Goal: Complete application form: Complete application form

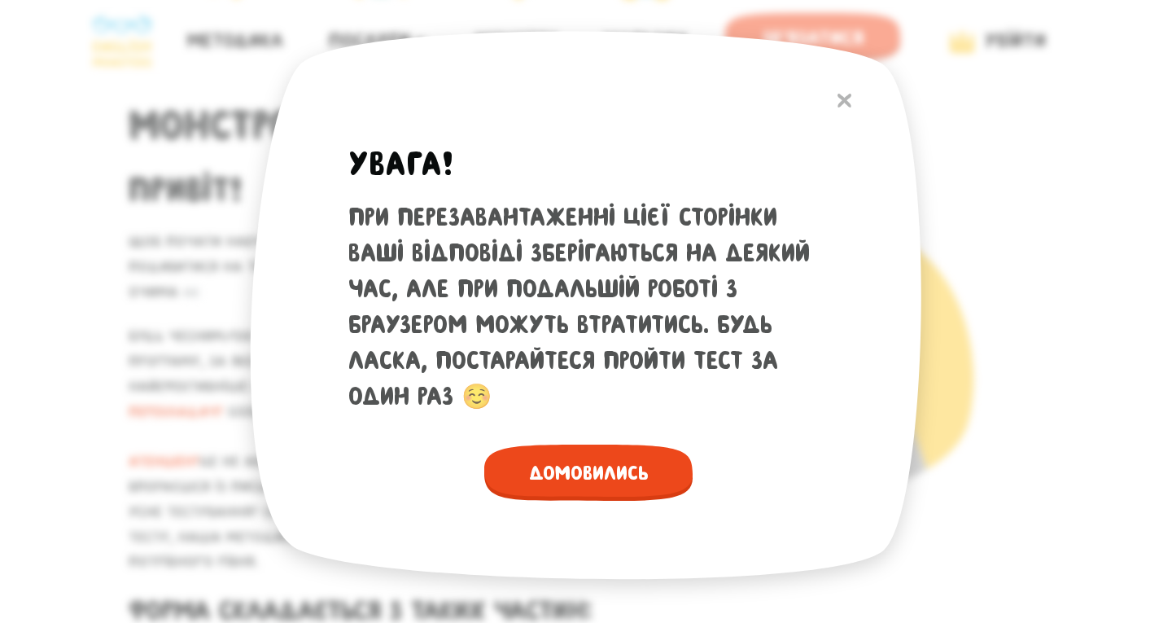
click at [609, 487] on span "Домовились" at bounding box center [588, 472] width 208 height 56
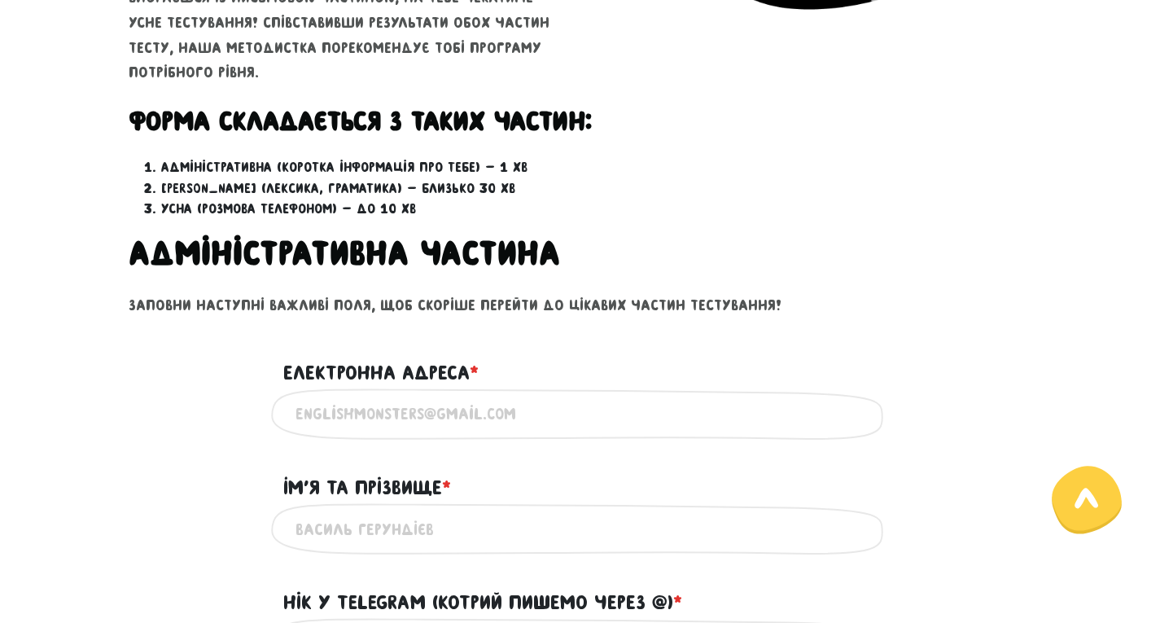
scroll to position [570, 0]
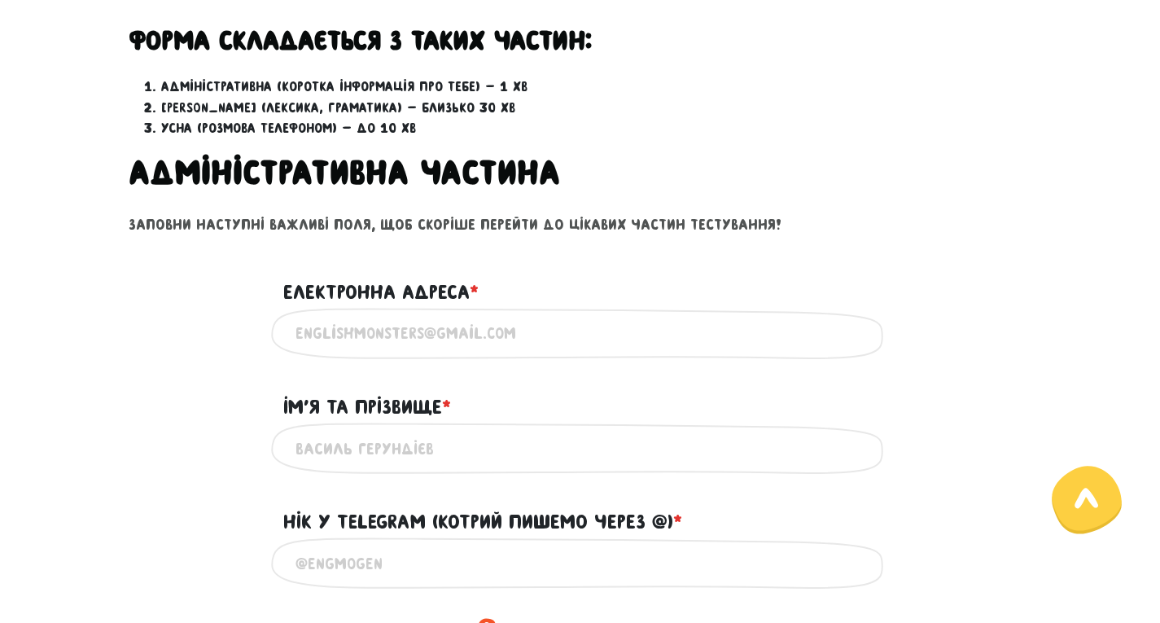
click at [389, 342] on input "Електронна адреса * ?" at bounding box center [581, 333] width 570 height 37
type input "[DOMAIN_NAME][EMAIL_ADDRESS][DOMAIN_NAME]"
type input "Olena Parkhomets"
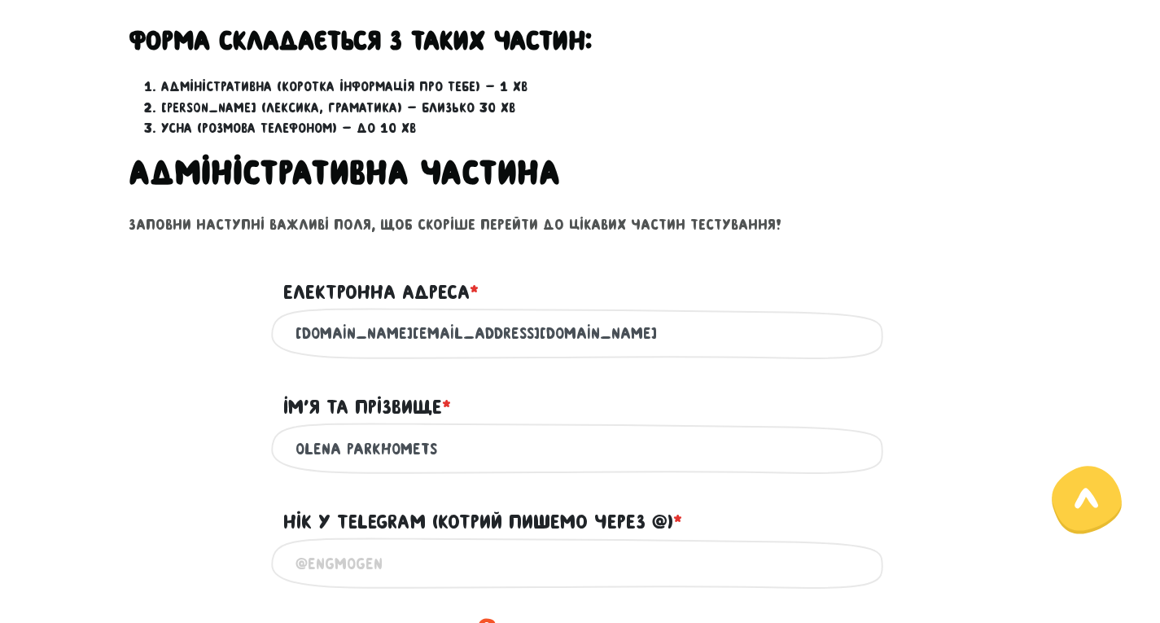
type input "[PHONE_NUMBER]"
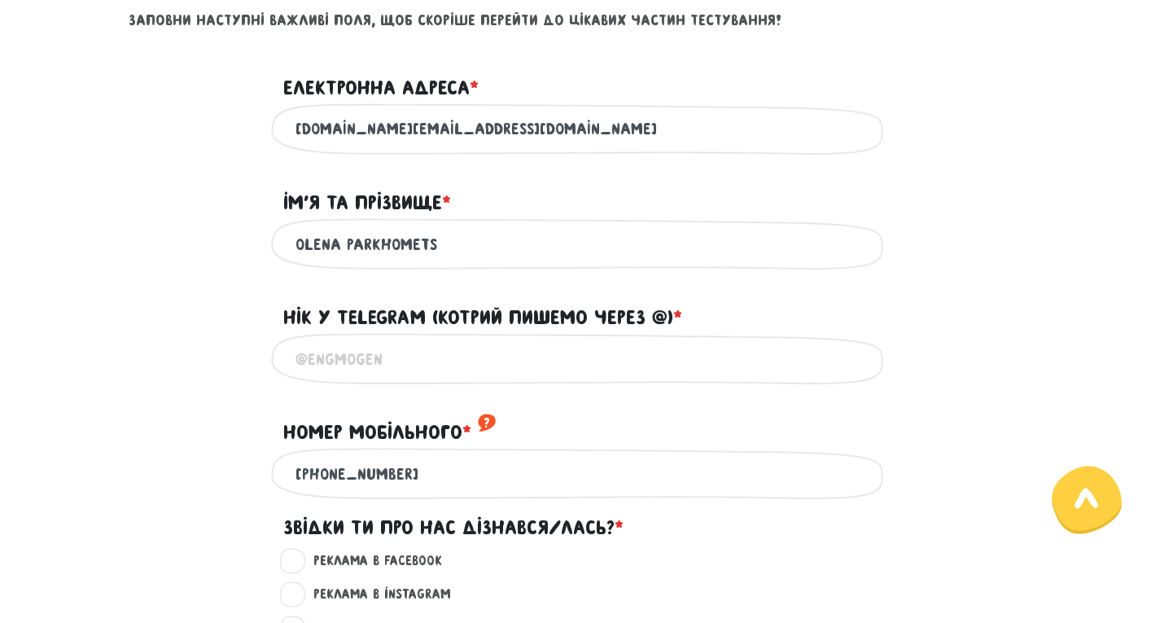
scroll to position [814, 0]
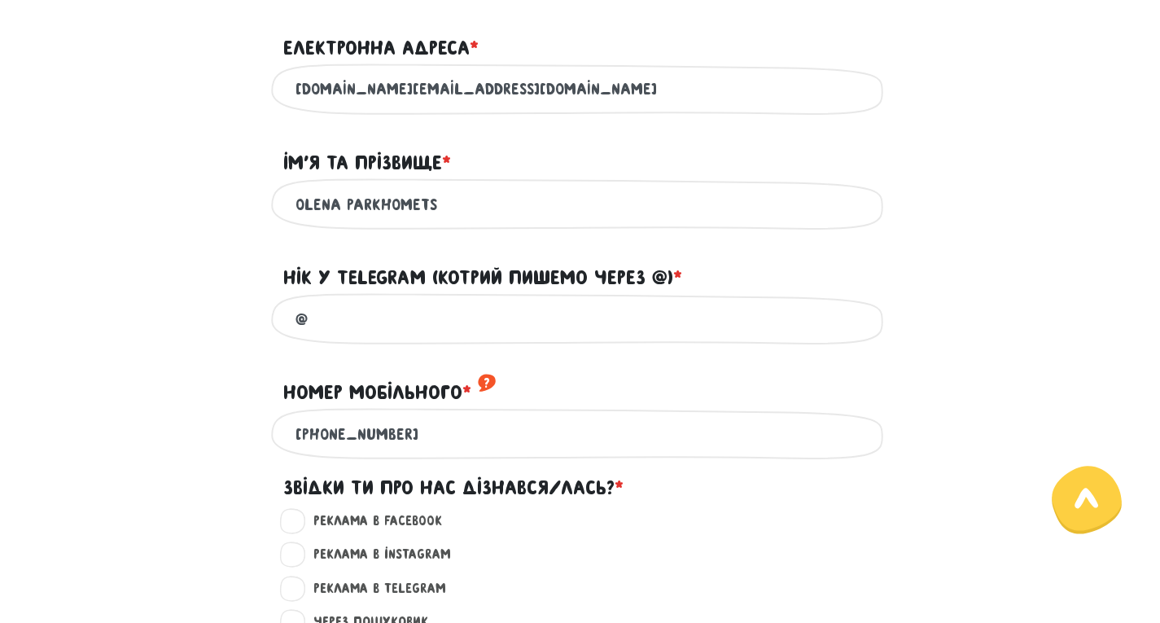
click at [409, 337] on input "@" at bounding box center [581, 318] width 570 height 37
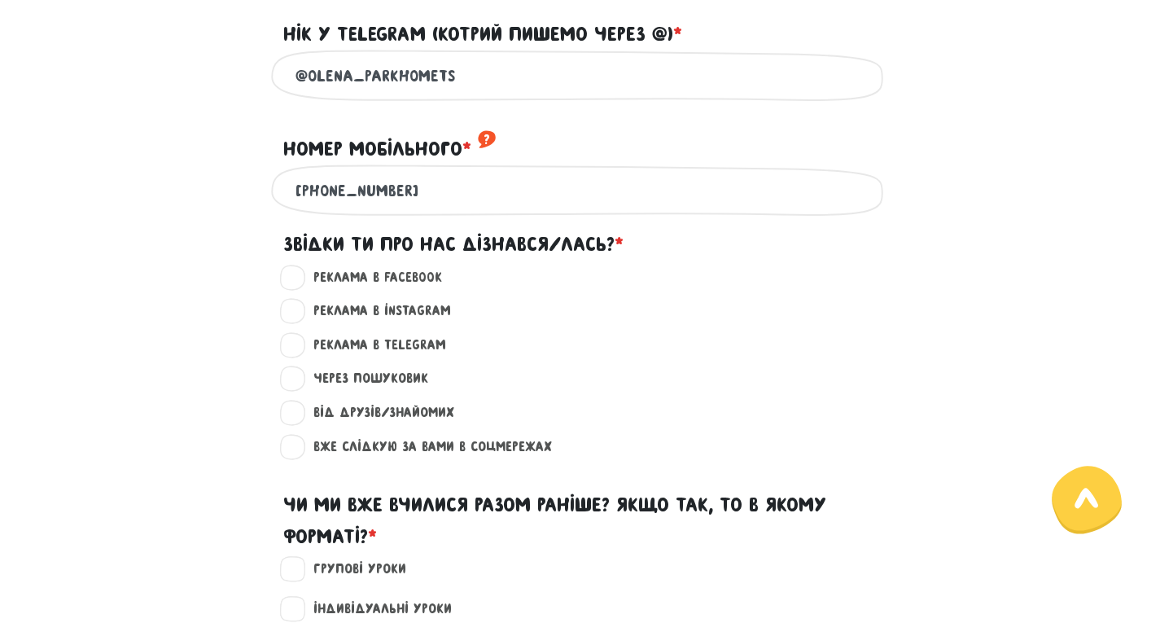
scroll to position [1058, 0]
type input "@olena_parkhomets"
click at [300, 423] on label "Від друзів/знайомих ?" at bounding box center [377, 411] width 155 height 21
click at [292, 418] on input "Від друзів/знайомих ?" at bounding box center [293, 409] width 13 height 16
radio input "true"
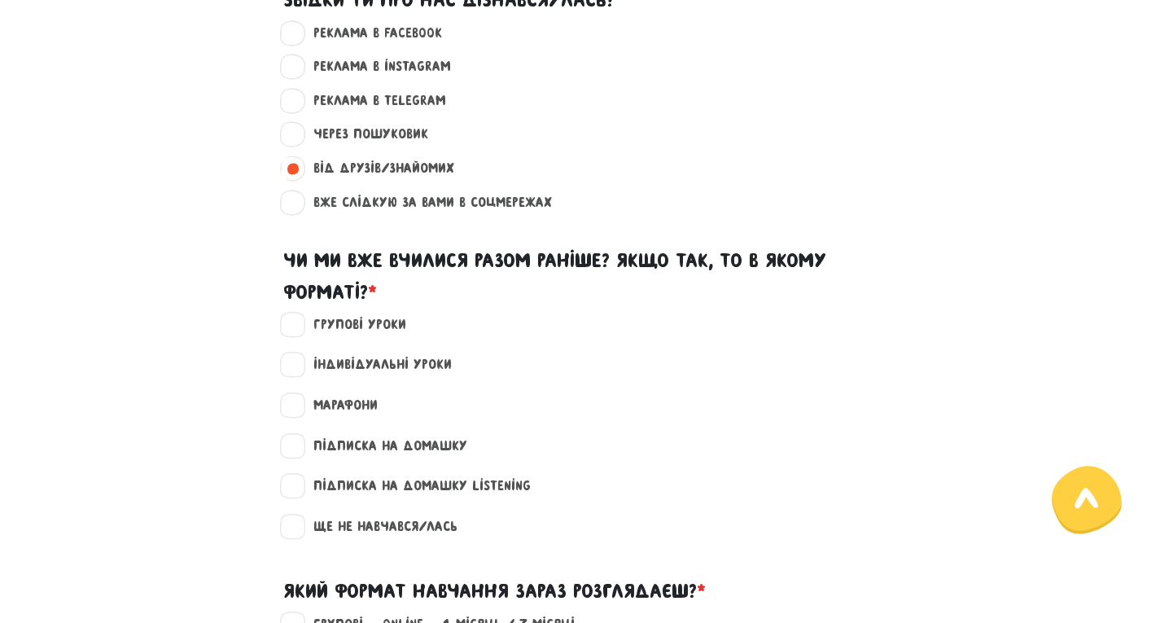
scroll to position [1303, 0]
click at [302, 536] on label "Ще не навчався/лась" at bounding box center [379, 525] width 158 height 21
click at [300, 532] on input "Ще не навчався/лась" at bounding box center [293, 523] width 13 height 16
checkbox input "true"
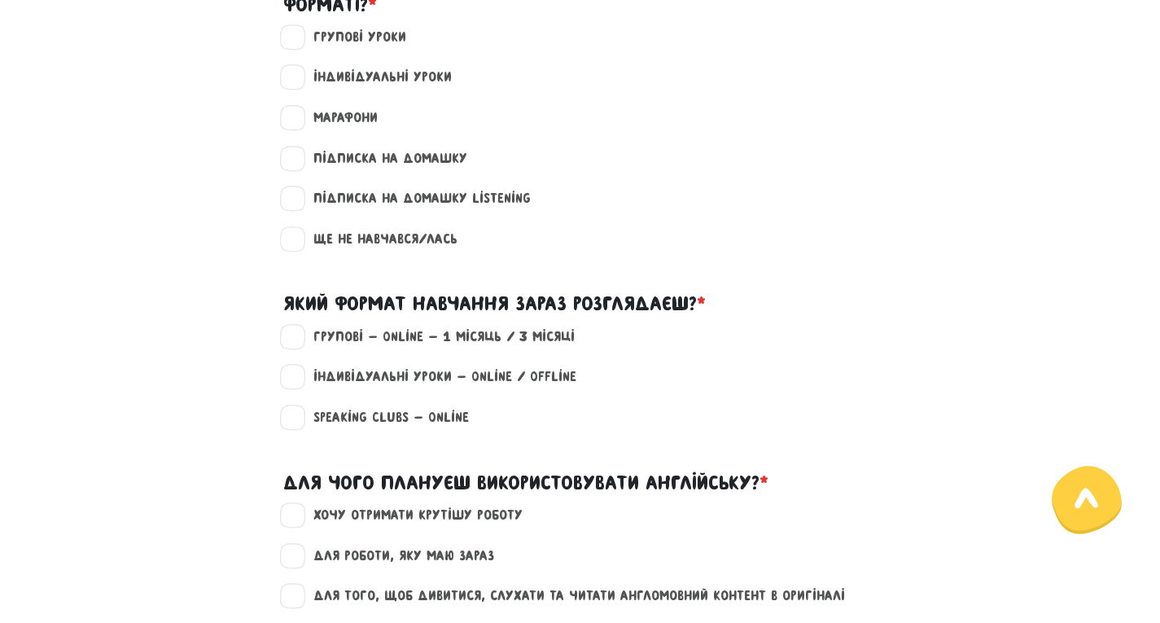
scroll to position [1628, 0]
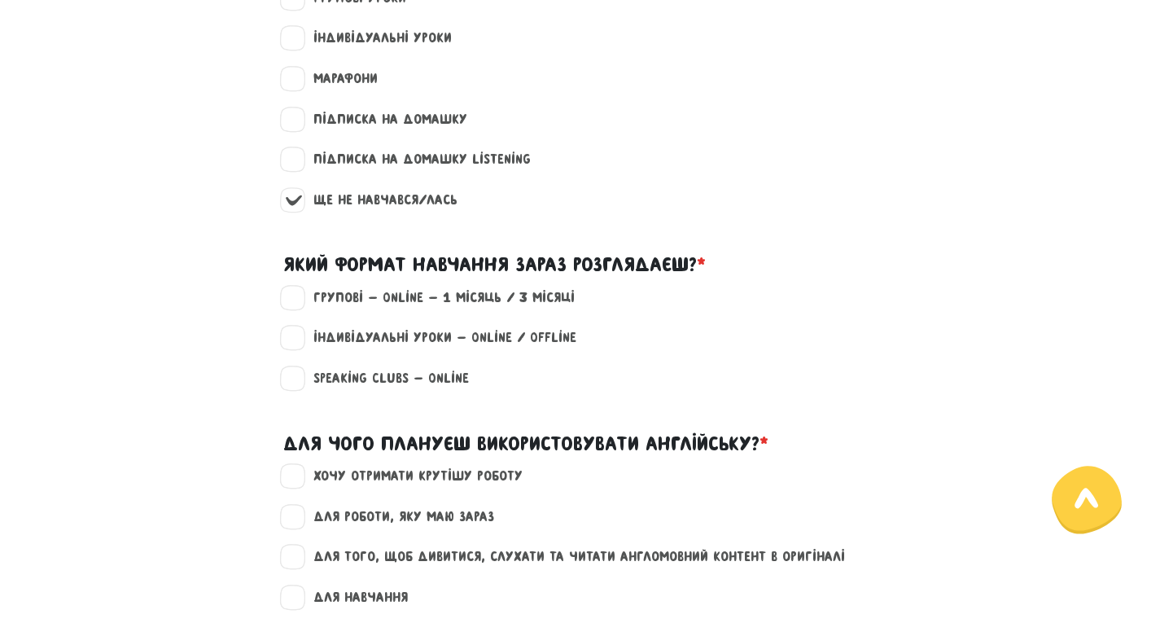
click at [306, 348] on label "Індивідуальні уроки - Online / Offline" at bounding box center [438, 337] width 277 height 21
click at [300, 344] on input "Індивідуальні уроки - Online / Offline" at bounding box center [293, 335] width 13 height 16
checkbox input "true"
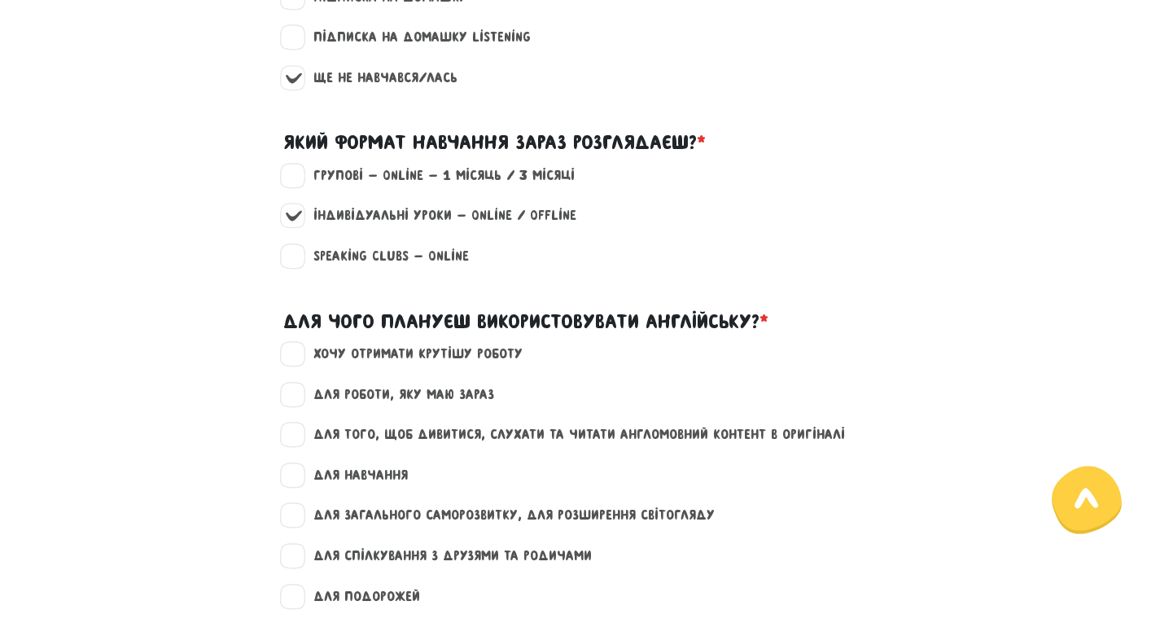
scroll to position [1791, 0]
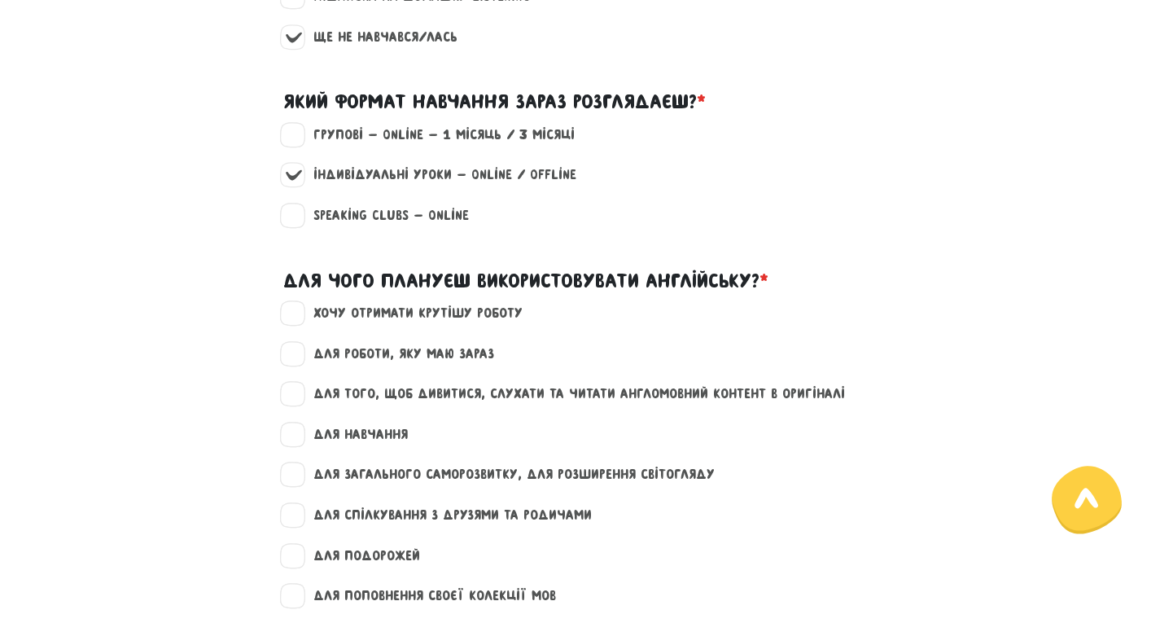
click at [300, 226] on label "Speaking clubs - Online" at bounding box center [384, 215] width 169 height 21
click at [289, 221] on input "Speaking clubs - Online" at bounding box center [293, 213] width 13 height 16
checkbox input "true"
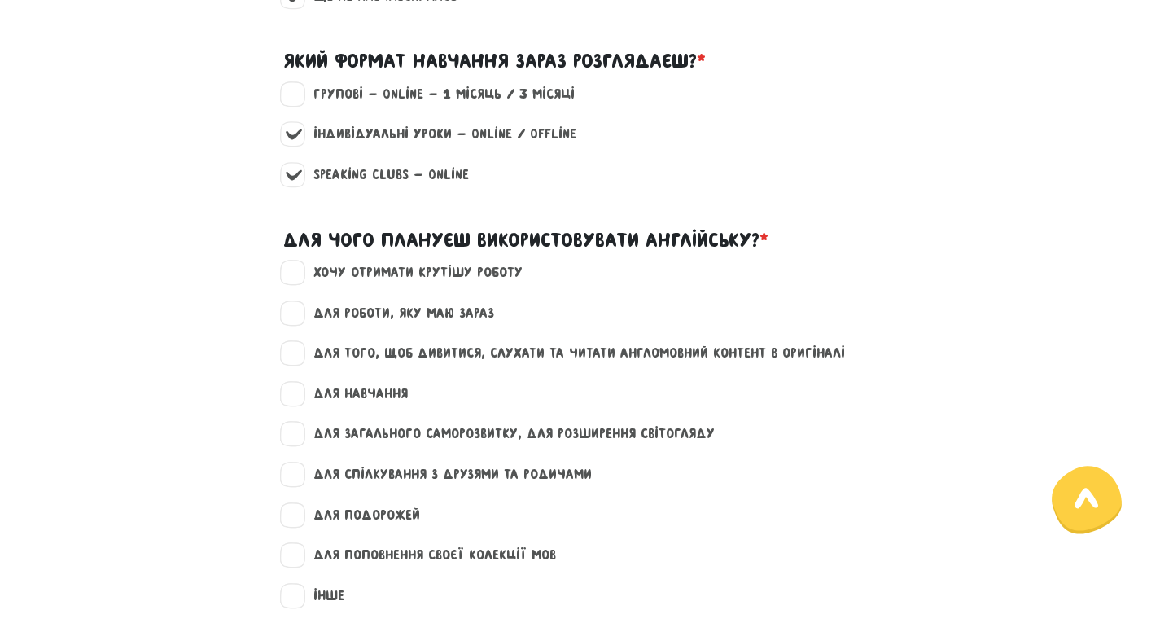
scroll to position [1872, 0]
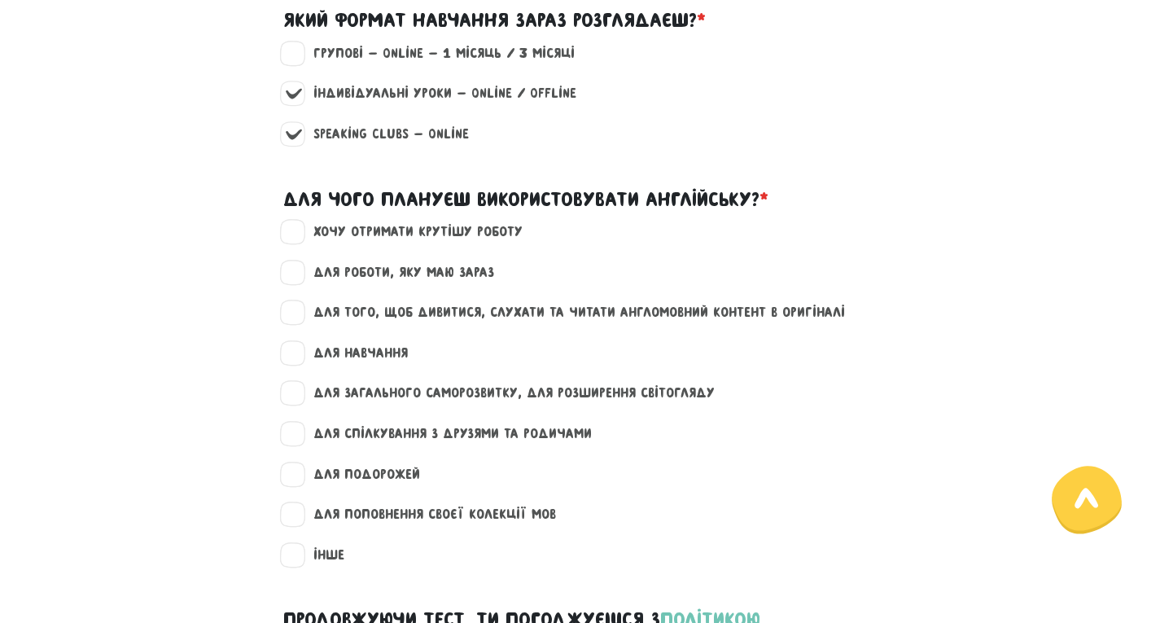
click at [300, 283] on label "для роботи, яку маю зараз" at bounding box center [397, 272] width 195 height 21
click at [287, 278] on input "для роботи, яку маю зараз" at bounding box center [293, 270] width 13 height 16
checkbox input "true"
click at [300, 404] on label "для загального саморозвитку, для розширення світогляду" at bounding box center [507, 393] width 415 height 21
click at [292, 399] on input "для загального саморозвитку, для розширення світогляду" at bounding box center [293, 391] width 13 height 16
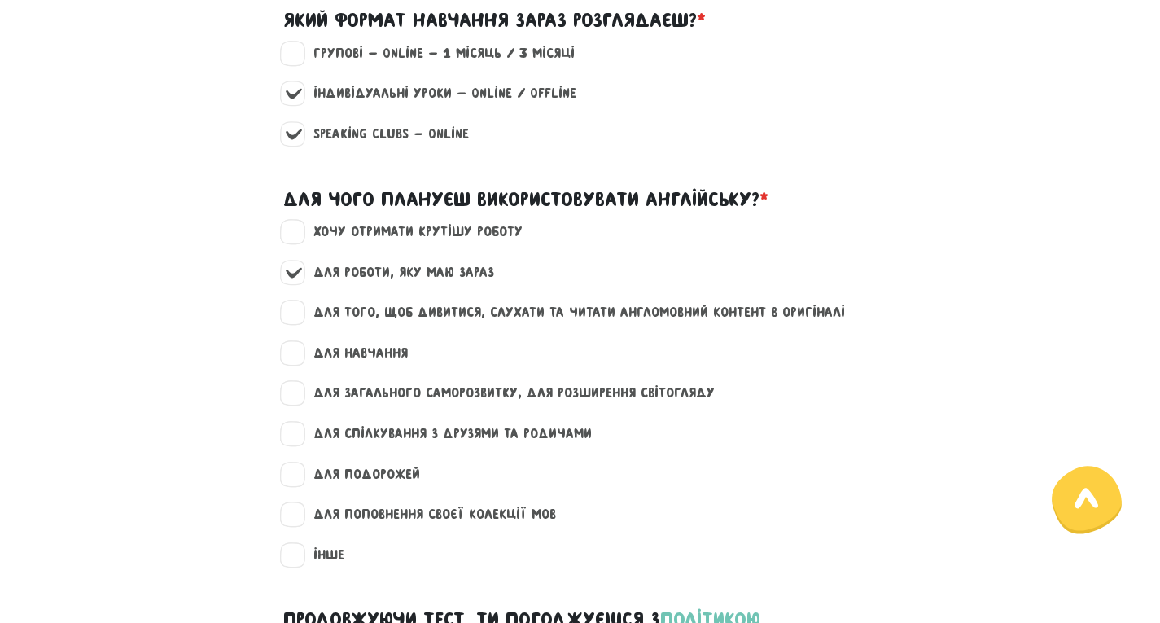
checkbox input "true"
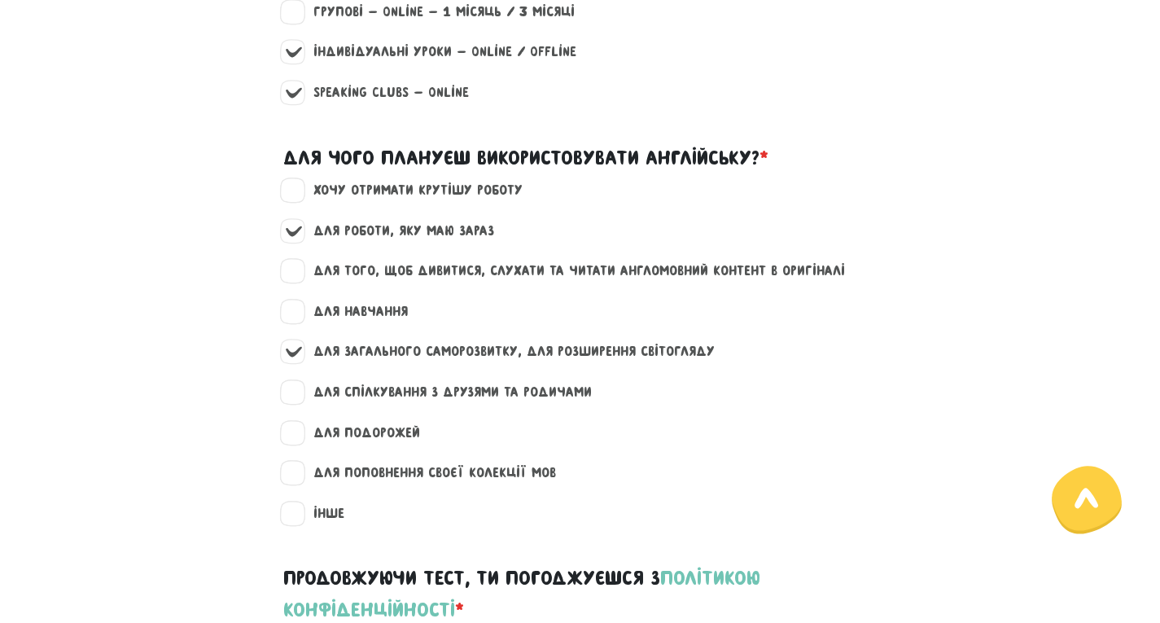
scroll to position [1954, 0]
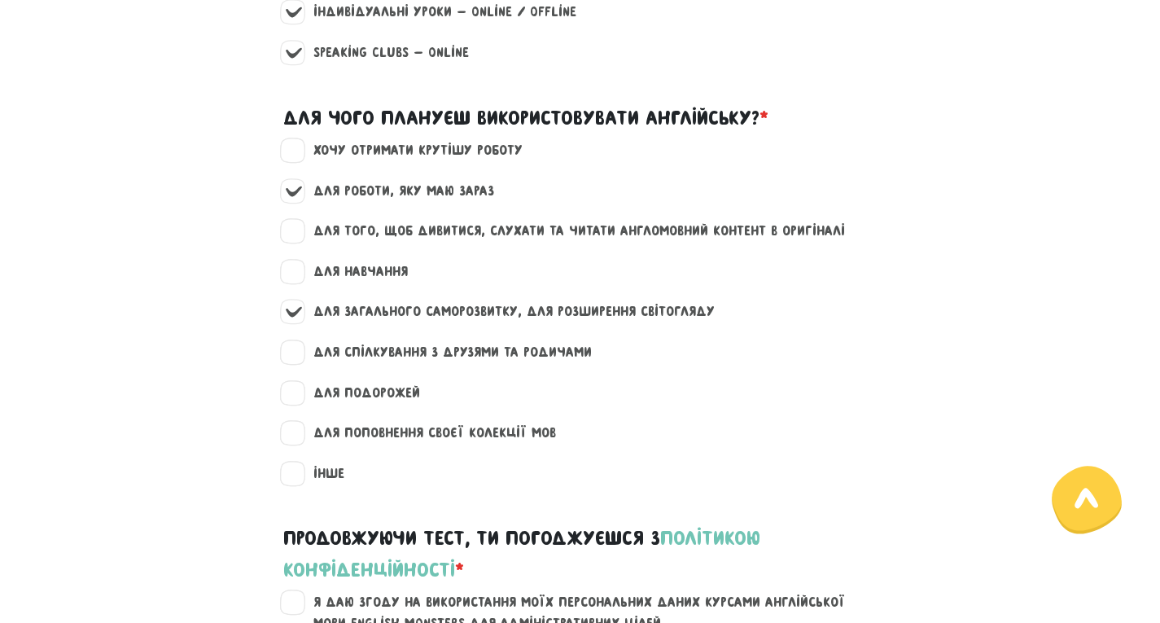
click at [300, 404] on label "для подорожей" at bounding box center [360, 393] width 120 height 21
click at [287, 399] on input "для подорожей" at bounding box center [293, 391] width 13 height 16
checkbox input "true"
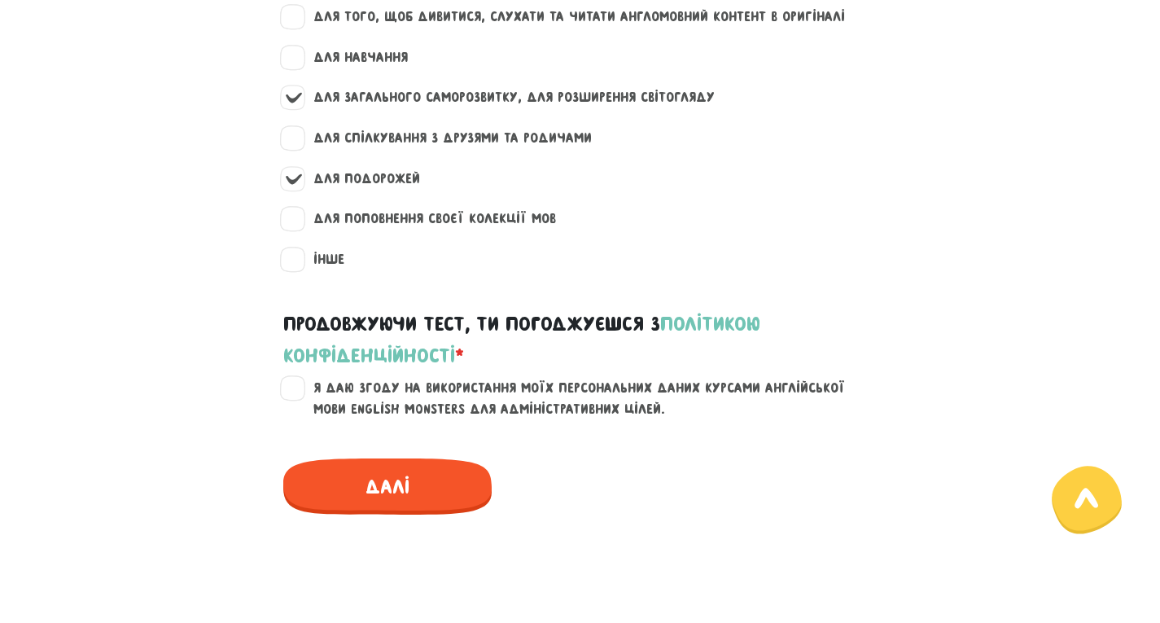
scroll to position [2198, 0]
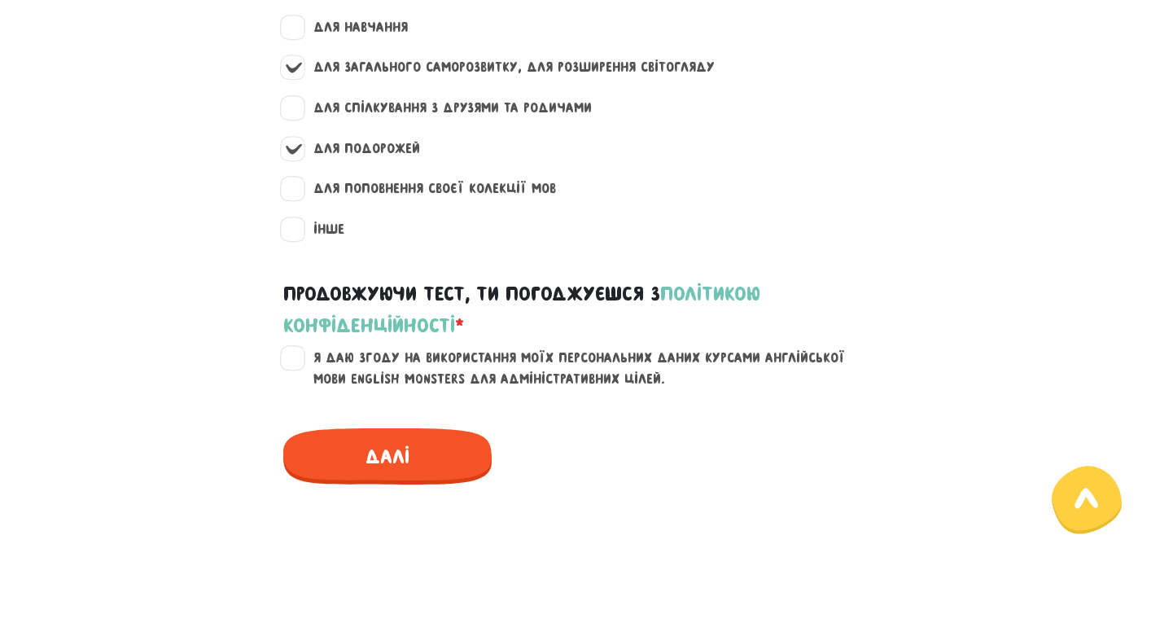
click at [304, 379] on label "Я даю згоду на використання моїх персональних даних курсами англійської мови En…" at bounding box center [590, 369] width 581 height 42
click at [300, 364] on input "Я даю згоду на використання моїх персональних даних курсами англійської мови En…" at bounding box center [293, 356] width 13 height 16
checkbox input "true"
click at [414, 479] on span "Далі" at bounding box center [387, 456] width 208 height 56
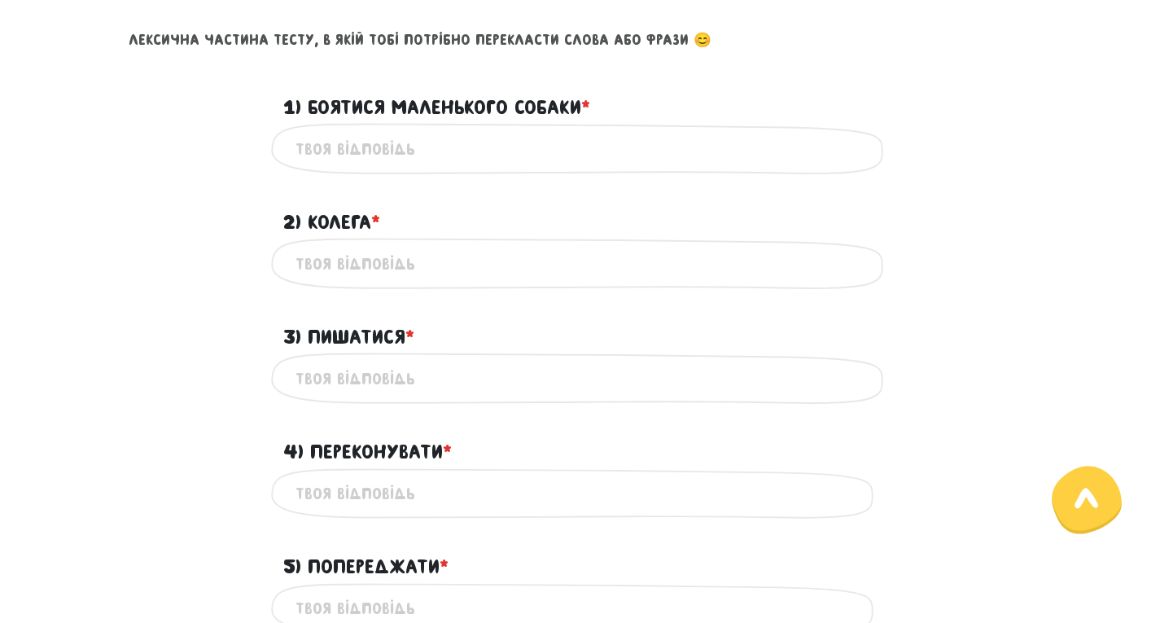
scroll to position [699, 0]
click at [395, 146] on input "1) Боятися маленького собаки * ?" at bounding box center [581, 149] width 570 height 37
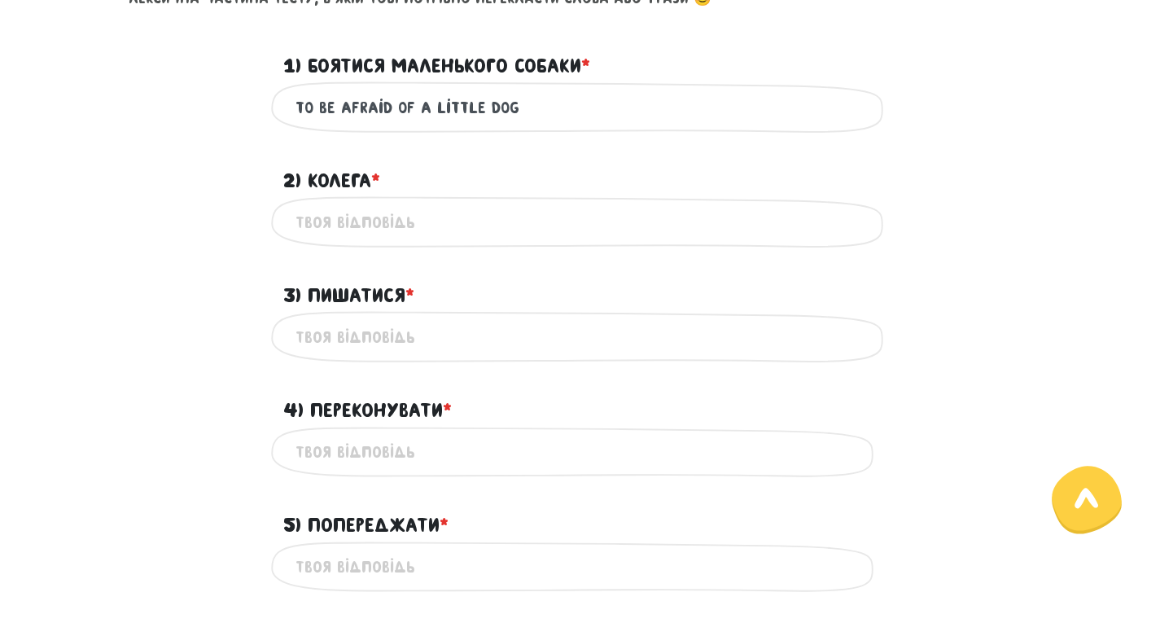
scroll to position [781, 0]
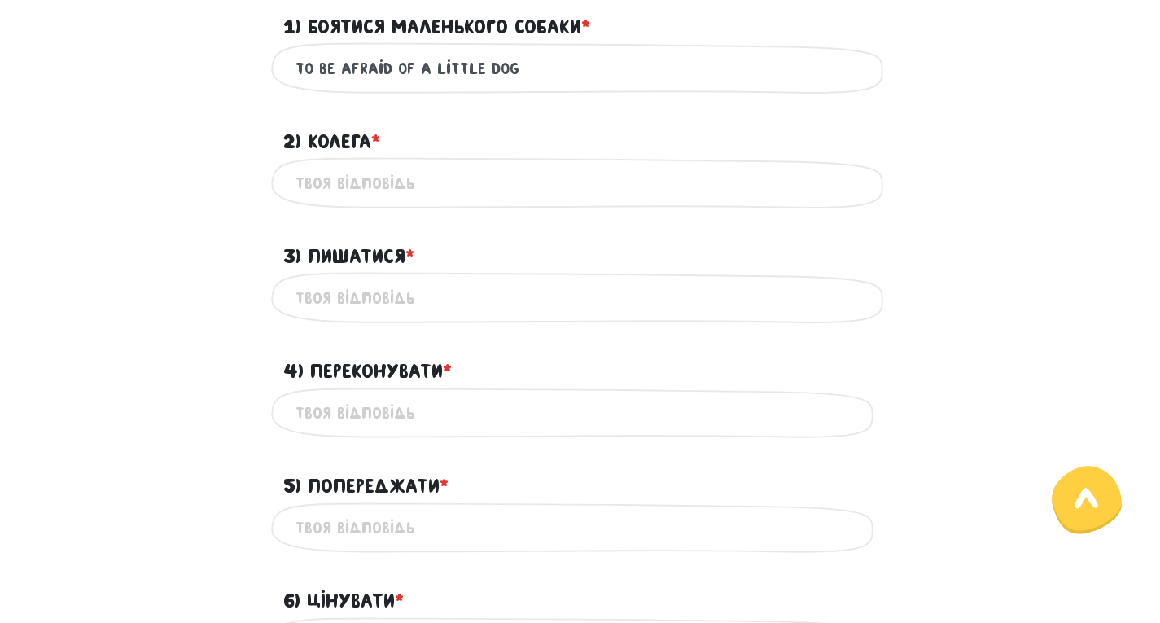
type input "to be afraid of a little dog"
click at [377, 190] on input "2) Колега * ?" at bounding box center [581, 182] width 570 height 37
type input "c"
click at [418, 301] on input "3) Пишатися * ?" at bounding box center [581, 297] width 570 height 37
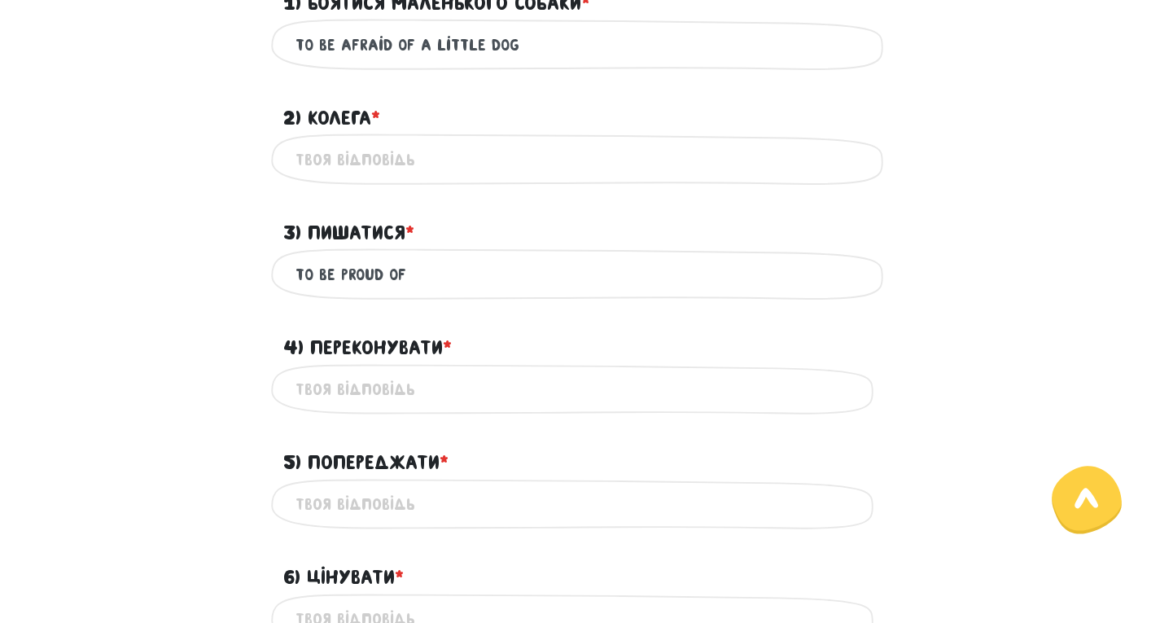
scroll to position [862, 0]
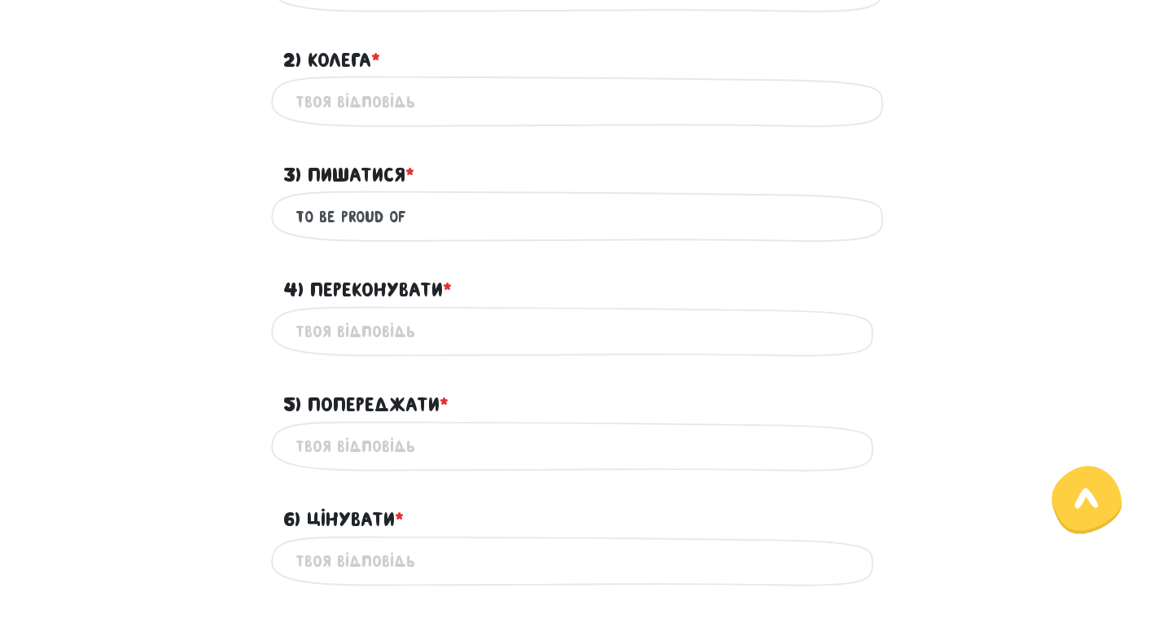
type input "to be proud of"
click at [405, 332] on input "4) Переконувати * ?" at bounding box center [581, 331] width 570 height 37
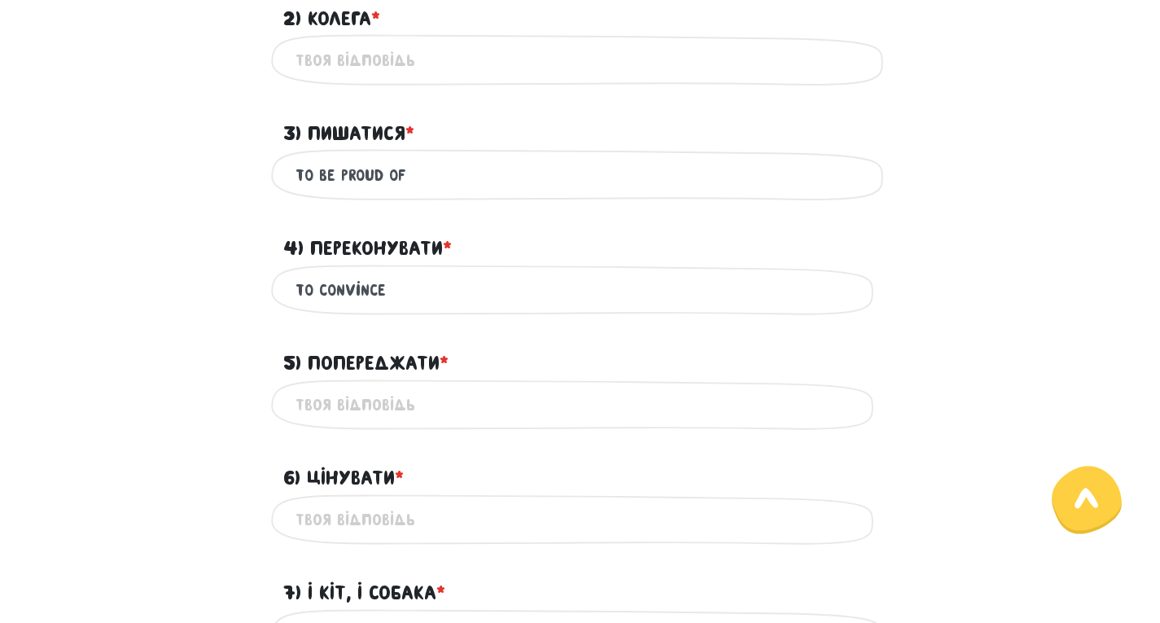
scroll to position [944, 0]
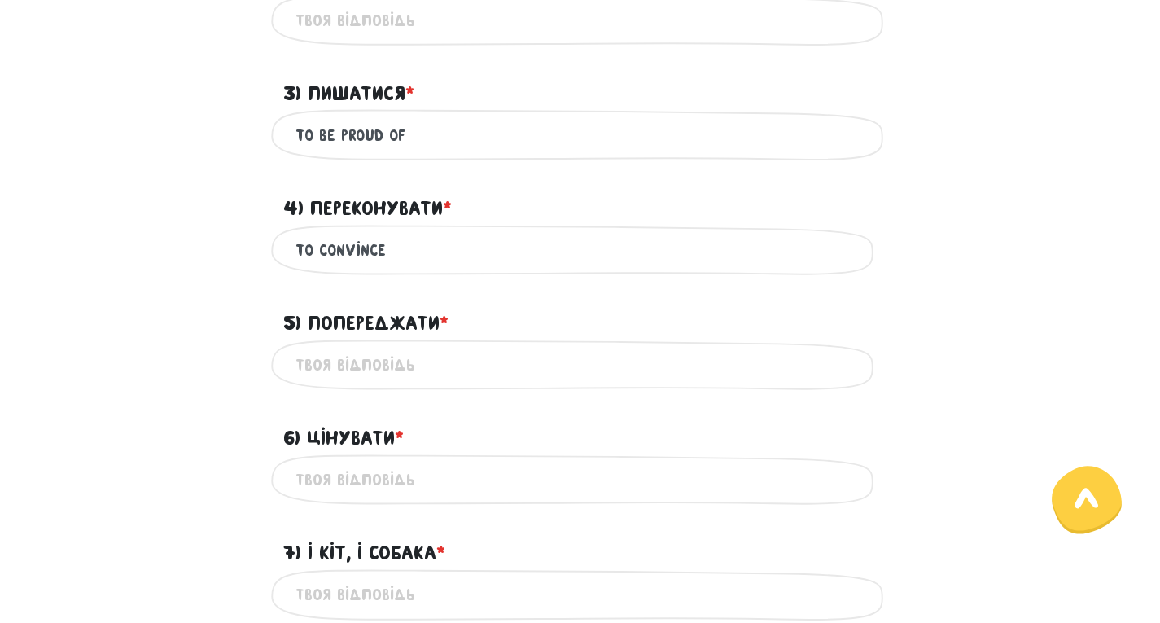
type input "to convince"
click at [428, 366] on input "5) Попереджати * ?" at bounding box center [581, 365] width 570 height 37
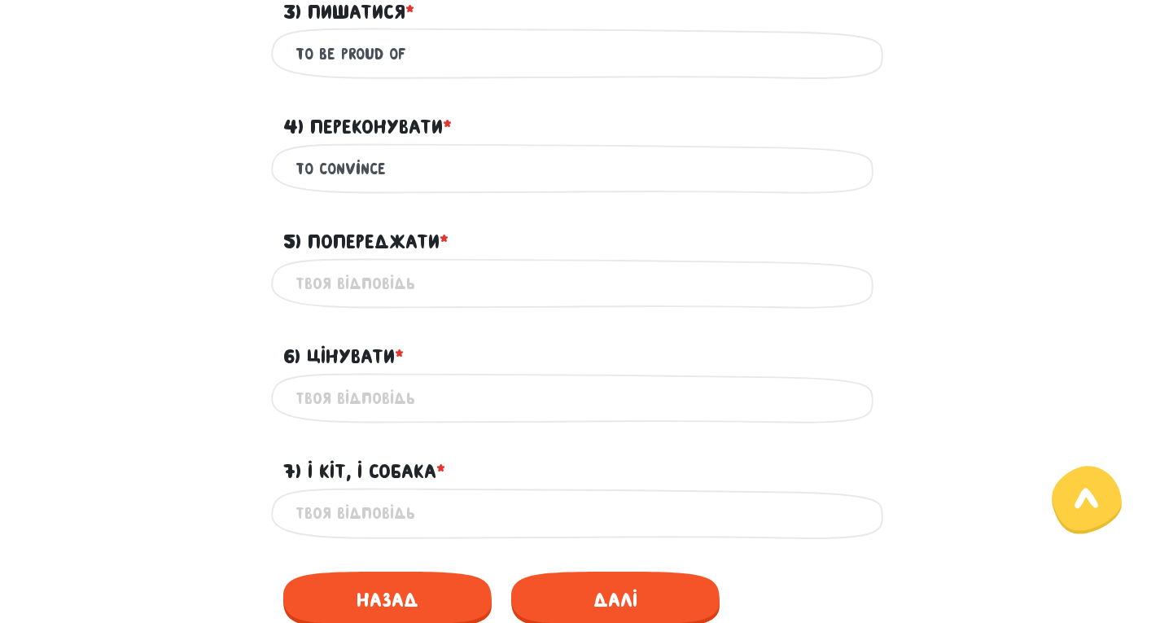
click at [399, 401] on input "6) Цінувати * ?" at bounding box center [581, 398] width 570 height 37
type input "to value"
click at [394, 297] on input "5) Попереджати * ?" at bounding box center [581, 283] width 570 height 37
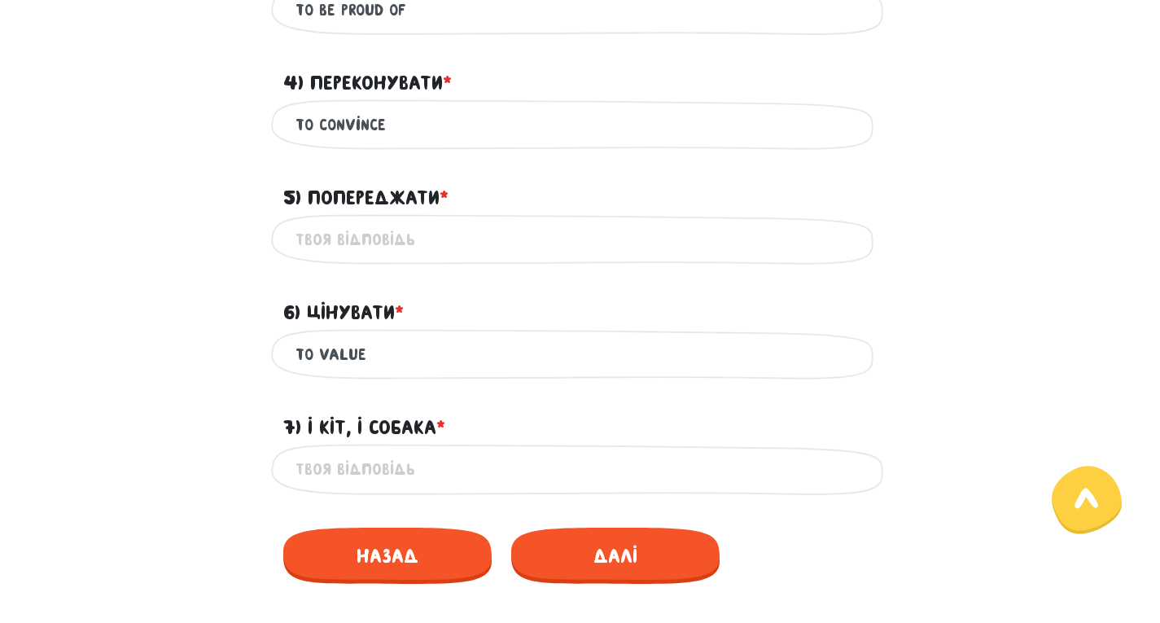
scroll to position [1106, 0]
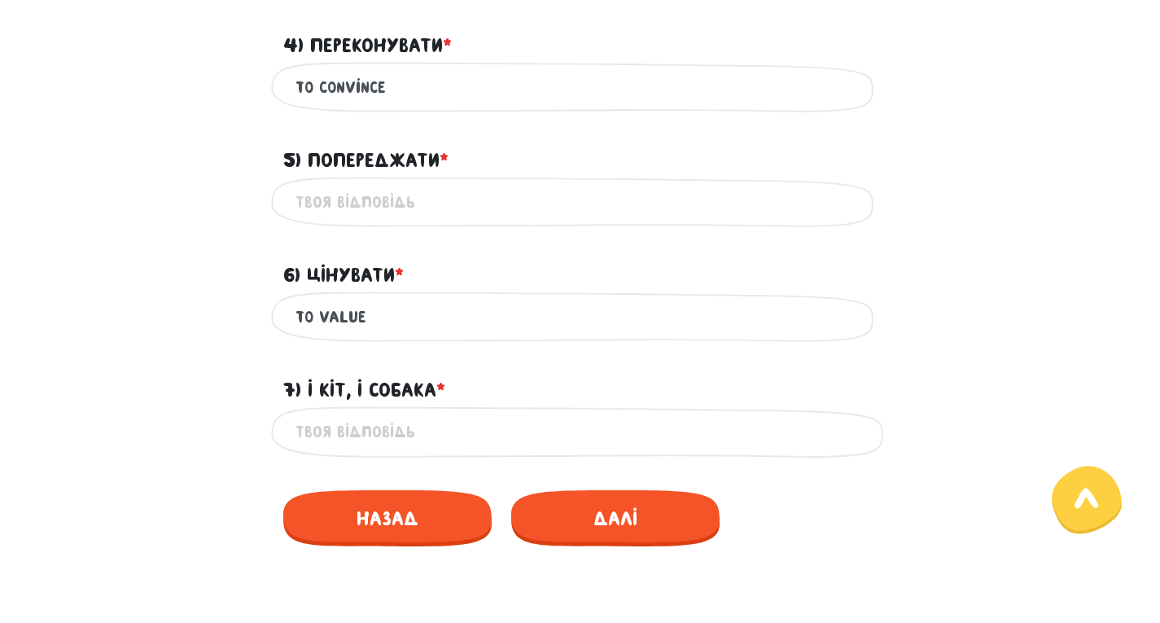
click at [413, 443] on input "7) І кіт, і собака * ?" at bounding box center [581, 432] width 570 height 37
type input "both cat and dog"
click at [453, 204] on input "5) Попереджати * ?" at bounding box center [581, 202] width 570 height 37
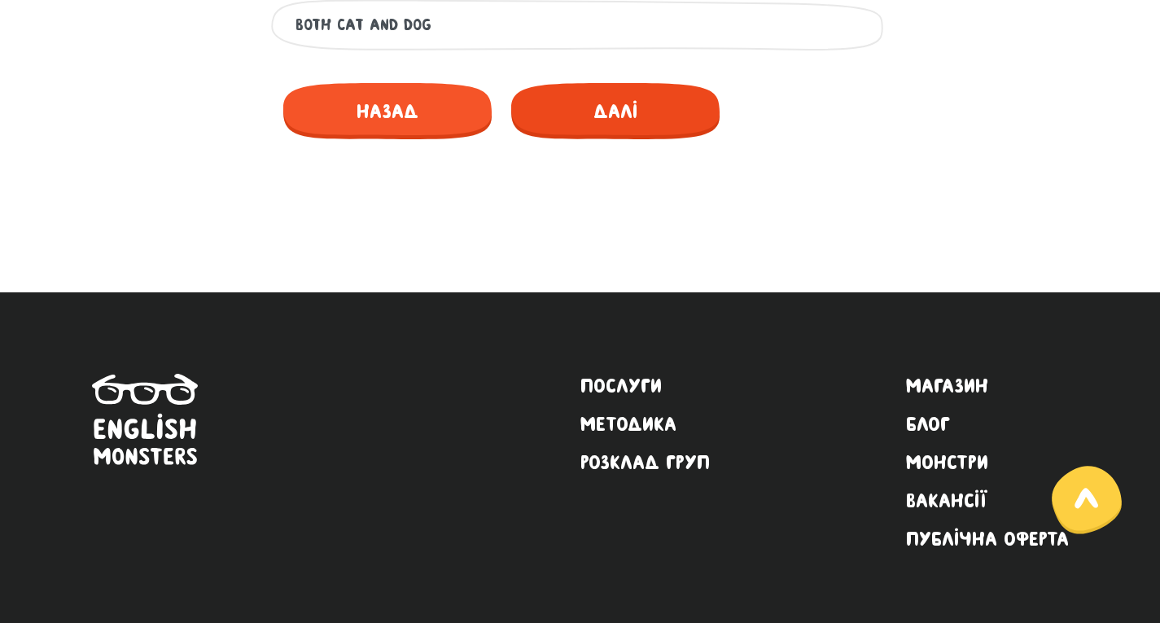
click at [685, 116] on span "Далі" at bounding box center [615, 111] width 208 height 56
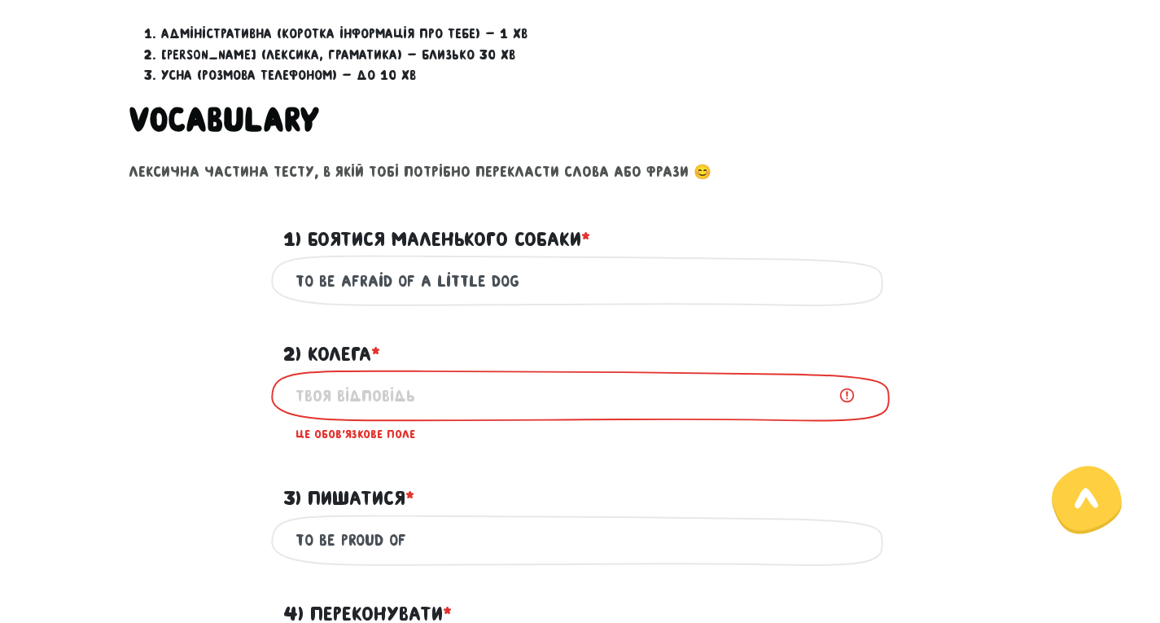
scroll to position [660, 0]
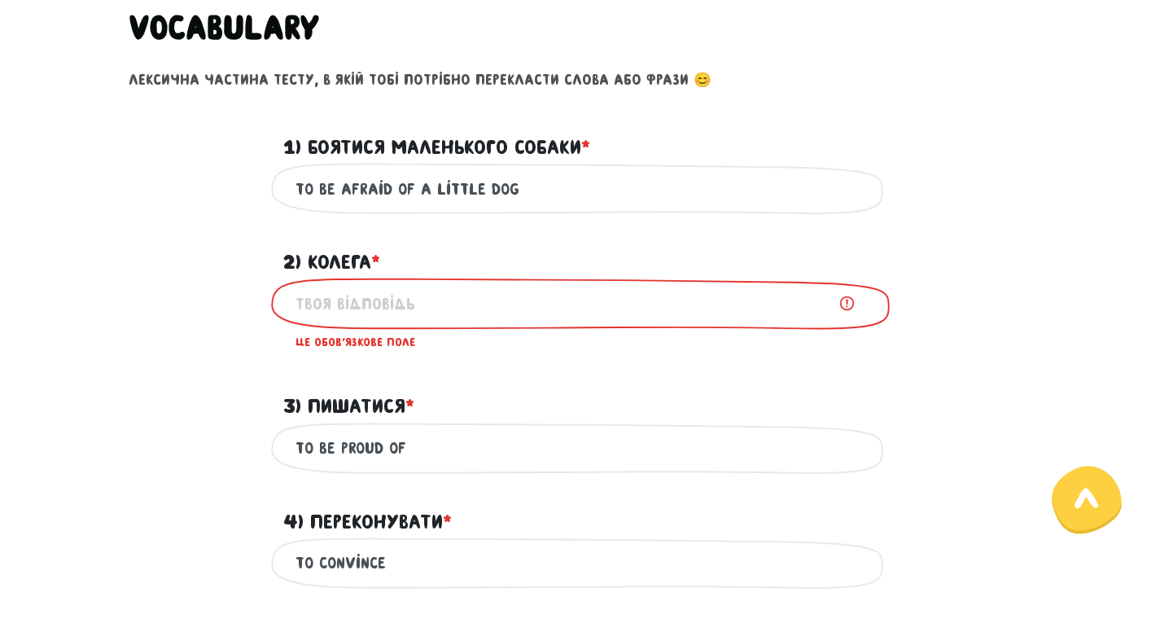
click at [498, 303] on input "2) Колега * ?" at bounding box center [581, 303] width 570 height 37
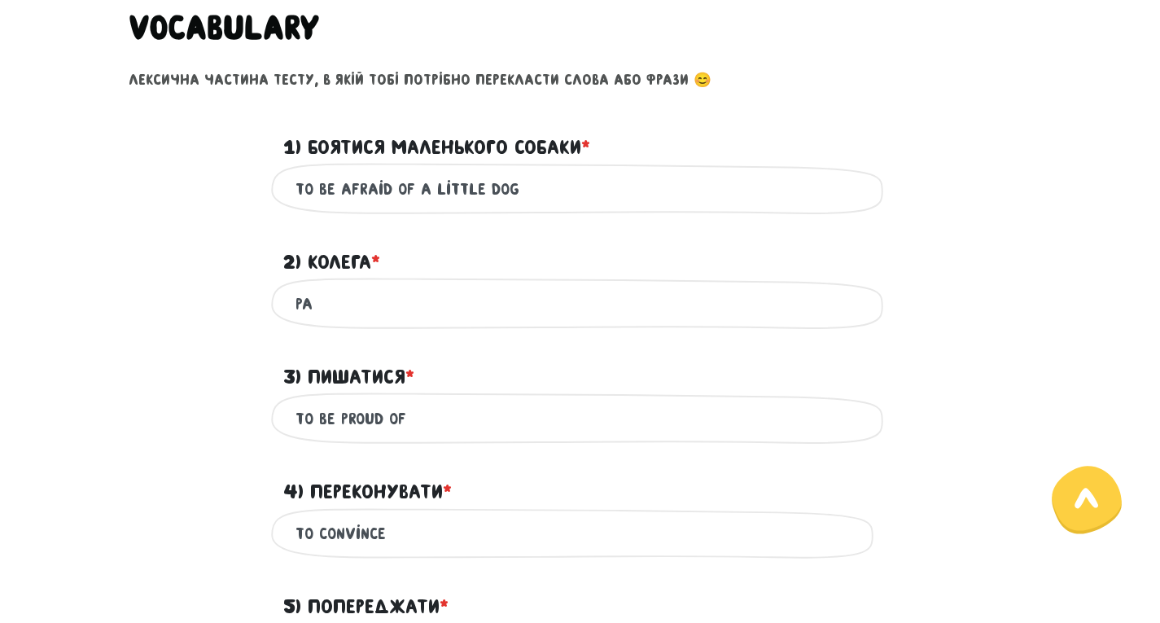
type input "p"
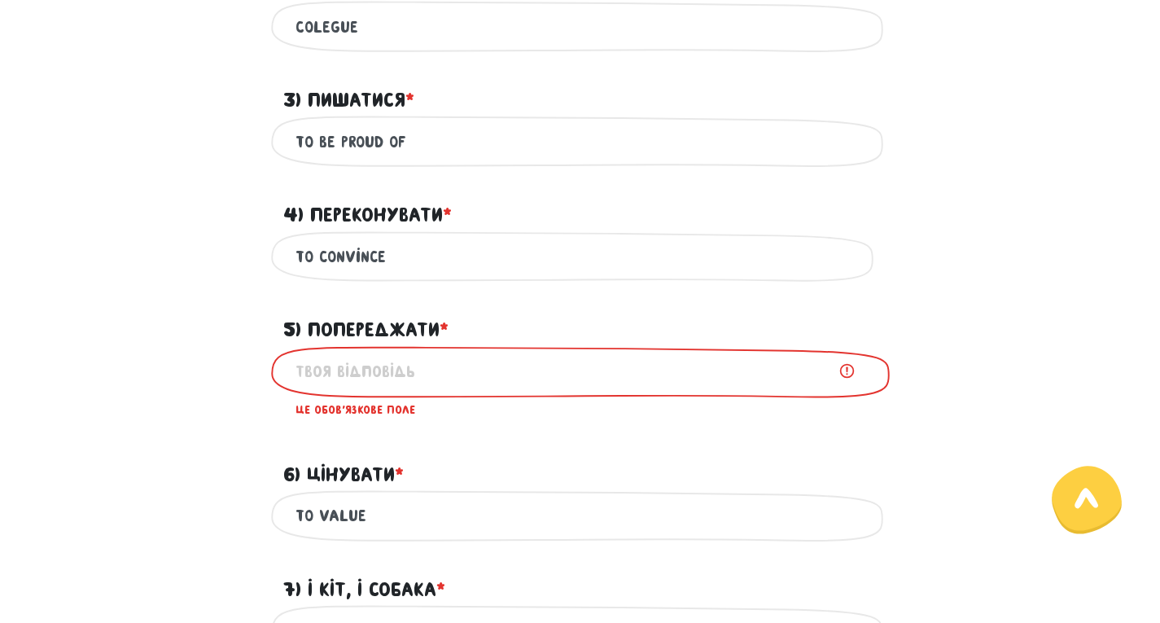
scroll to position [986, 0]
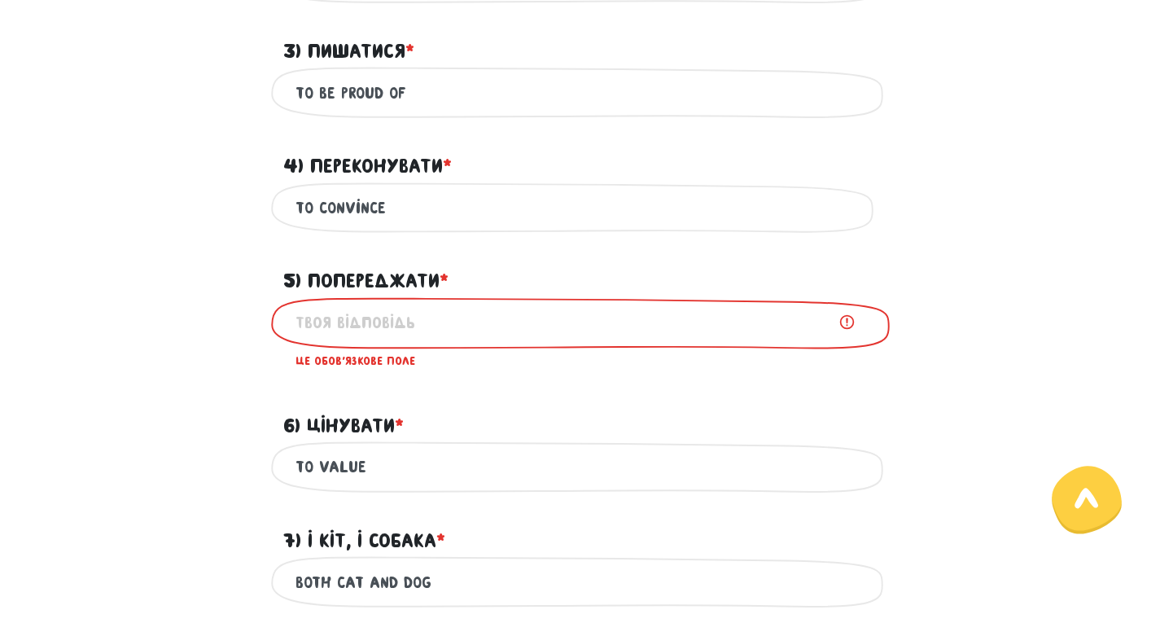
type input "Colegue"
click at [432, 315] on input "5) Попереджати * ?" at bounding box center [581, 322] width 570 height 37
click at [843, 323] on input "5) Попереджати * ?" at bounding box center [581, 322] width 570 height 37
click at [366, 316] on input "5) Попереджати * ?" at bounding box center [581, 322] width 570 height 37
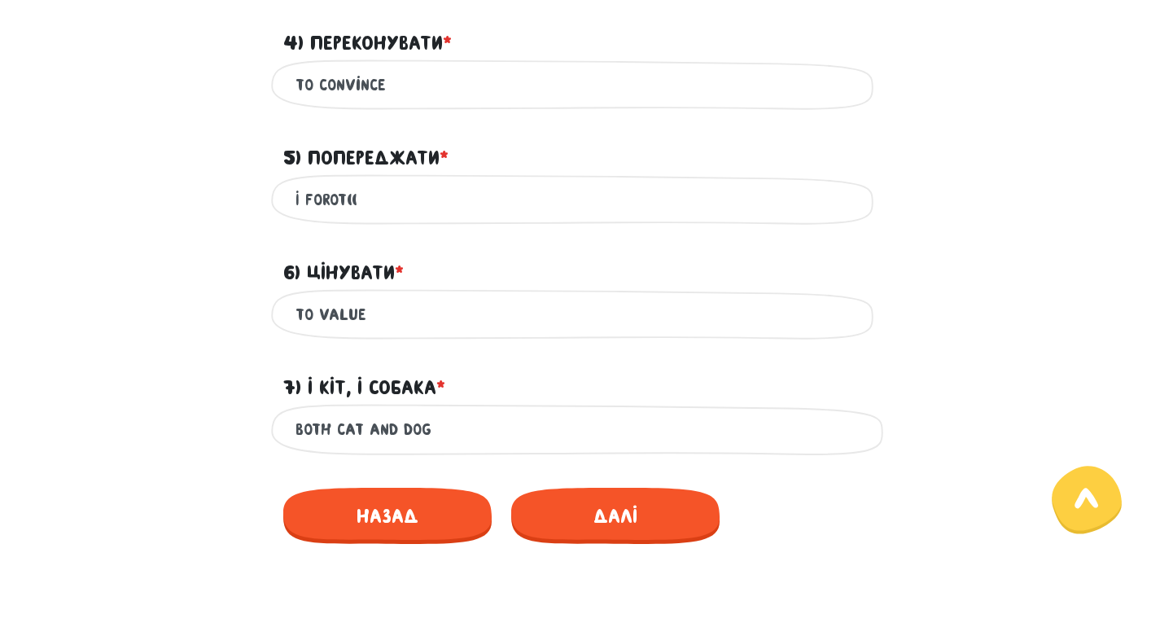
scroll to position [1149, 0]
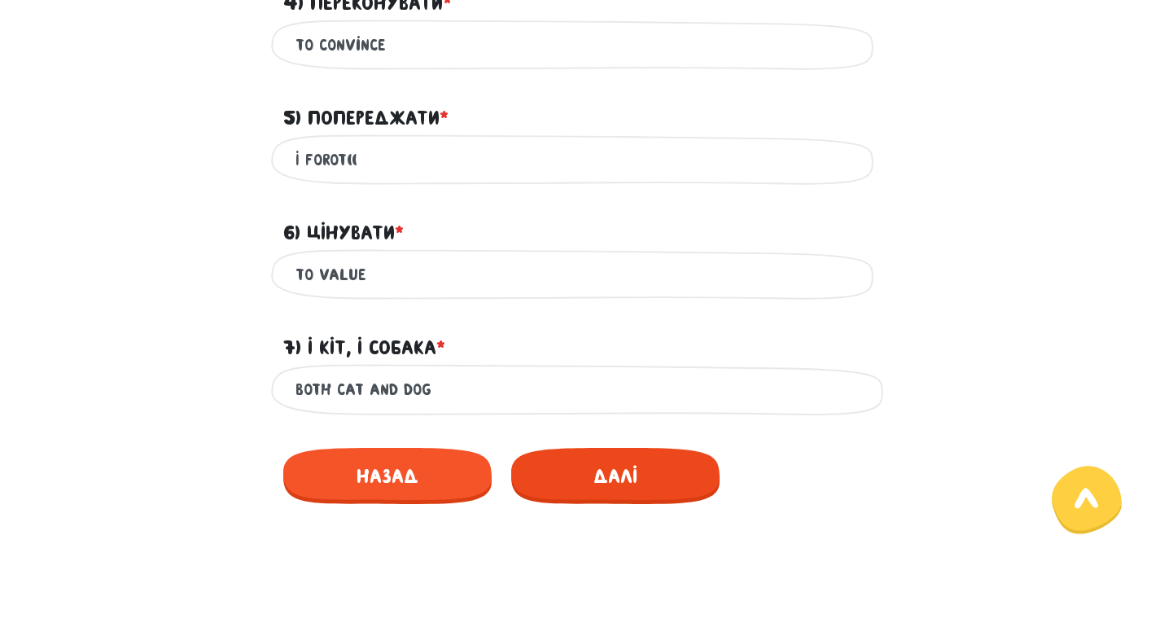
type input "I forot(("
click at [564, 482] on span "Далі" at bounding box center [615, 476] width 208 height 56
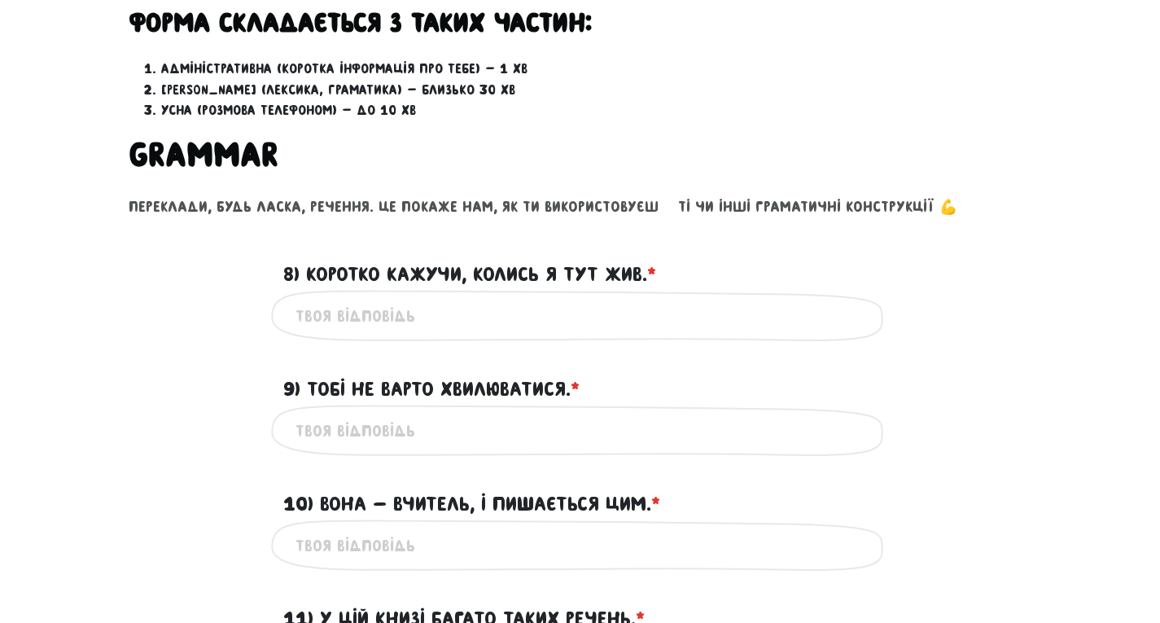
scroll to position [536, 0]
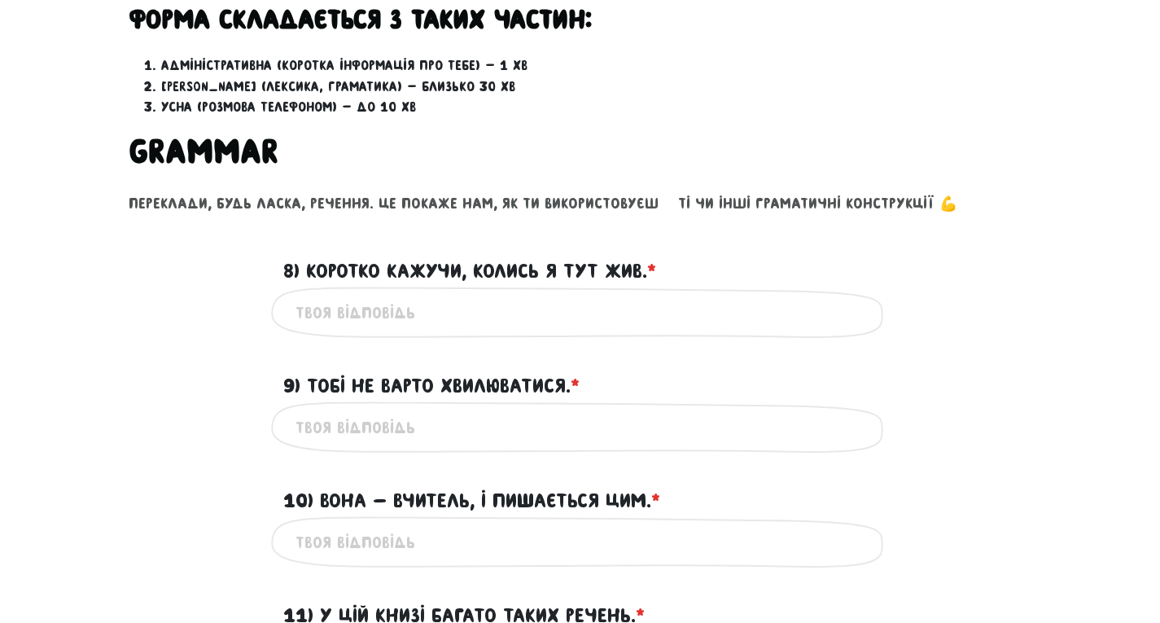
click at [392, 315] on input "8) Коротко кажучи, колись я тут жив. * ?" at bounding box center [581, 312] width 570 height 37
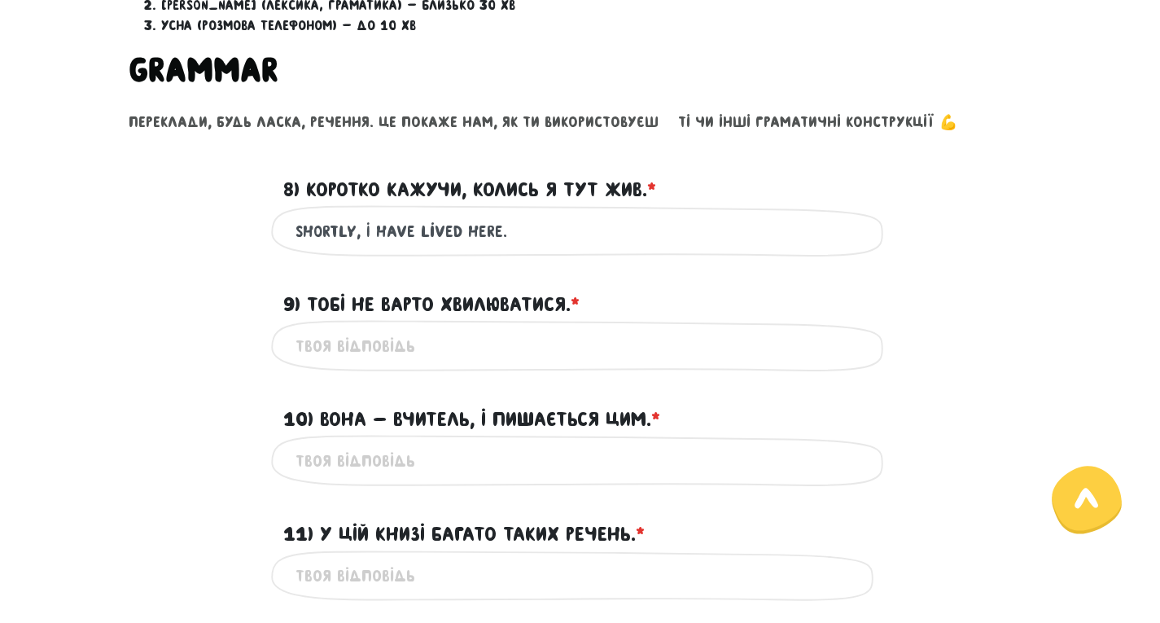
click at [466, 233] on input "Shortly, I have lived here." at bounding box center [581, 230] width 570 height 37
click at [462, 229] on input "Shortly, I have lived here." at bounding box center [581, 230] width 570 height 37
type input "Shortly, I have lived here."
click at [488, 340] on input "9) Тобі не варто хвилюватися. * ?" at bounding box center [581, 345] width 570 height 37
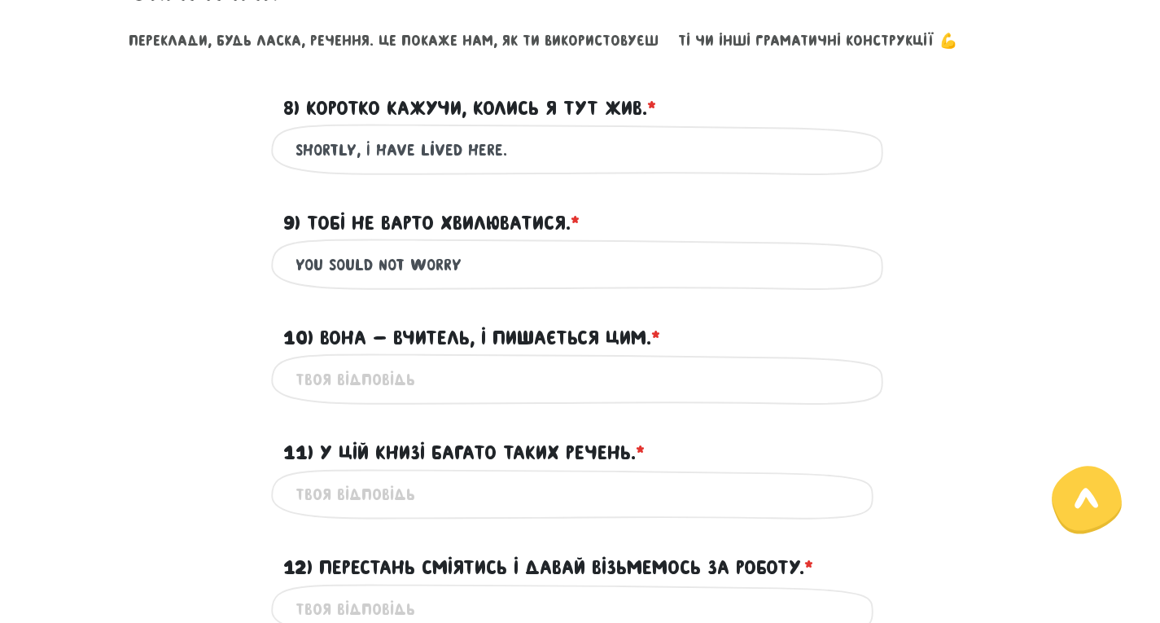
click at [334, 268] on input "You sould not worry" at bounding box center [581, 264] width 570 height 37
click at [335, 267] on input "You sould not worry" at bounding box center [581, 264] width 570 height 37
type input "You should not worry"
click at [396, 394] on input "10) Вона - вчитель, і пишається цим. * ?" at bounding box center [581, 379] width 570 height 37
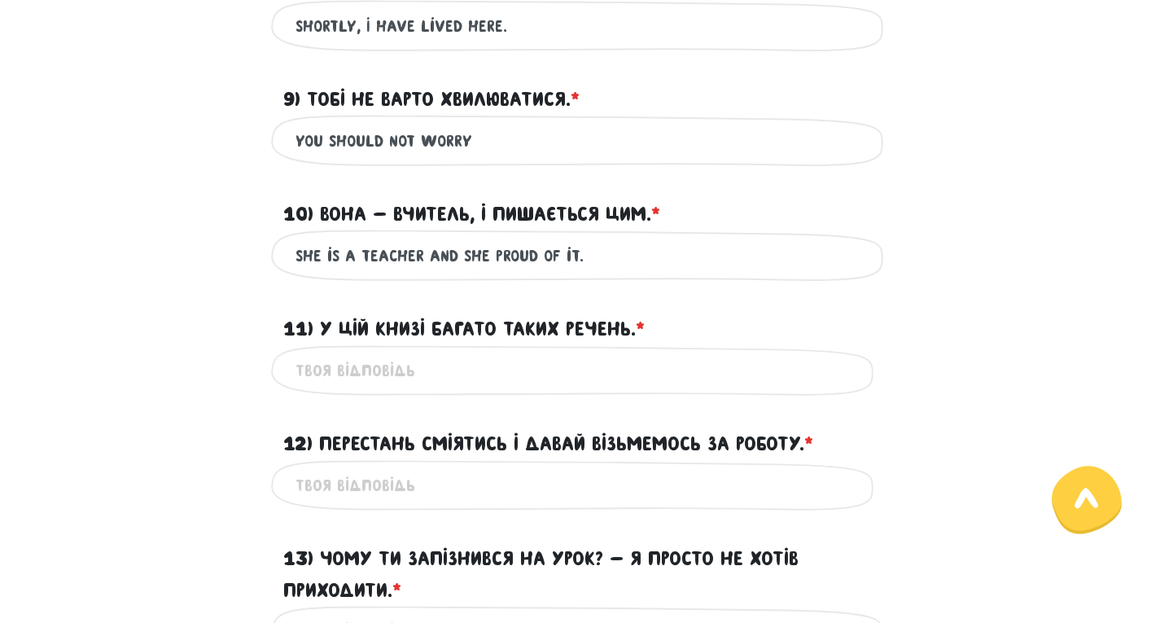
scroll to position [862, 0]
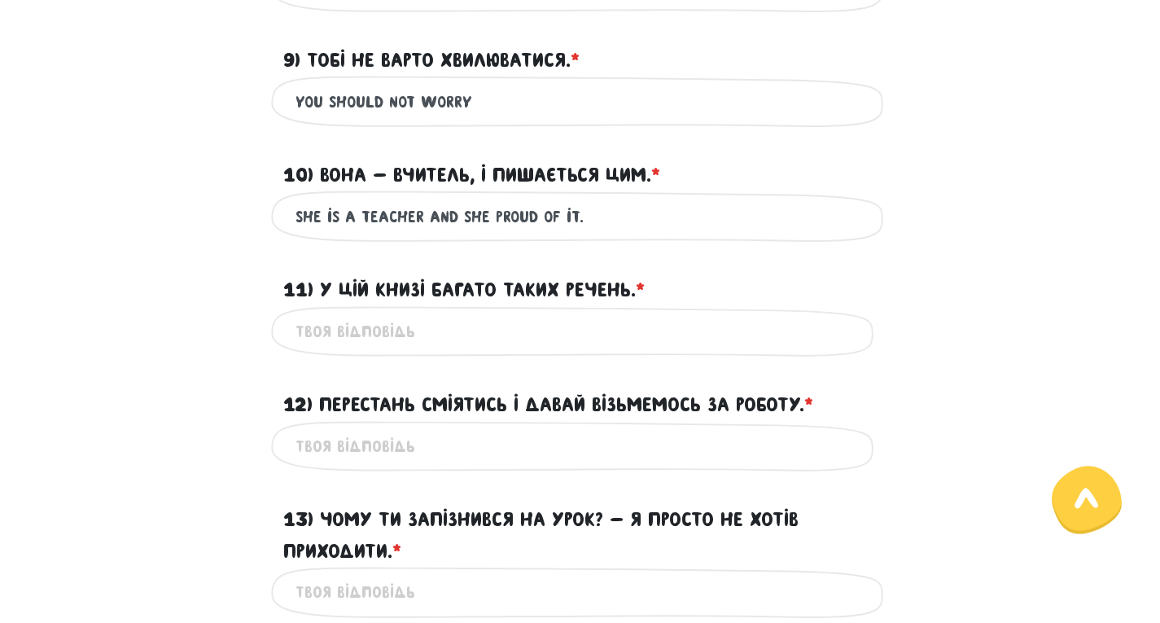
click at [533, 217] on input "She is a teacher and she proud of it." at bounding box center [581, 216] width 570 height 37
click at [491, 217] on input "She is a teacher and she proud of it." at bounding box center [581, 216] width 570 height 37
type input "She is a teacher and she is proud of it."
click at [452, 338] on input "11) У цій книзі багато таких речень. * ?" at bounding box center [581, 331] width 570 height 37
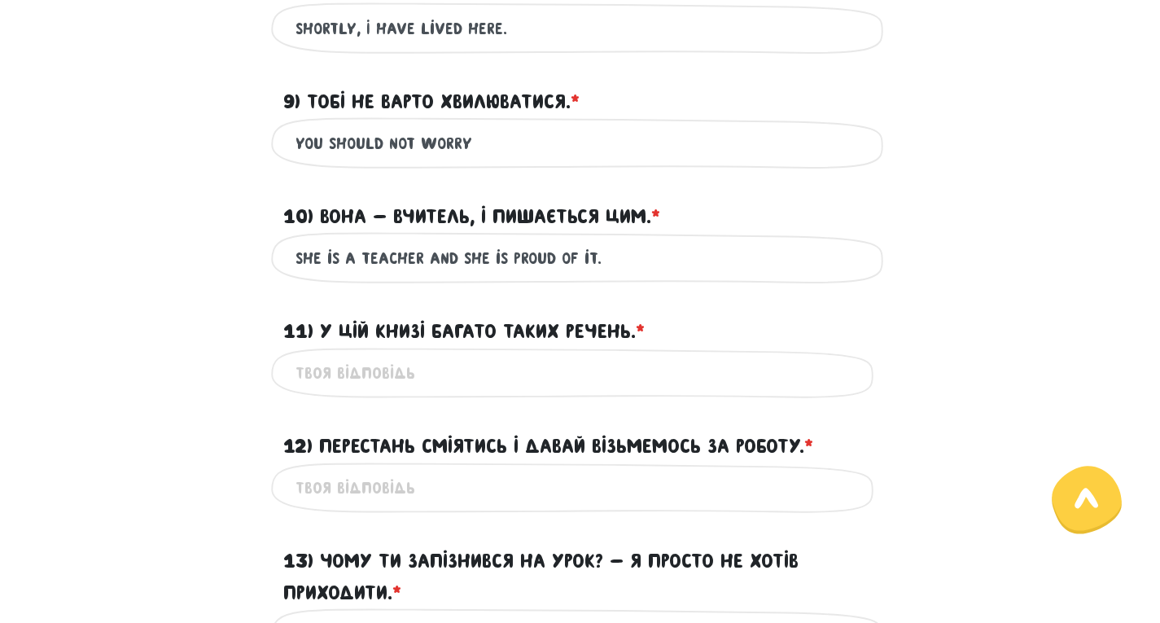
scroll to position [781, 0]
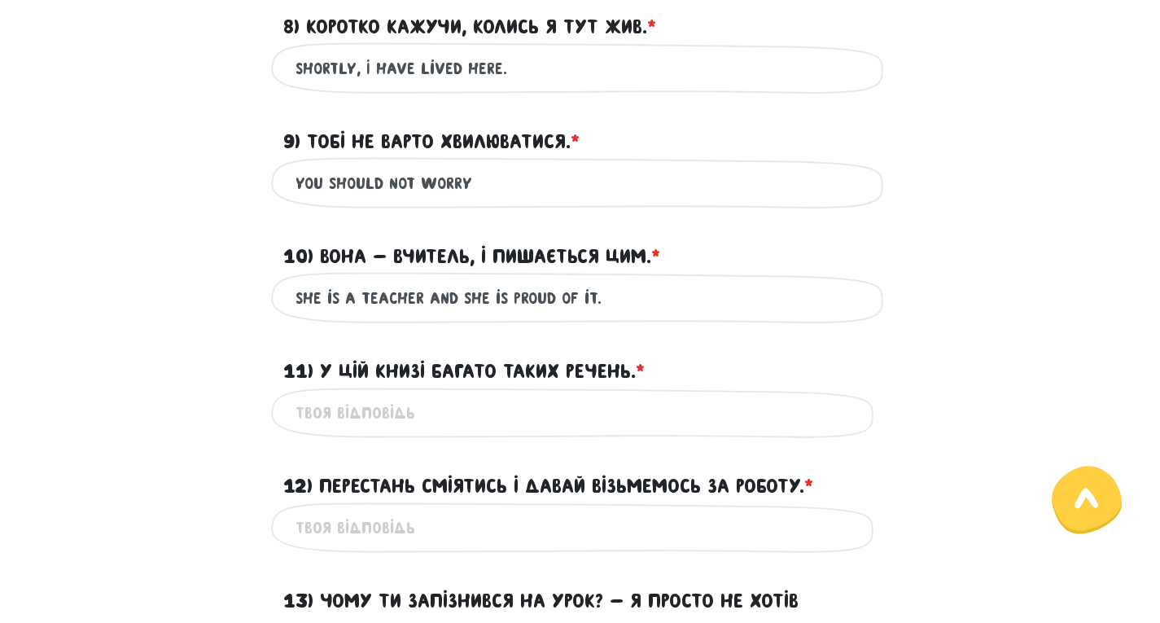
click at [505, 186] on input "You should not worry" at bounding box center [581, 182] width 570 height 37
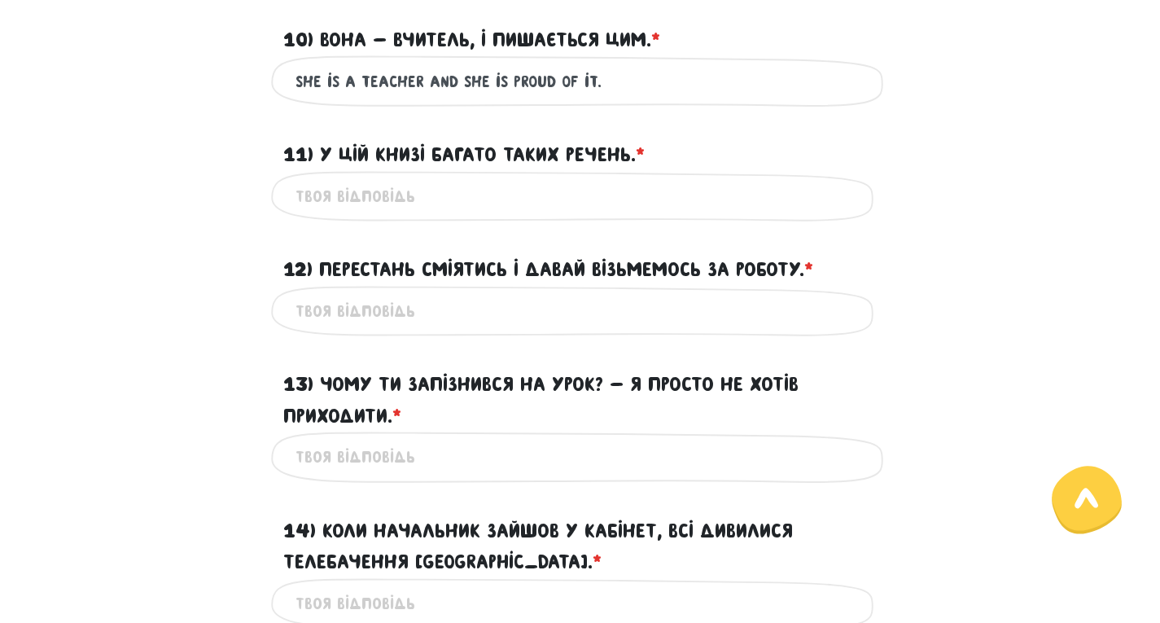
scroll to position [1025, 0]
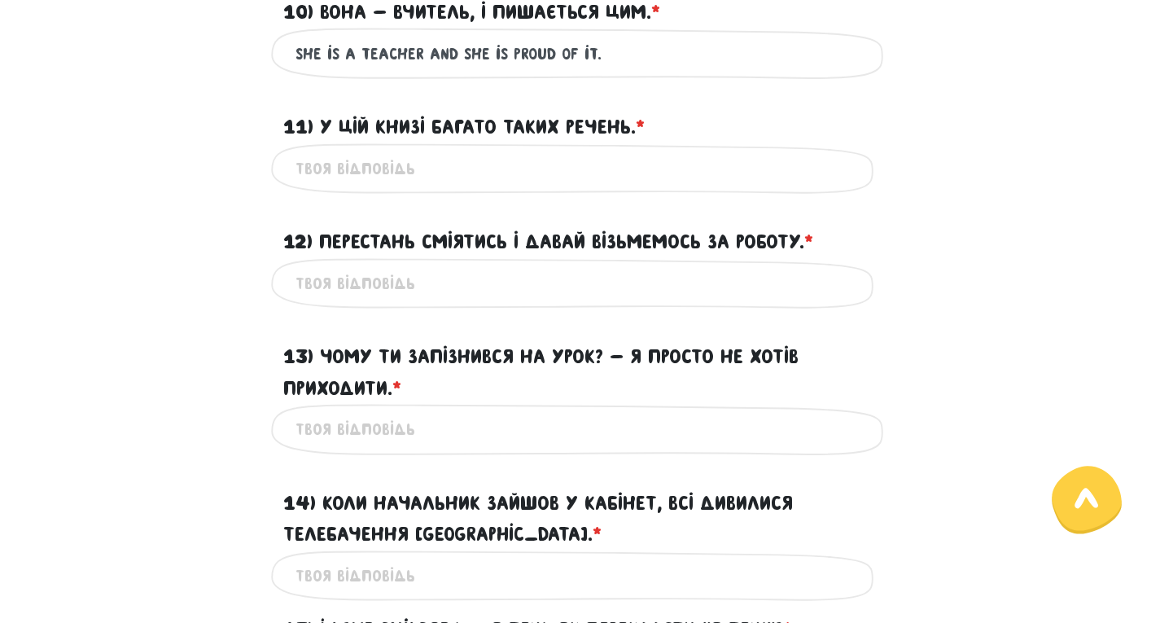
type input "You should not worry."
click at [365, 166] on input "11) У цій книзі багато таких речень. * ?" at bounding box center [581, 169] width 570 height 37
type input "There are a lot of such sentences in the book."
click at [366, 281] on input "12) Перестань сміятись і давай візьмемось за роботу. * ?" at bounding box center [581, 283] width 570 height 37
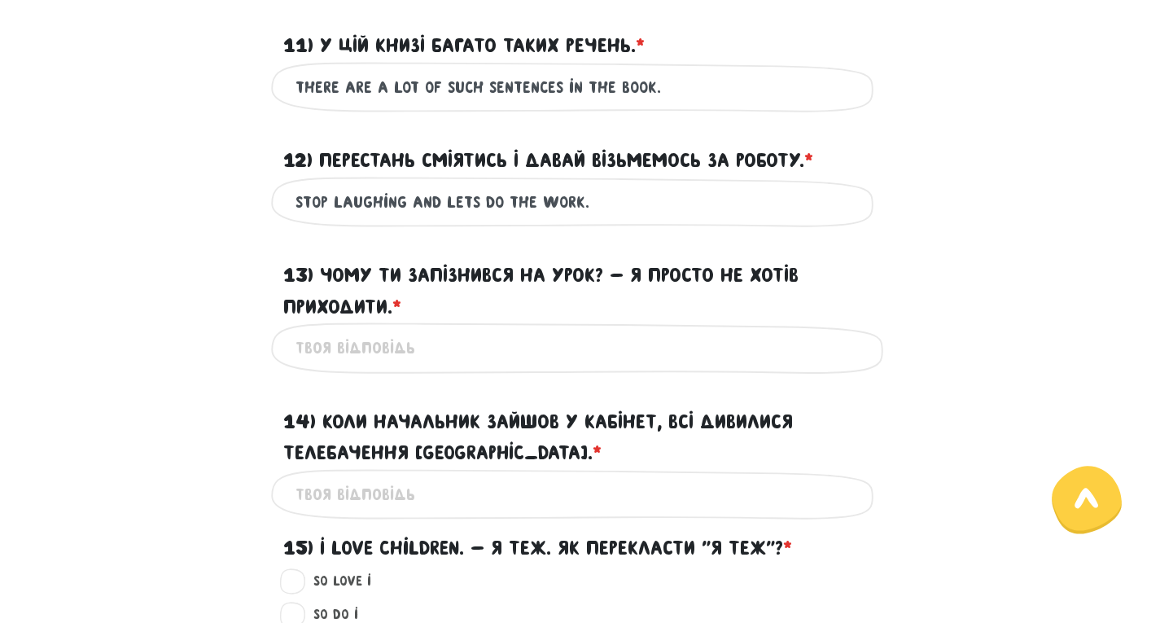
scroll to position [1188, 0]
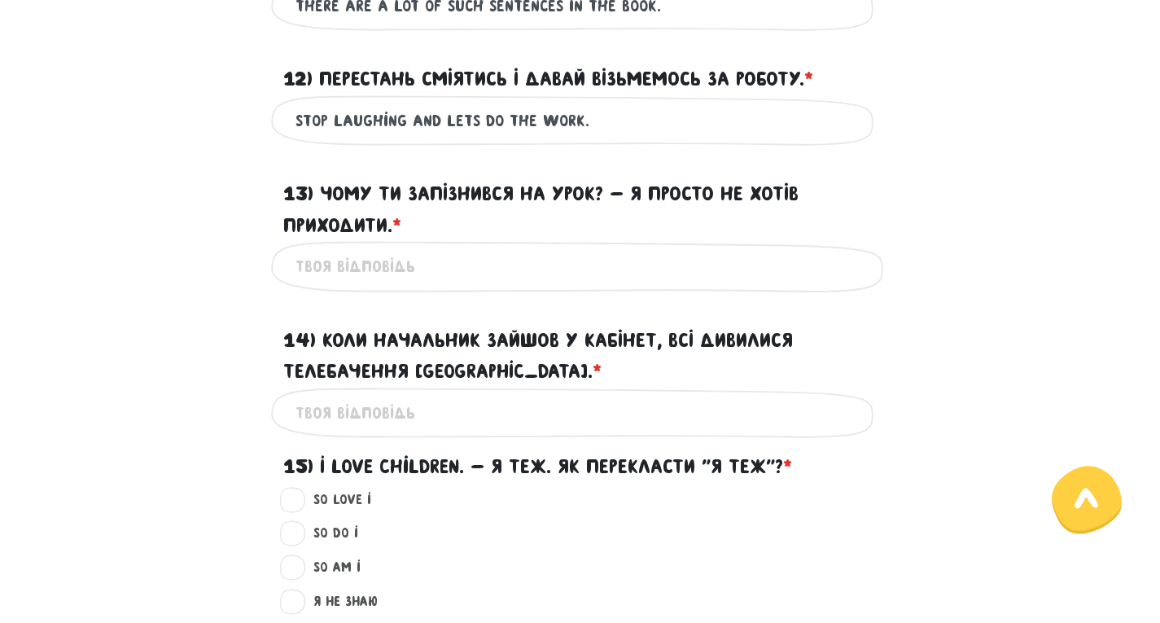
type input "stop laughing and lets do the work."
click at [463, 272] on input "13) Чому ти запізнився на урок? - Я просто не хотів приходити. * ?" at bounding box center [581, 266] width 570 height 37
click at [454, 282] on input "13) Чому ти запізнився на урок? - Я просто не хотів приходити. * ?" at bounding box center [581, 266] width 570 height 37
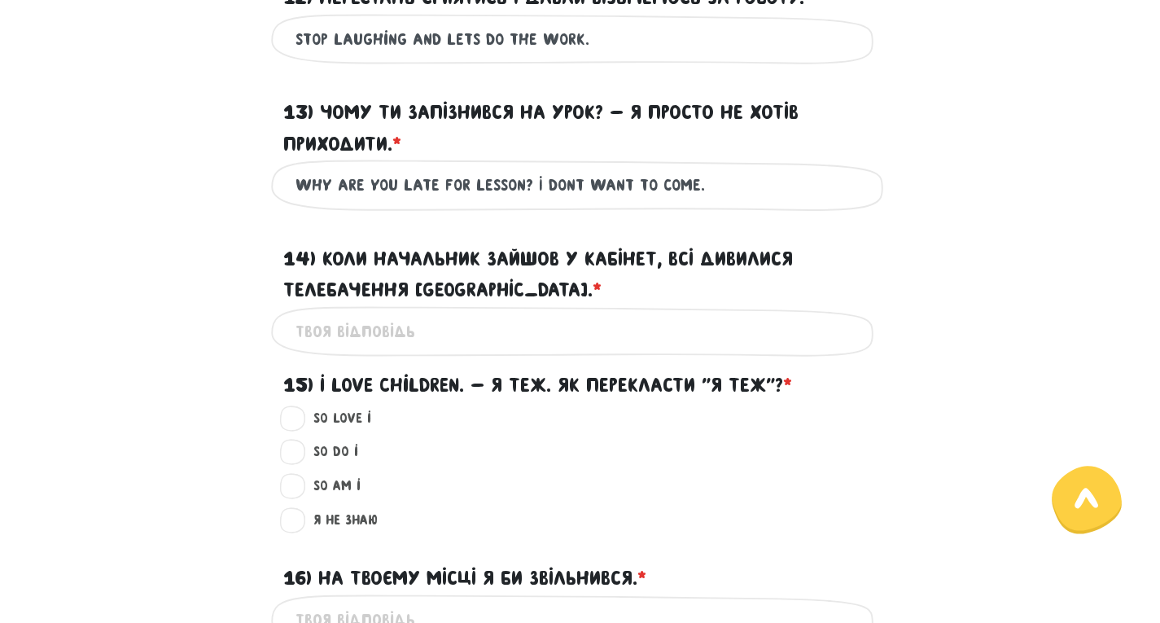
type input "Why are you late for lesson? I dont want to come."
click at [481, 340] on input "14) Коли начальник зайшов у кабінет, всі дивилися Телебачення [GEOGRAPHIC_DATA]…" at bounding box center [581, 331] width 570 height 37
type input "W"
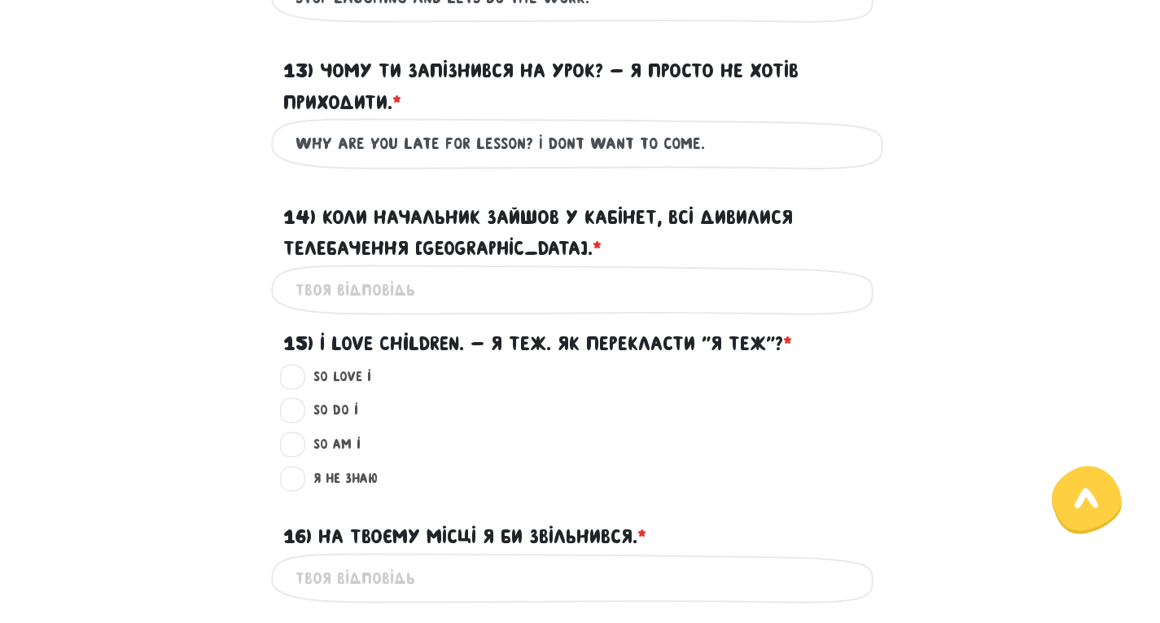
scroll to position [1351, 0]
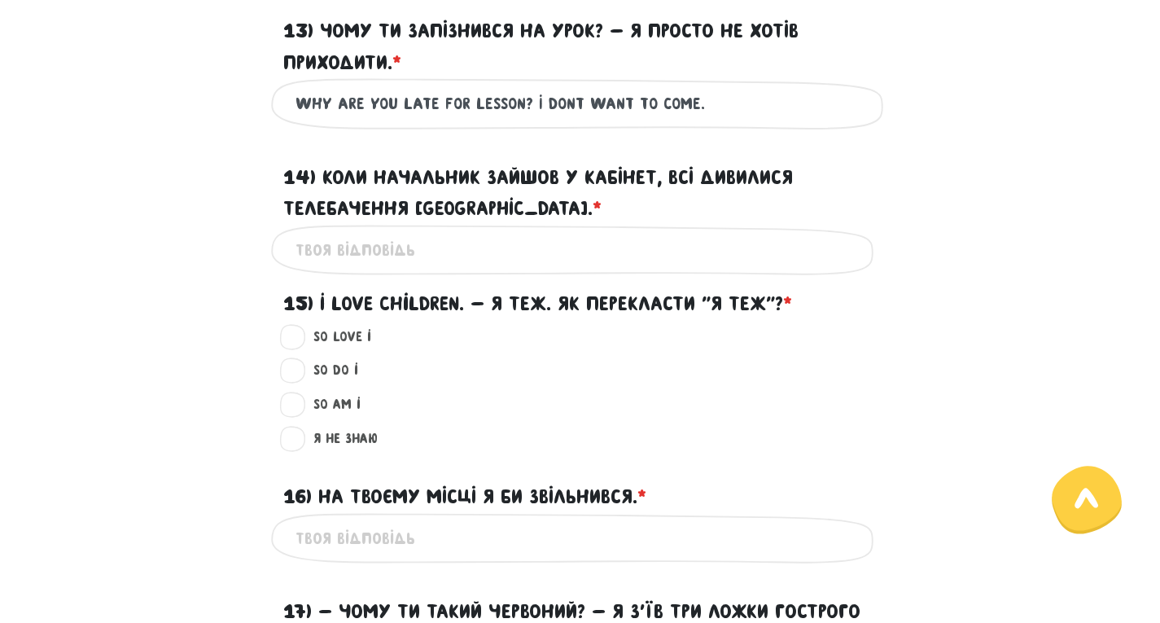
click at [300, 367] on label "So do I ?" at bounding box center [329, 370] width 59 height 21
click at [300, 367] on input "So do I ?" at bounding box center [293, 368] width 13 height 16
radio input "true"
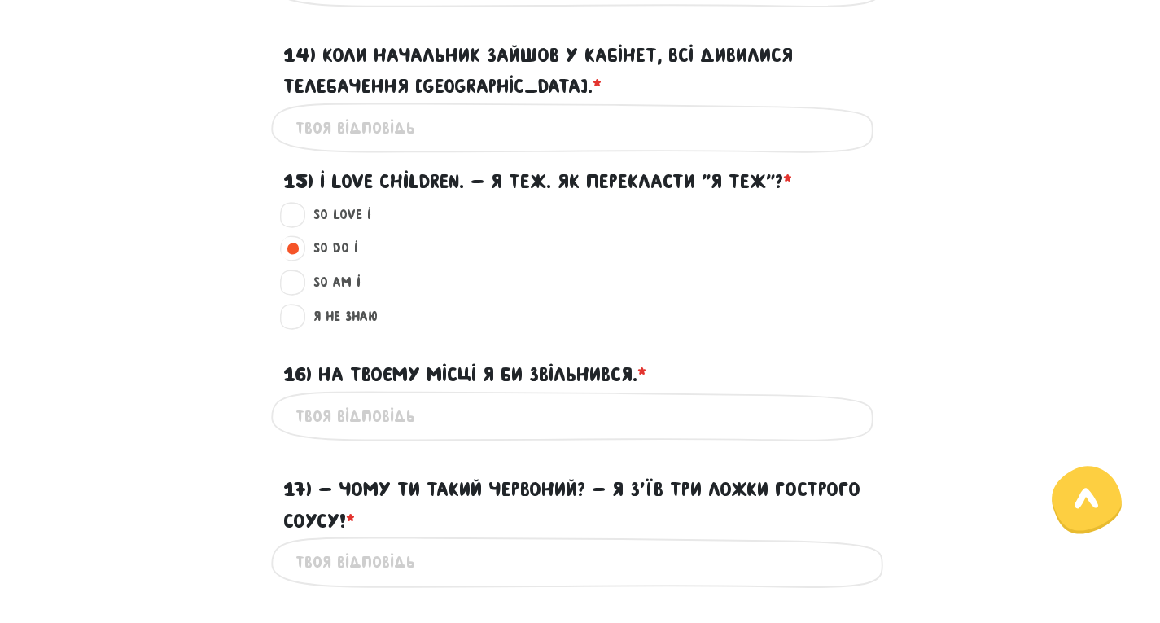
scroll to position [1513, 0]
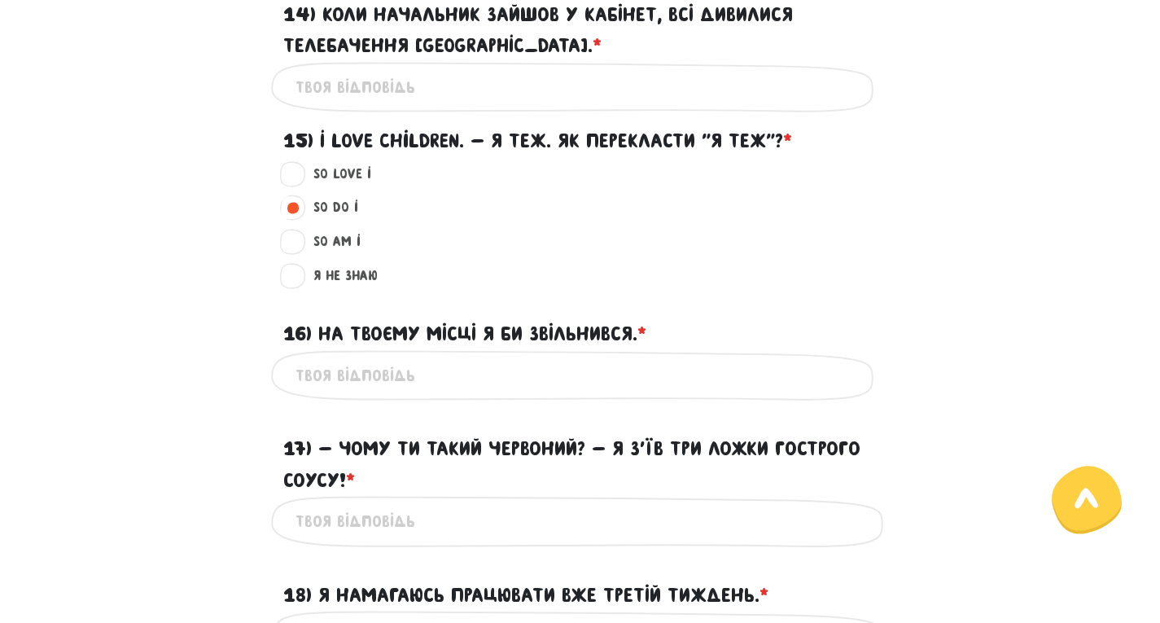
click at [449, 387] on input "16) На твоєму місці я би звільнився. * ?" at bounding box center [581, 375] width 570 height 37
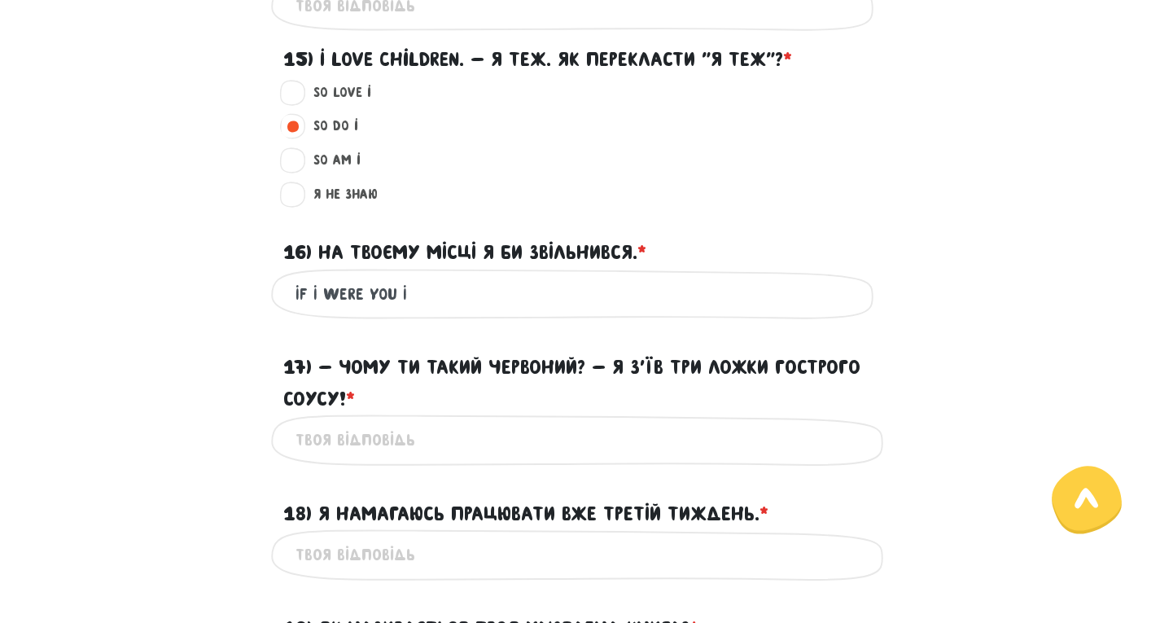
type input "If I were you I"
click at [466, 458] on div "Це обов'язкове поле" at bounding box center [580, 439] width 619 height 51
click at [451, 436] on input "17) - Чому ти такий червоний? - Я з’їв три ложки гострого соусу! * ?" at bounding box center [581, 440] width 570 height 37
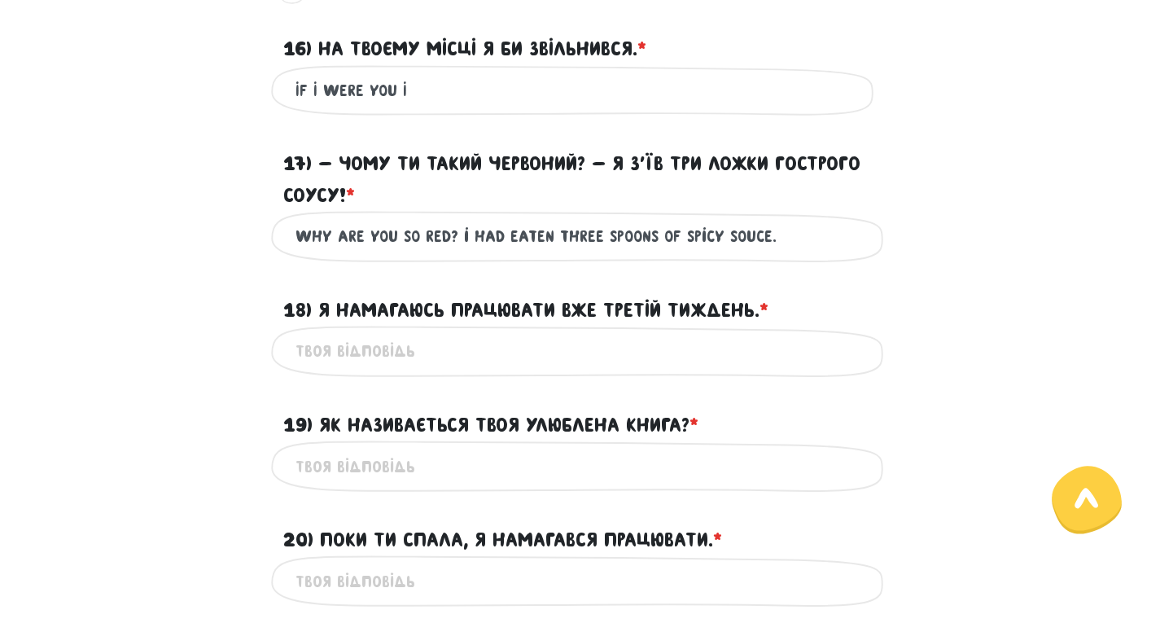
scroll to position [1839, 0]
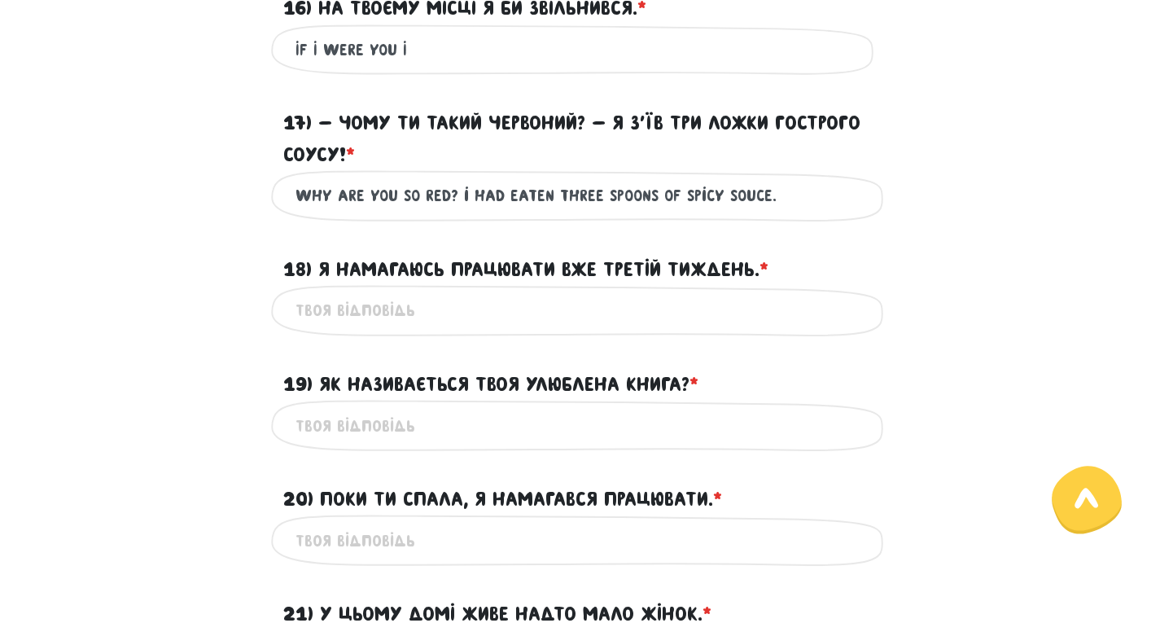
type input "Why are you so red? i had eaten three spoons of spicy souce."
click at [476, 311] on input "18) Я намагаюсь працювати вже третій тиждень. * ?" at bounding box center [581, 310] width 570 height 37
click at [308, 313] on input "I am trying to work third week yet." at bounding box center [581, 310] width 570 height 37
drag, startPoint x: 310, startPoint y: 315, endPoint x: 324, endPoint y: 317, distance: 13.9
click at [324, 317] on input "I am trying to work third week yet." at bounding box center [581, 310] width 570 height 37
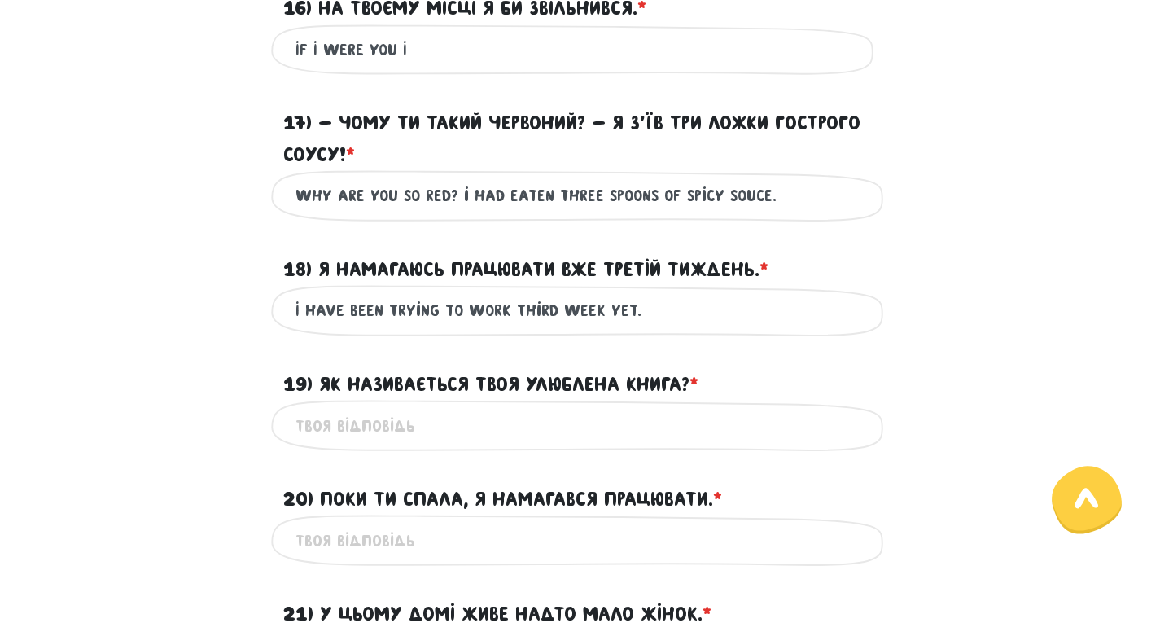
type input "I have been trying to work third week yet."
click at [498, 426] on input "19) Як називається твоя улюблена книга? * ?" at bounding box center [581, 425] width 570 height 37
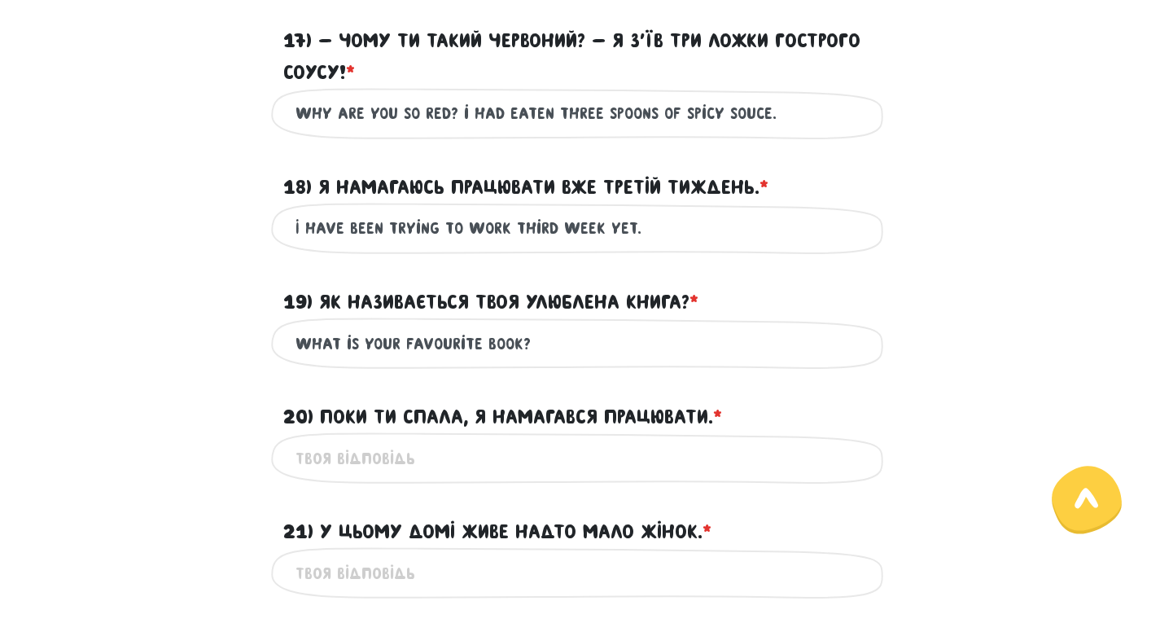
scroll to position [2002, 0]
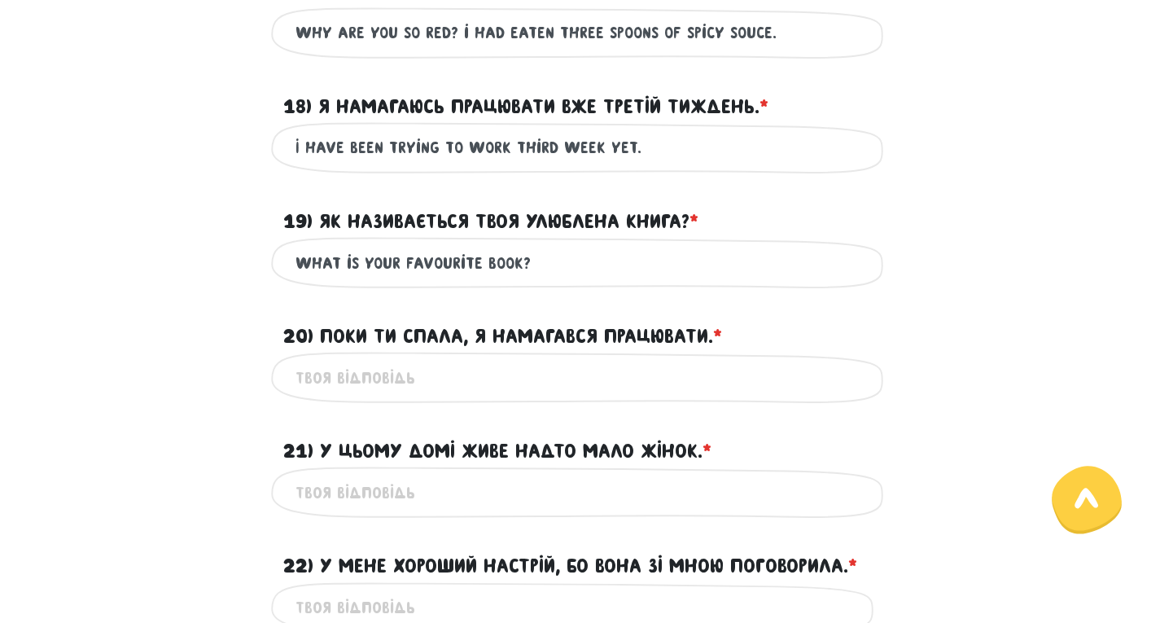
type input "What is your favourite book?"
click at [461, 374] on input "20) Поки ти спала, я намагався працювати. * ?" at bounding box center [581, 377] width 570 height 37
type input "While you sleep"
drag, startPoint x: 374, startPoint y: 369, endPoint x: 386, endPoint y: 374, distance: 13.2
click at [379, 369] on input "While you sleep" at bounding box center [581, 377] width 570 height 37
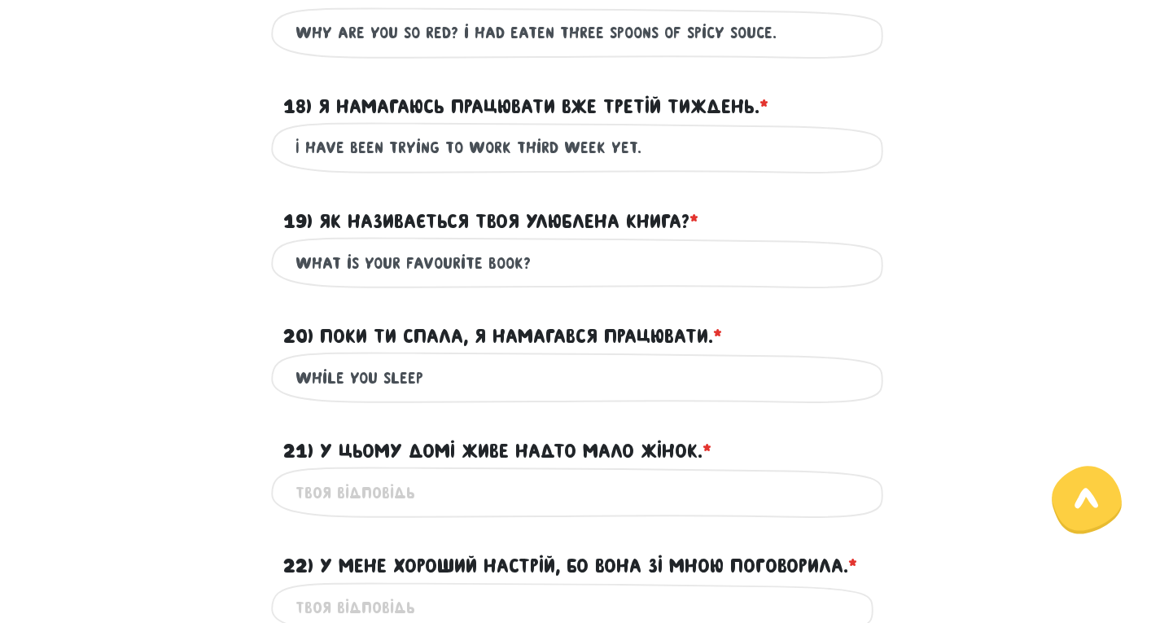
click at [386, 374] on input "While you sleep" at bounding box center [581, 377] width 570 height 37
click at [382, 370] on input "While you sleep" at bounding box center [581, 377] width 570 height 37
drag, startPoint x: 420, startPoint y: 380, endPoint x: 381, endPoint y: 381, distance: 39.1
click at [381, 381] on input "While you sleep" at bounding box center [581, 377] width 570 height 37
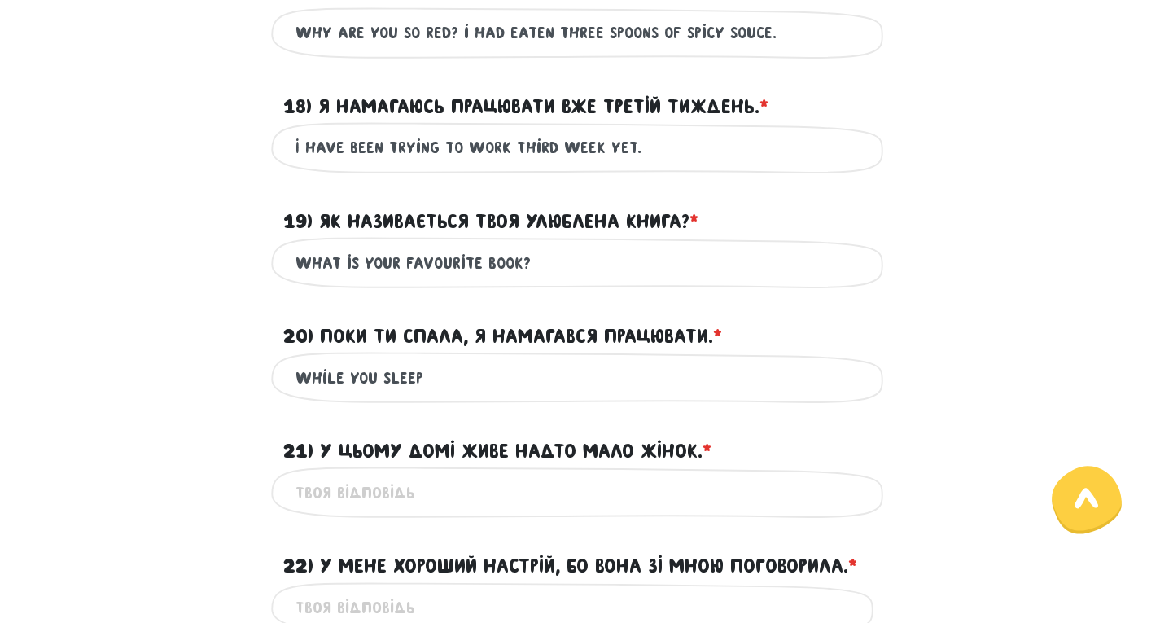
drag, startPoint x: 440, startPoint y: 370, endPoint x: 220, endPoint y: 353, distance: 221.3
click at [220, 353] on div "While you sleep Це обов'язкове поле" at bounding box center [580, 377] width 928 height 51
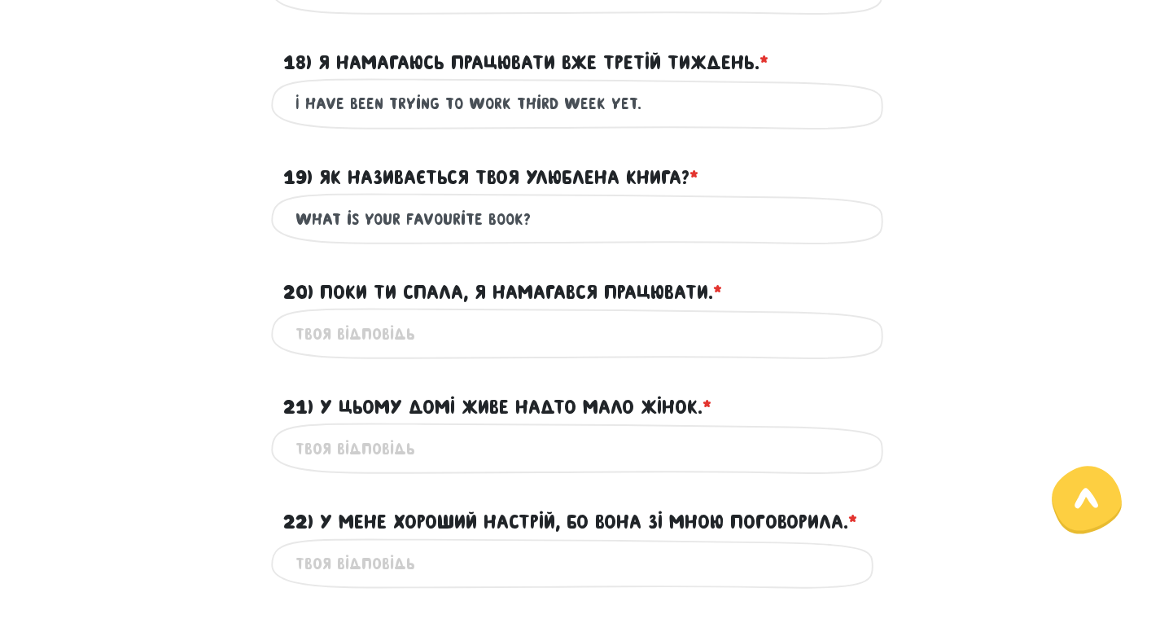
scroll to position [2083, 0]
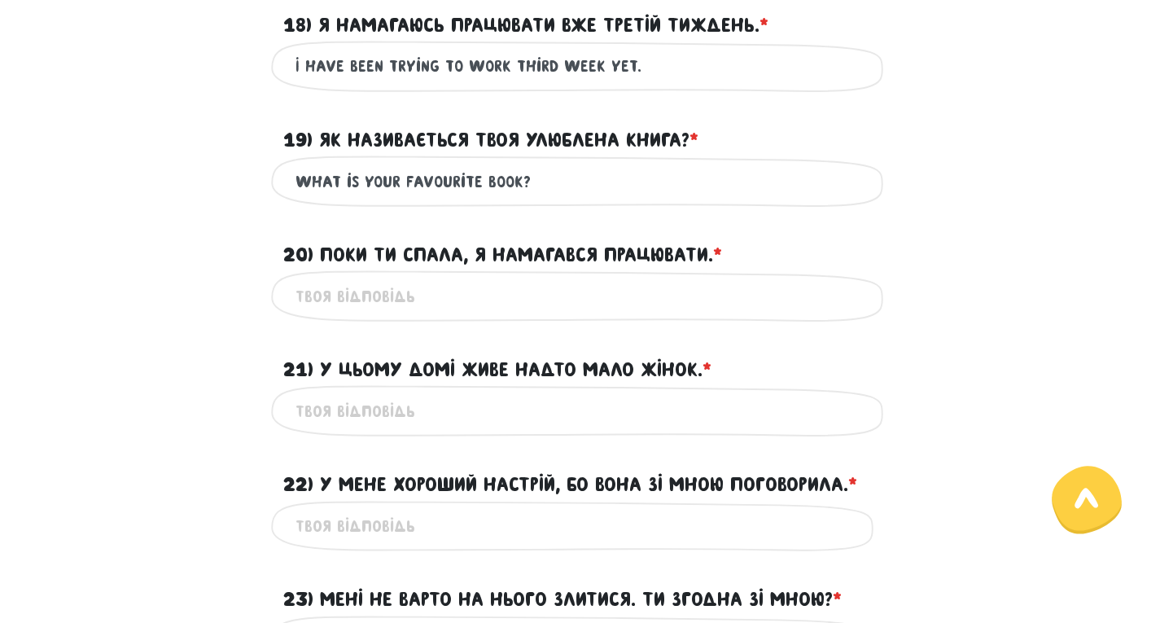
click at [353, 404] on input "21) У цьому домі живе надто мало жінок. * ?" at bounding box center [581, 410] width 570 height 37
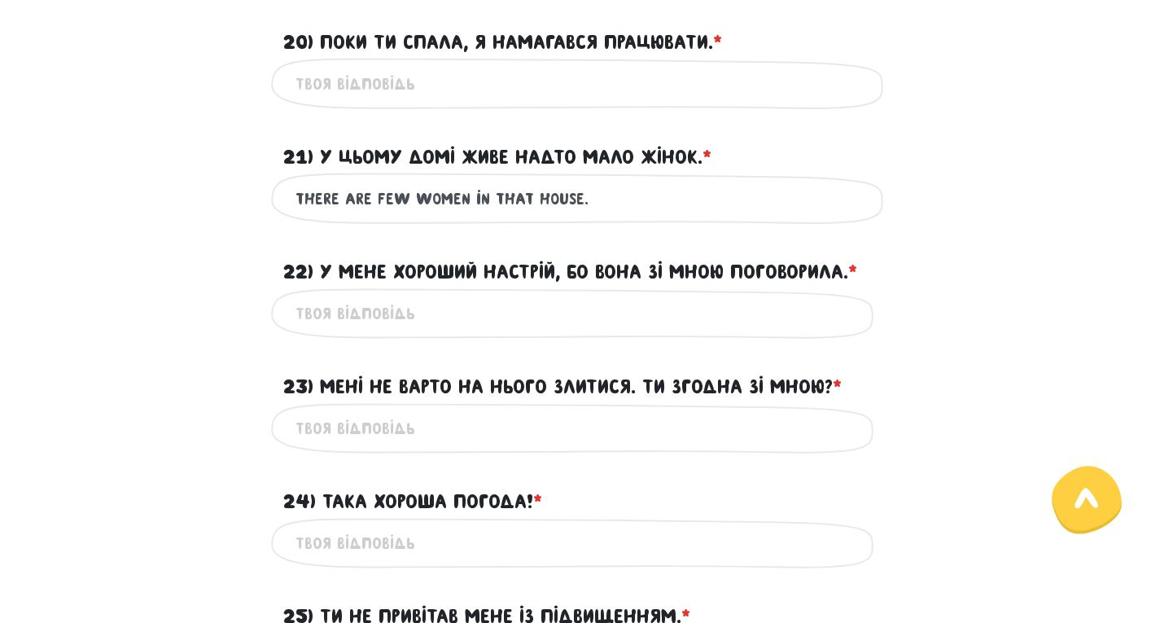
scroll to position [2328, 0]
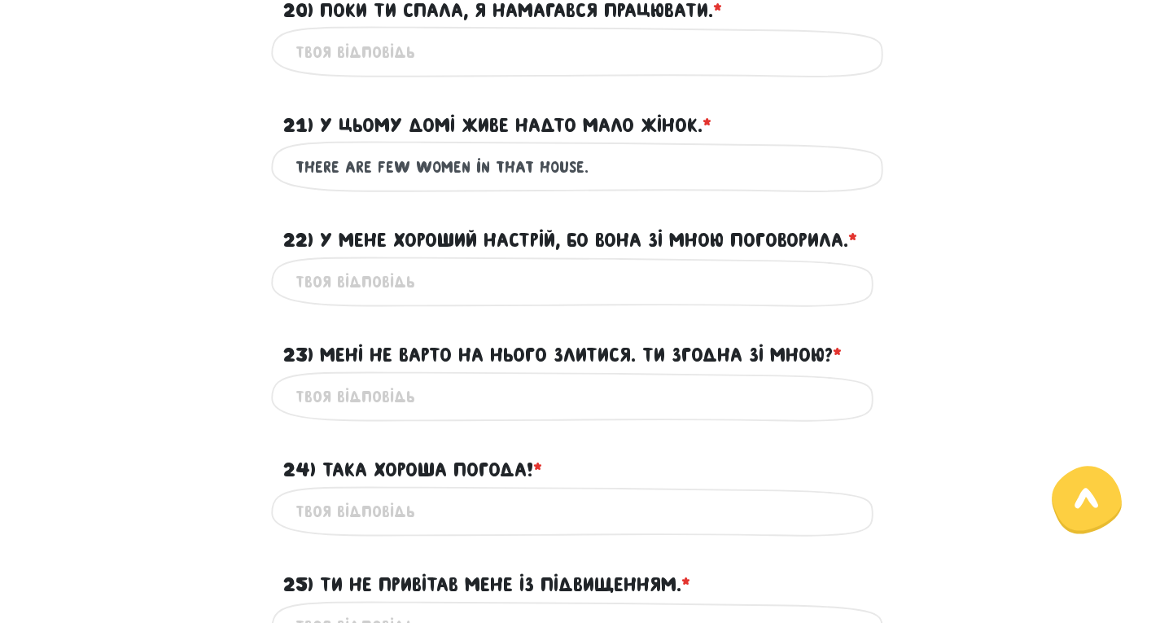
type input "There are few women in that house."
click at [436, 280] on input "22) У мене хороший настрій, бо вона зі мною поговорила. * ?" at bounding box center [581, 282] width 570 height 37
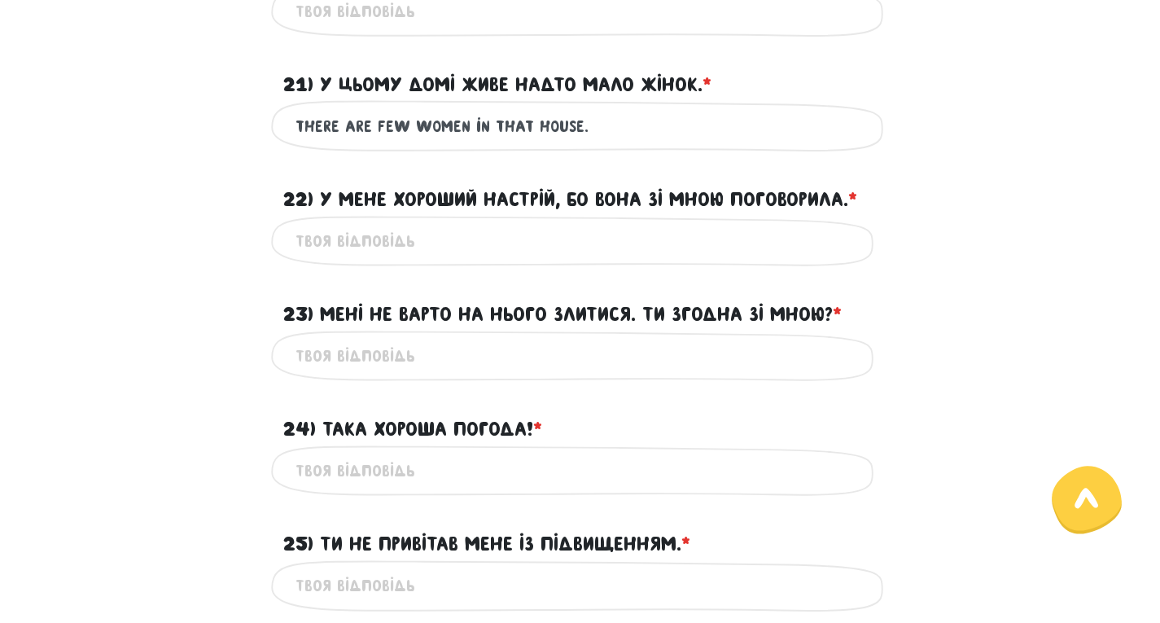
scroll to position [2409, 0]
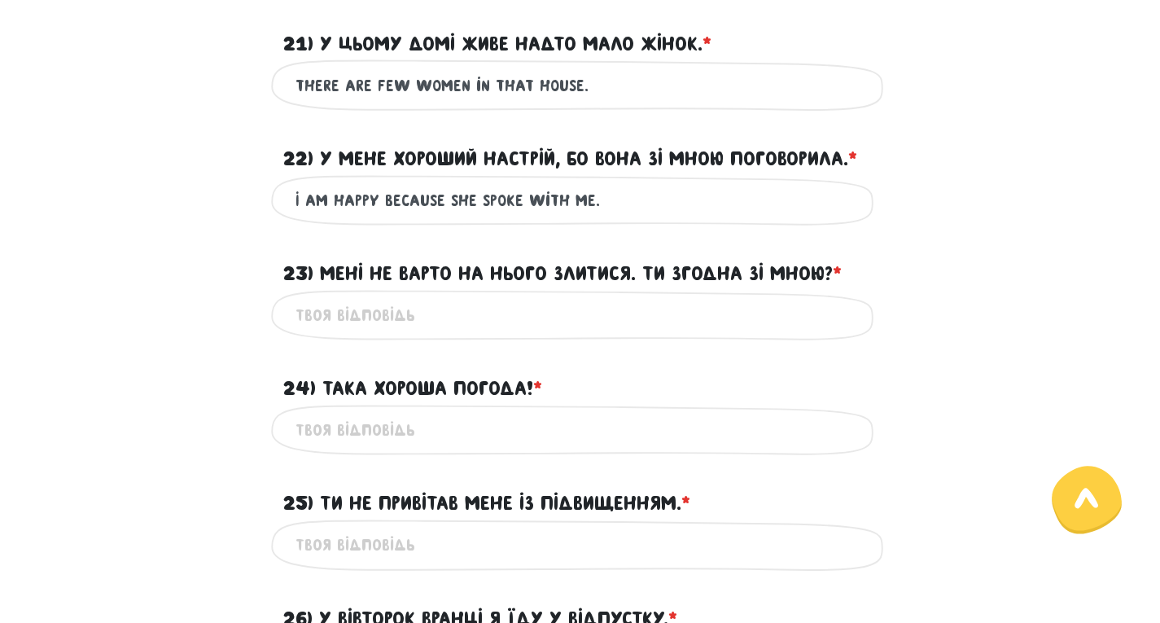
type input "I am happy because she spoke with me."
click at [462, 322] on input "23) Мені не варто на нього злитися. Ти згодна зі мною? * ?" at bounding box center [581, 315] width 570 height 37
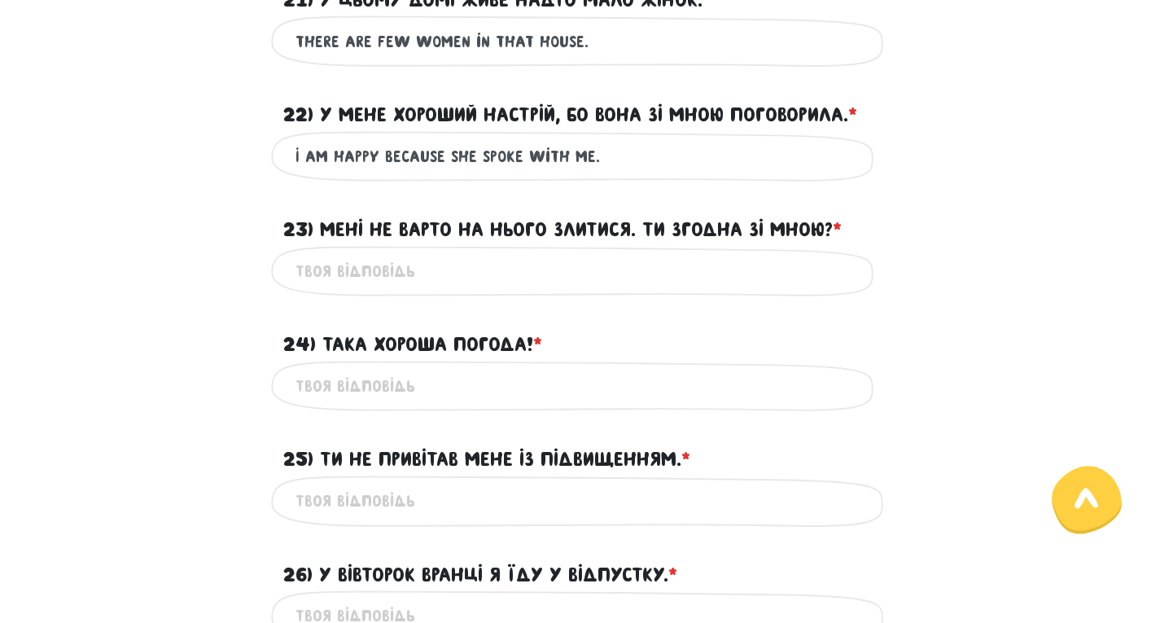
scroll to position [2490, 0]
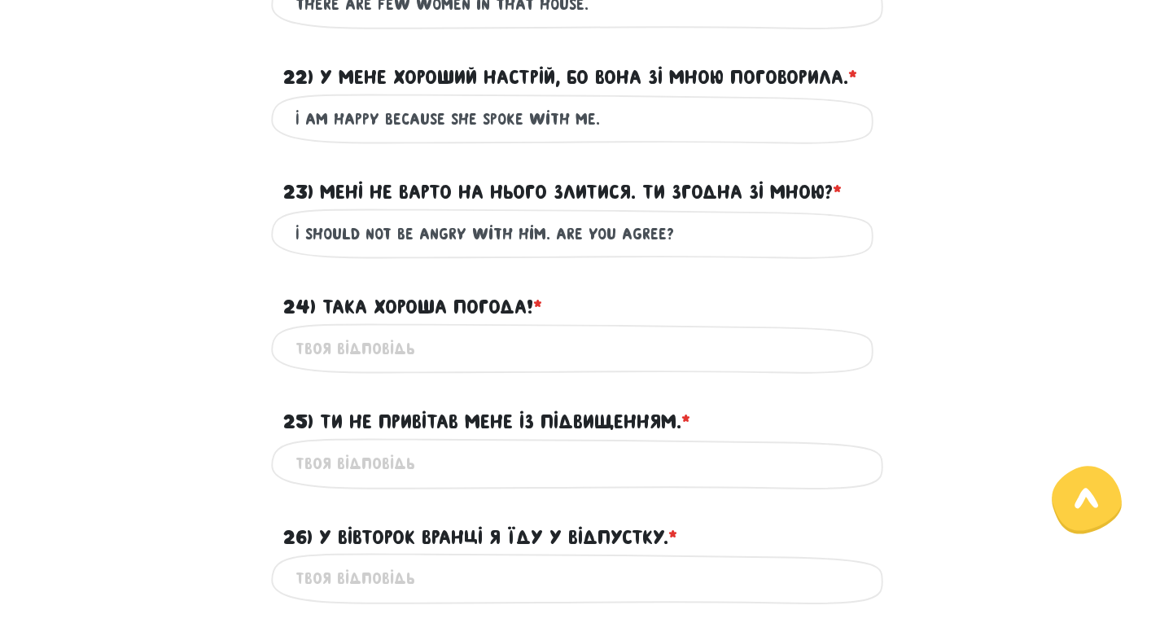
type input "I should not be angry with him. Are you agree?"
click at [424, 345] on input "24) Така хороша погода! * ?" at bounding box center [581, 349] width 570 height 37
type input "S"
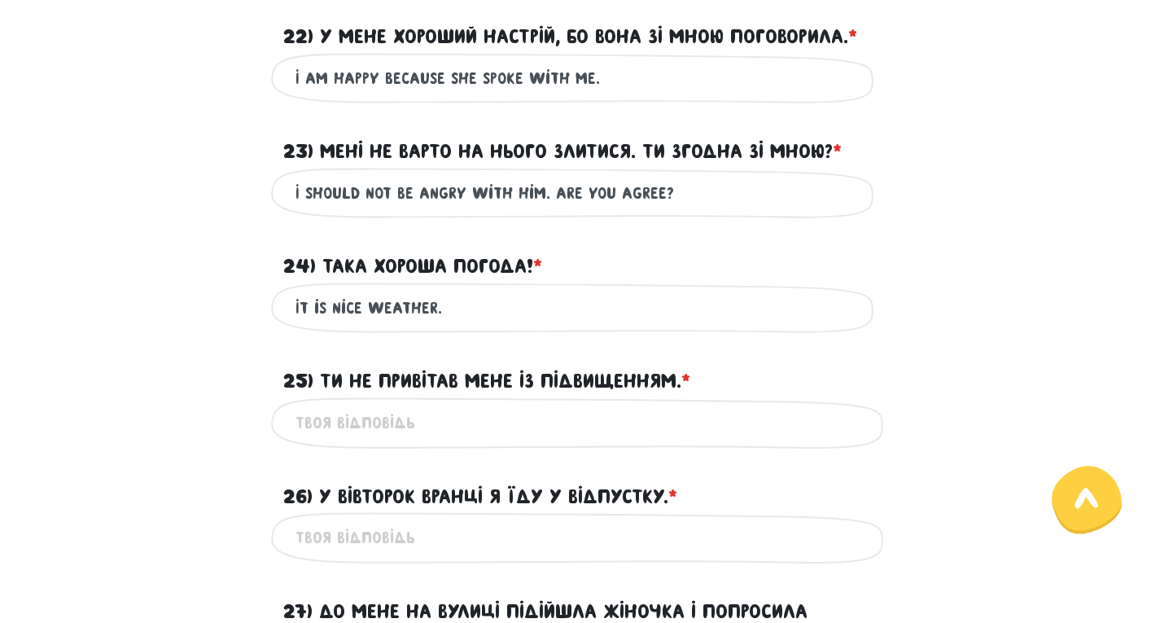
scroll to position [2572, 0]
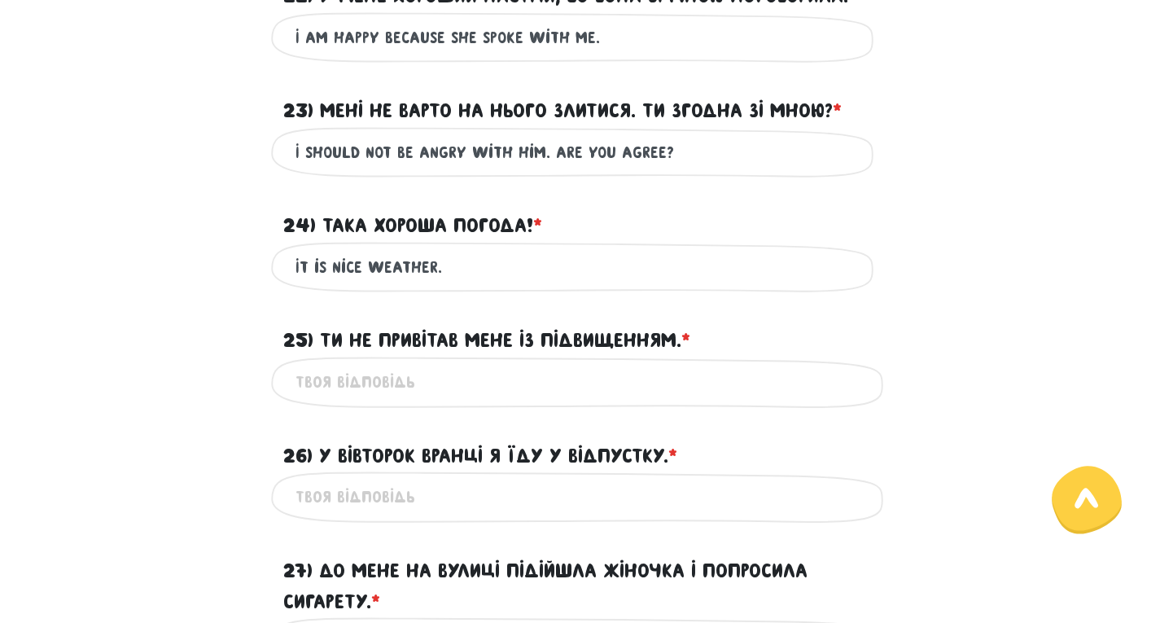
type input "It is nice weather."
click at [458, 374] on input "25) Ти не привітав мене із підвищенням. * ?" at bounding box center [581, 382] width 570 height 37
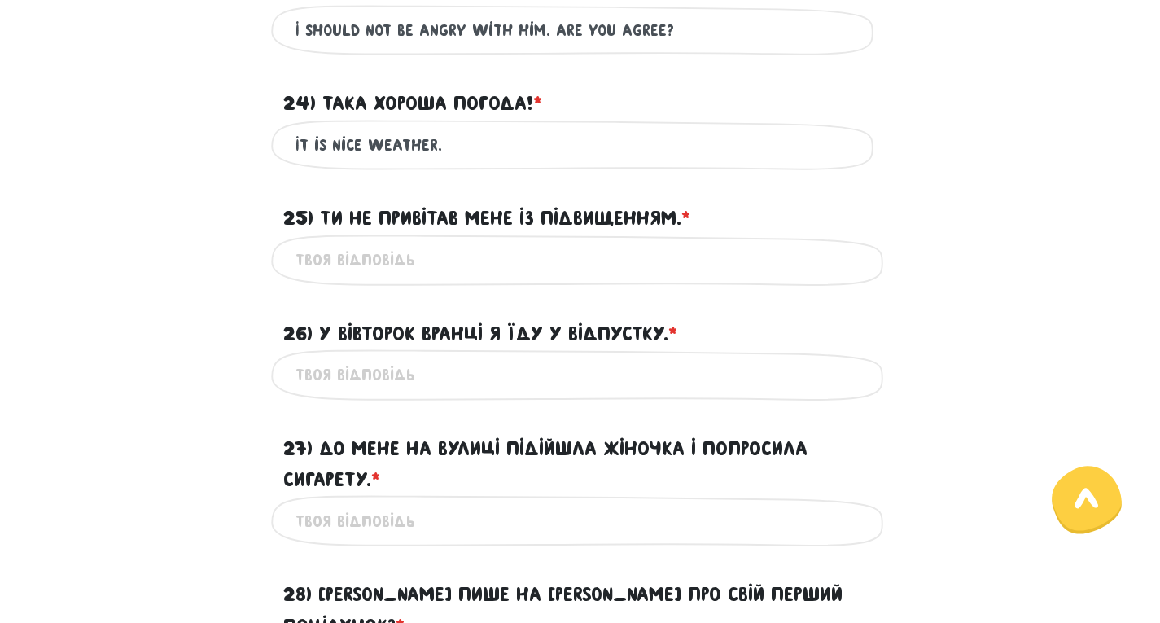
scroll to position [2735, 0]
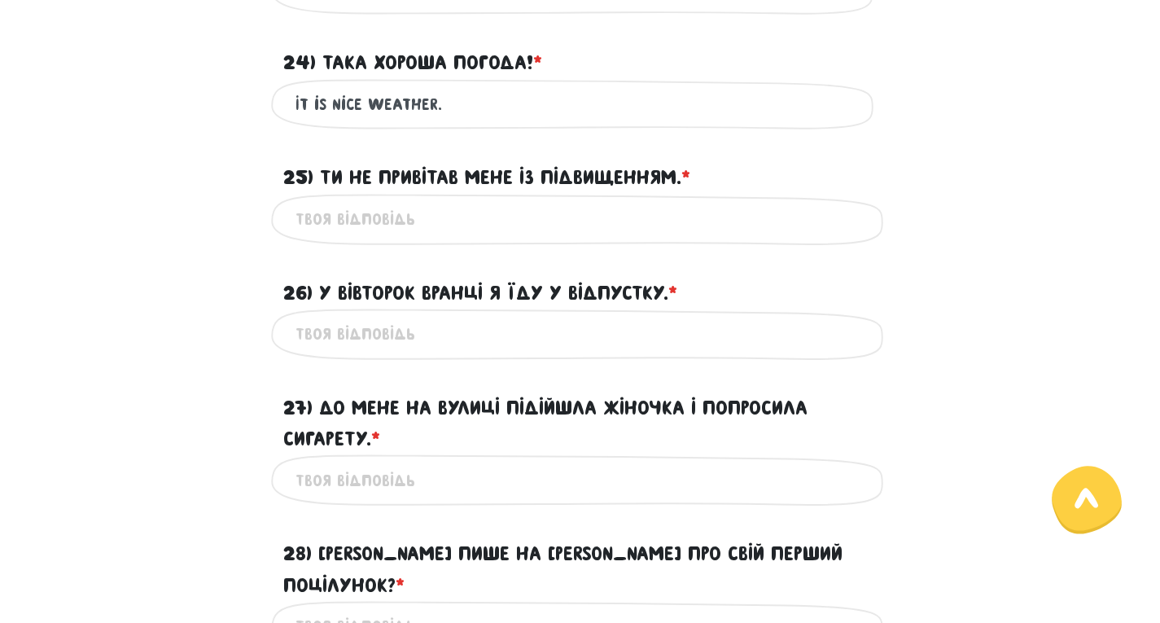
click at [436, 355] on div "Це обов'язкове поле" at bounding box center [580, 334] width 619 height 51
click at [436, 341] on input "26) У вівторок вранці я їду у відпустку. * ?" at bounding box center [581, 334] width 570 height 37
type input "I"
type input "My vacation starts on [GEOGRAPHIC_DATA]."
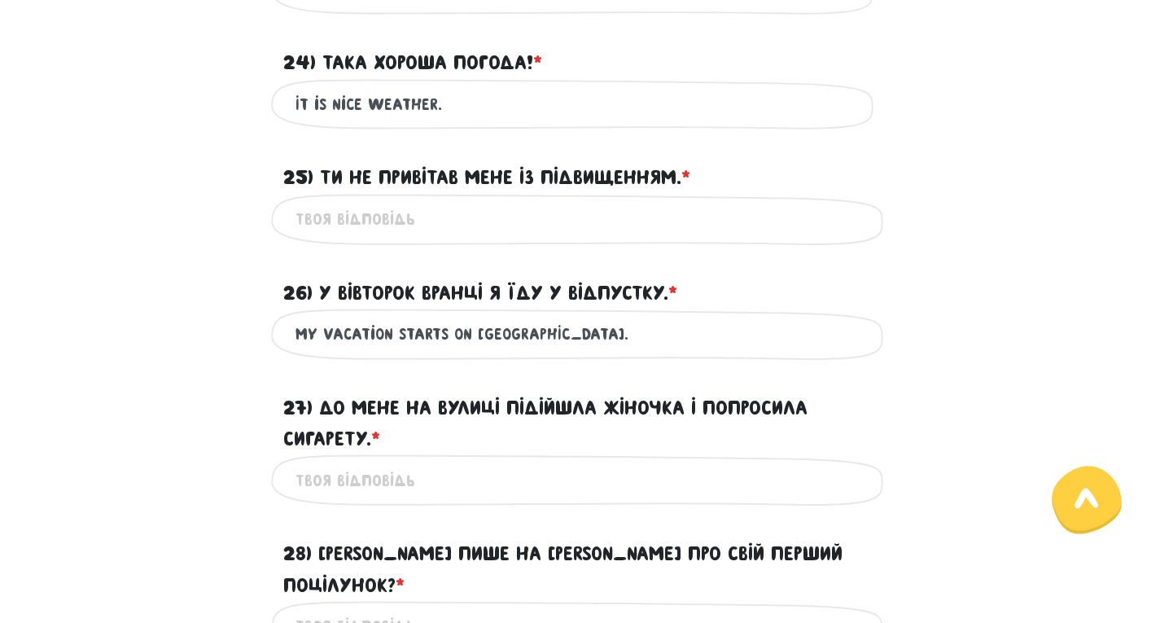
click at [432, 475] on input "27) До мене на вулиці підійшла жіночка і попросила сигарету. * ?" at bounding box center [581, 480] width 570 height 37
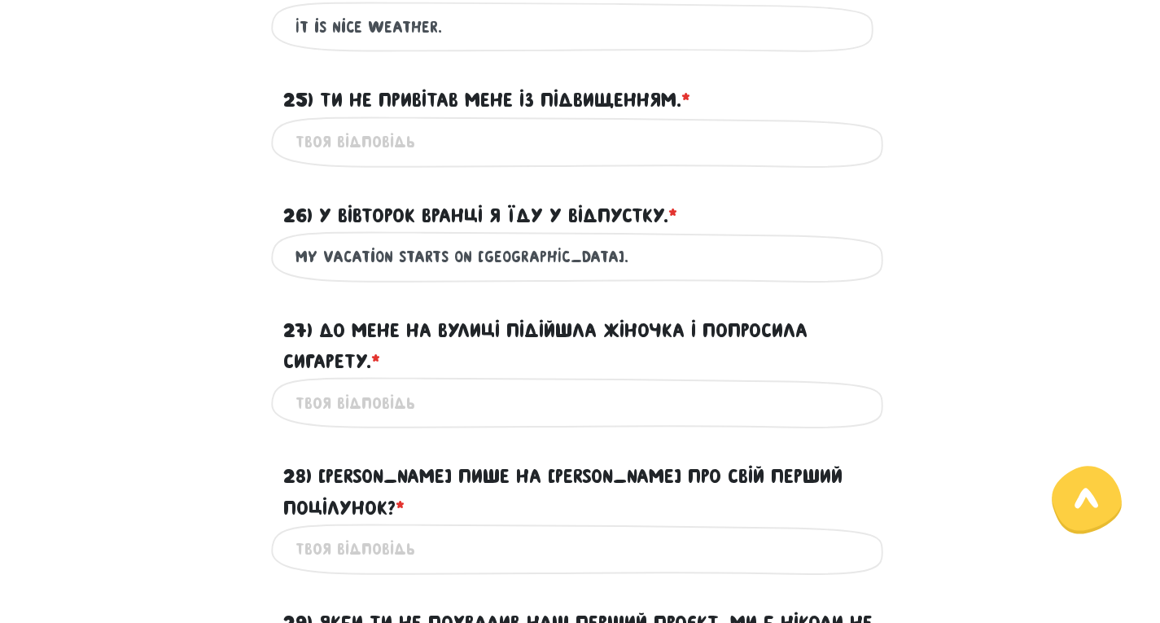
scroll to position [2897, 0]
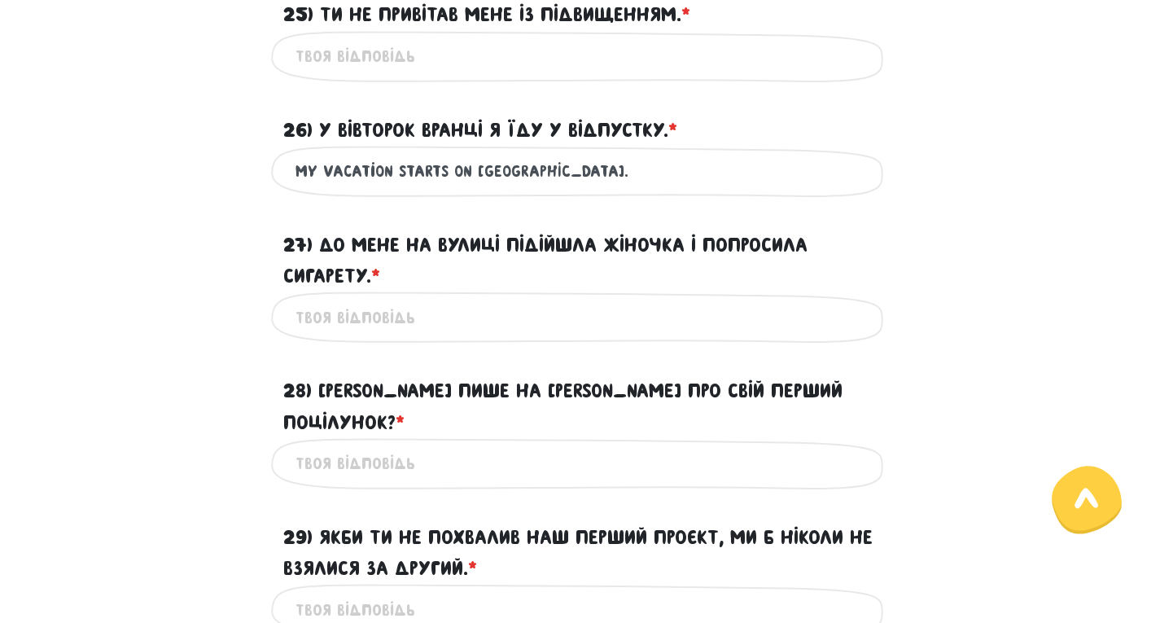
click at [400, 445] on input "28) [PERSON_NAME] пише на [PERSON_NAME] про свій перший поцілунок? * ?" at bounding box center [581, 463] width 570 height 37
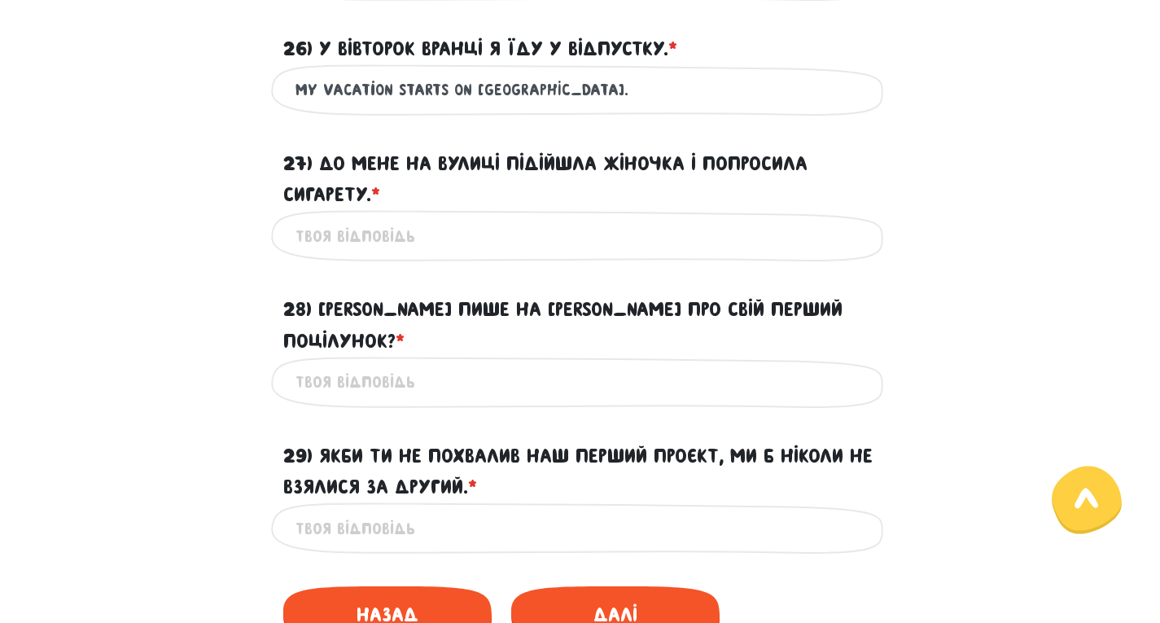
scroll to position [3060, 0]
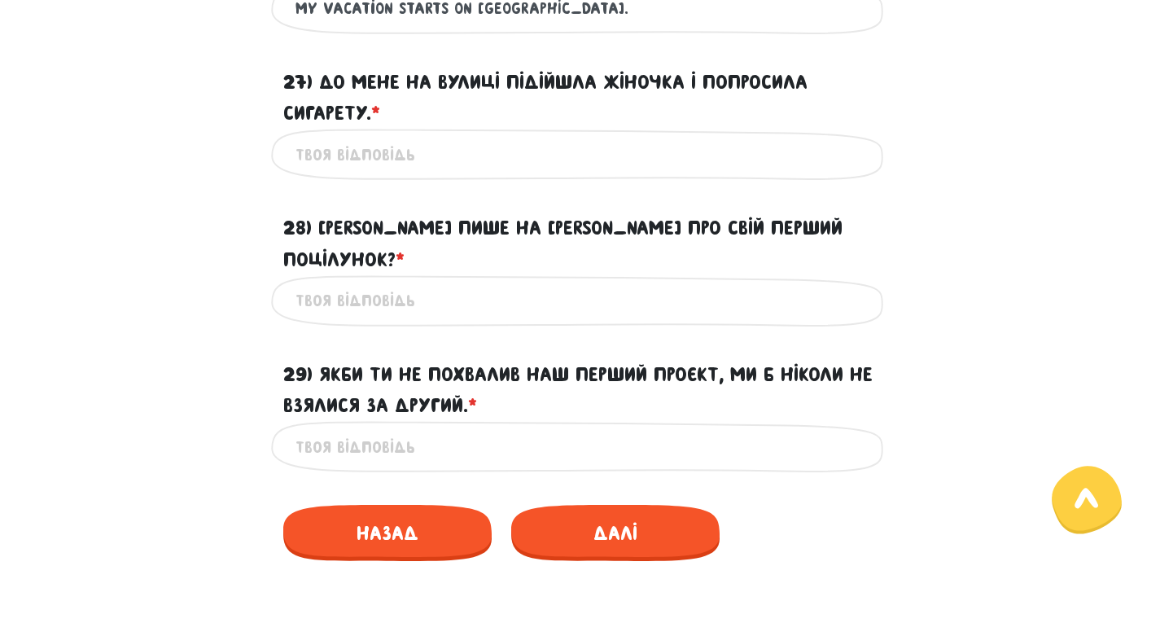
click at [388, 430] on input "29) Якби ти не похвалив наш перший проєкт, ми б ніколи не взялися за другий. * ?" at bounding box center [581, 446] width 570 height 37
drag, startPoint x: 1101, startPoint y: 116, endPoint x: 1030, endPoint y: 147, distance: 77.7
click at [409, 436] on div "I Це обов'язкове поле" at bounding box center [580, 446] width 619 height 51
click at [398, 428] on input "I" at bounding box center [581, 446] width 570 height 37
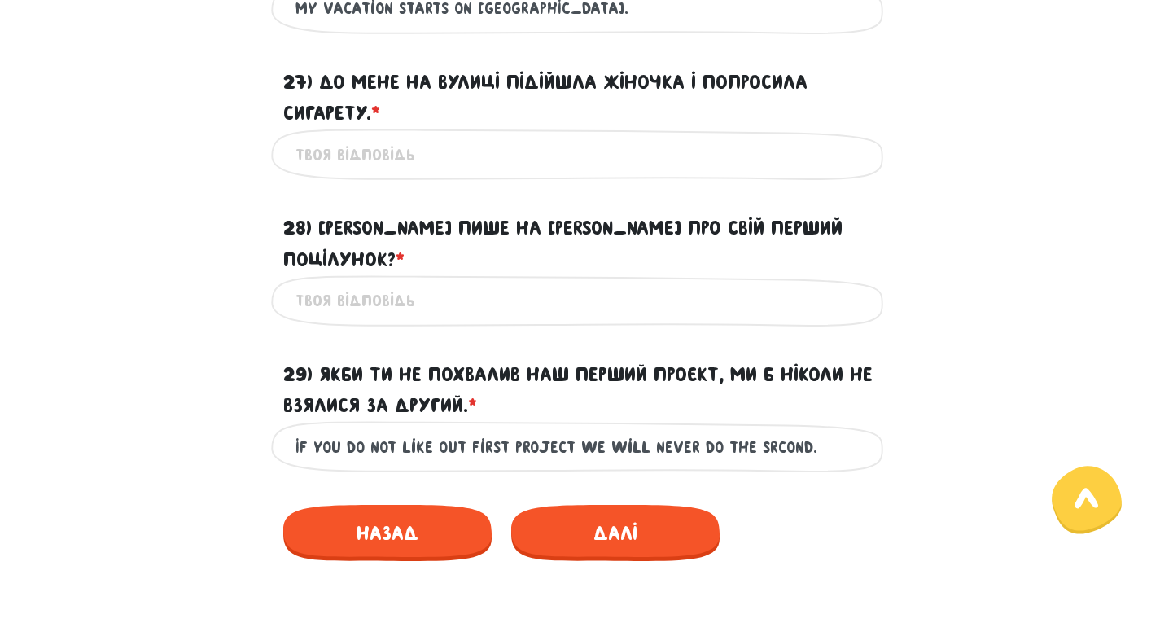
click at [757, 428] on input "If you do not like out first project we will never do the srcond." at bounding box center [581, 446] width 570 height 37
click at [790, 485] on div "Назад Далі" at bounding box center [580, 529] width 594 height 89
click at [459, 428] on input "If you do not like out first project we will never do the second." at bounding box center [581, 446] width 570 height 37
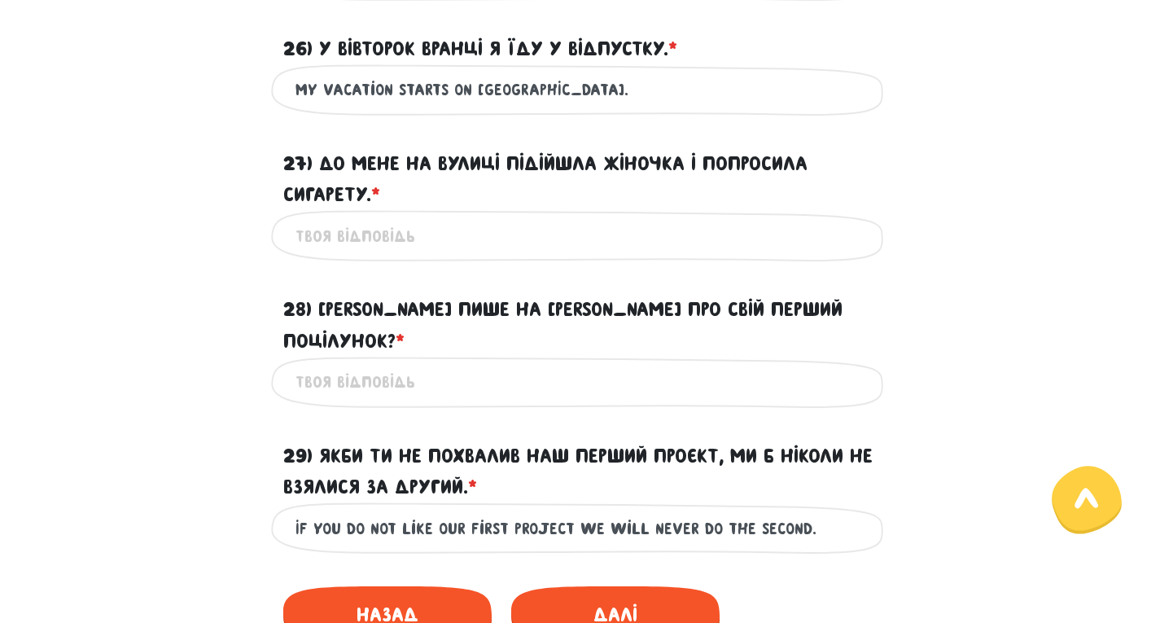
type input "If you do not like our first project we will never do the second."
click at [559, 364] on input "28) [PERSON_NAME] пише на [PERSON_NAME] про свій перший поцілунок? * ?" at bounding box center [581, 382] width 570 height 37
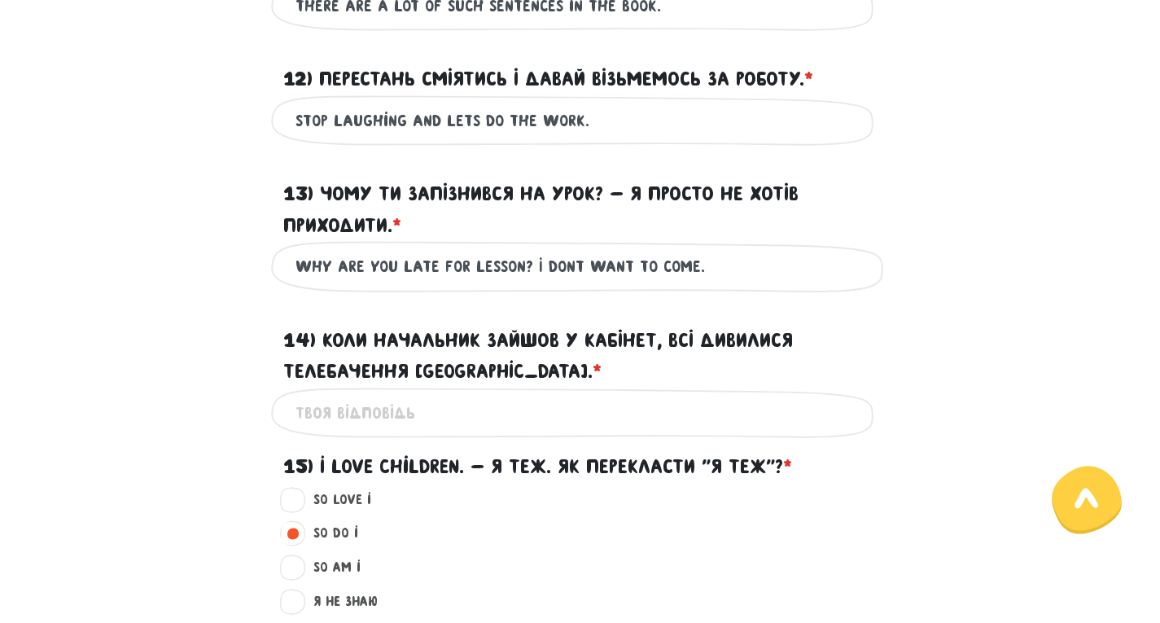
scroll to position [1269, 0]
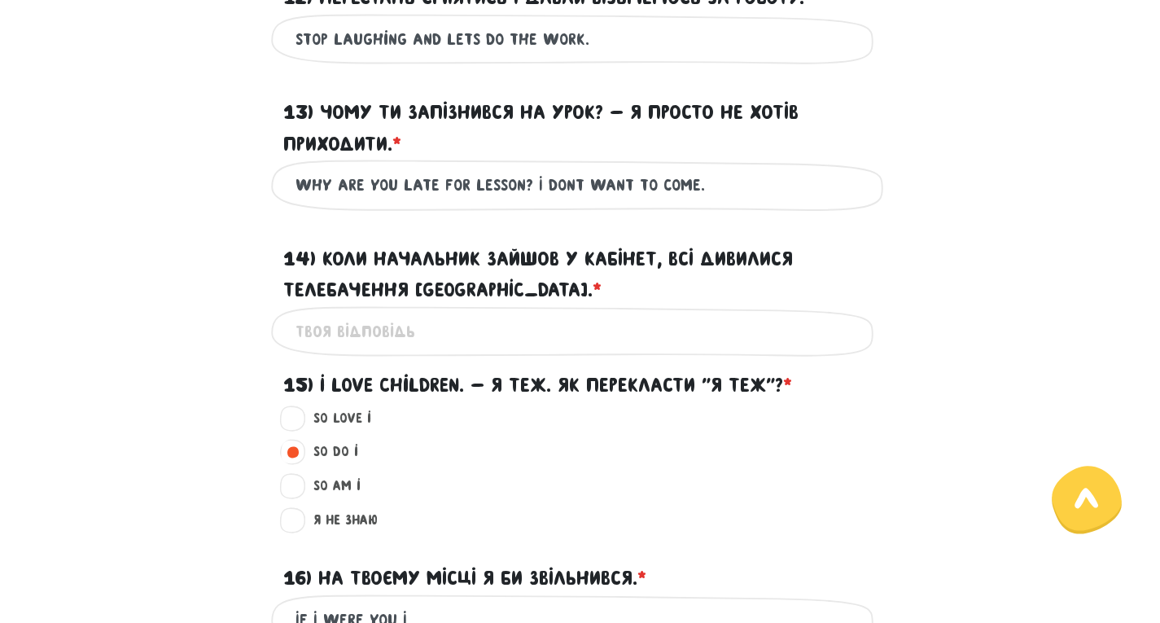
click at [472, 185] on input "Why are you late for lesson? I dont want to come." at bounding box center [581, 185] width 570 height 37
drag, startPoint x: 576, startPoint y: 187, endPoint x: 565, endPoint y: 186, distance: 10.6
click at [565, 186] on input "Why are you late for a lesson? I dont want to come." at bounding box center [581, 185] width 570 height 37
type input "Why are you late for a lesson? I did not want to come."
click at [554, 331] on input "14) Коли начальник зайшов у кабінет, всі дивилися Телебачення [GEOGRAPHIC_DATA]…" at bounding box center [581, 331] width 570 height 37
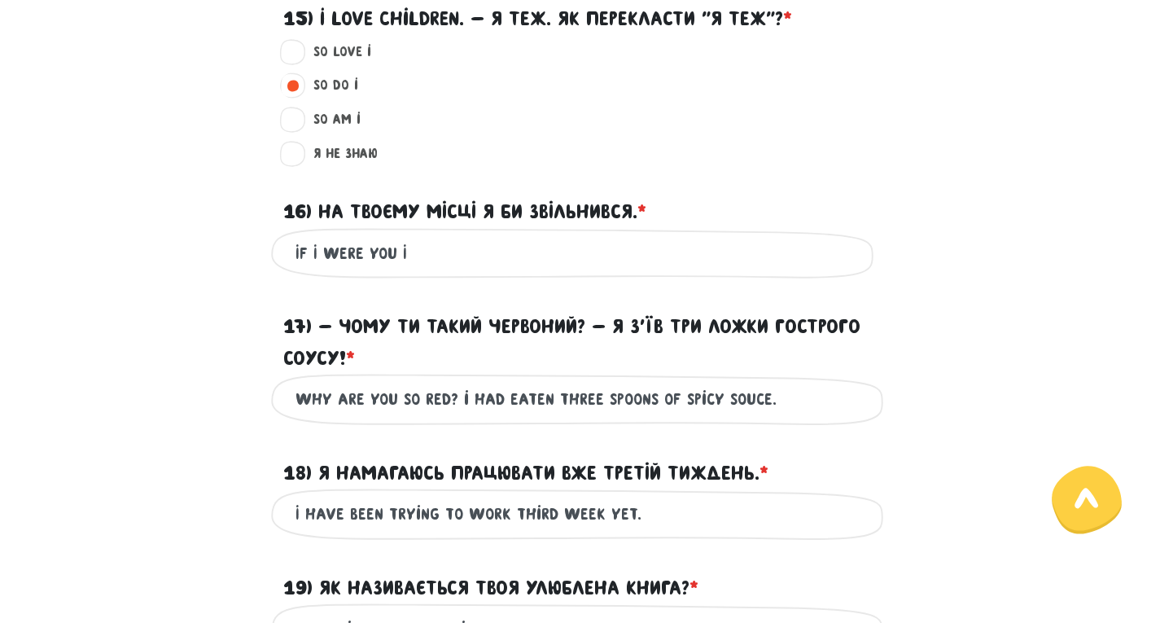
scroll to position [1676, 0]
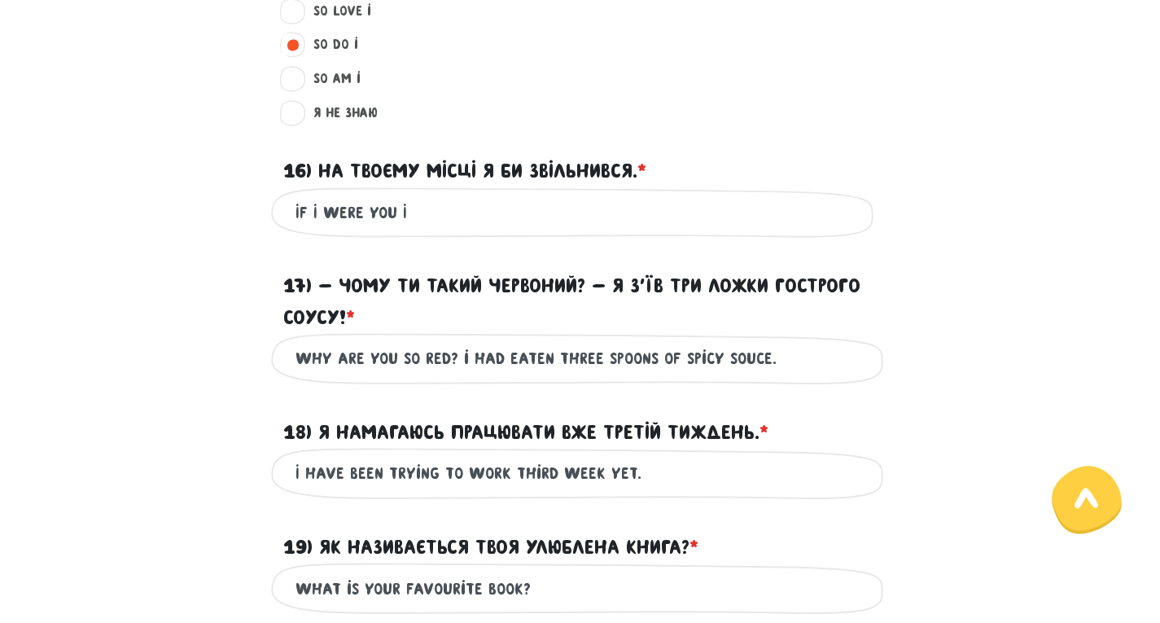
type input "Everyone was watching Toronto Tv when the chief came."
click at [443, 219] on input "If I were you I" at bounding box center [581, 213] width 570 height 37
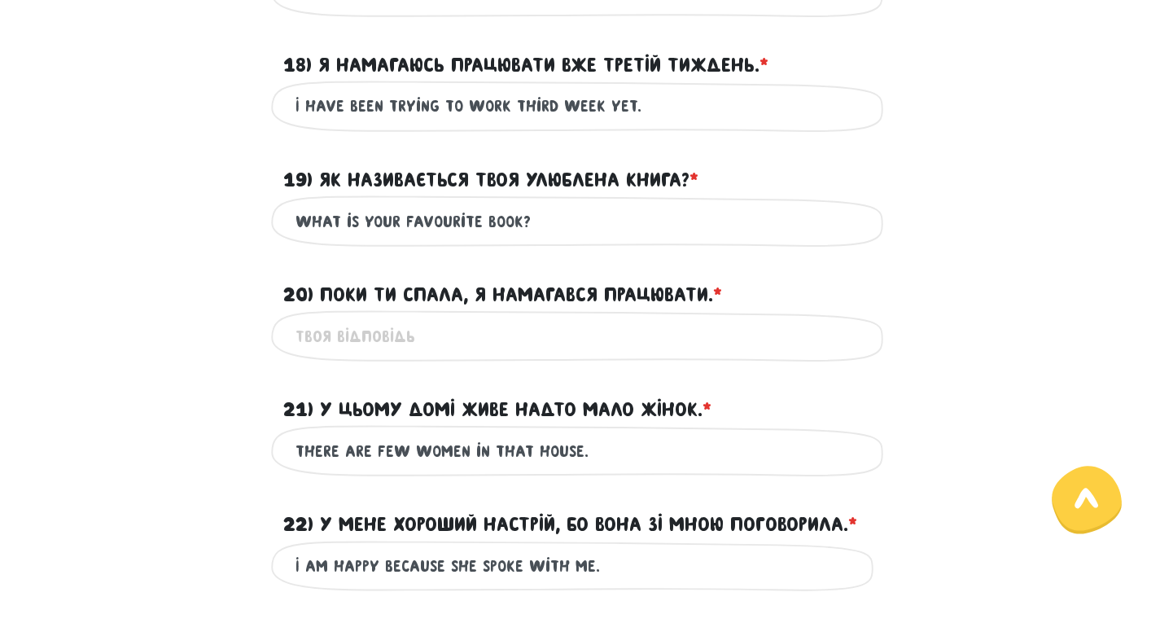
scroll to position [2083, 0]
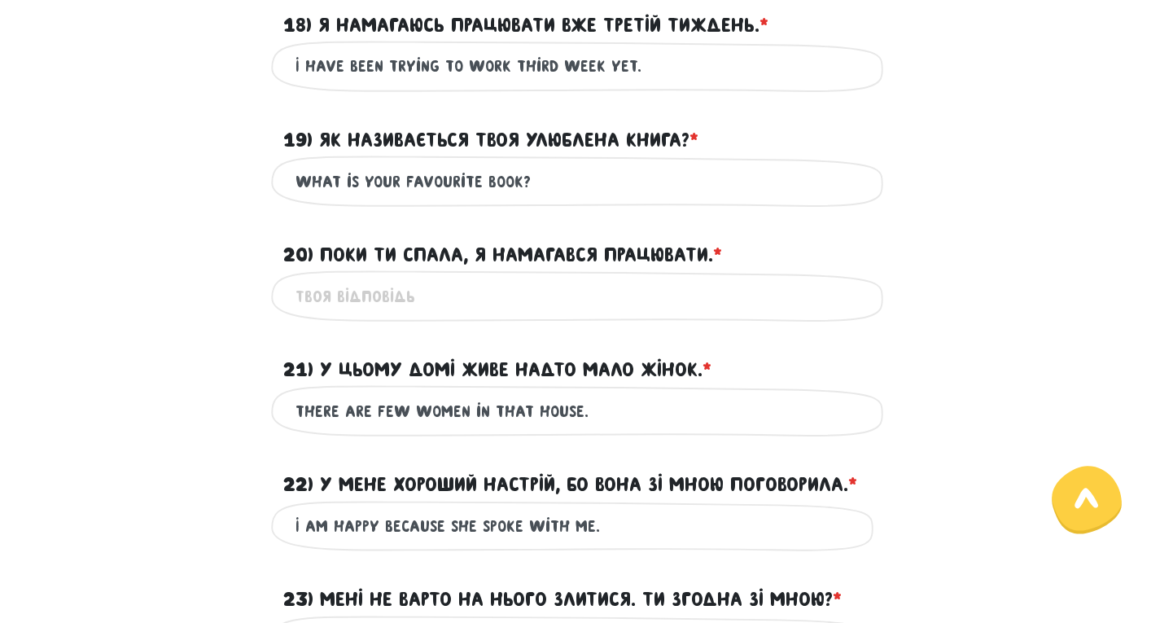
type input "If I were you I` would quit."
click at [440, 298] on input "20) Поки ти спала, я намагався працювати. * ?" at bounding box center [581, 296] width 570 height 37
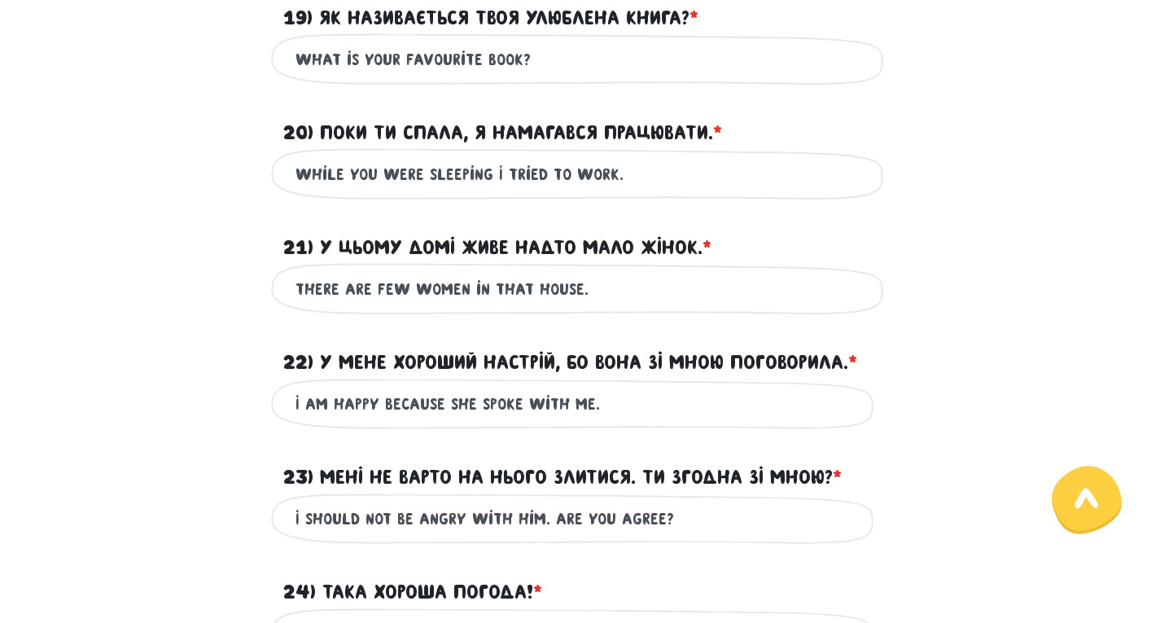
scroll to position [2246, 0]
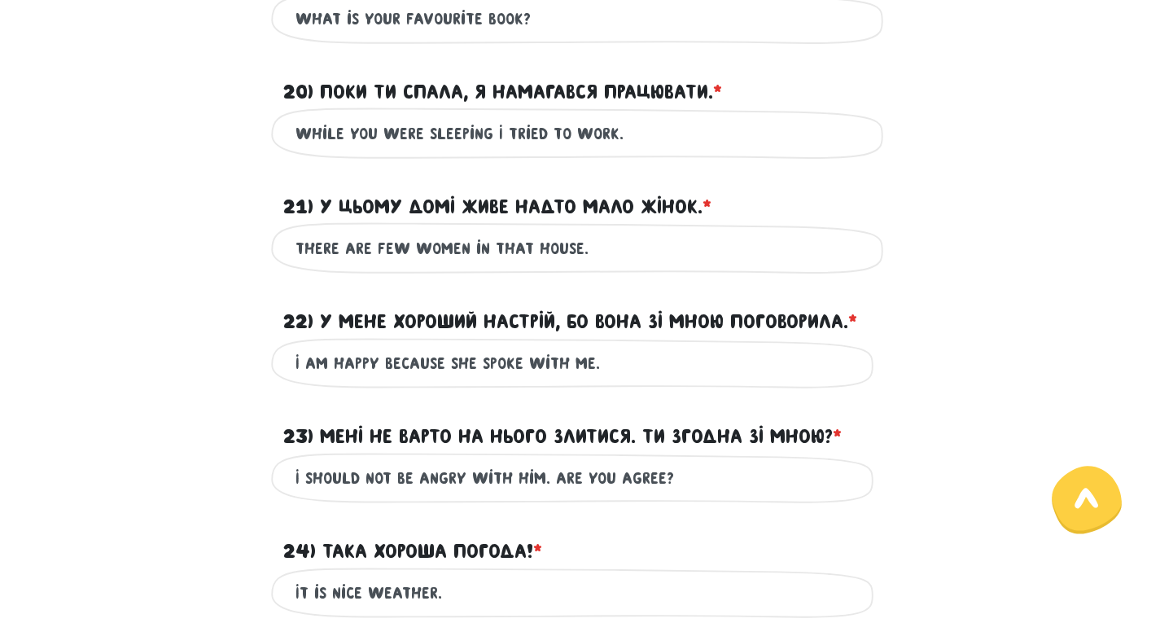
type input "While you were sleeping I tried to work."
click at [468, 243] on input "There are few women in that house." at bounding box center [581, 248] width 570 height 37
drag, startPoint x: 374, startPoint y: 250, endPoint x: 170, endPoint y: 248, distance: 204.3
click at [170, 248] on div "There are few women live in that house. Це обов'язкове поле" at bounding box center [580, 247] width 928 height 51
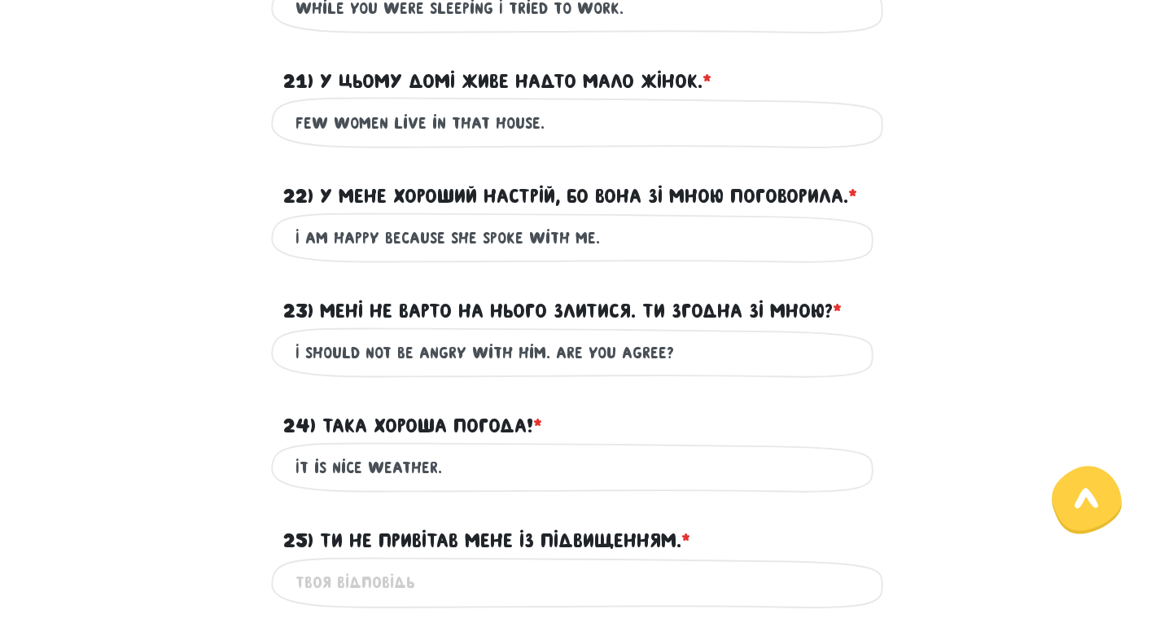
scroll to position [2409, 0]
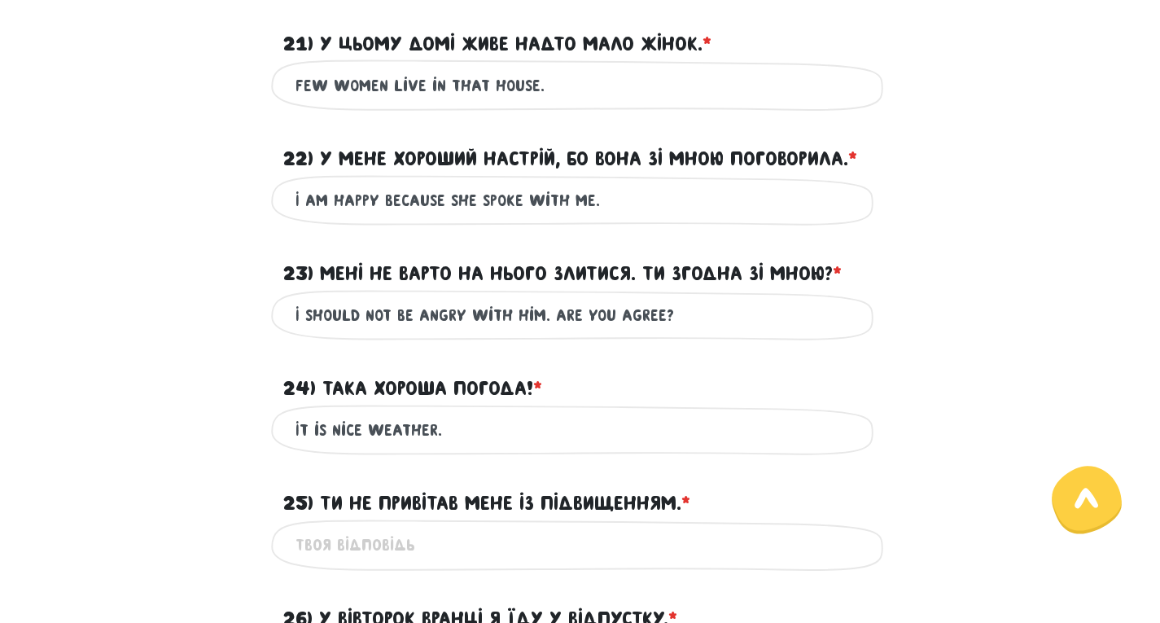
type input "few women live in that house."
drag, startPoint x: 477, startPoint y: 204, endPoint x: 515, endPoint y: 208, distance: 38.5
click at [515, 208] on input "I am happy because she spoke with me." at bounding box center [581, 200] width 570 height 37
click at [475, 201] on input "I am happy because she talked with me." at bounding box center [581, 200] width 570 height 37
drag, startPoint x: 567, startPoint y: 195, endPoint x: 602, endPoint y: 197, distance: 35.1
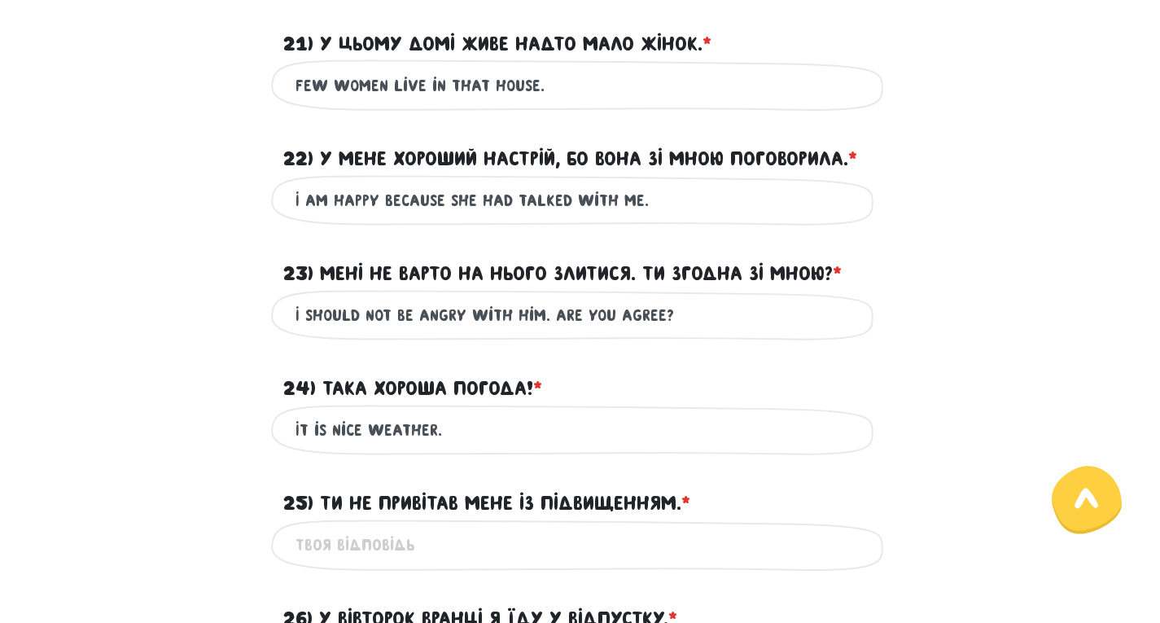
click at [602, 197] on input "I am happy because she had talked with me." at bounding box center [581, 200] width 570 height 37
click at [501, 199] on input "I am happy because she had talked to me." at bounding box center [581, 200] width 570 height 37
click at [497, 202] on input "I am happy because she had talked to me." at bounding box center [581, 200] width 570 height 37
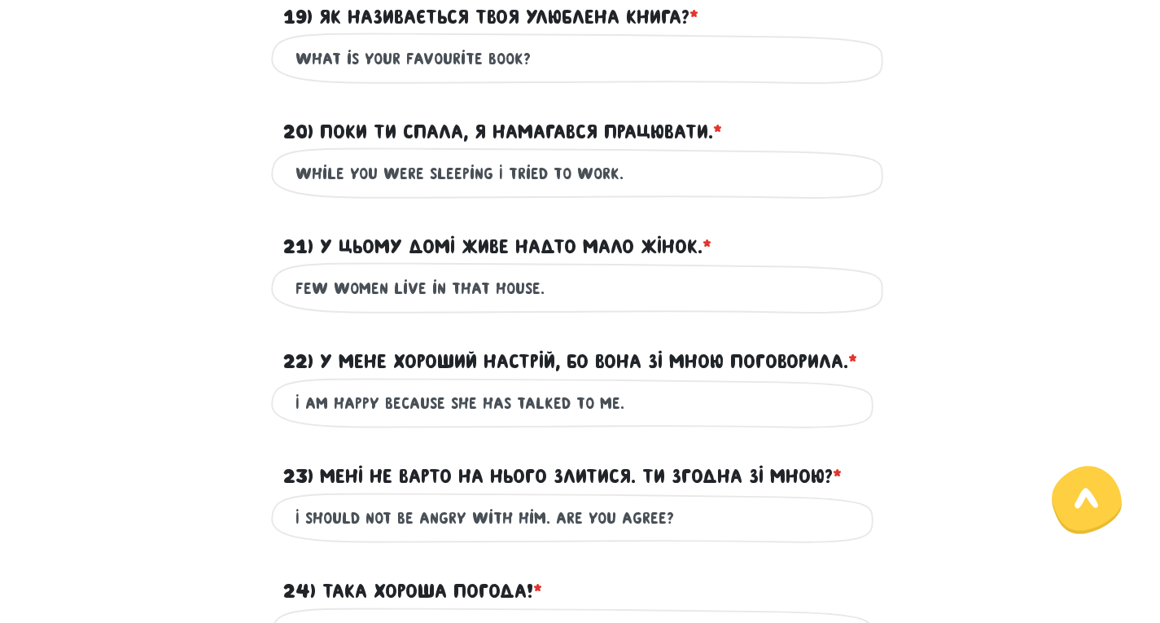
scroll to position [2246, 0]
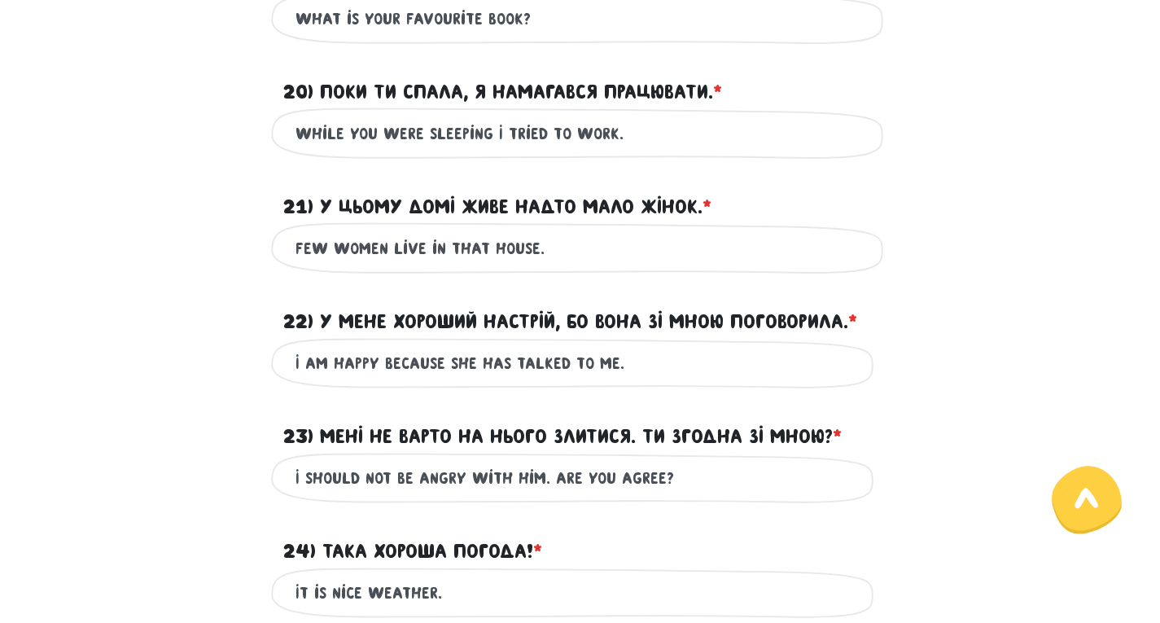
drag, startPoint x: 480, startPoint y: 361, endPoint x: 505, endPoint y: 362, distance: 24.4
click at [509, 366] on input "I am happy because she has talked to me." at bounding box center [581, 363] width 570 height 37
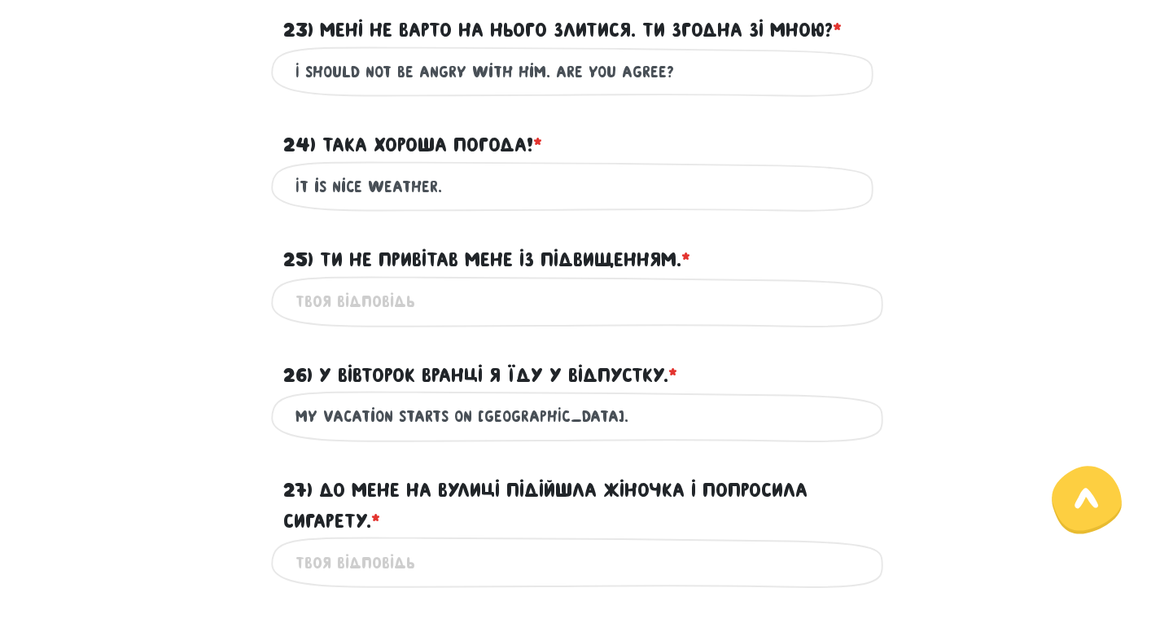
scroll to position [2653, 0]
type input "I am happy because she talked to me."
click at [368, 305] on input "25) Ти не привітав мене із підвищенням. * ?" at bounding box center [581, 300] width 570 height 37
click at [361, 307] on input "You didnt congrat me." at bounding box center [581, 300] width 570 height 37
drag, startPoint x: 372, startPoint y: 303, endPoint x: 349, endPoint y: 313, distance: 24.8
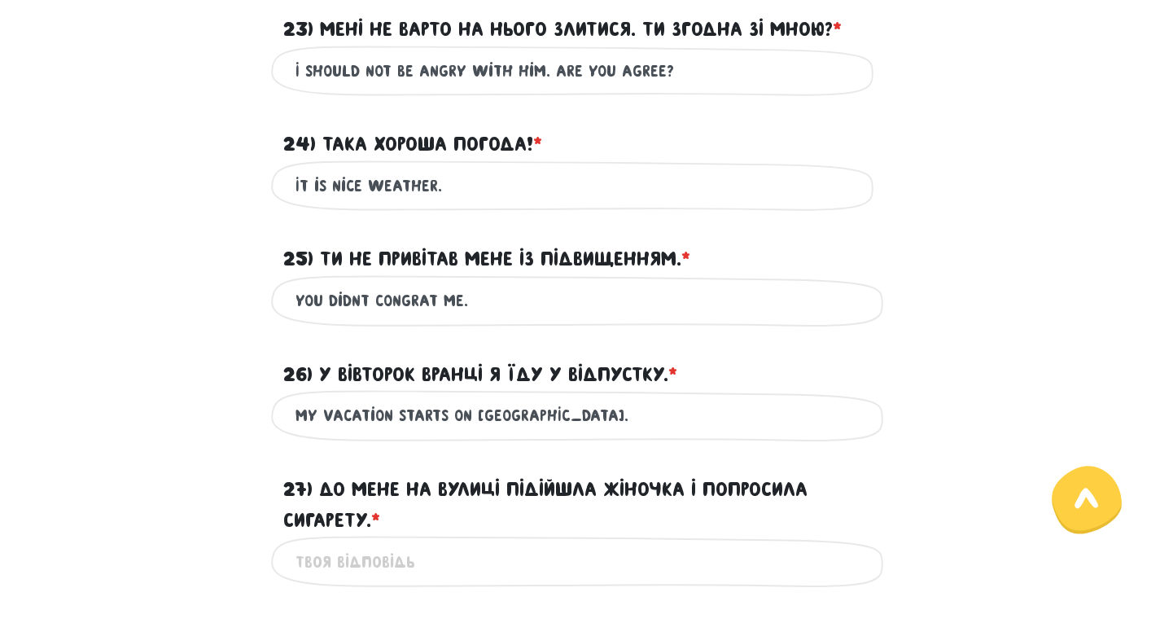
click at [352, 307] on input "You didnt congrat me." at bounding box center [581, 300] width 570 height 37
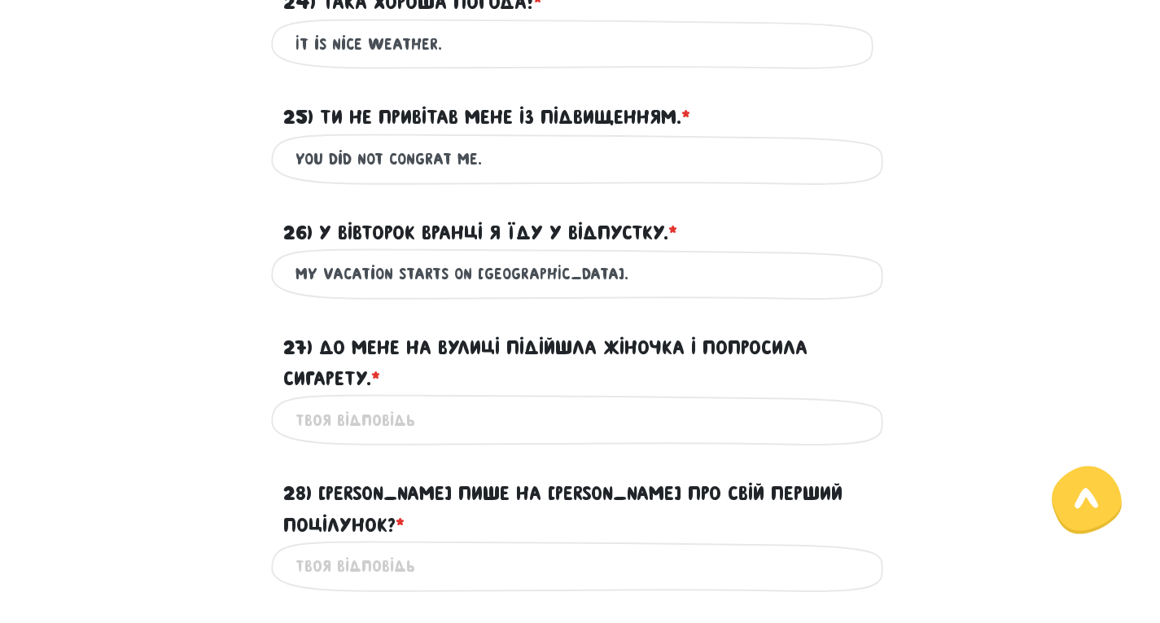
scroll to position [2897, 0]
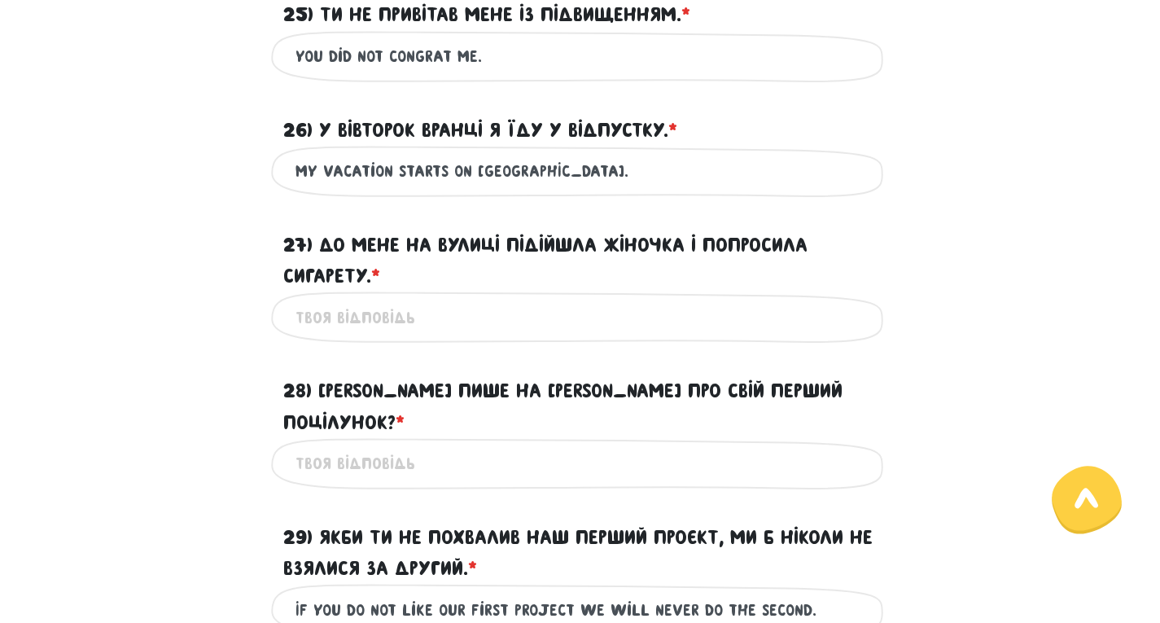
type input "You did not congrat me."
click at [396, 309] on input "27) До мене на вулиці підійшла жіночка і попросила сигарету. * ?" at bounding box center [581, 317] width 570 height 37
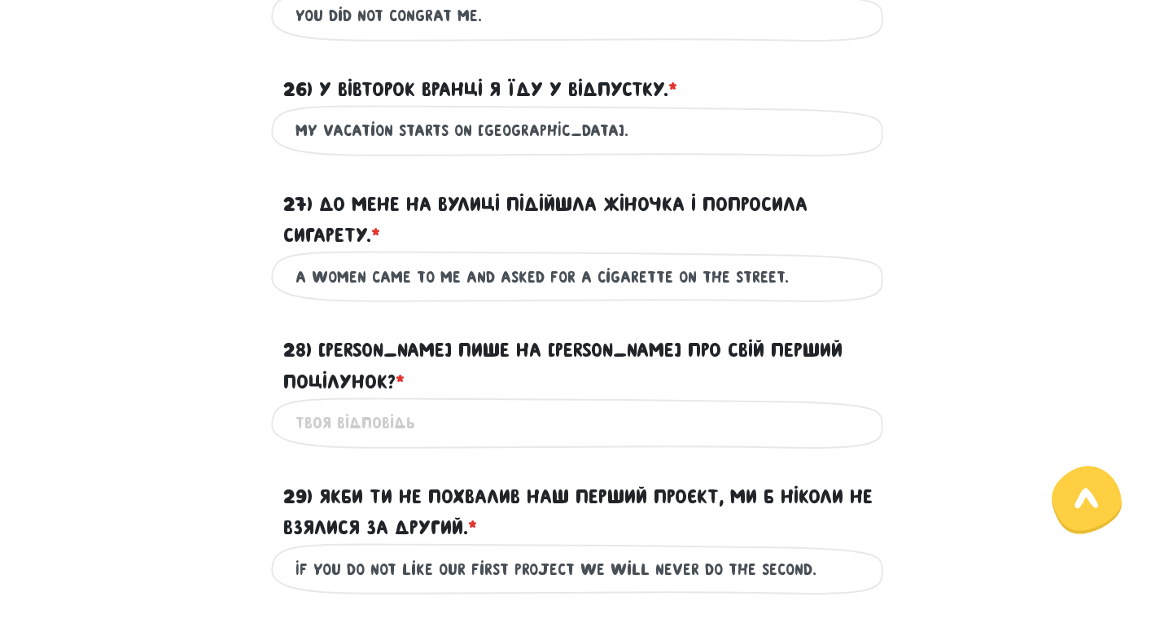
scroll to position [2979, 0]
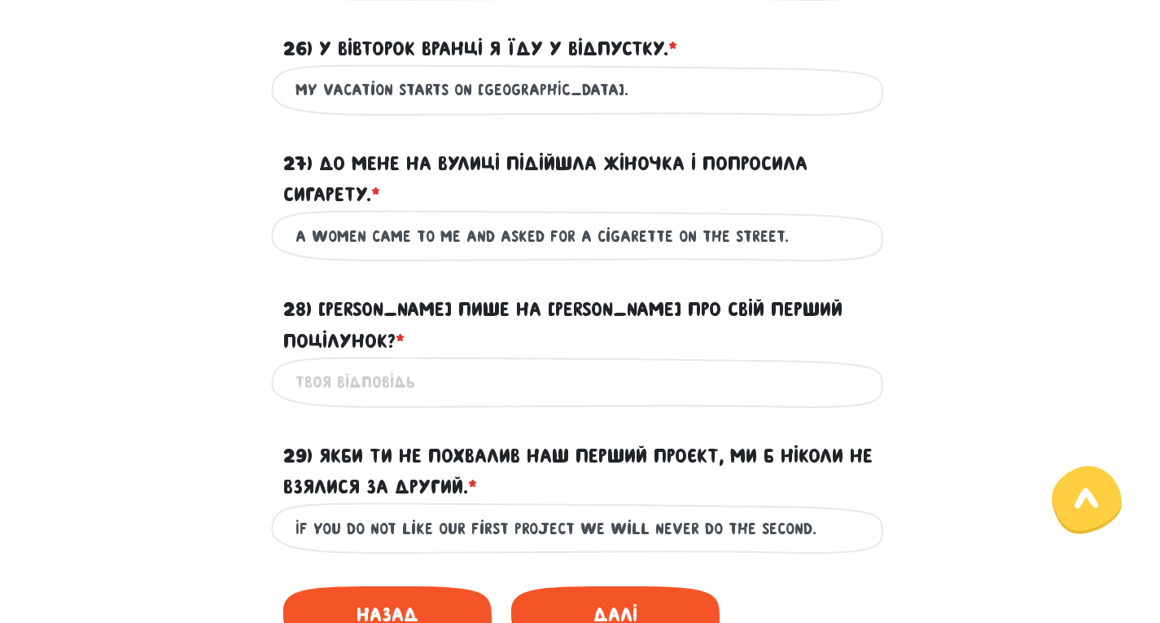
type input "A women came to me and asked for a cigarette on the street."
click at [387, 364] on input "28) [PERSON_NAME] пише на [PERSON_NAME] про свій перший поцілунок? * ?" at bounding box center [581, 382] width 570 height 37
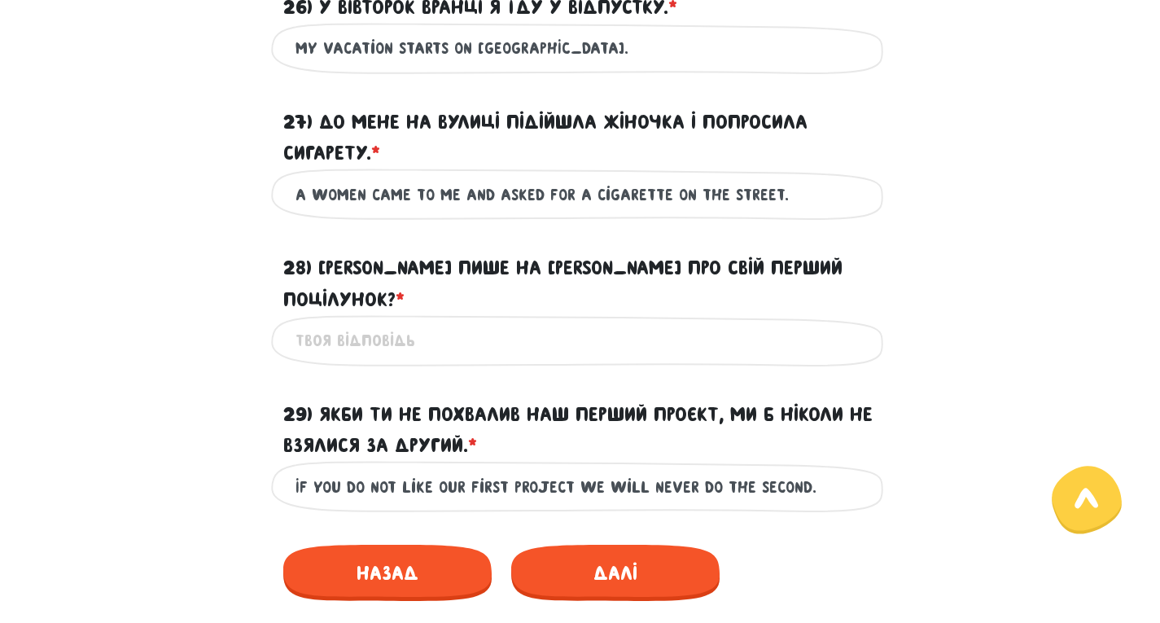
scroll to position [3060, 0]
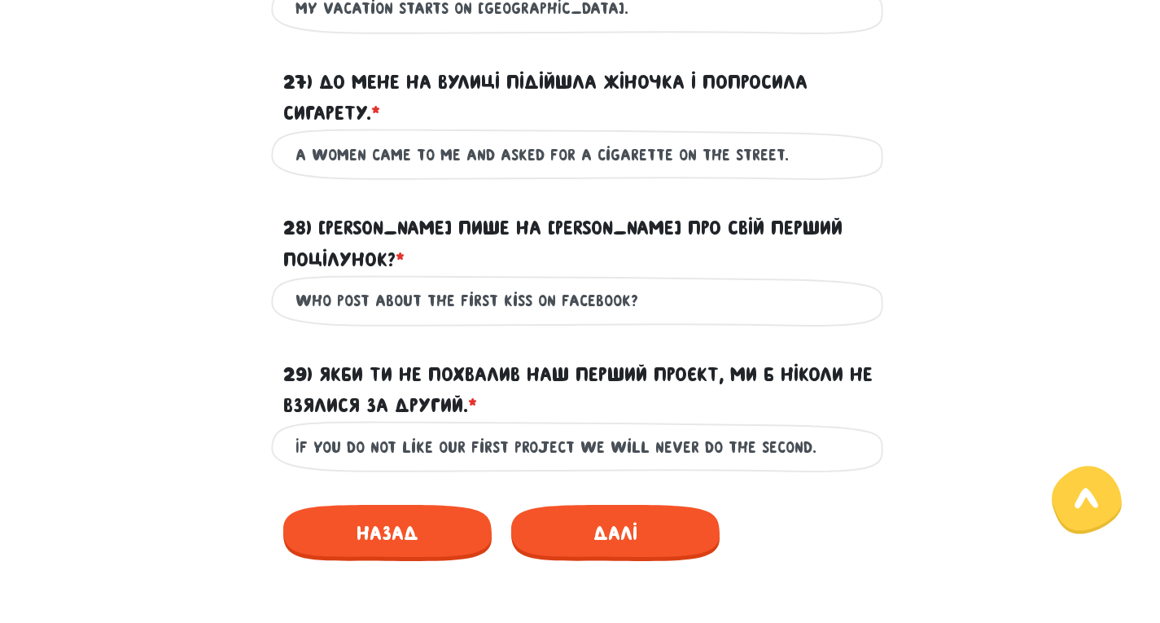
click at [369, 282] on input "Who post about the first kiss on facebook?" at bounding box center [581, 300] width 570 height 37
click at [503, 282] on input "Who posts about the first kiss on facebook?" at bounding box center [581, 300] width 570 height 37
drag, startPoint x: 374, startPoint y: 269, endPoint x: 335, endPoint y: 262, distance: 40.6
click at [335, 282] on input "Who posts about the first kiss on facebook?" at bounding box center [581, 300] width 570 height 37
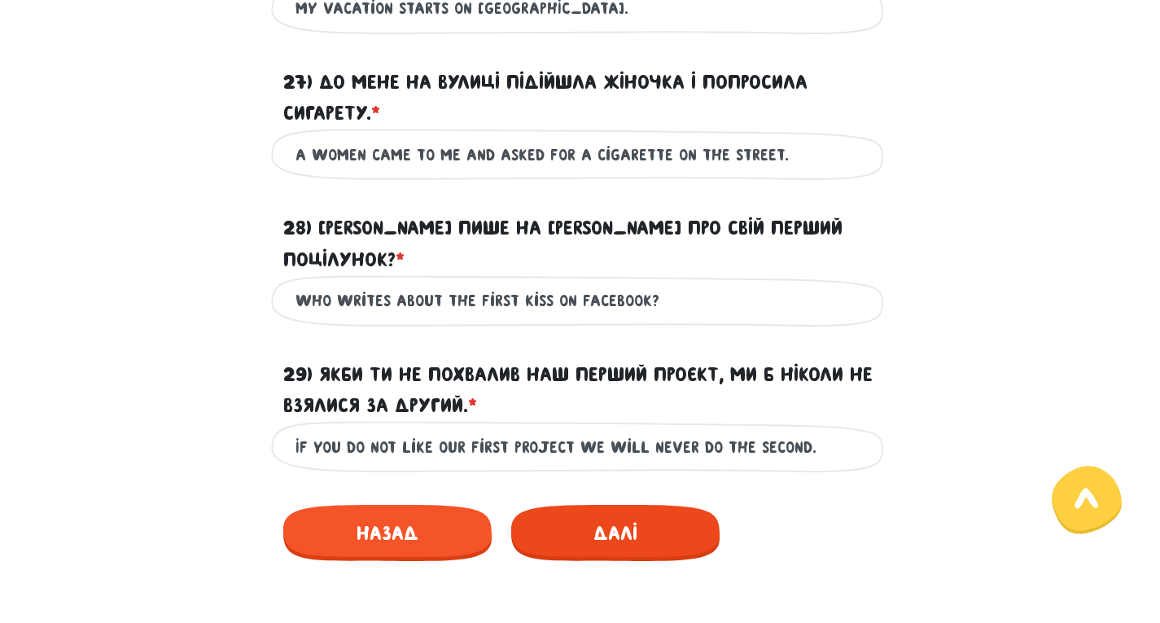
type input "Who writes about the first kiss on facebook?"
click at [600, 505] on span "Далі" at bounding box center [615, 533] width 208 height 56
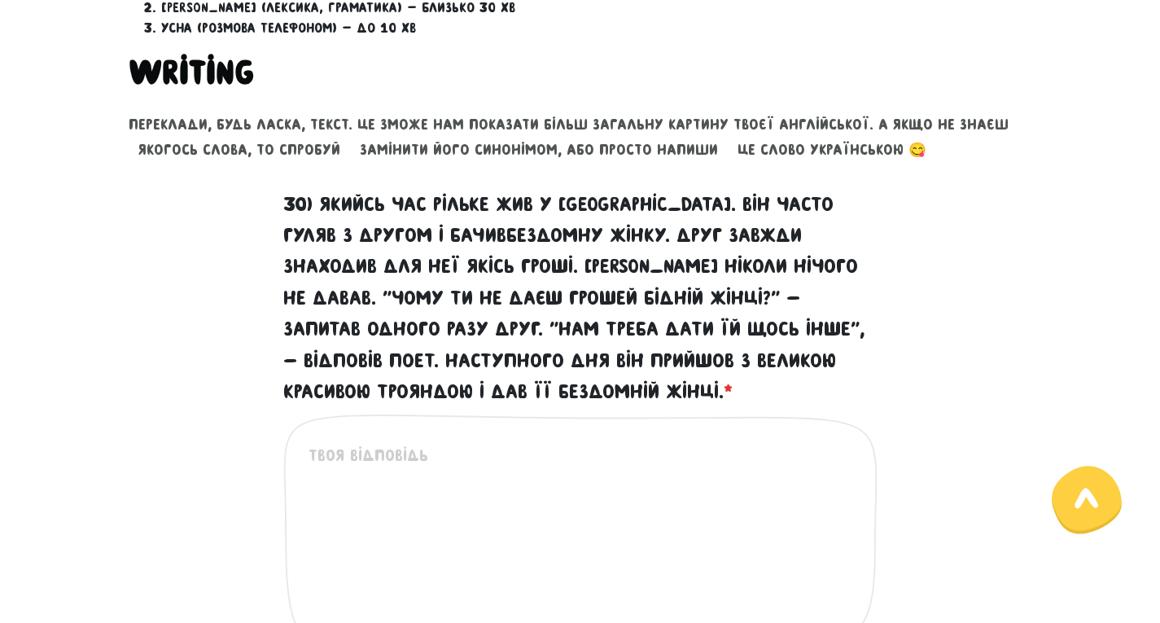
scroll to position [642, 0]
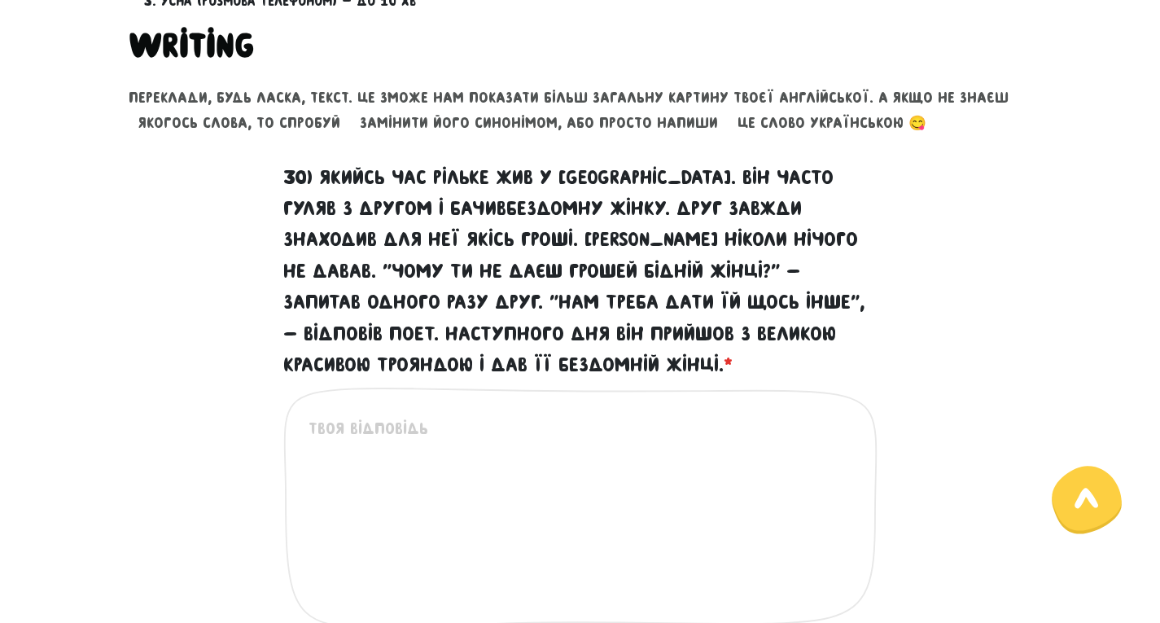
click at [333, 417] on textarea "30) Якийсь час Рільке жив у [GEOGRAPHIC_DATA]. Він часто гуляв з другом і бачив…" at bounding box center [581, 516] width 545 height 200
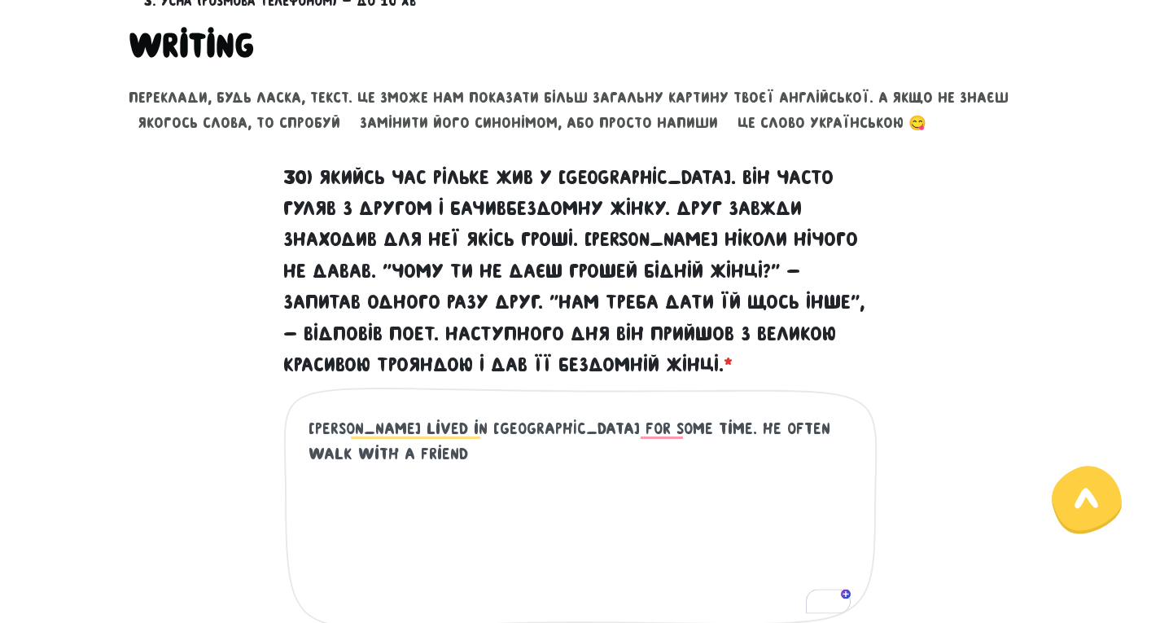
click at [486, 491] on textarea "[PERSON_NAME] lived in [GEOGRAPHIC_DATA] for some time. He often walk with a Fr…" at bounding box center [581, 516] width 545 height 200
drag, startPoint x: 832, startPoint y: 606, endPoint x: 799, endPoint y: 601, distance: 33.7
click at [799, 601] on icon "Turn off Grammarly on this website" at bounding box center [797, 601] width 11 height 12
click at [816, 602] on textarea "[PERSON_NAME] lived in [GEOGRAPHIC_DATA] for some time. He often walk with a Fr…" at bounding box center [581, 516] width 545 height 200
click at [833, 607] on div "1" at bounding box center [839, 601] width 23 height 25
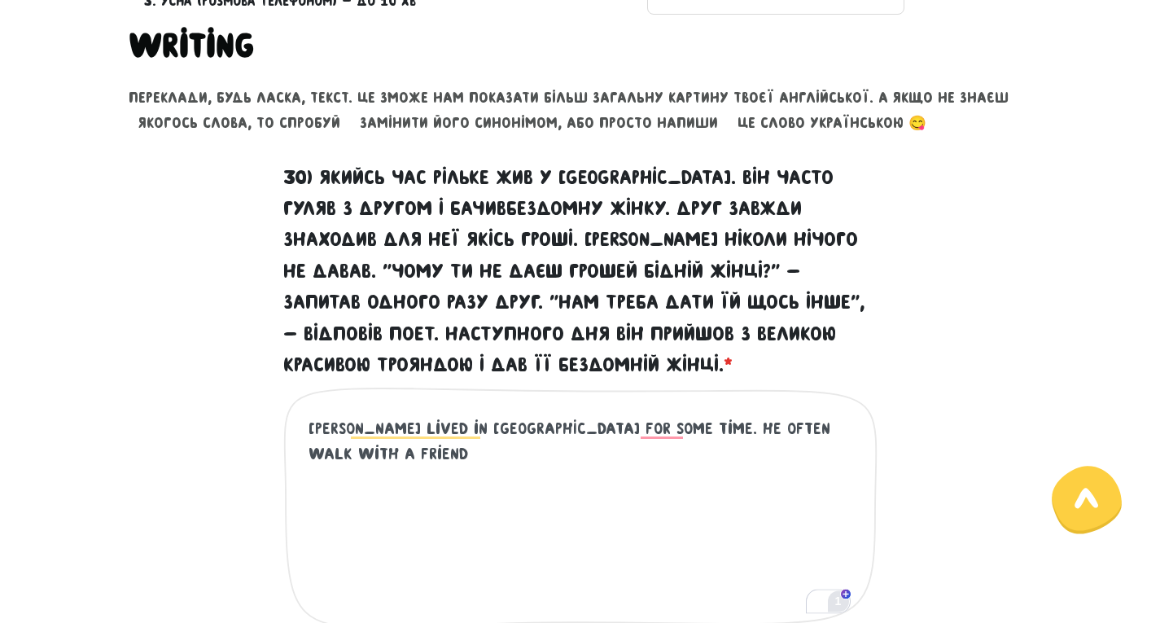
click at [845, 592] on div "1" at bounding box center [839, 601] width 23 height 25
click at [794, 514] on textarea "[PERSON_NAME] lived in [GEOGRAPHIC_DATA] for some time. He often walk with a Fr…" at bounding box center [581, 516] width 545 height 200
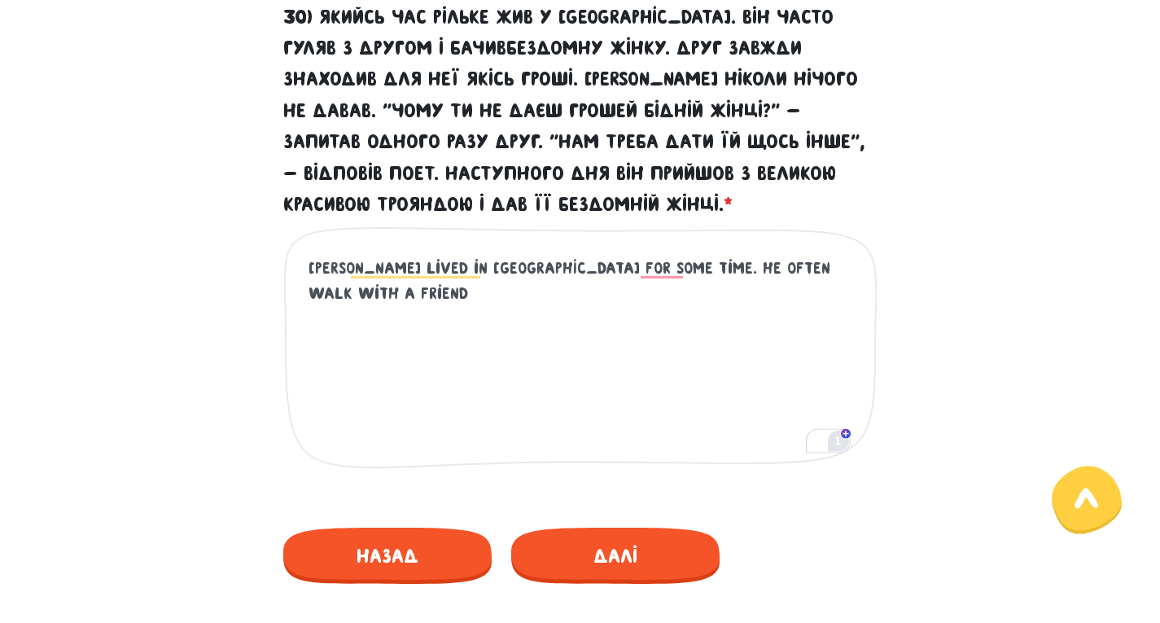
scroll to position [724, 0]
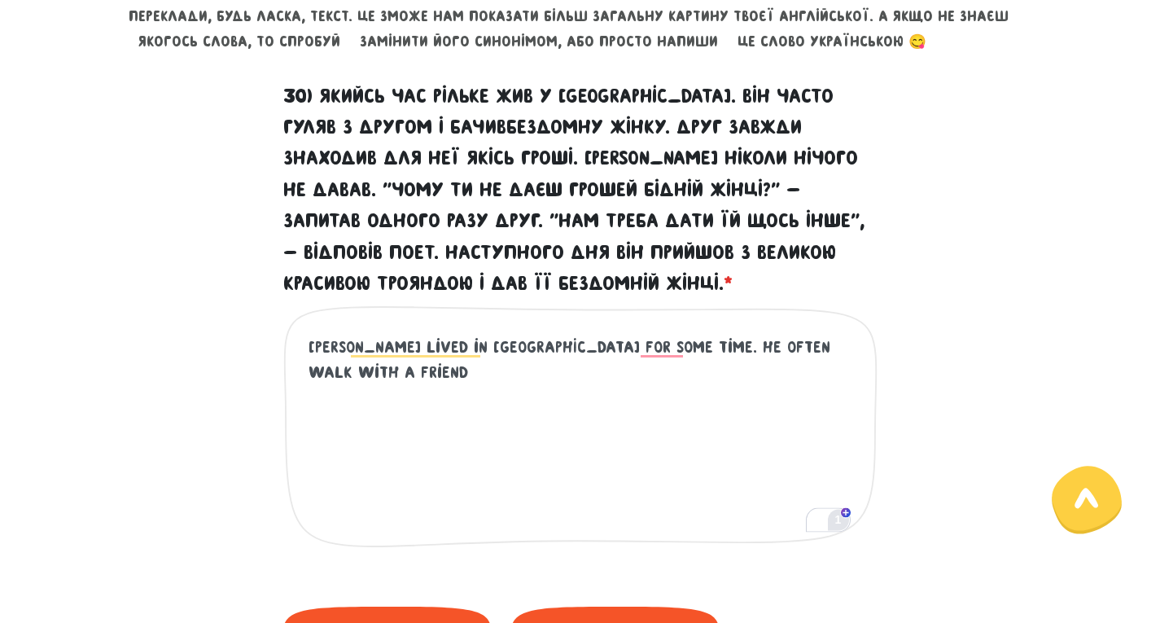
click at [681, 344] on textarea "[PERSON_NAME] lived in [GEOGRAPHIC_DATA] for some time. He often walk with a Fr…" at bounding box center [581, 435] width 545 height 200
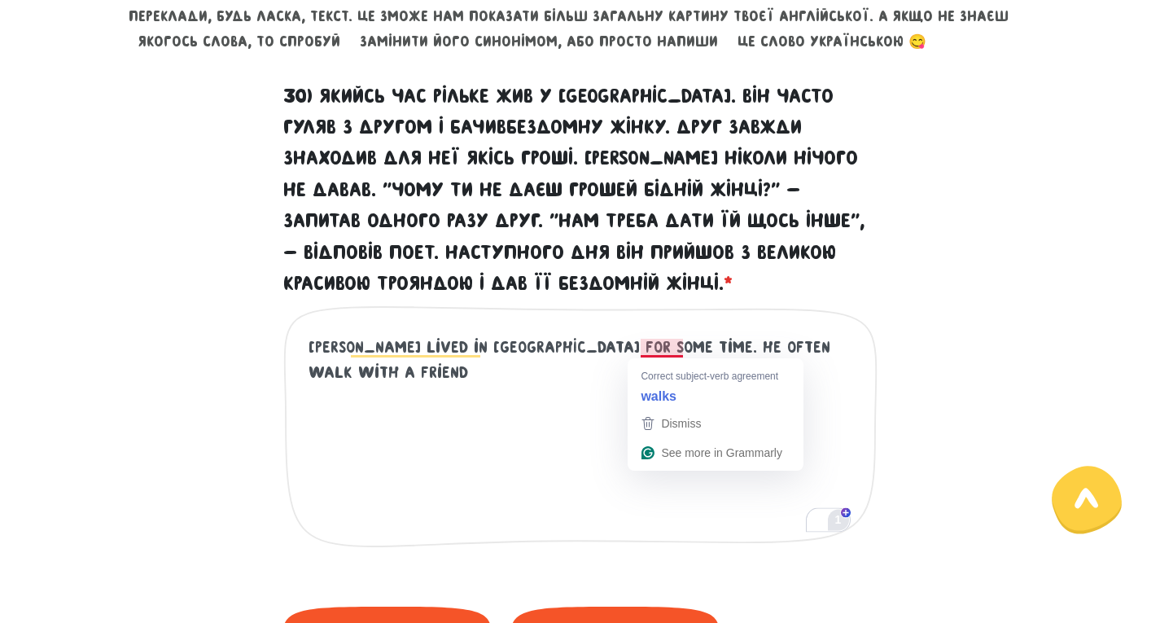
click at [863, 386] on div "[PERSON_NAME] lived in [GEOGRAPHIC_DATA] for some time. He often walk with a Fr…" at bounding box center [580, 439] width 594 height 269
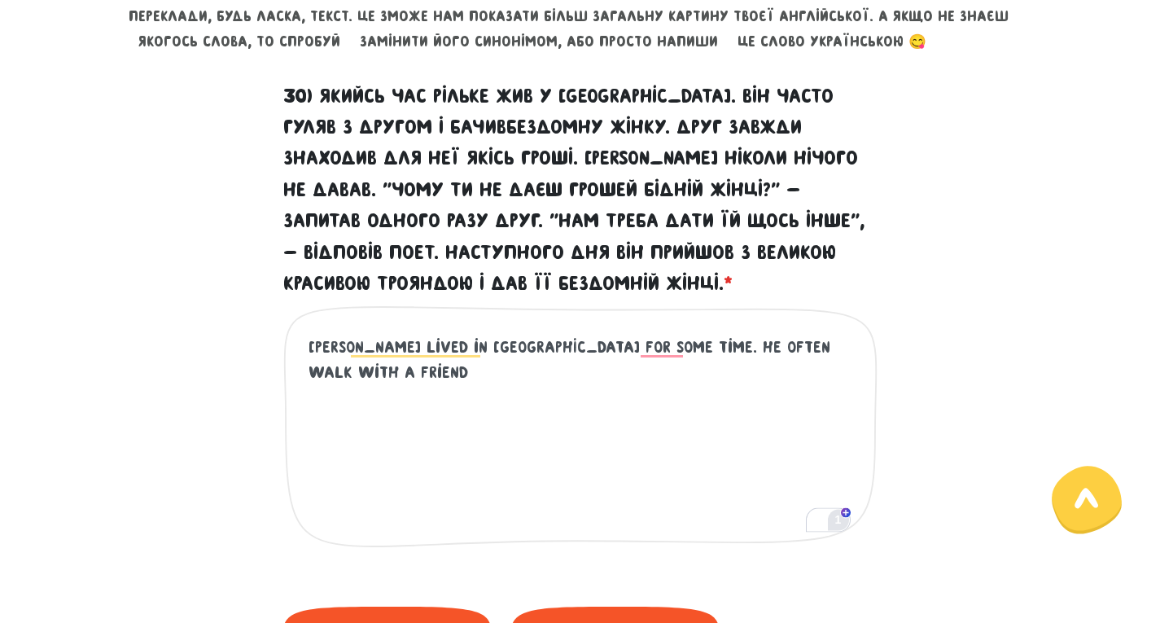
click at [813, 357] on textarea "[PERSON_NAME] lived in [GEOGRAPHIC_DATA] for some time. He often walk with a Fr…" at bounding box center [581, 435] width 545 height 200
click at [679, 347] on textarea "[PERSON_NAME] lived in [GEOGRAPHIC_DATA] for some time. He often walk with a Fr…" at bounding box center [581, 435] width 545 height 200
drag, startPoint x: 811, startPoint y: 520, endPoint x: 820, endPoint y: 522, distance: 9.1
click at [820, 522] on textarea "[PERSON_NAME] lived in [GEOGRAPHIC_DATA] for some time. He often walked with a …" at bounding box center [581, 435] width 545 height 200
drag, startPoint x: 828, startPoint y: 522, endPoint x: 870, endPoint y: 520, distance: 42.4
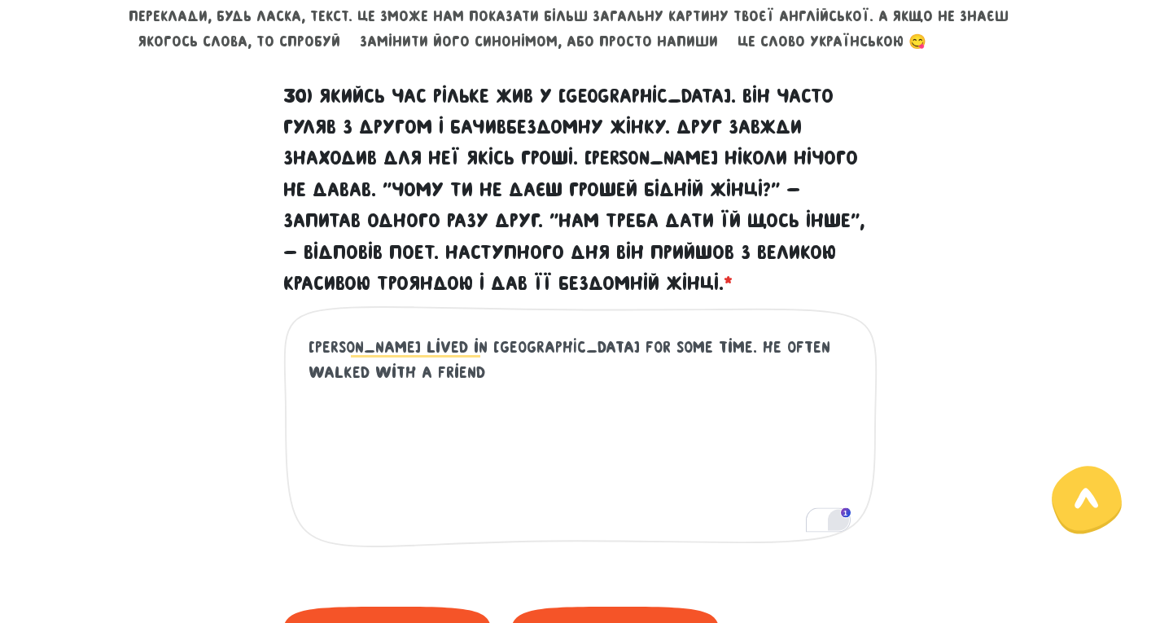
click at [877, 521] on div "[PERSON_NAME] lived in [GEOGRAPHIC_DATA] for some time. He often walked with a …" at bounding box center [580, 439] width 594 height 269
drag, startPoint x: 825, startPoint y: 519, endPoint x: 923, endPoint y: 484, distance: 104.3
click at [923, 484] on div "30) Якийсь час Рільке жив у [GEOGRAPHIC_DATA]. Він часто гуляв з другом і бачив…" at bounding box center [580, 334] width 928 height 506
click at [830, 333] on div "[PERSON_NAME] lived in [GEOGRAPHIC_DATA] for some time. He often walked with a …" at bounding box center [580, 439] width 594 height 269
click at [847, 355] on textarea "[PERSON_NAME] lived in [GEOGRAPHIC_DATA] for some time. He often walked with a …" at bounding box center [581, 435] width 545 height 200
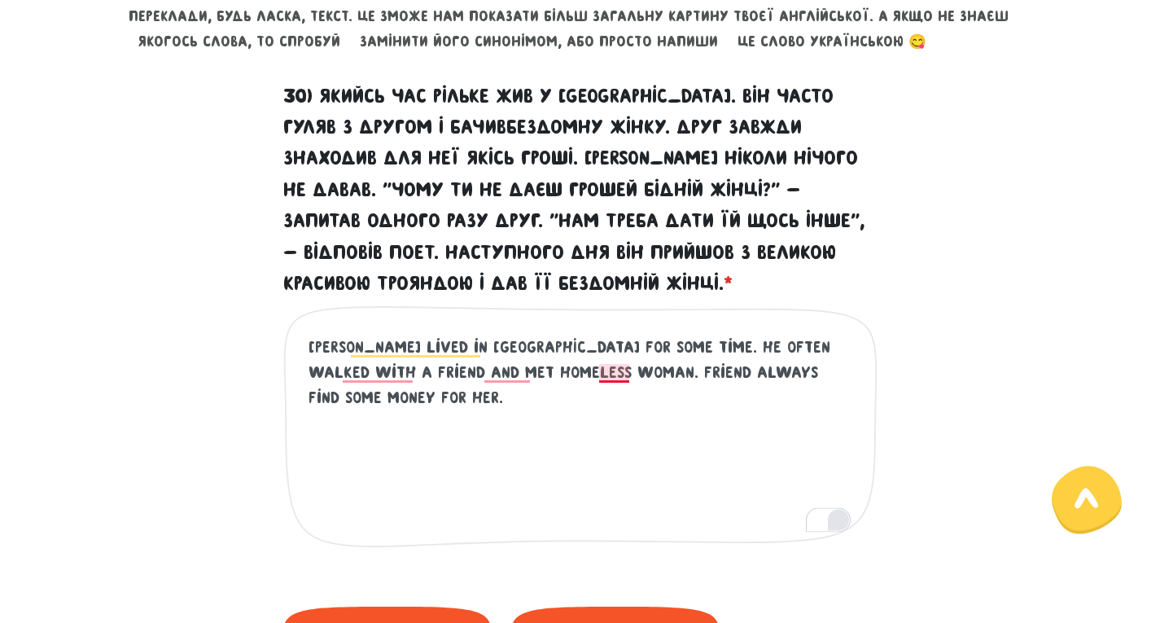
click at [617, 375] on textarea "[PERSON_NAME] lived in [GEOGRAPHIC_DATA] for some time. He often walked with a …" at bounding box center [581, 435] width 545 height 200
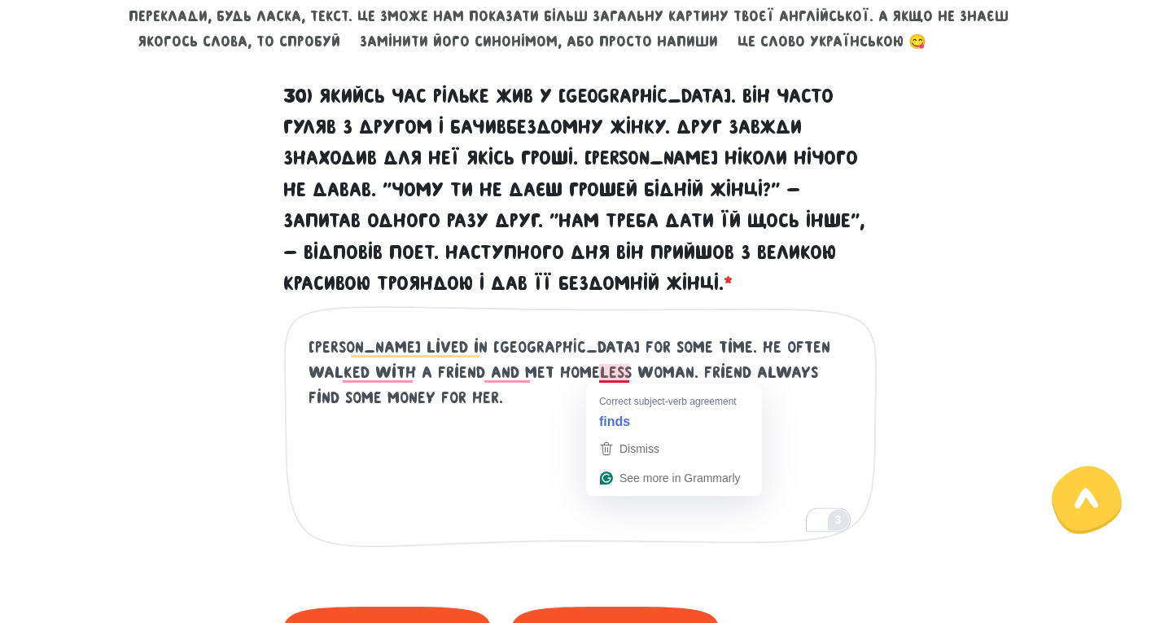
drag, startPoint x: 629, startPoint y: 371, endPoint x: 605, endPoint y: 376, distance: 24.9
click at [605, 376] on textarea "[PERSON_NAME] lived in [GEOGRAPHIC_DATA] for some time. He often walked with a …" at bounding box center [581, 435] width 545 height 200
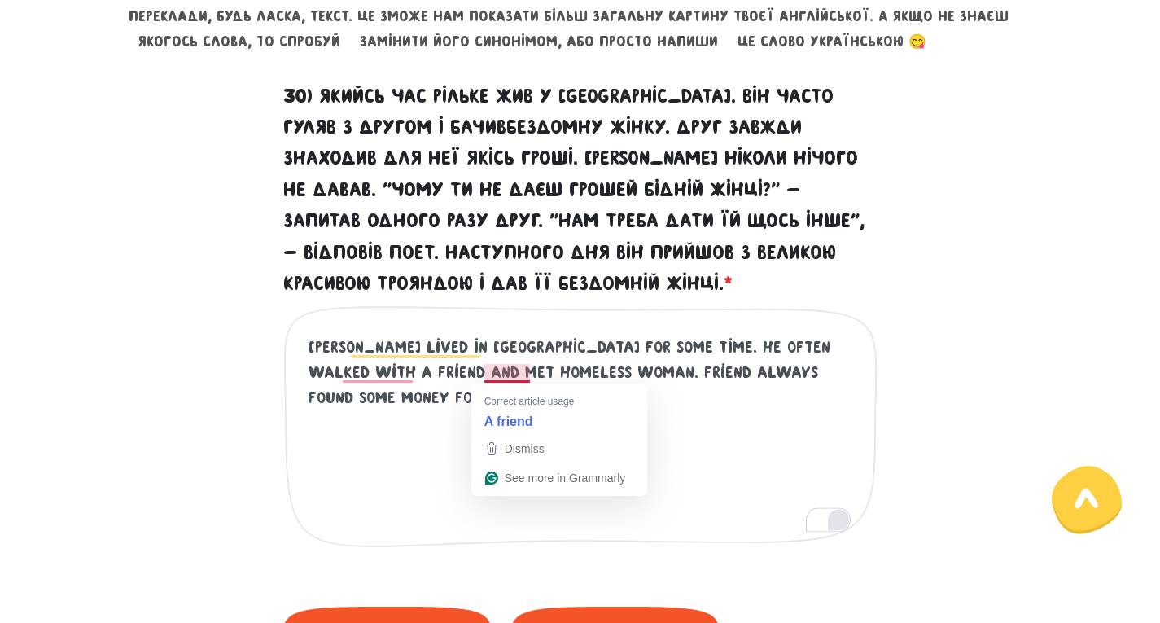
click at [492, 373] on textarea "[PERSON_NAME] lived in [GEOGRAPHIC_DATA] for some time. He often walked with a …" at bounding box center [581, 435] width 545 height 200
click at [431, 404] on textarea "[PERSON_NAME] lived in [GEOGRAPHIC_DATA] for some time. He often walked with a …" at bounding box center [581, 435] width 545 height 200
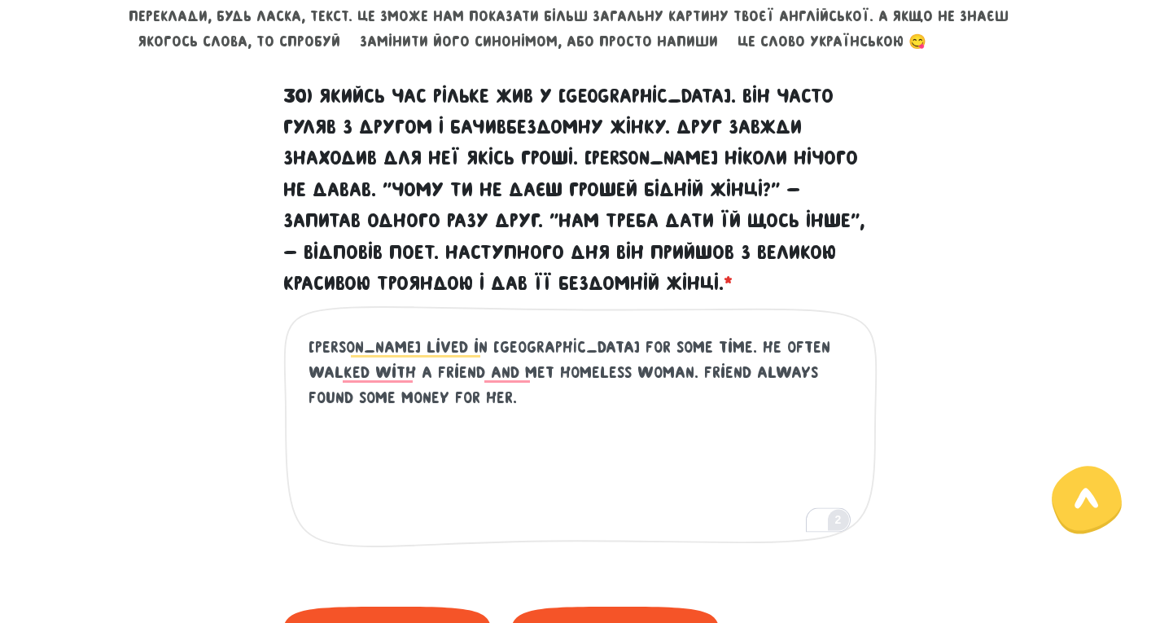
click at [484, 371] on textarea "[PERSON_NAME] lived in [GEOGRAPHIC_DATA] for some time. He often walked with a …" at bounding box center [581, 435] width 545 height 200
drag, startPoint x: 818, startPoint y: 518, endPoint x: 856, endPoint y: 553, distance: 51.3
click at [861, 576] on div "30) Якийсь час Рільке жив у [GEOGRAPHIC_DATA]. Він часто гуляв з другом і бачив…" at bounding box center [580, 334] width 928 height 506
drag, startPoint x: 836, startPoint y: 516, endPoint x: 825, endPoint y: 522, distance: 12.7
click at [825, 522] on div "30) Якийсь час Рільке жив у [GEOGRAPHIC_DATA]. Він часто гуляв з другом і бачив…" at bounding box center [580, 327] width 619 height 493
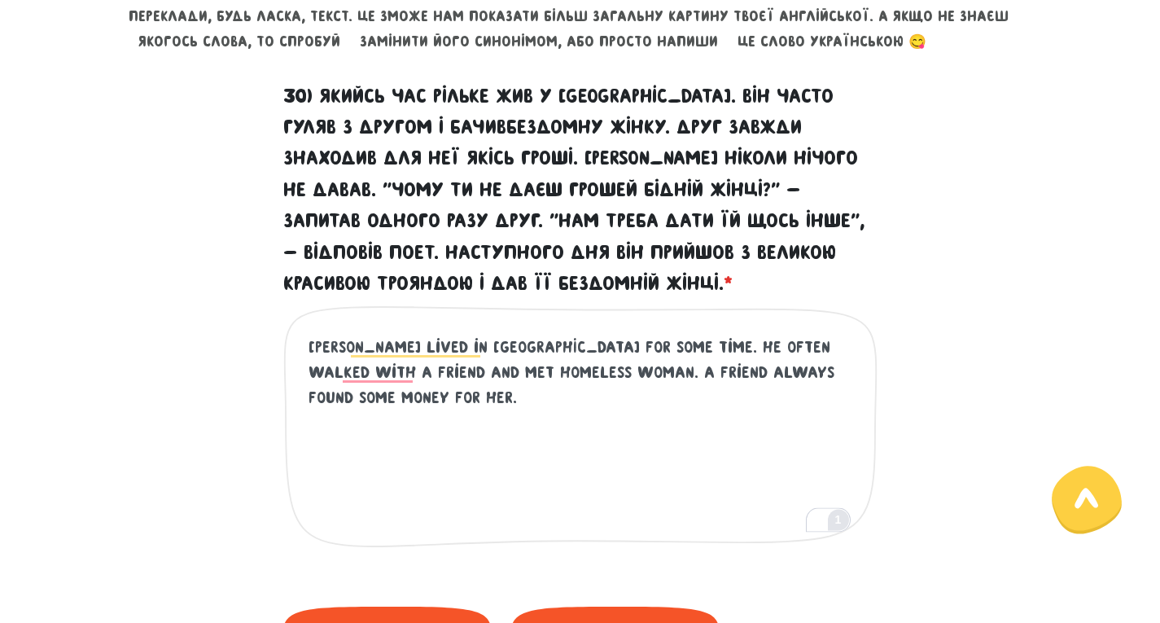
click at [928, 541] on div "30) Якийсь час Рільке жив у [GEOGRAPHIC_DATA]. Він часто гуляв з другом і бачив…" at bounding box center [580, 334] width 928 height 506
click at [786, 401] on textarea "[PERSON_NAME] lived in [GEOGRAPHIC_DATA] for some time. He often walked with a …" at bounding box center [581, 435] width 545 height 200
click at [752, 444] on textarea "[PERSON_NAME] lived in [GEOGRAPHIC_DATA] for some time. He often walked with a …" at bounding box center [581, 435] width 545 height 200
click at [834, 358] on textarea "[PERSON_NAME] lived in [GEOGRAPHIC_DATA] for some time. He often walked with a …" at bounding box center [581, 435] width 545 height 200
click at [847, 390] on textarea "[PERSON_NAME] lived in [GEOGRAPHIC_DATA] for some time. He often walked with a …" at bounding box center [581, 435] width 545 height 200
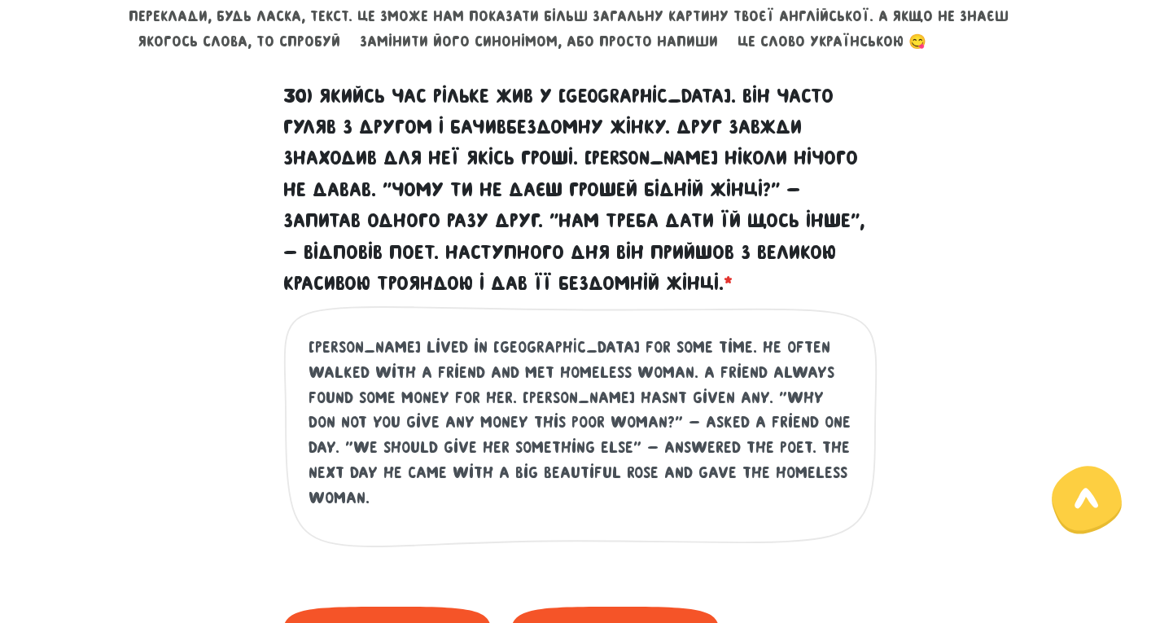
drag, startPoint x: 346, startPoint y: 342, endPoint x: 368, endPoint y: 378, distance: 42.0
click at [346, 342] on textarea "[PERSON_NAME] lived in [GEOGRAPHIC_DATA] for some time. He often walked with a …" at bounding box center [581, 435] width 545 height 200
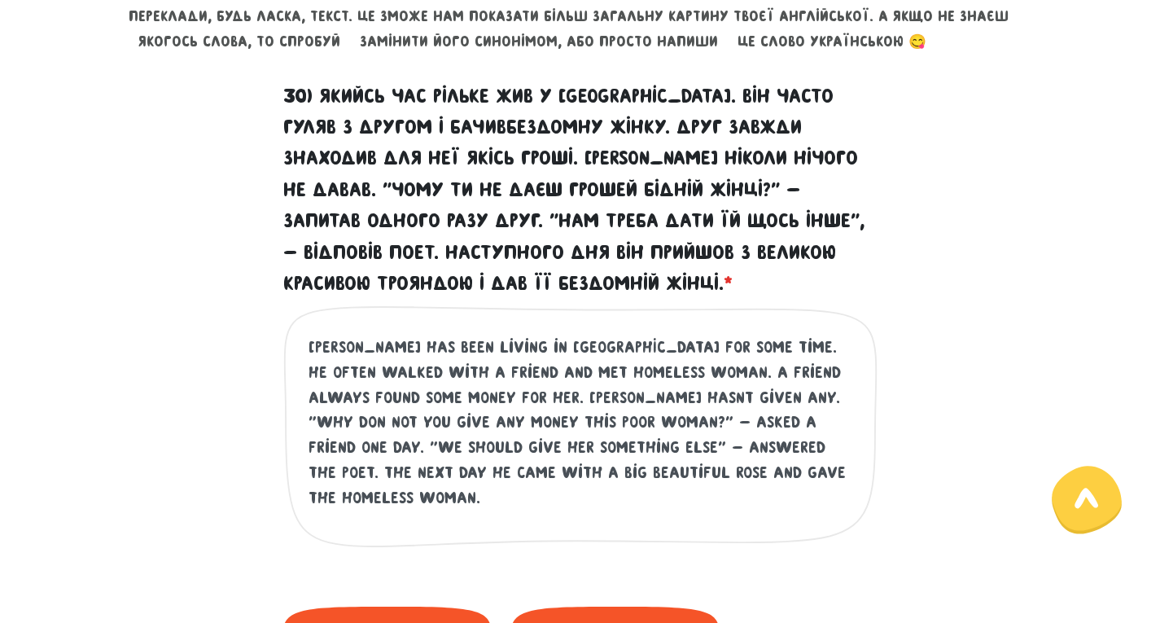
drag, startPoint x: 701, startPoint y: 369, endPoint x: 742, endPoint y: 369, distance: 40.7
click at [742, 369] on textarea "[PERSON_NAME] Has been living in [GEOGRAPHIC_DATA] for some time. He often walk…" at bounding box center [581, 435] width 545 height 200
drag, startPoint x: 458, startPoint y: 396, endPoint x: 418, endPoint y: 392, distance: 39.2
click at [418, 392] on textarea "[PERSON_NAME] Has been living in [GEOGRAPHIC_DATA] for some time. He often walk…" at bounding box center [581, 435] width 545 height 200
click at [427, 406] on textarea "[PERSON_NAME] Has been living in [GEOGRAPHIC_DATA] for some time. He often walk…" at bounding box center [581, 435] width 545 height 200
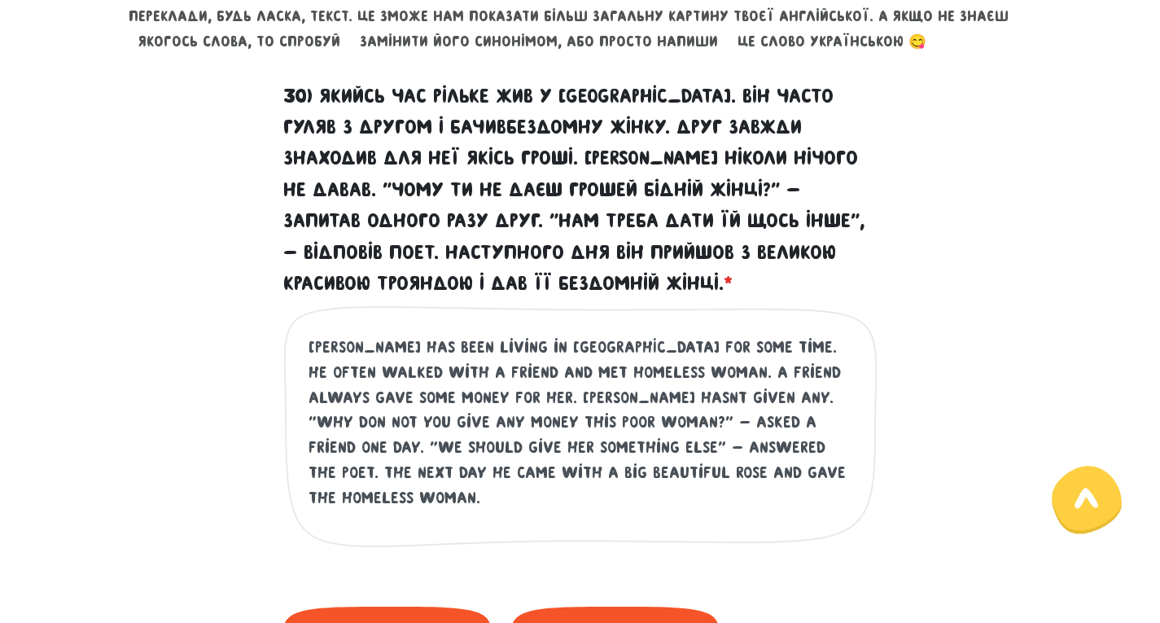
drag, startPoint x: 416, startPoint y: 396, endPoint x: 450, endPoint y: 414, distance: 39.0
click at [418, 396] on textarea "[PERSON_NAME] Has been living in [GEOGRAPHIC_DATA] for some time. He often walk…" at bounding box center [581, 435] width 545 height 200
click at [448, 403] on textarea "[PERSON_NAME] Has been living in [GEOGRAPHIC_DATA] for some time. He often walk…" at bounding box center [581, 435] width 545 height 200
click at [462, 392] on textarea "[PERSON_NAME] Has been living in [GEOGRAPHIC_DATA] for some time. He often walk…" at bounding box center [581, 435] width 545 height 200
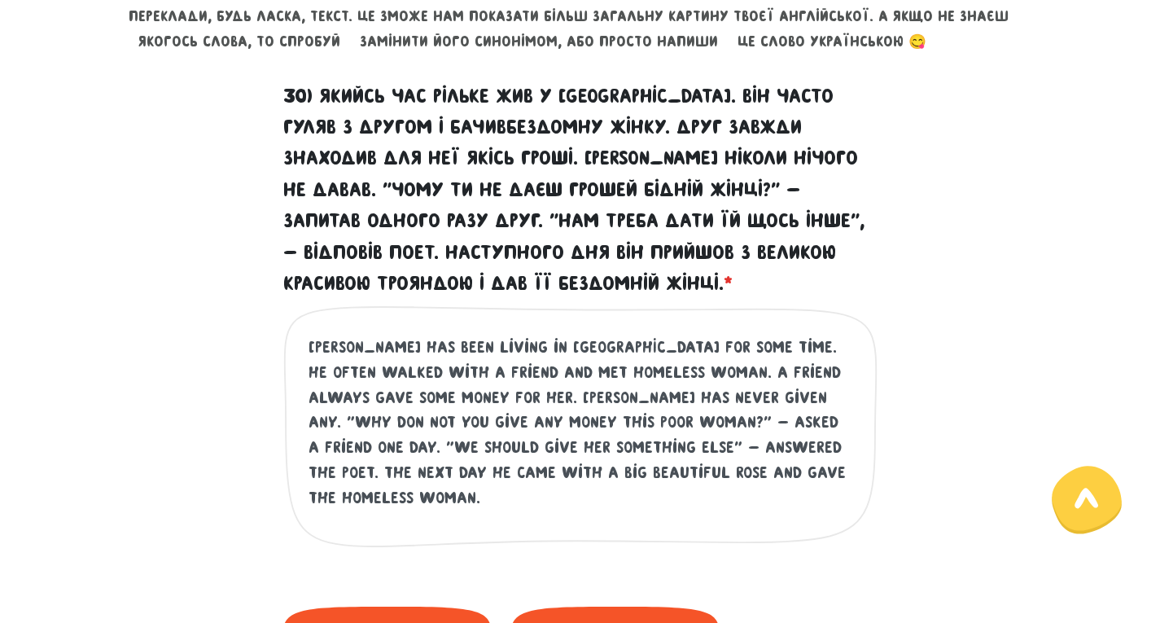
drag, startPoint x: 413, startPoint y: 390, endPoint x: 449, endPoint y: 404, distance: 38.4
click at [449, 404] on textarea "[PERSON_NAME] Has been living in [GEOGRAPHIC_DATA] for some time. He often walk…" at bounding box center [581, 435] width 545 height 200
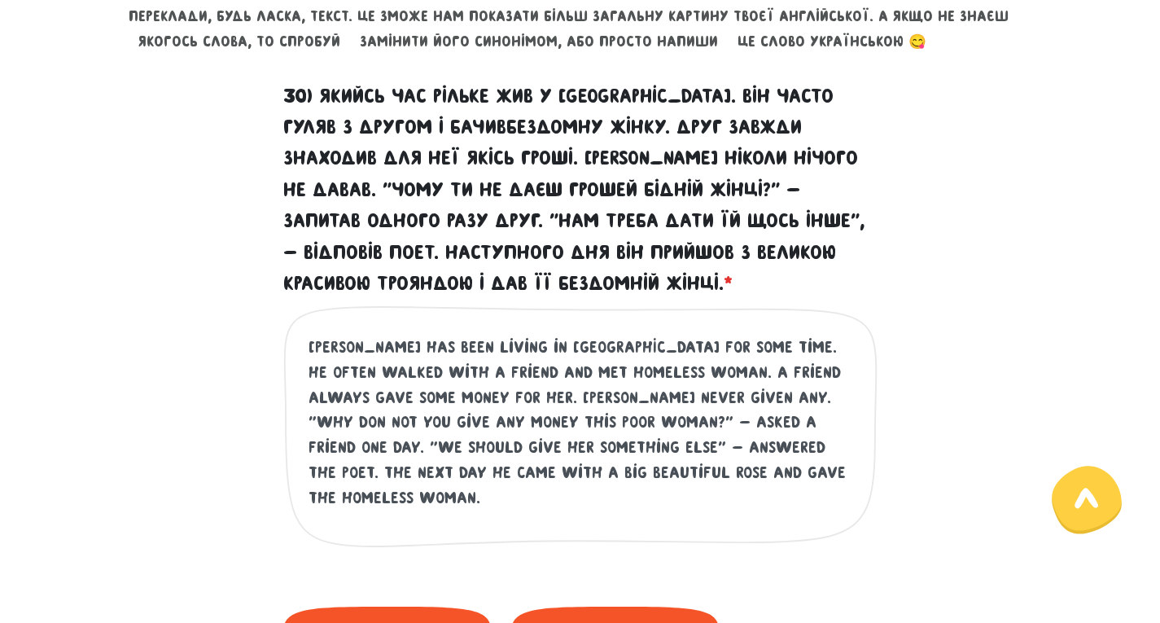
drag, startPoint x: 501, startPoint y: 403, endPoint x: 473, endPoint y: 387, distance: 32.1
click at [473, 387] on textarea "[PERSON_NAME] Has been living in [GEOGRAPHIC_DATA] for some time. He often walk…" at bounding box center [581, 435] width 545 height 200
click at [807, 401] on textarea "[PERSON_NAME] Has been living in [GEOGRAPHIC_DATA] for some time. He often walk…" at bounding box center [581, 435] width 545 height 200
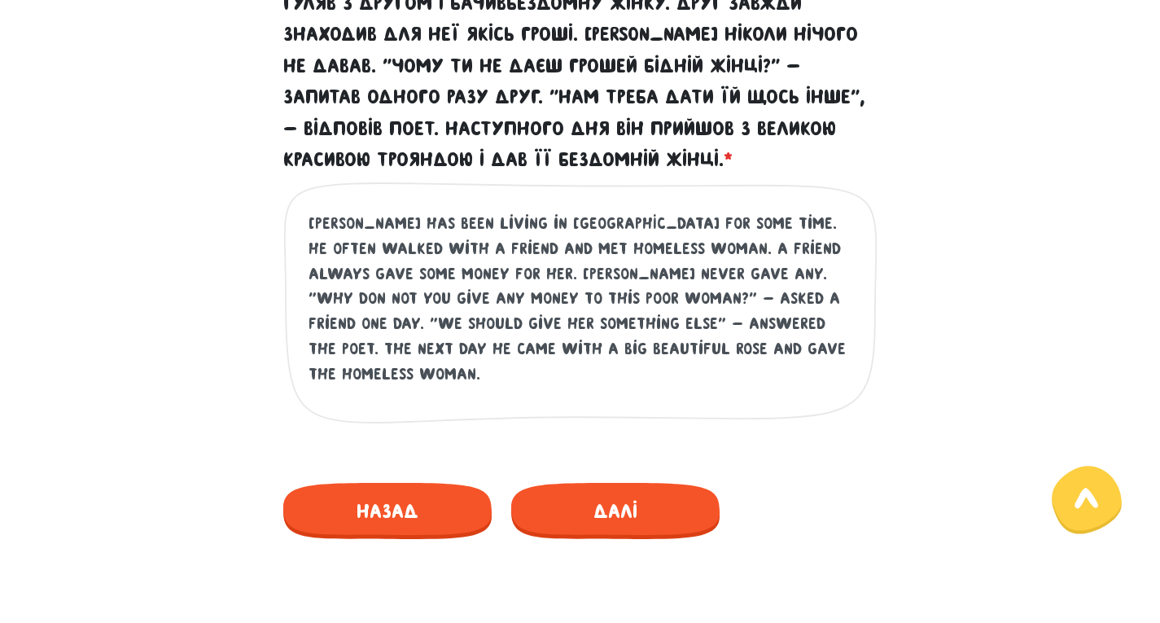
scroll to position [968, 0]
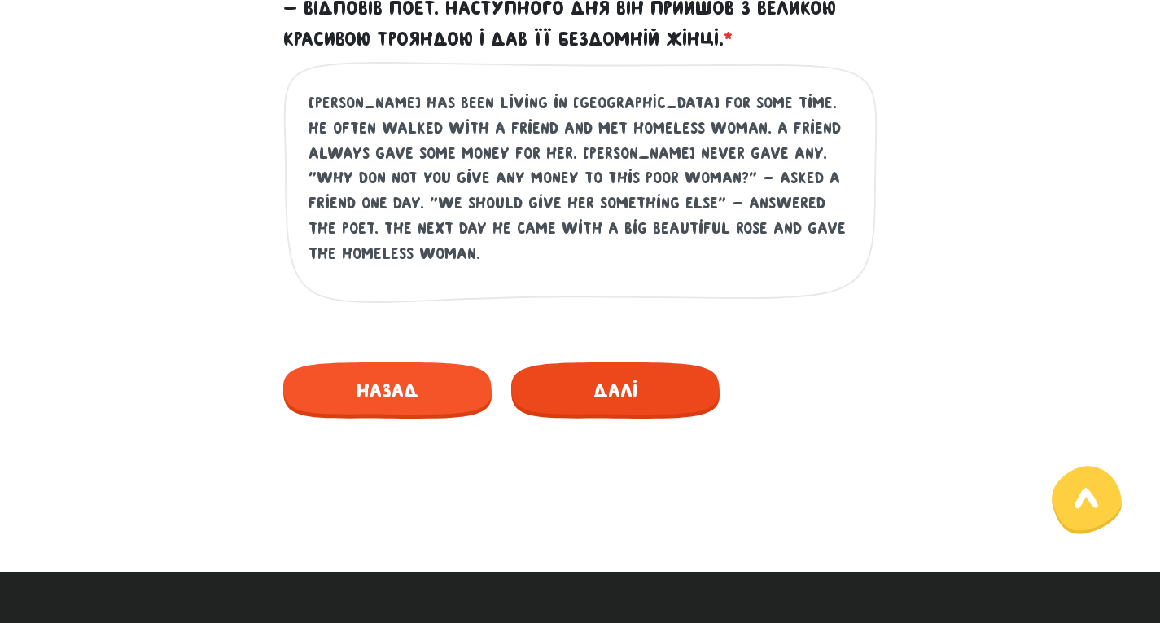
type textarea "[PERSON_NAME] Has been living in [GEOGRAPHIC_DATA] for some time. He often walk…"
click at [618, 397] on span "Далі" at bounding box center [615, 390] width 208 height 56
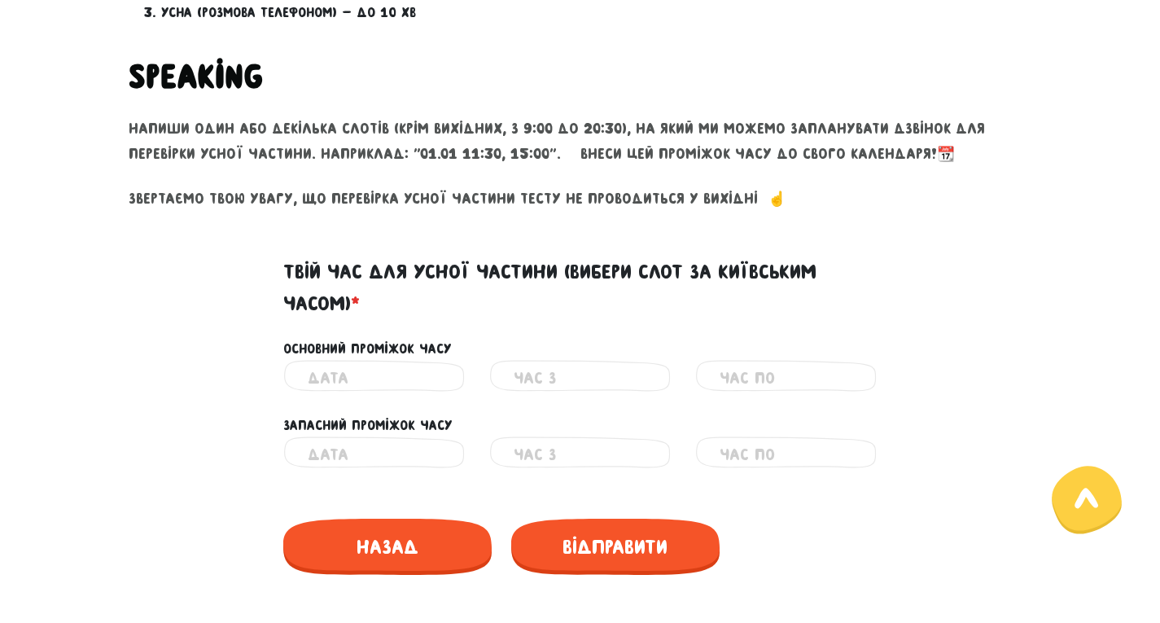
scroll to position [712, 0]
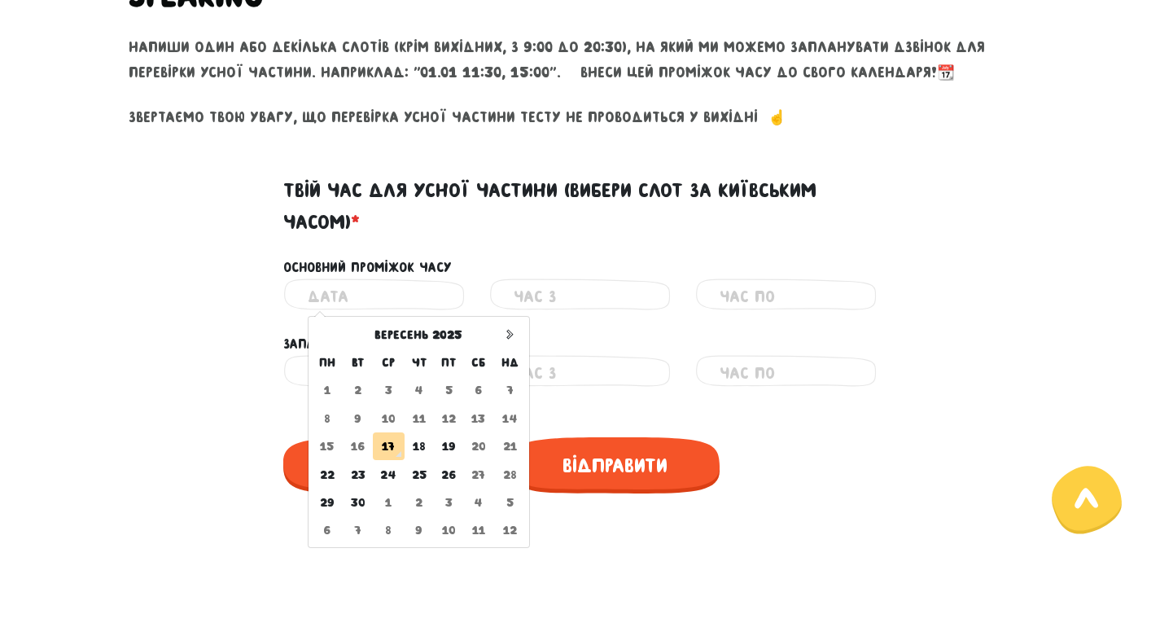
click at [418, 288] on input "text" at bounding box center [374, 296] width 133 height 37
click at [387, 442] on td "17" at bounding box center [389, 446] width 32 height 28
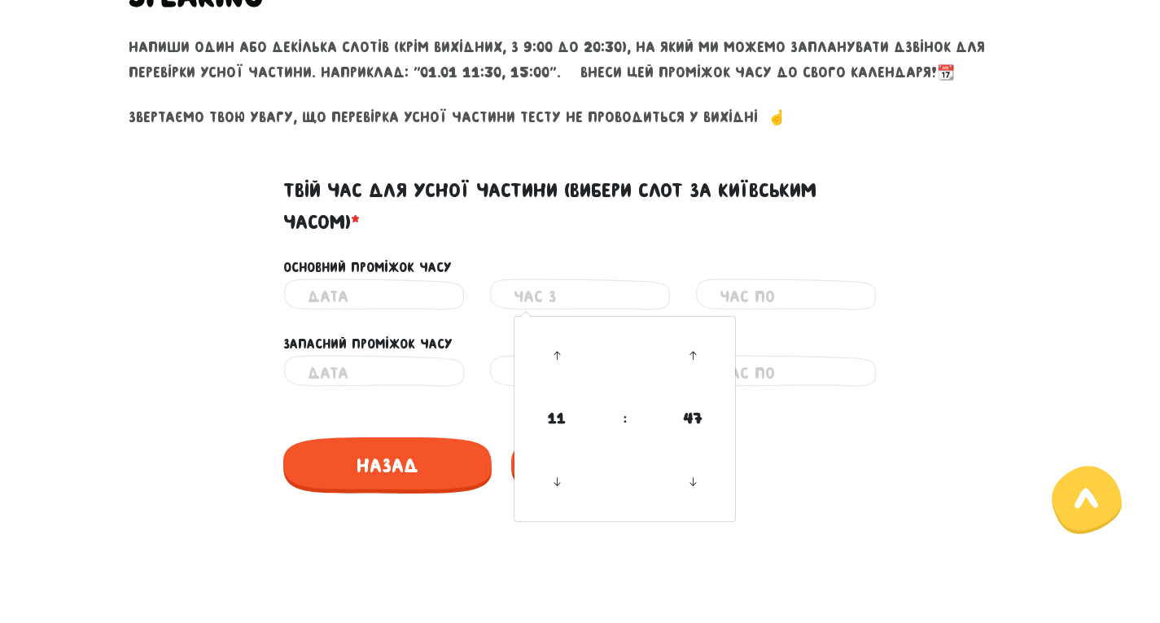
click at [546, 300] on input "text" at bounding box center [580, 296] width 133 height 37
click at [388, 291] on input "text" at bounding box center [374, 296] width 133 height 37
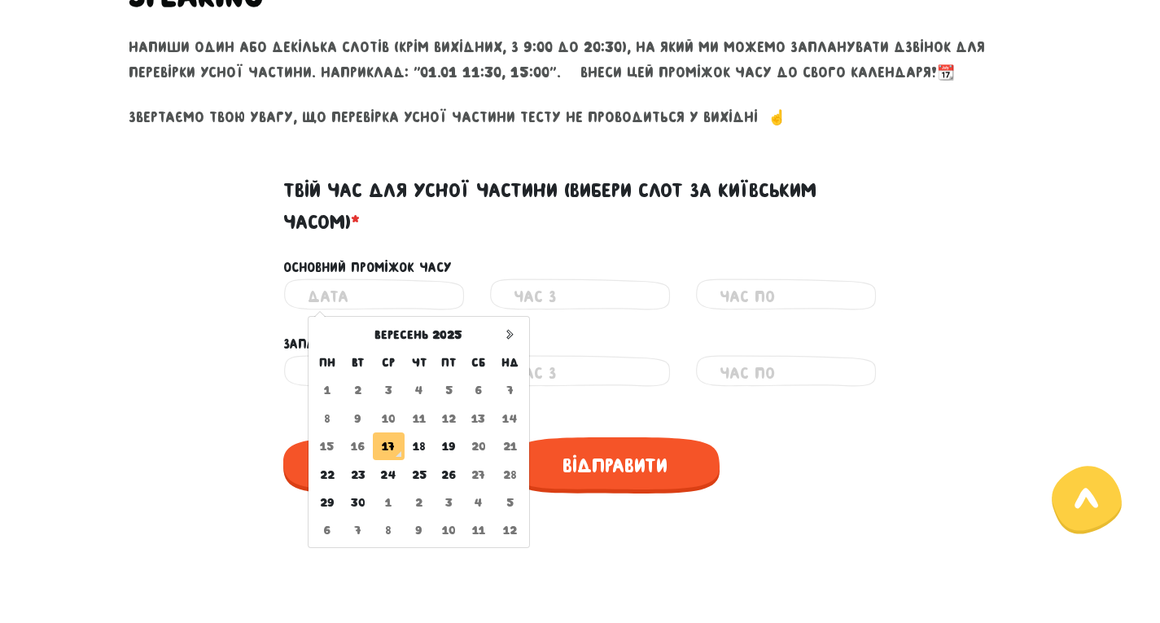
click at [388, 441] on td "17" at bounding box center [389, 446] width 32 height 28
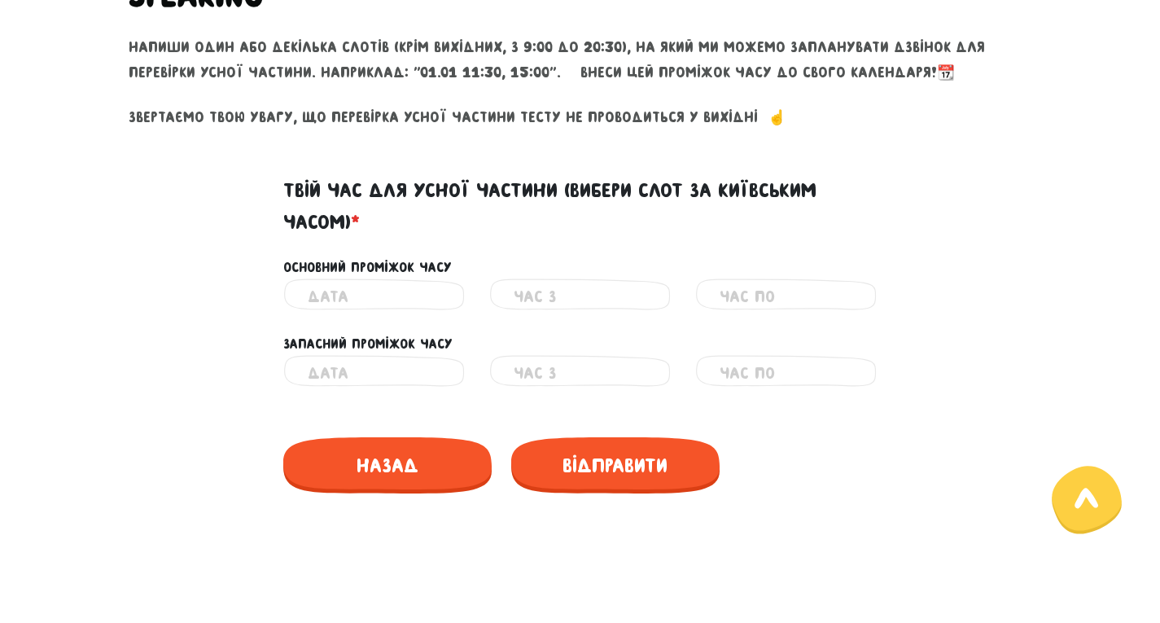
click at [350, 296] on input "text" at bounding box center [374, 296] width 133 height 37
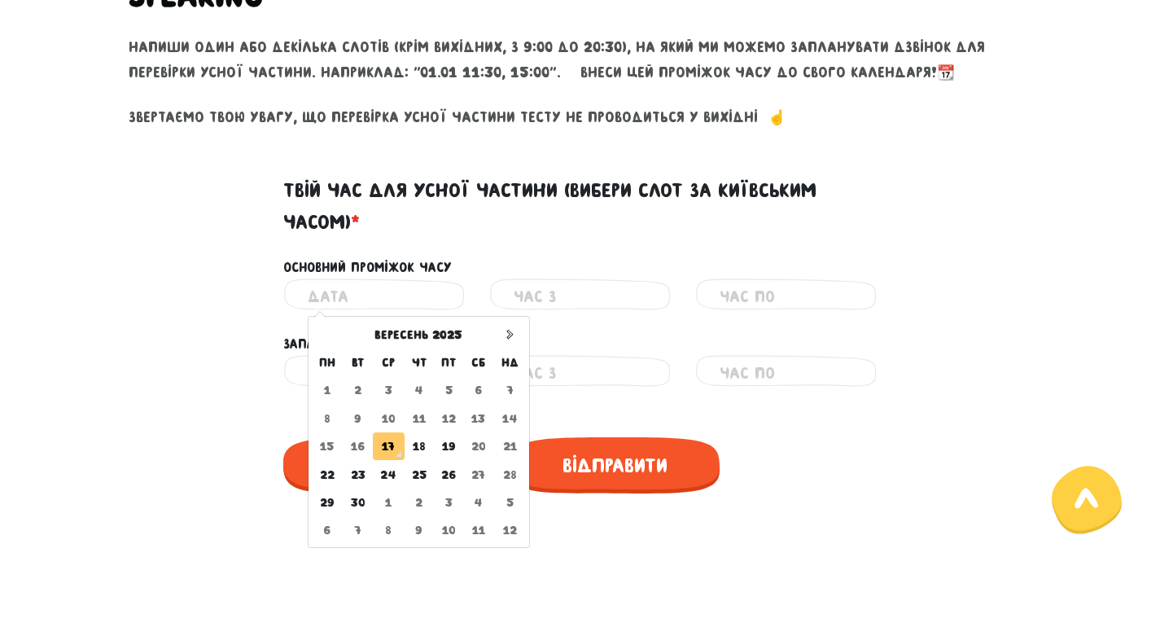
click at [400, 453] on td "17" at bounding box center [389, 446] width 32 height 28
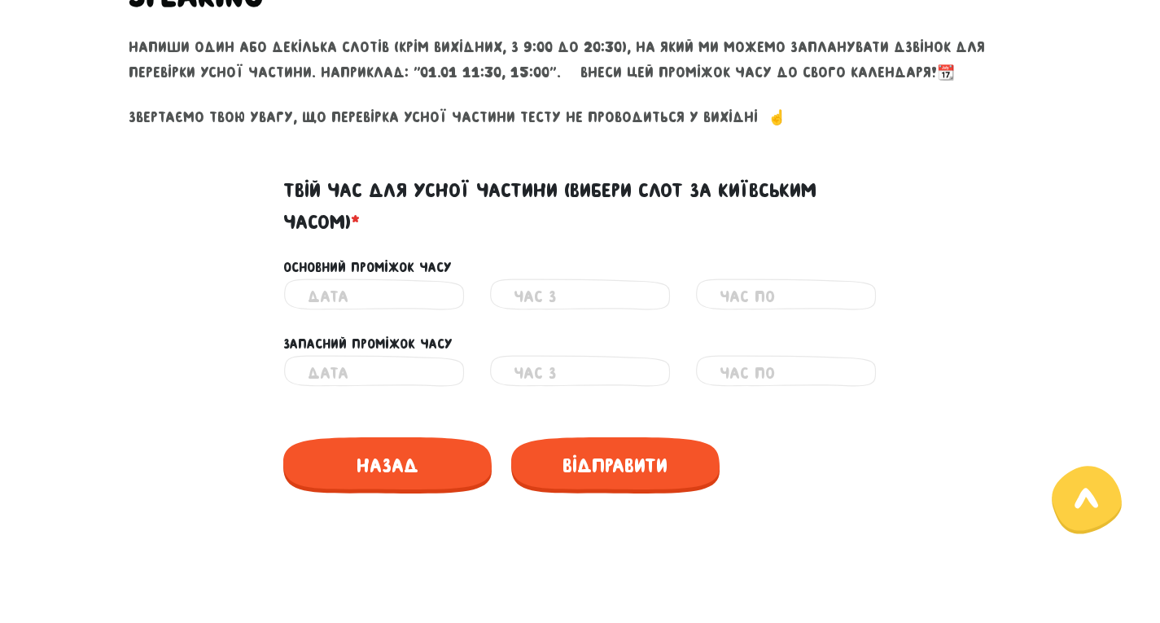
click at [361, 289] on input "text" at bounding box center [374, 296] width 133 height 37
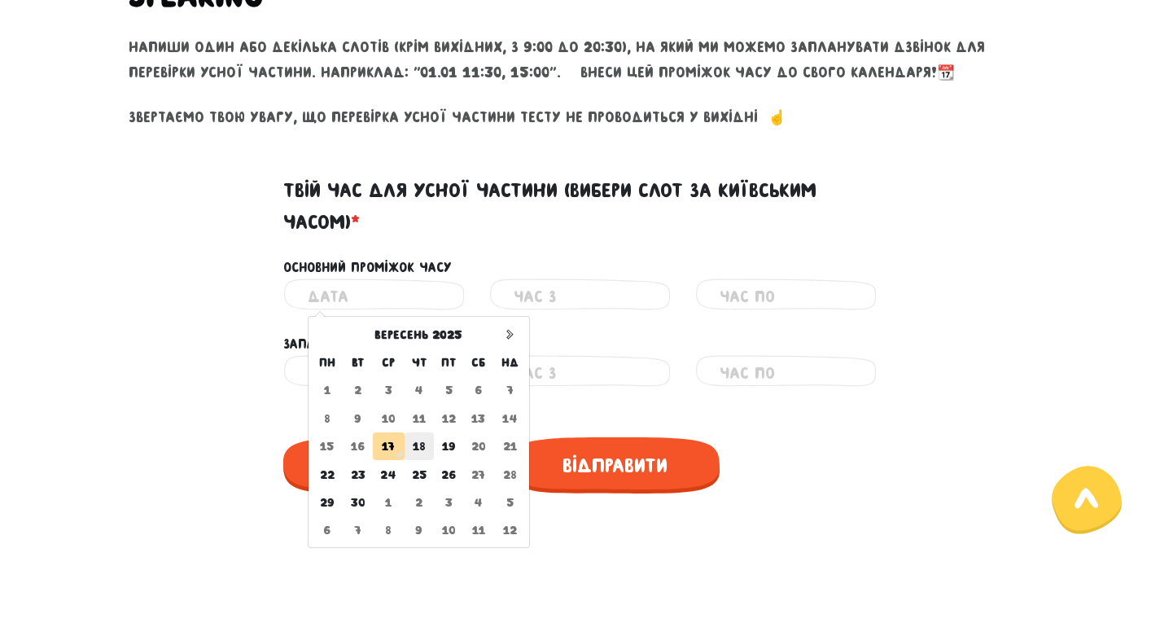
click at [423, 452] on td "18" at bounding box center [420, 446] width 30 height 28
type input "[DATE]"
click at [348, 303] on input "[DATE]" at bounding box center [374, 296] width 133 height 37
click at [382, 442] on td "17" at bounding box center [389, 446] width 32 height 28
drag, startPoint x: 365, startPoint y: 291, endPoint x: 368, endPoint y: 309, distance: 18.2
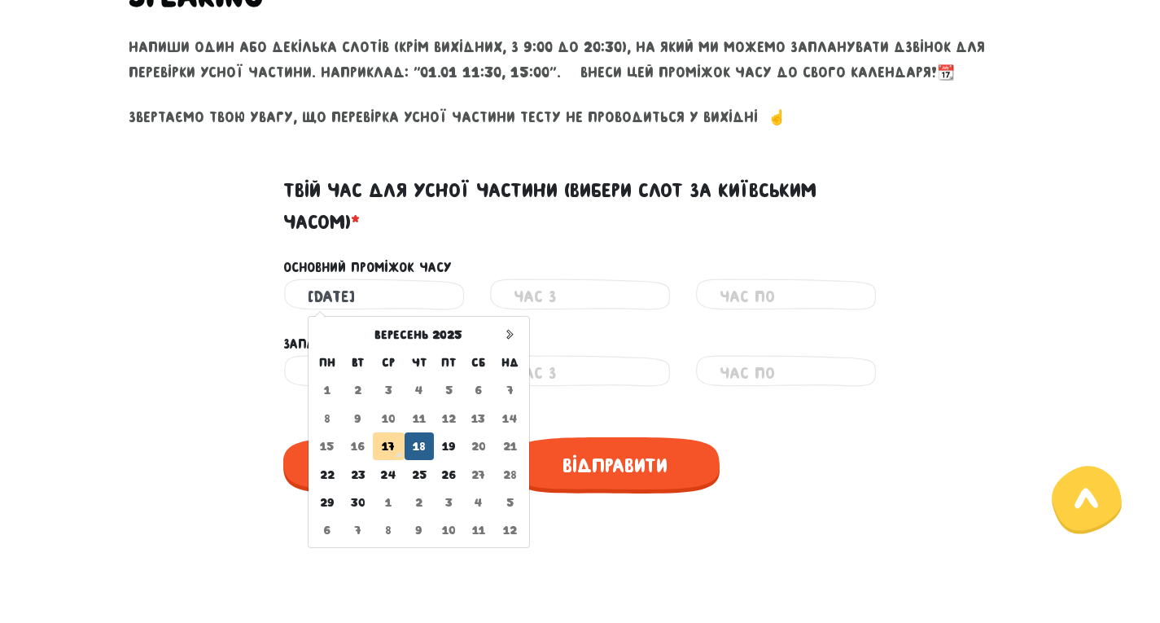
click at [364, 292] on input "[DATE]" at bounding box center [374, 296] width 133 height 37
click at [399, 456] on td "17" at bounding box center [389, 446] width 32 height 28
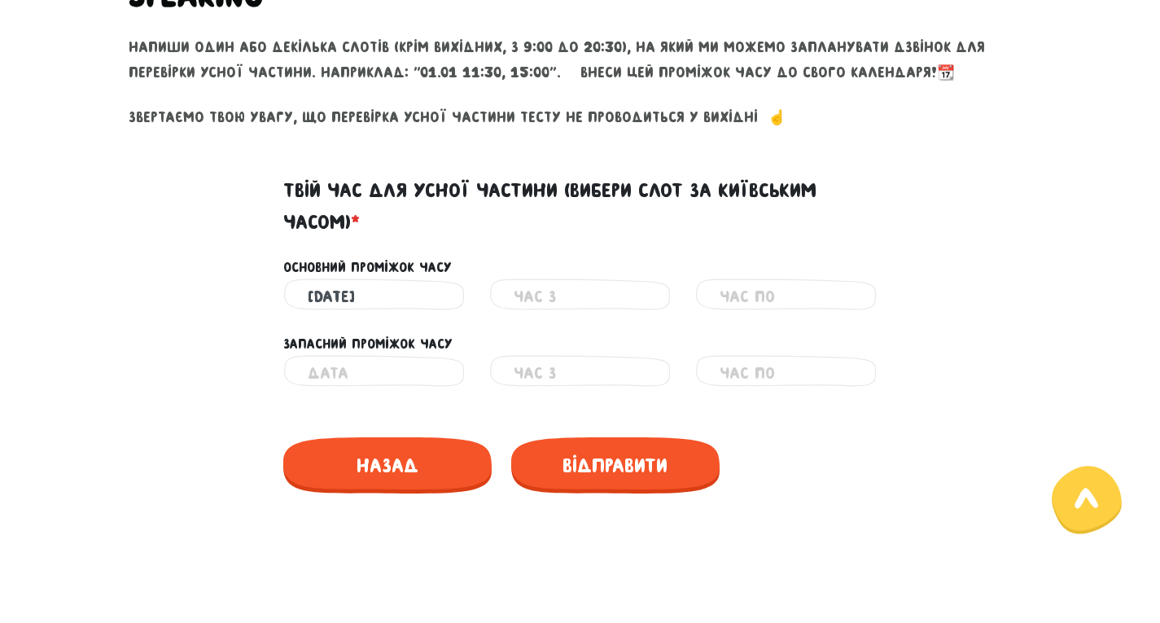
click at [550, 304] on input "text" at bounding box center [580, 296] width 133 height 37
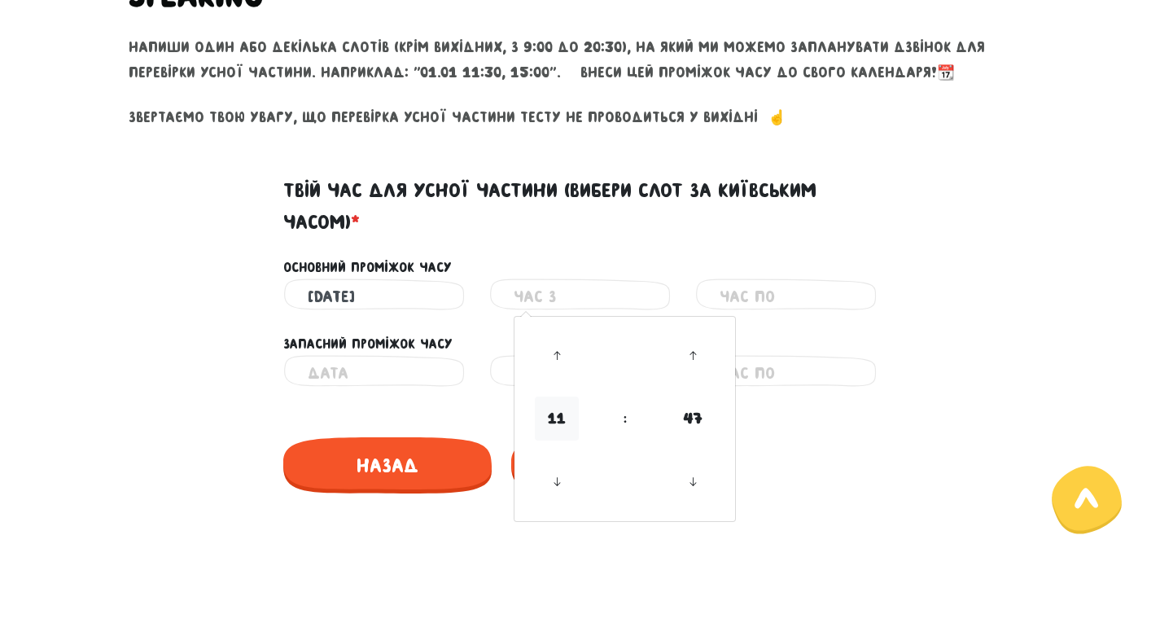
click at [551, 434] on span "11" at bounding box center [557, 418] width 44 height 44
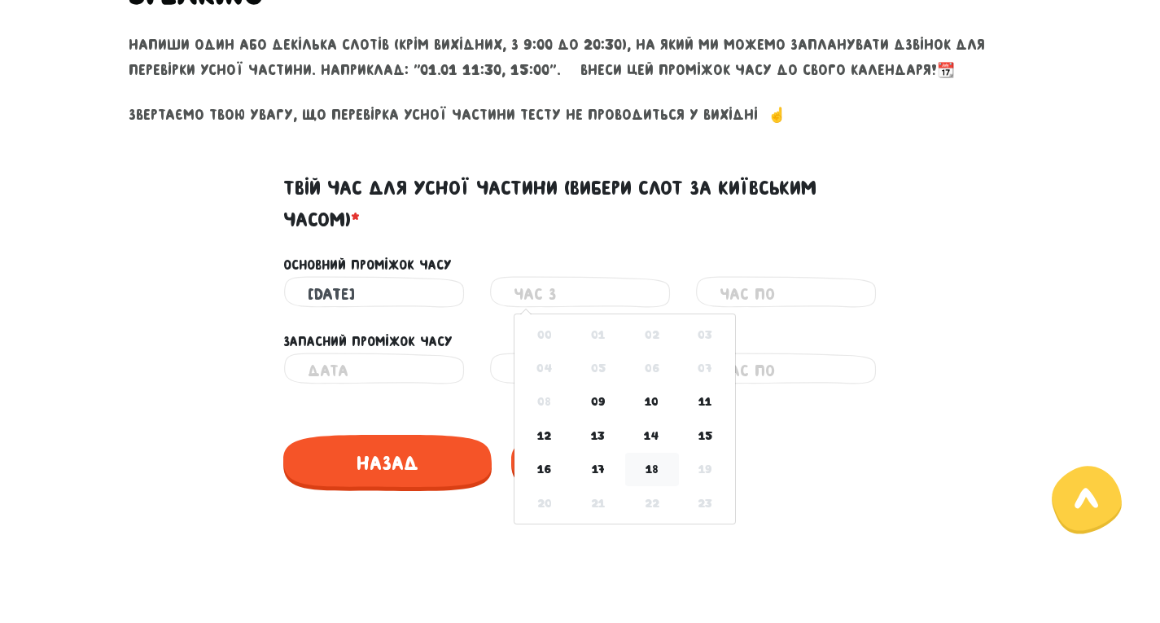
scroll to position [794, 0]
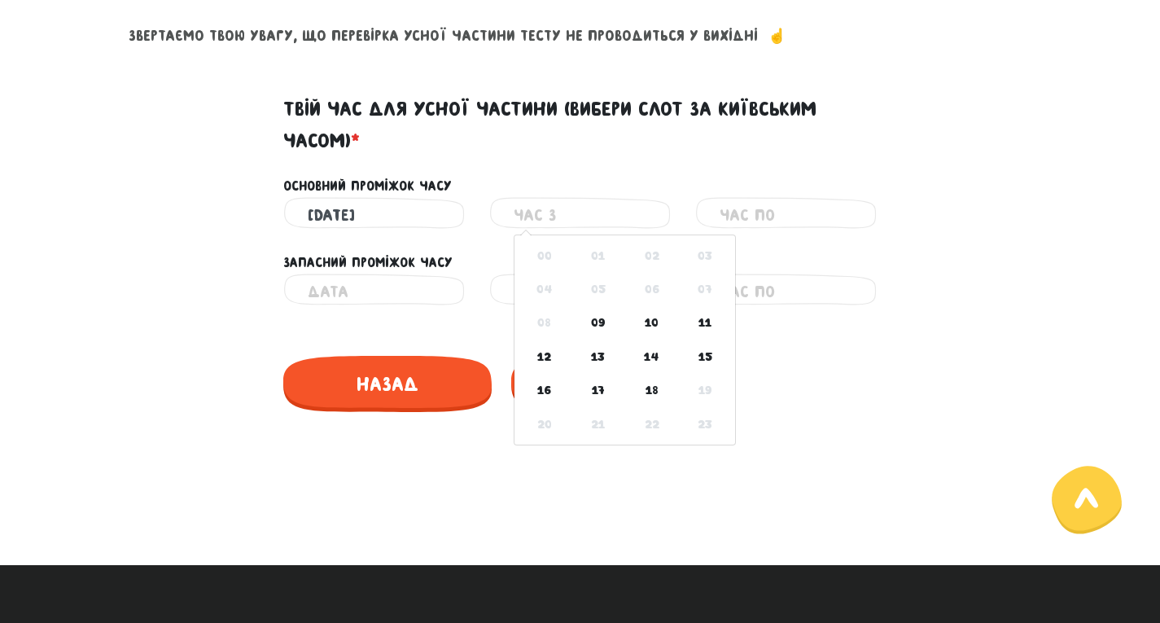
click at [603, 320] on td "09" at bounding box center [598, 322] width 54 height 33
click at [534, 211] on input "09:45" at bounding box center [580, 215] width 133 height 37
drag, startPoint x: 564, startPoint y: 217, endPoint x: 495, endPoint y: 204, distance: 70.6
click at [495, 204] on div "09:45 09 : 45 00 01 02 03 04 05 06 07 08 09 10 11 12 13 14 15 16 17 18 19 20 21…" at bounding box center [580, 215] width 182 height 37
drag, startPoint x: 552, startPoint y: 268, endPoint x: 559, endPoint y: 274, distance: 9.3
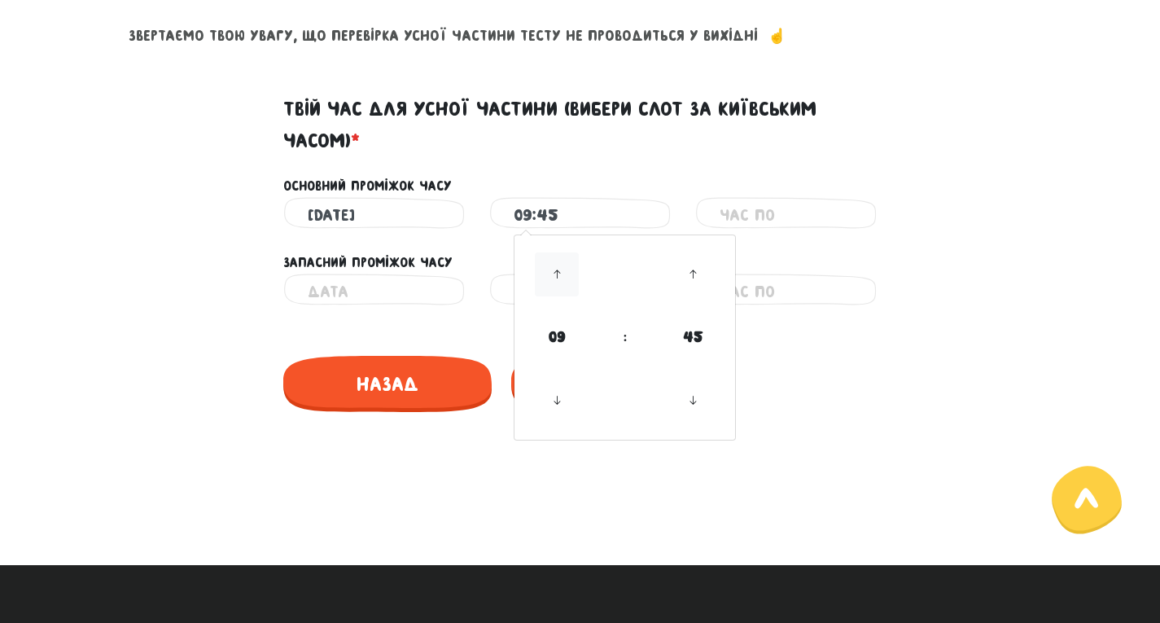
click at [552, 268] on icon at bounding box center [557, 274] width 44 height 44
click at [558, 397] on icon at bounding box center [557, 401] width 44 height 44
click at [562, 401] on icon at bounding box center [557, 401] width 44 height 44
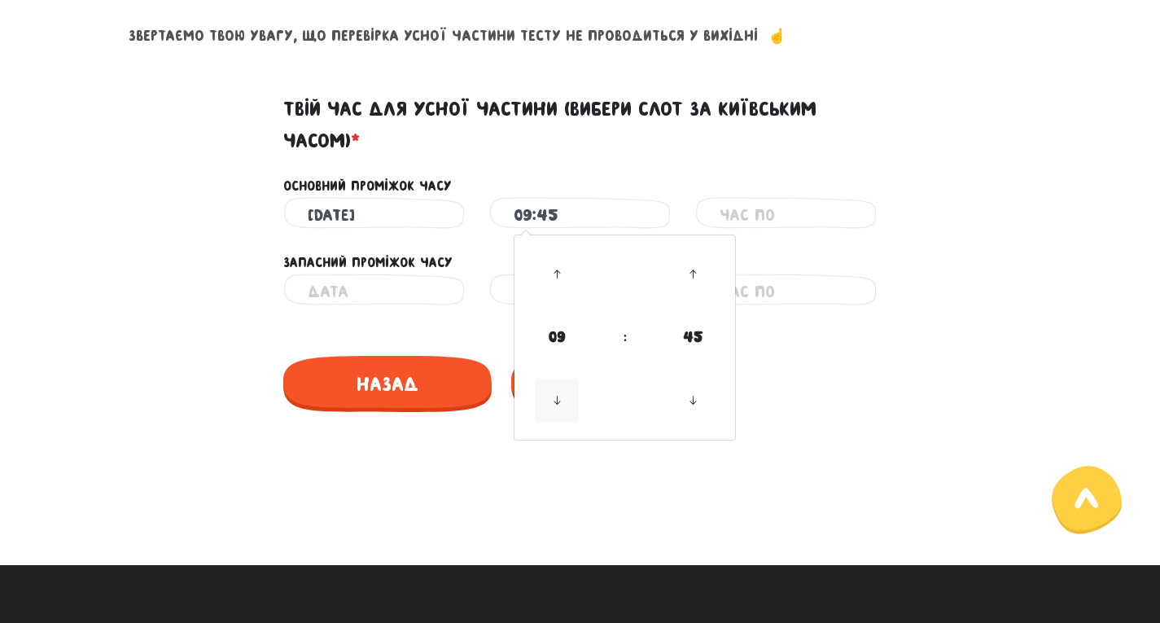
click at [563, 402] on icon at bounding box center [557, 401] width 44 height 44
click at [693, 401] on icon at bounding box center [693, 401] width 44 height 44
click at [694, 401] on icon at bounding box center [693, 401] width 44 height 44
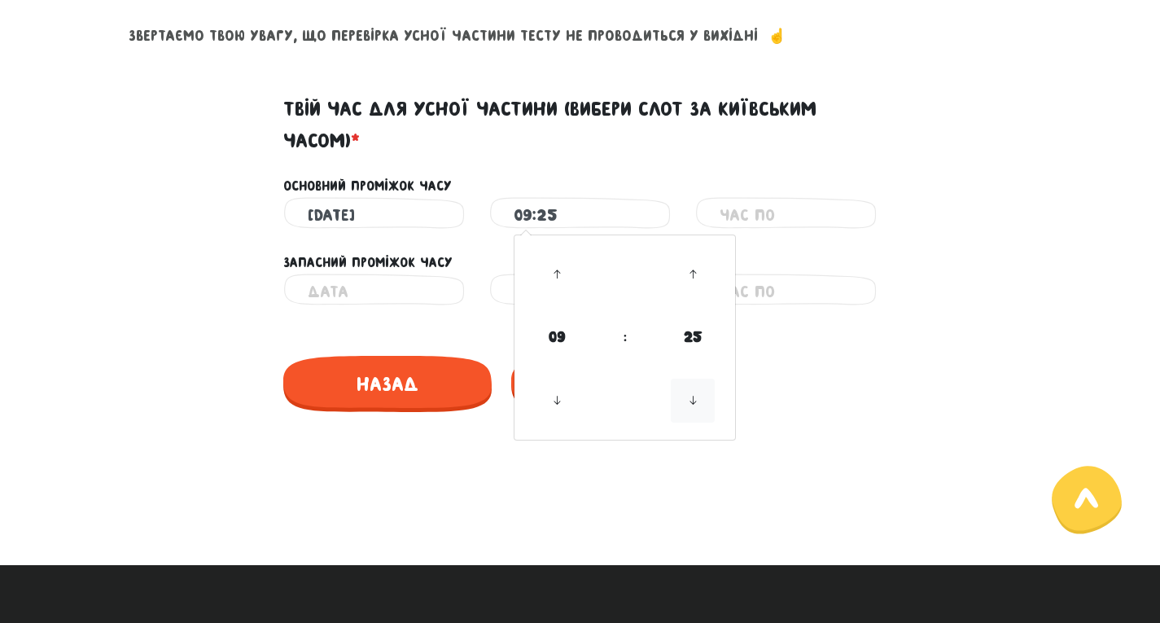
click at [694, 401] on icon at bounding box center [693, 401] width 44 height 44
click at [694, 402] on icon at bounding box center [693, 401] width 44 height 44
drag, startPoint x: 694, startPoint y: 402, endPoint x: 698, endPoint y: 291, distance: 110.8
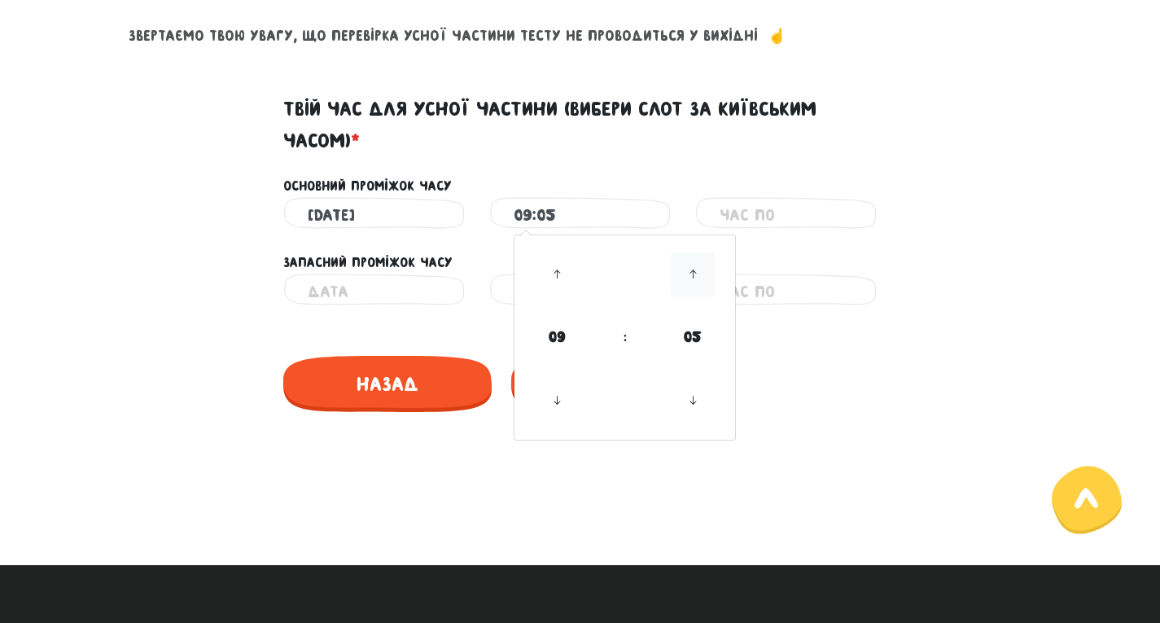
click at [700, 383] on icon at bounding box center [693, 401] width 44 height 44
click at [695, 271] on icon at bounding box center [693, 274] width 44 height 44
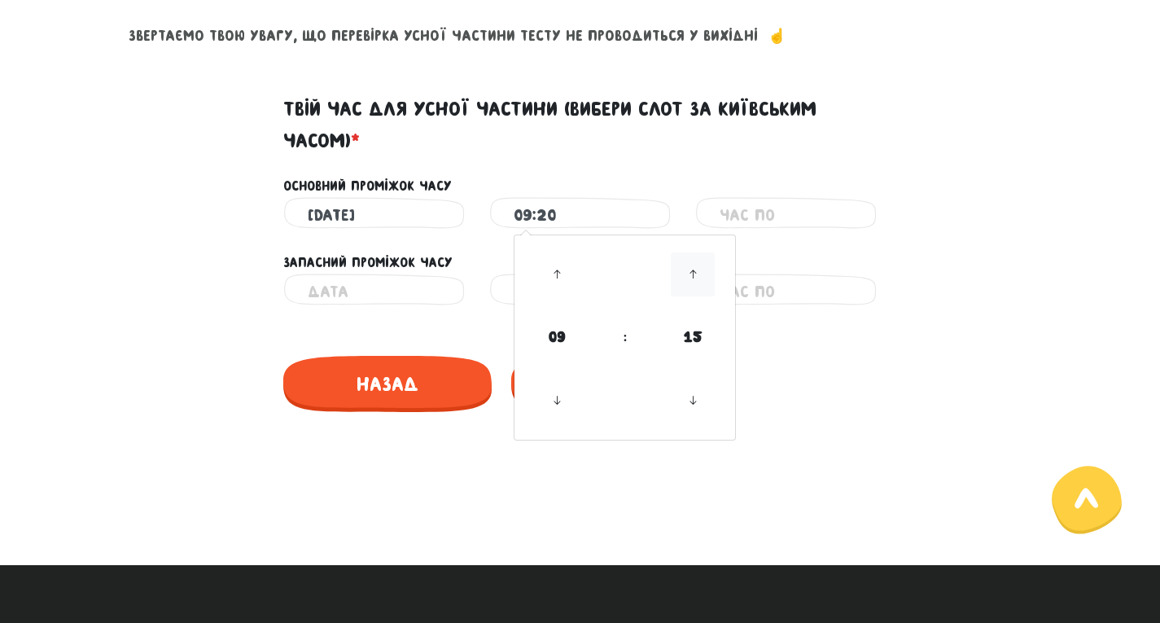
click at [695, 272] on icon at bounding box center [693, 274] width 44 height 44
click at [695, 273] on icon at bounding box center [693, 274] width 44 height 44
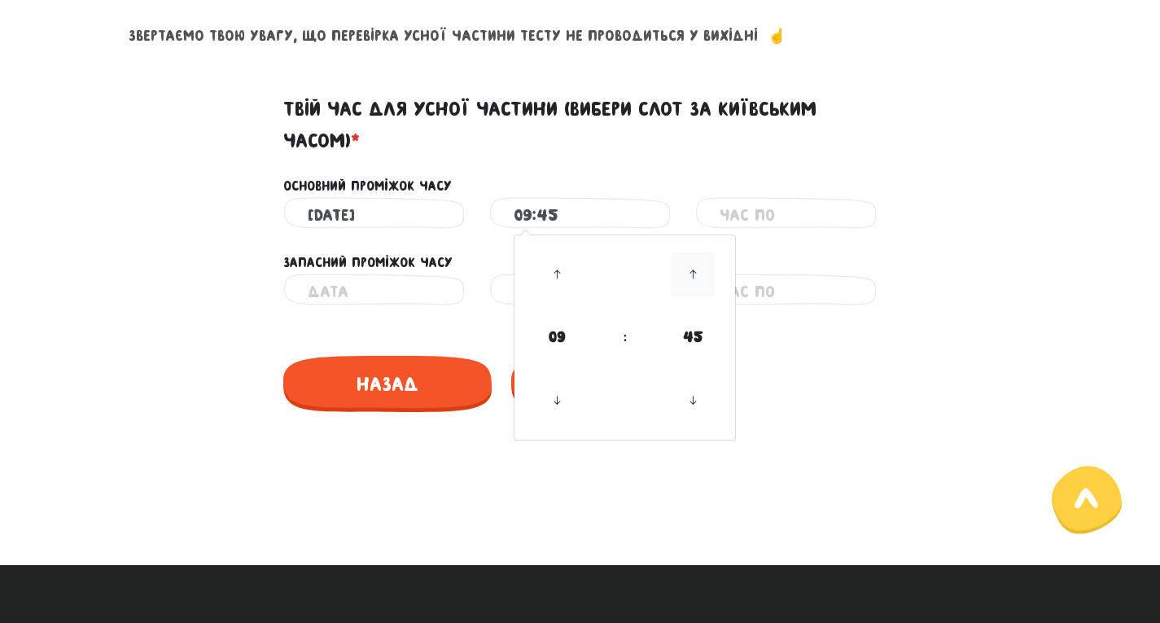
click at [695, 273] on icon at bounding box center [693, 274] width 44 height 44
click at [695, 272] on icon at bounding box center [693, 274] width 44 height 44
click at [695, 273] on icon at bounding box center [693, 274] width 44 height 44
click at [695, 272] on icon at bounding box center [693, 274] width 44 height 44
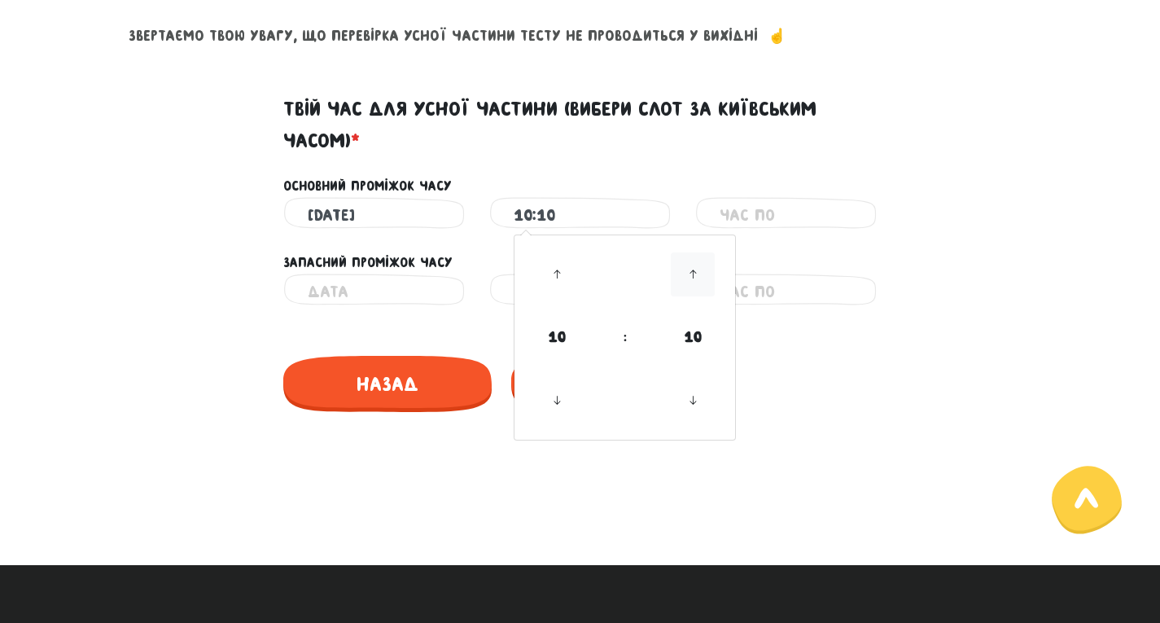
click at [695, 272] on icon at bounding box center [693, 274] width 44 height 44
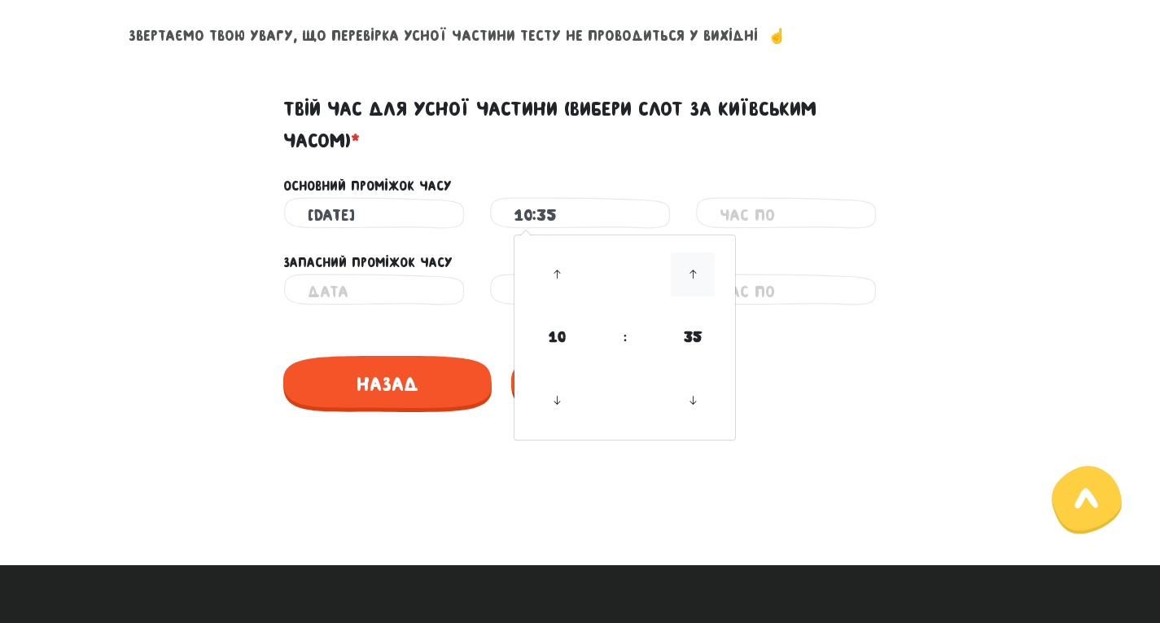
click at [695, 272] on icon at bounding box center [693, 274] width 44 height 44
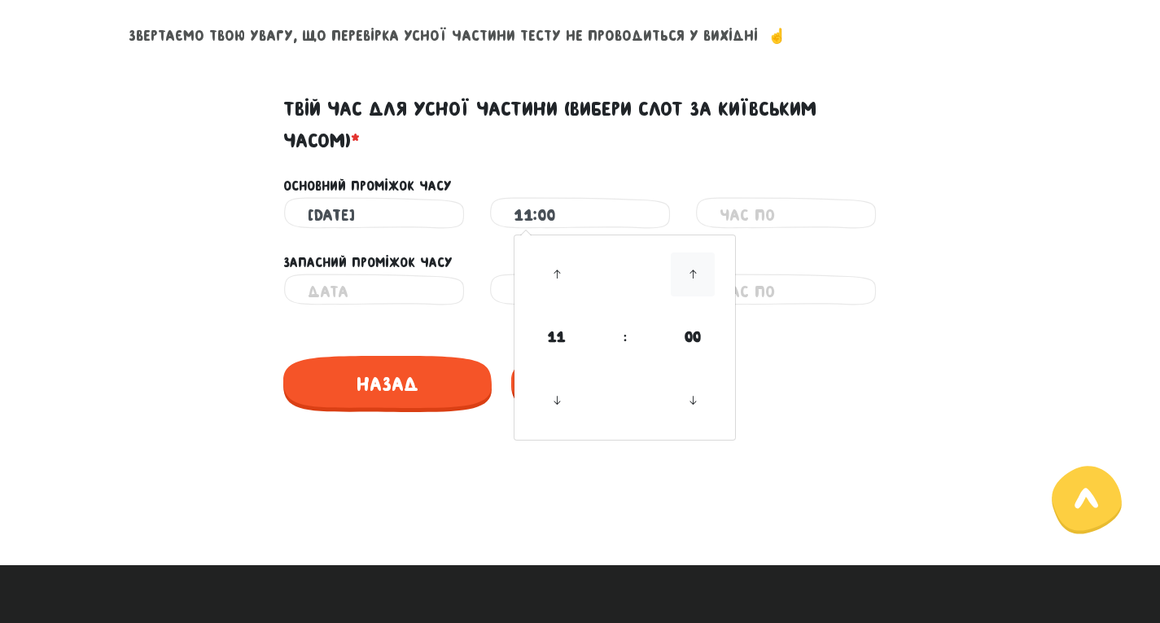
click at [695, 272] on icon at bounding box center [693, 274] width 44 height 44
click at [700, 408] on icon at bounding box center [693, 401] width 44 height 44
click at [700, 407] on icon at bounding box center [693, 401] width 44 height 44
type input "11:00"
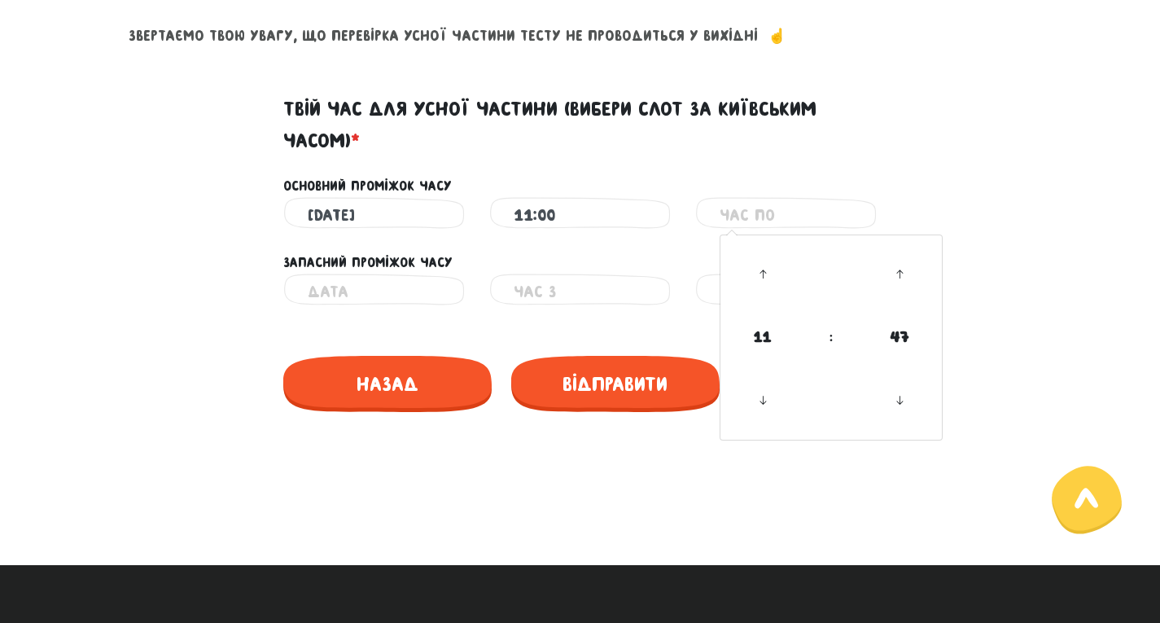
click at [799, 213] on input "text" at bounding box center [786, 215] width 133 height 37
click at [910, 272] on icon at bounding box center [900, 274] width 44 height 44
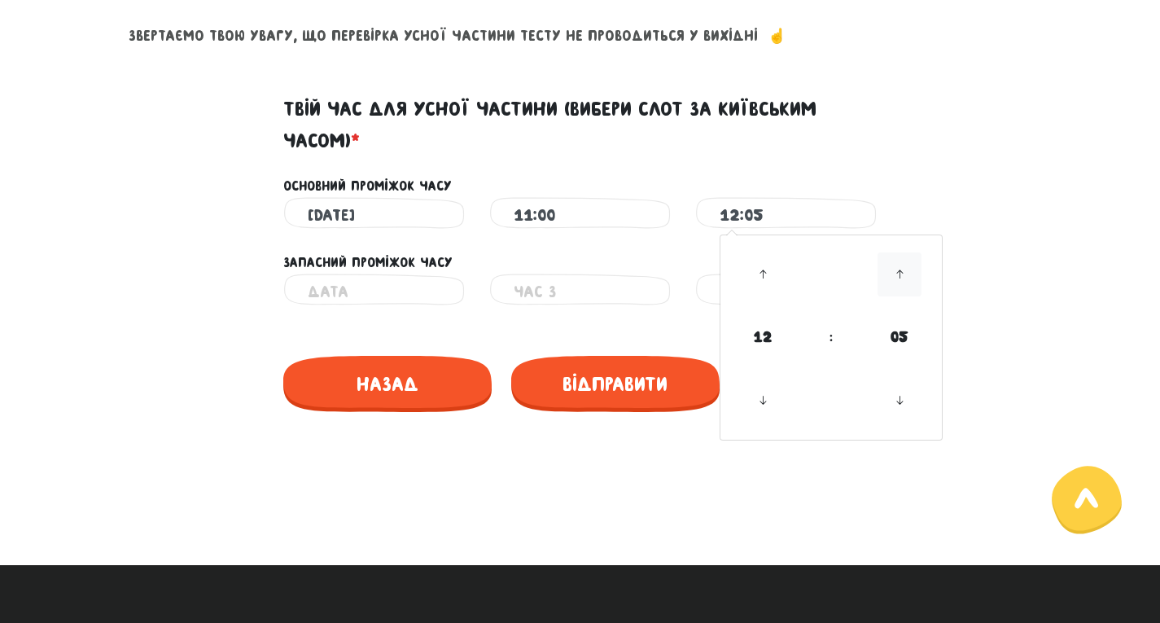
click at [910, 272] on icon at bounding box center [900, 274] width 44 height 44
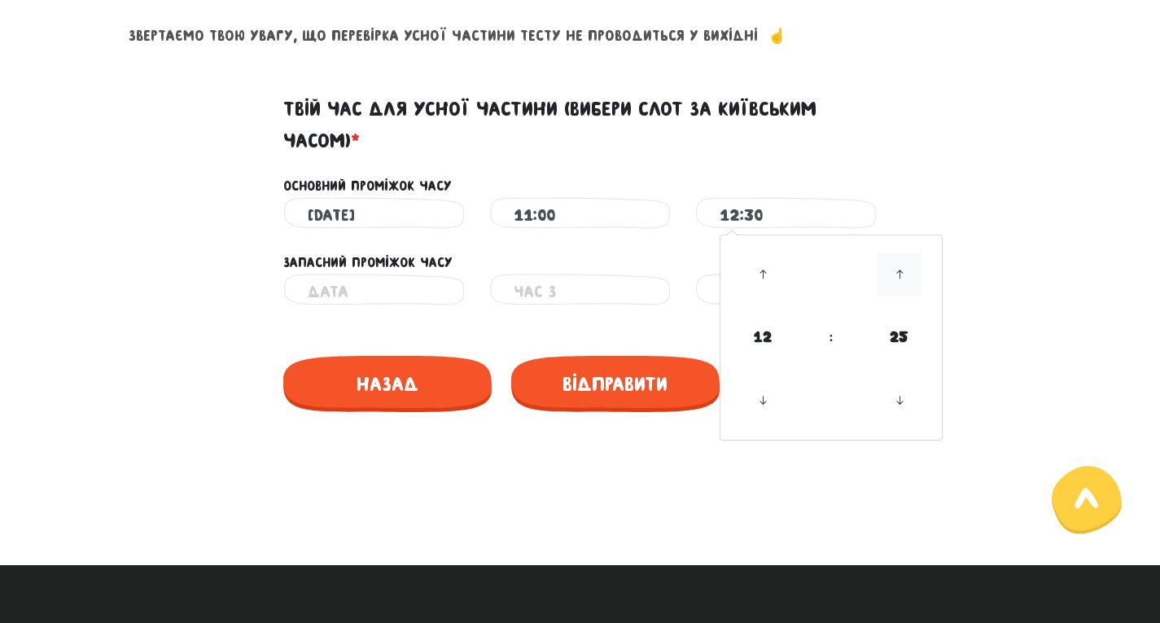
click at [910, 272] on icon at bounding box center [900, 274] width 44 height 44
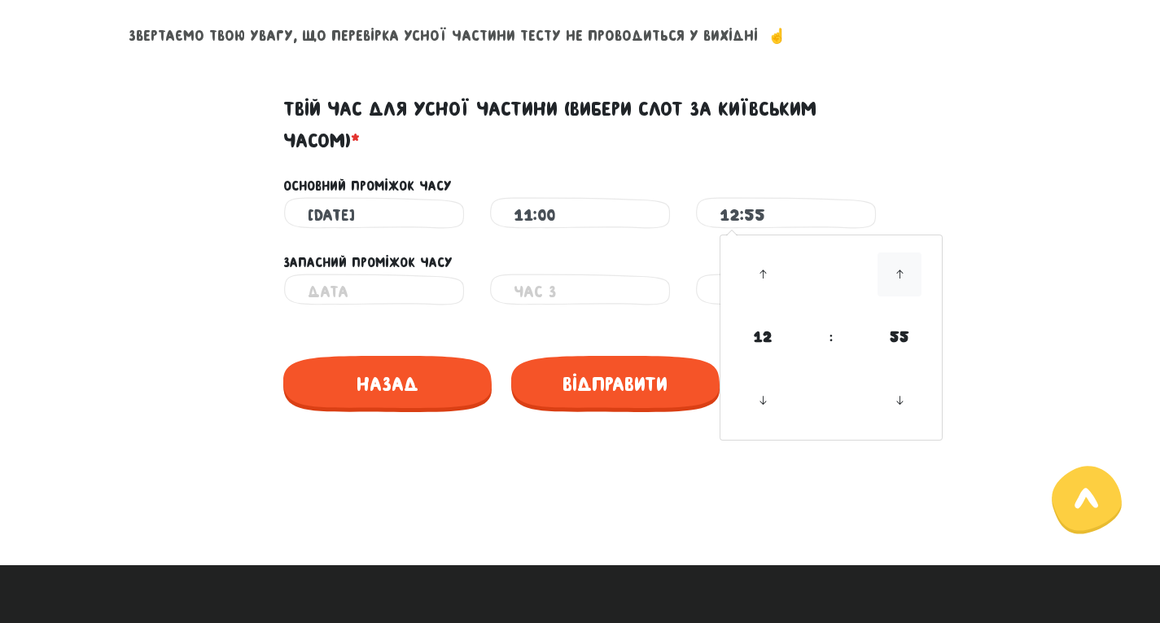
click at [910, 272] on icon at bounding box center [900, 274] width 44 height 44
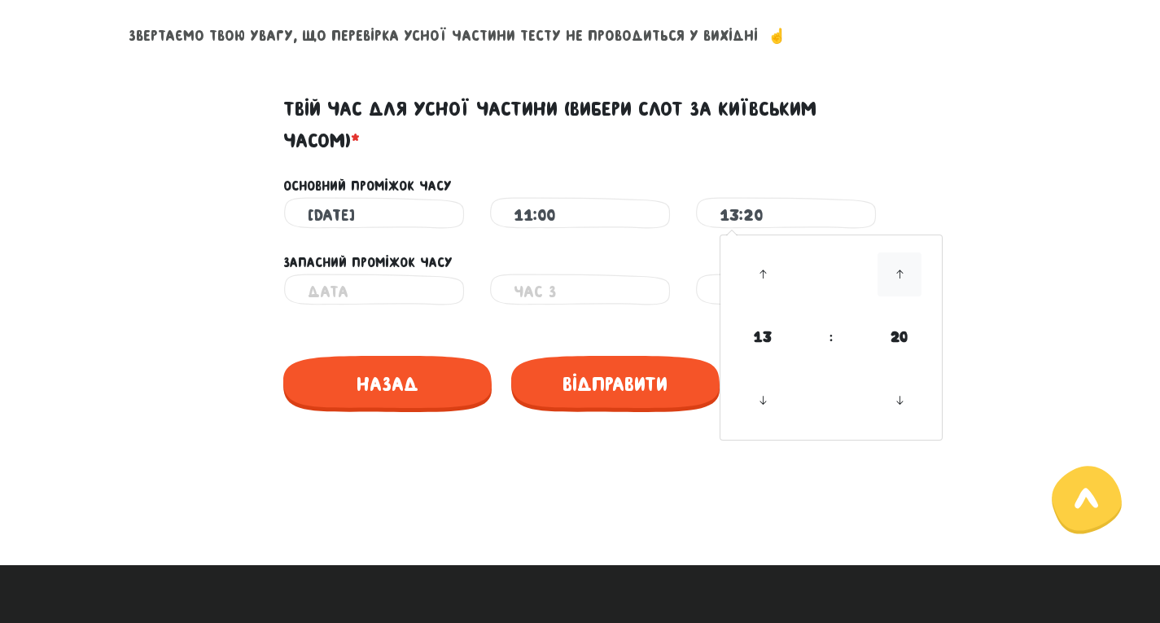
click at [910, 272] on icon at bounding box center [900, 274] width 44 height 44
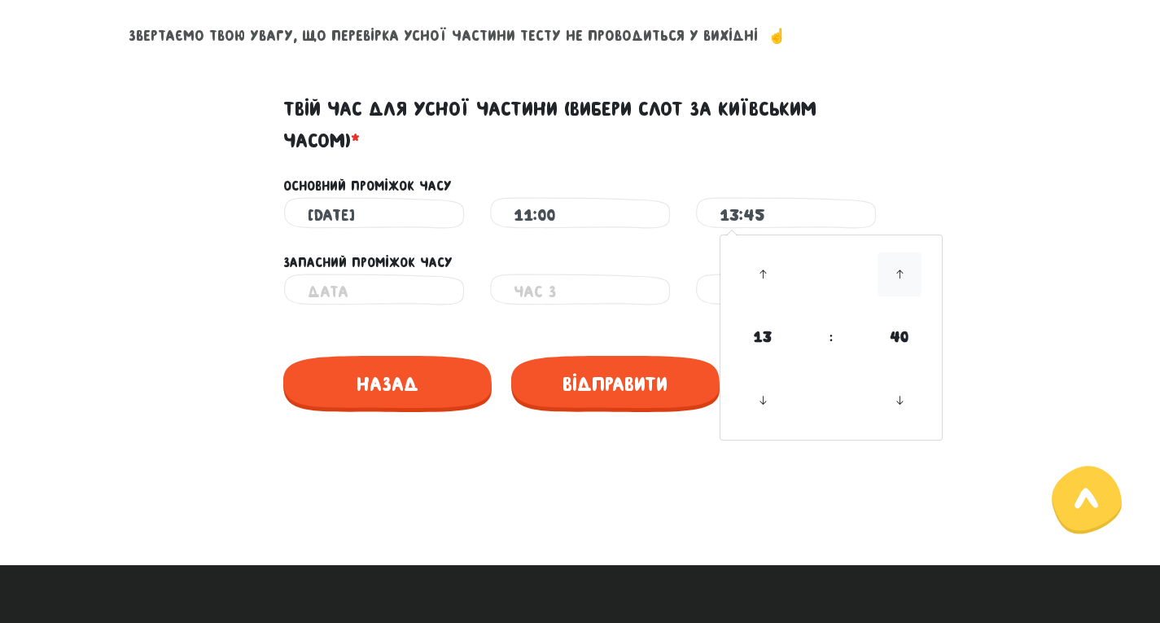
click at [910, 272] on icon at bounding box center [900, 274] width 44 height 44
type input "14:00"
click at [970, 212] on div "[DATE] Неправильний час 11:00 Неправильний час 14:00 Неправильний час" at bounding box center [580, 215] width 928 height 37
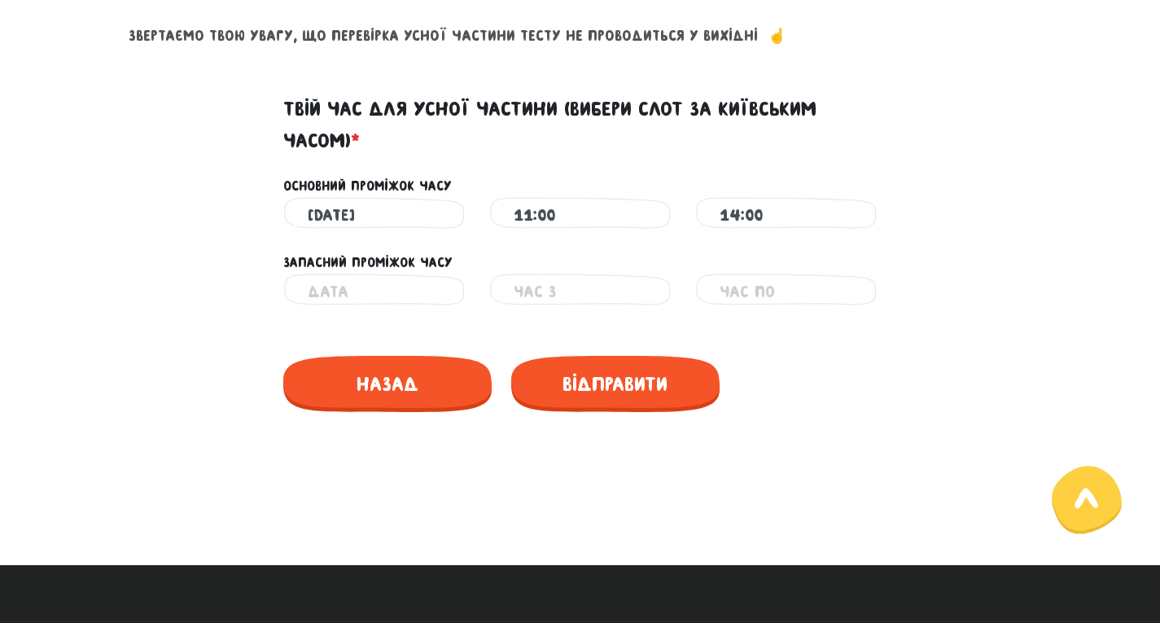
click at [394, 294] on input "text" at bounding box center [374, 292] width 133 height 37
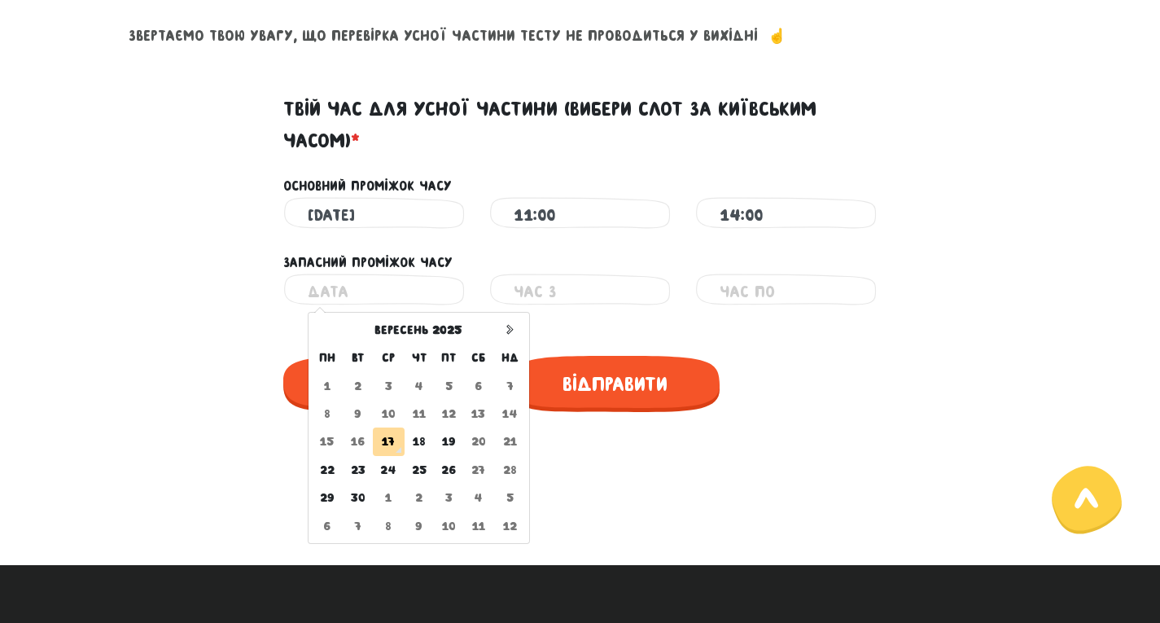
click at [393, 440] on td "17" at bounding box center [389, 441] width 32 height 28
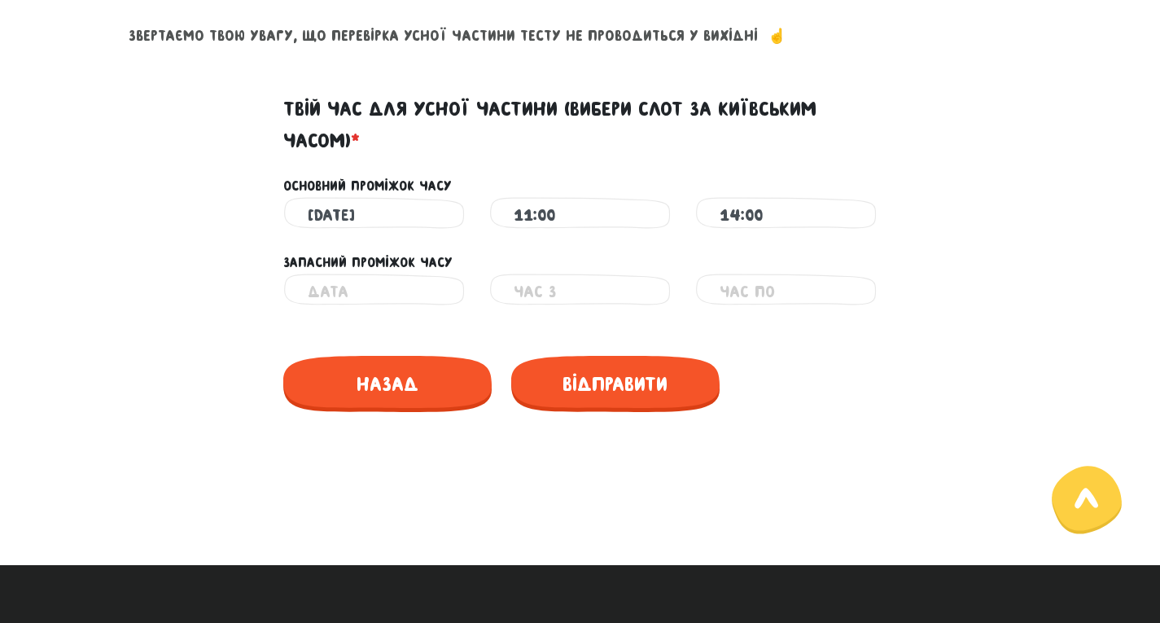
click at [369, 291] on input "text" at bounding box center [374, 292] width 133 height 37
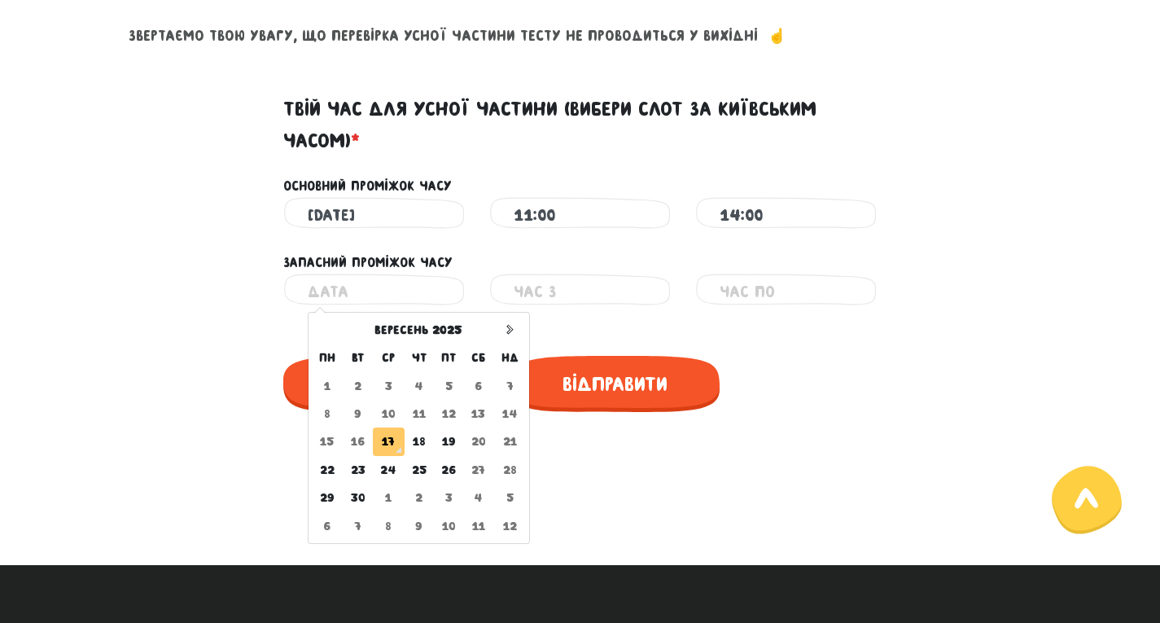
click at [396, 448] on td "17" at bounding box center [389, 441] width 32 height 28
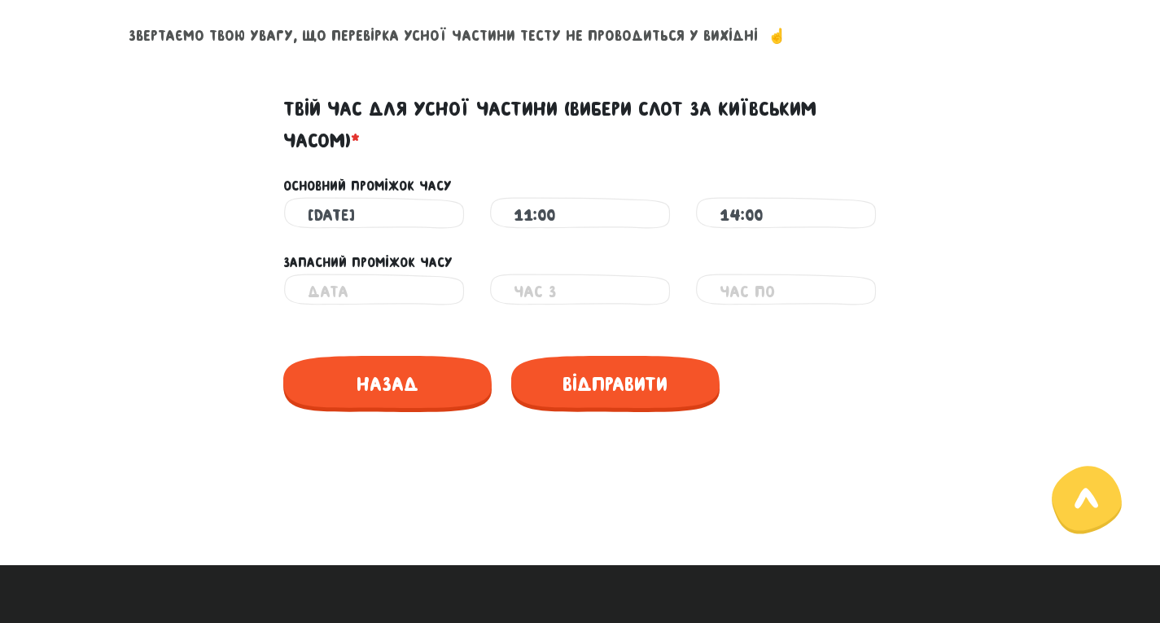
click at [391, 283] on input "text" at bounding box center [374, 292] width 133 height 37
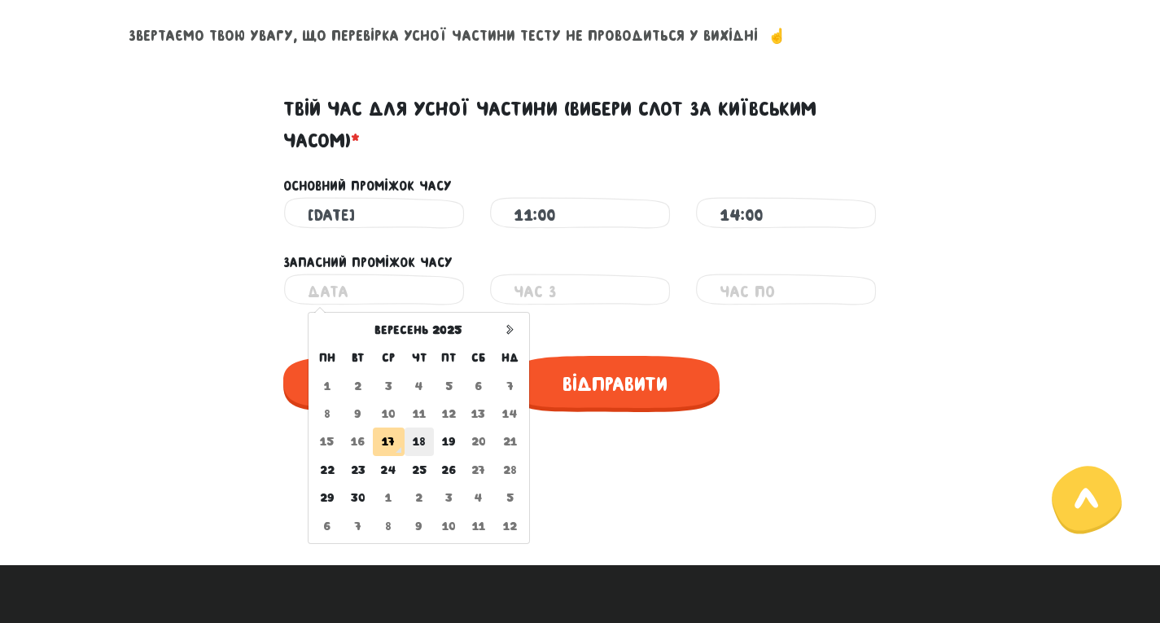
click at [424, 447] on td "18" at bounding box center [420, 441] width 30 height 28
type input "[DATE]"
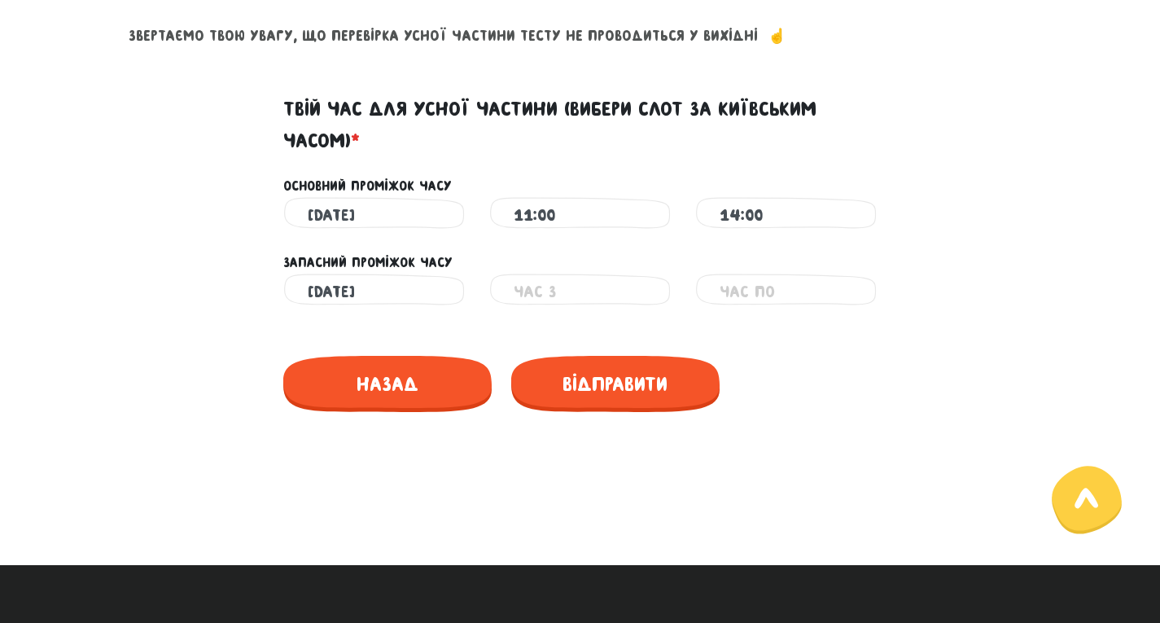
click at [541, 287] on input "text" at bounding box center [580, 292] width 133 height 37
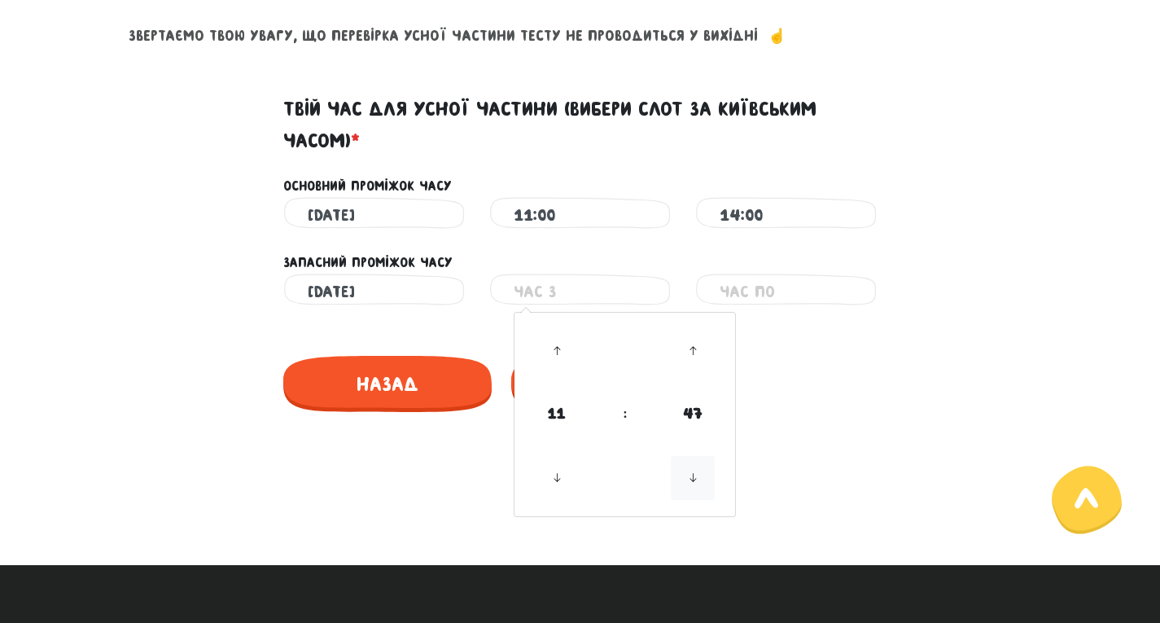
click at [690, 479] on icon at bounding box center [693, 478] width 44 height 44
click at [691, 480] on icon at bounding box center [693, 478] width 44 height 44
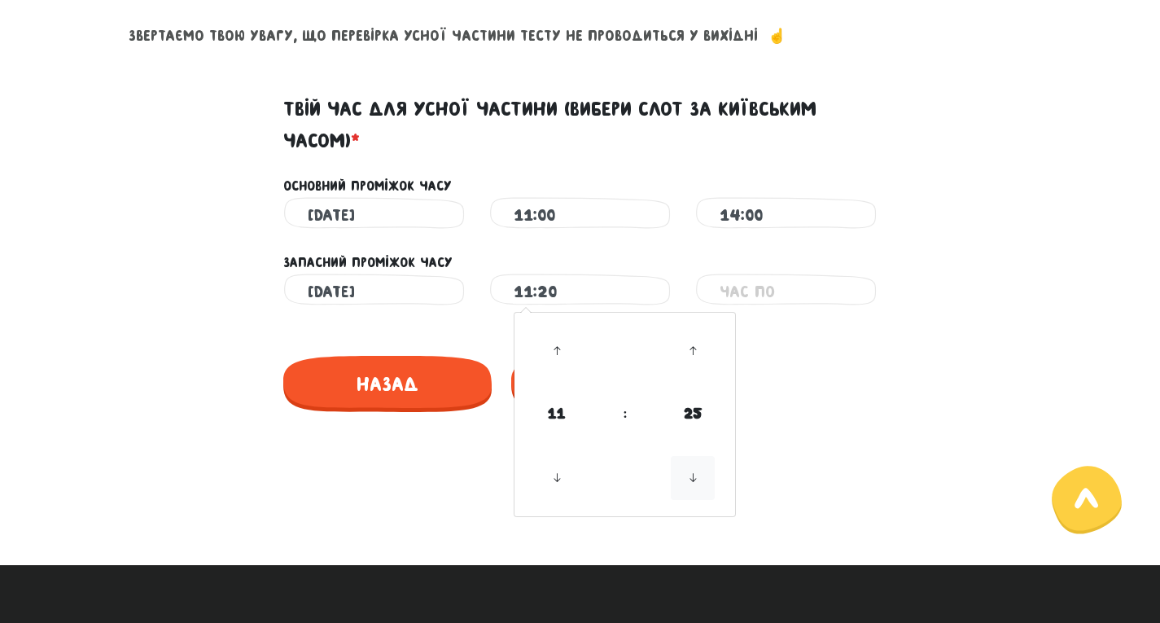
click at [690, 479] on icon at bounding box center [693, 478] width 44 height 44
type input "11:00"
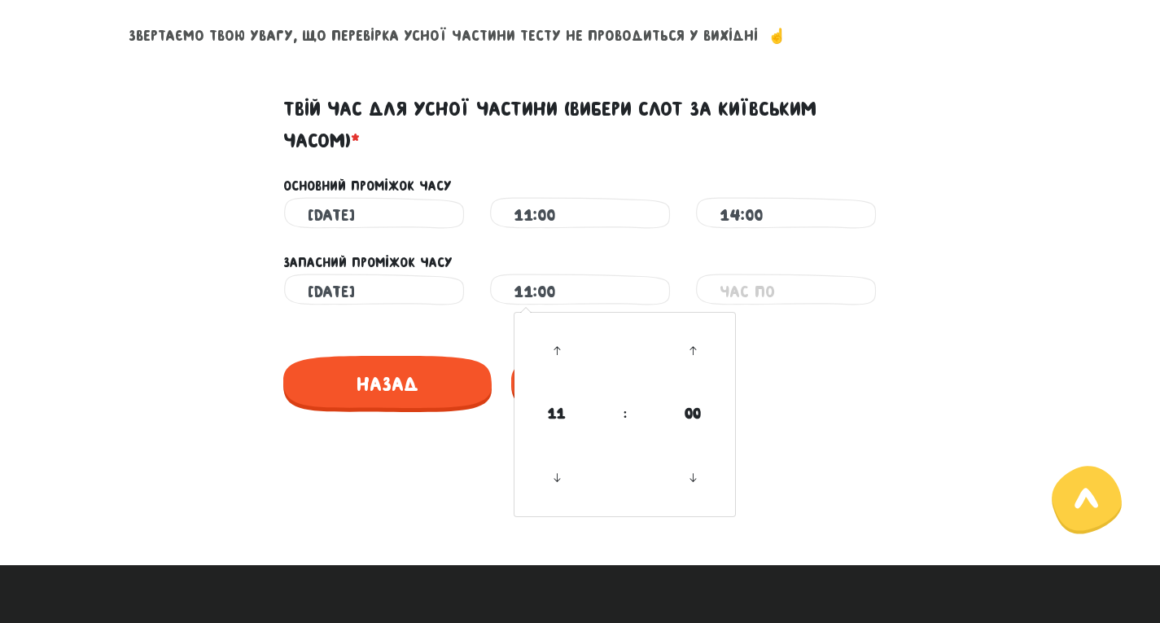
click at [795, 295] on input "text" at bounding box center [786, 292] width 133 height 37
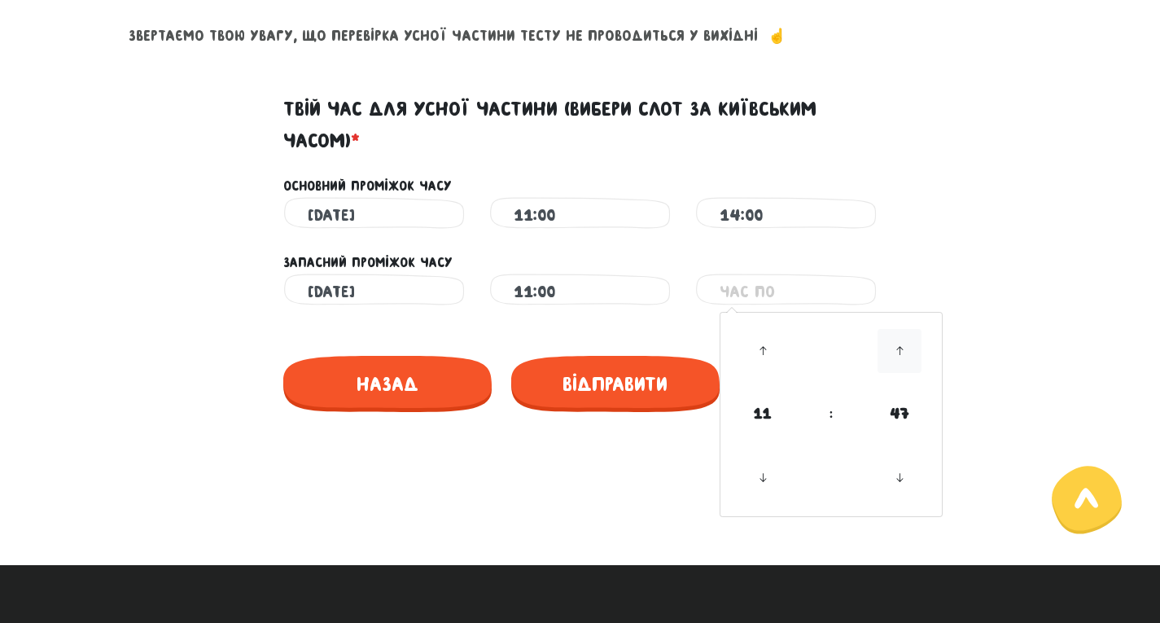
click at [908, 352] on icon at bounding box center [900, 351] width 44 height 44
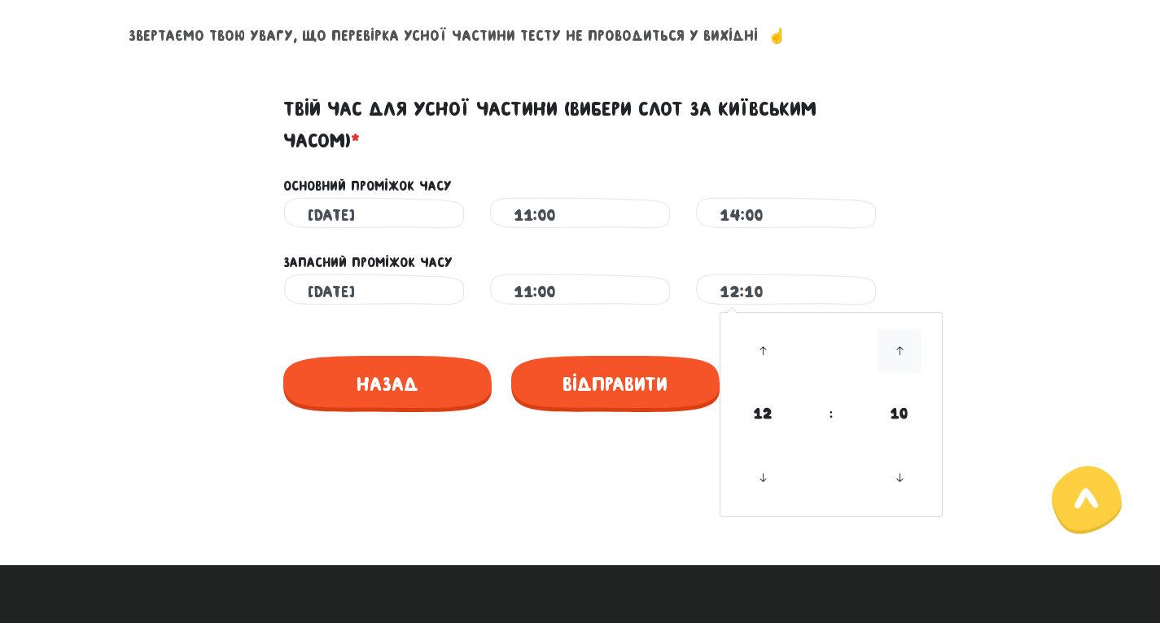
click at [908, 352] on icon at bounding box center [900, 351] width 44 height 44
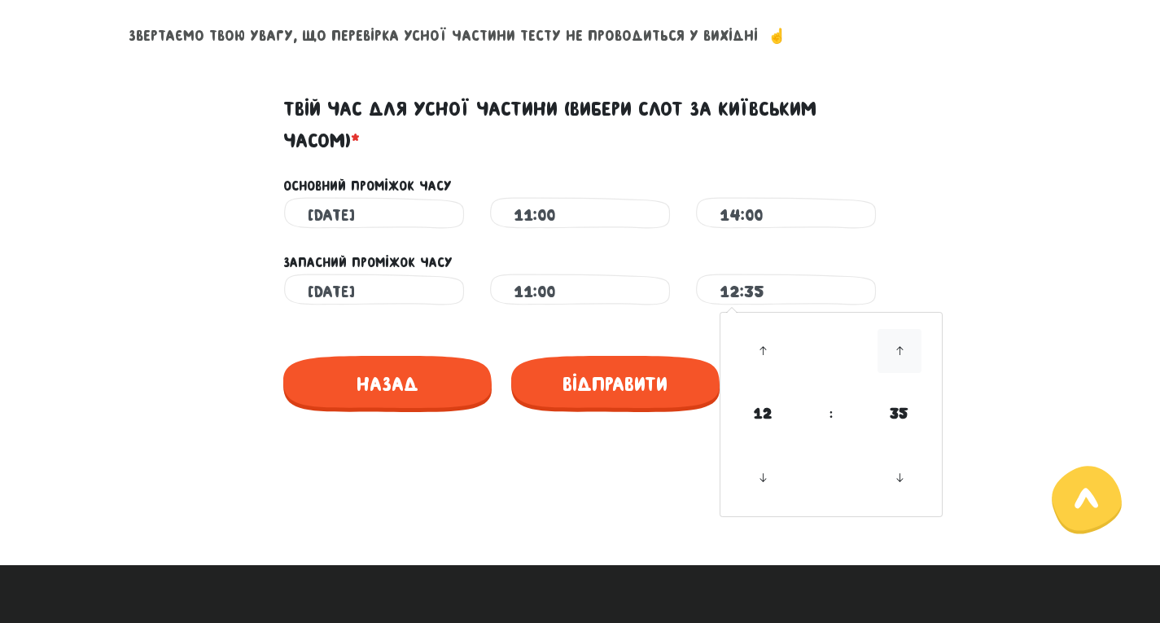
click at [908, 352] on icon at bounding box center [900, 351] width 44 height 44
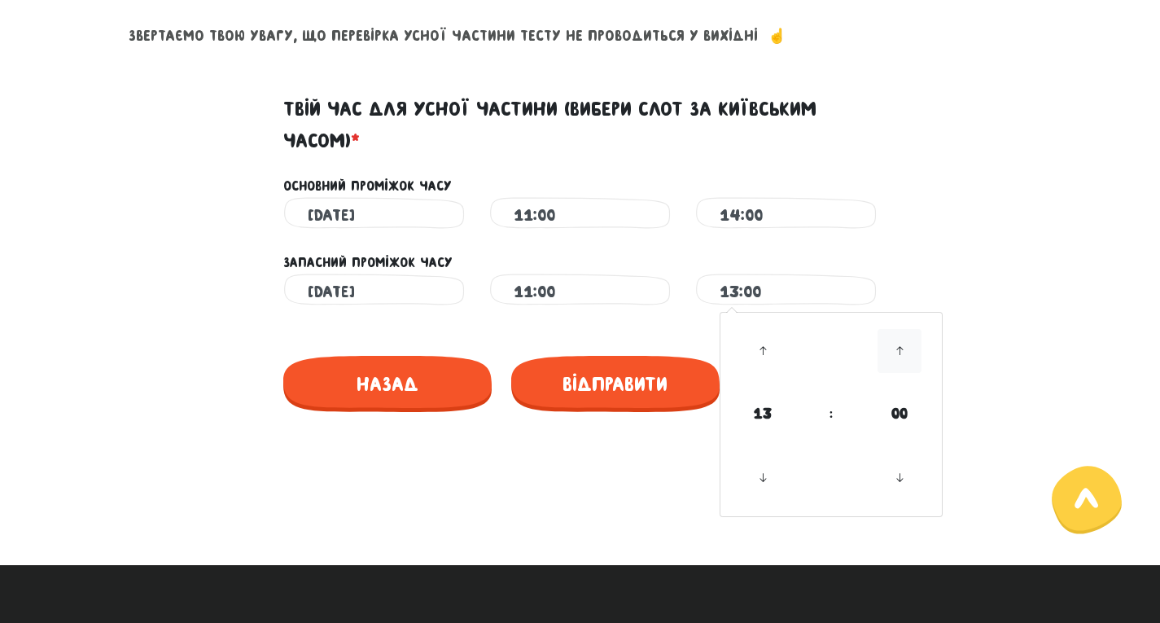
click at [908, 352] on icon at bounding box center [900, 351] width 44 height 44
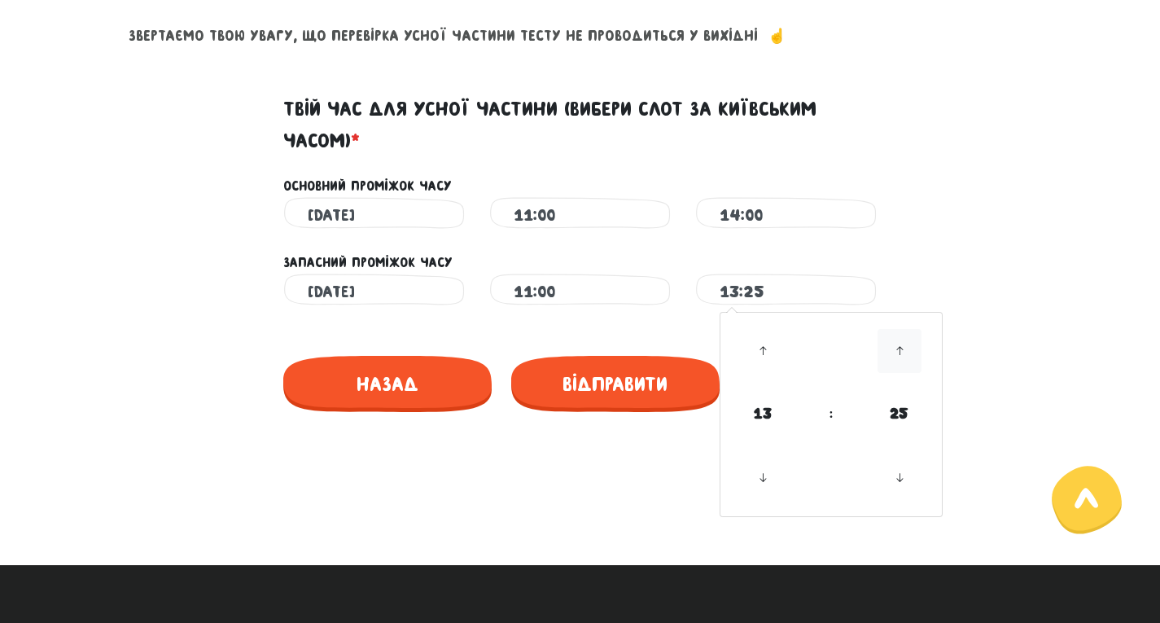
click at [908, 352] on icon at bounding box center [900, 351] width 44 height 44
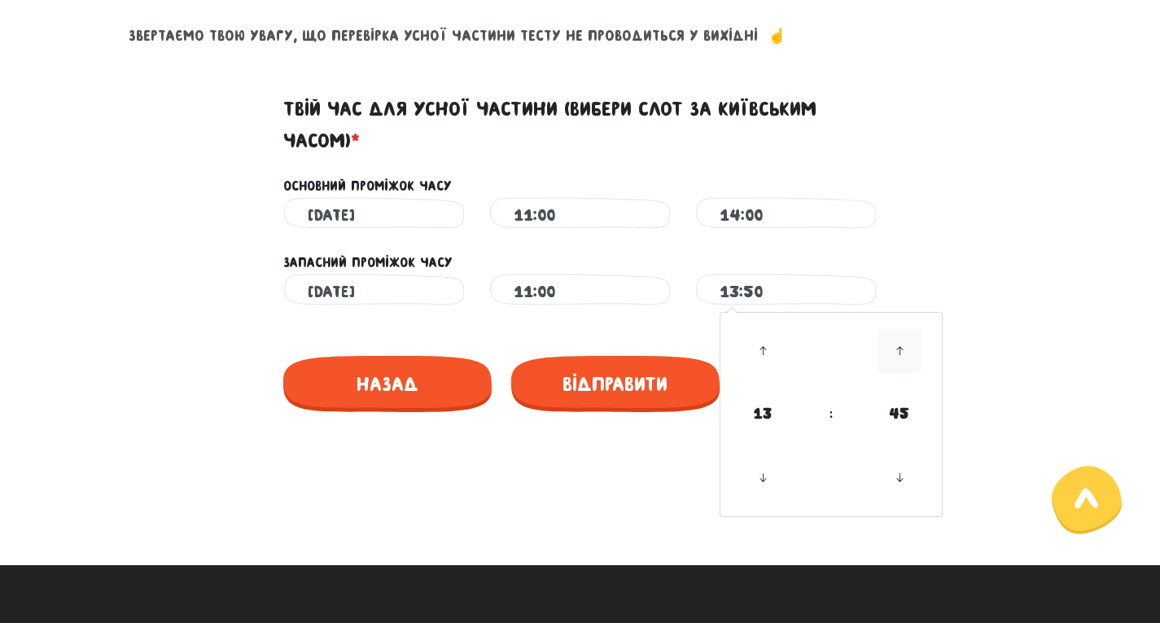
click at [908, 352] on icon at bounding box center [900, 351] width 44 height 44
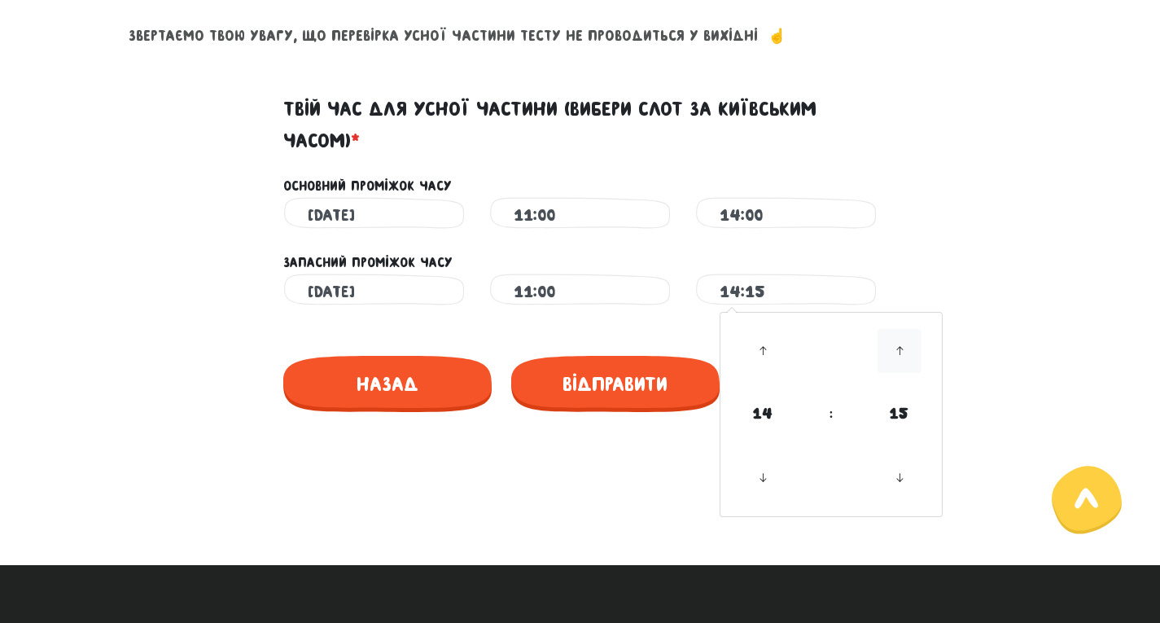
click at [908, 352] on icon at bounding box center [900, 351] width 44 height 44
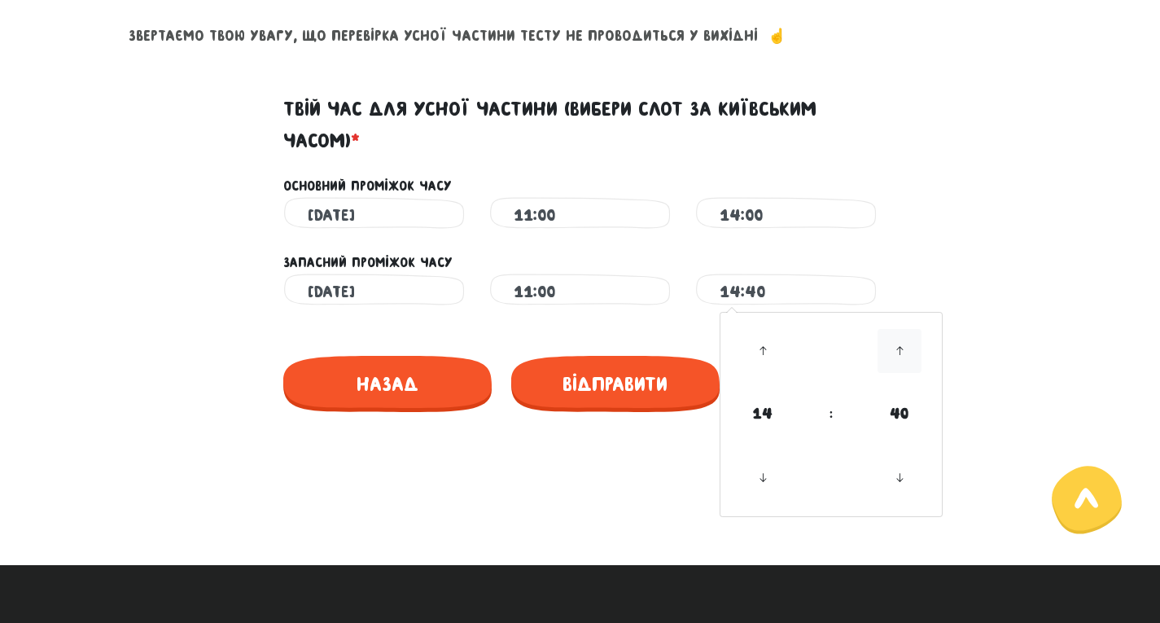
click at [908, 352] on icon at bounding box center [900, 351] width 44 height 44
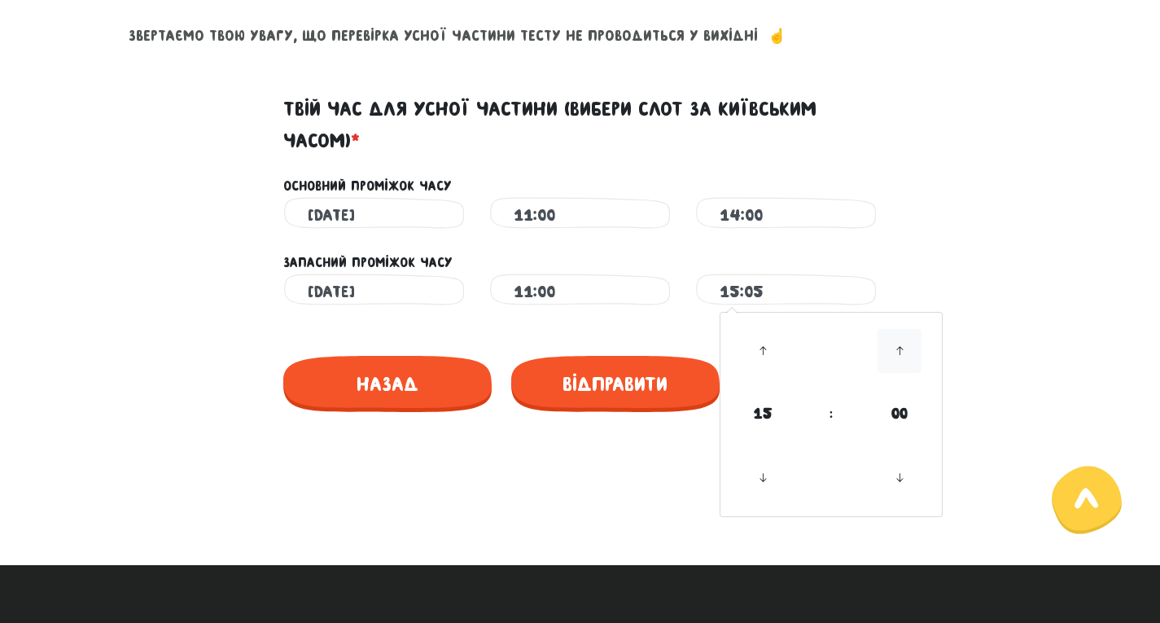
click at [908, 352] on icon at bounding box center [900, 351] width 44 height 44
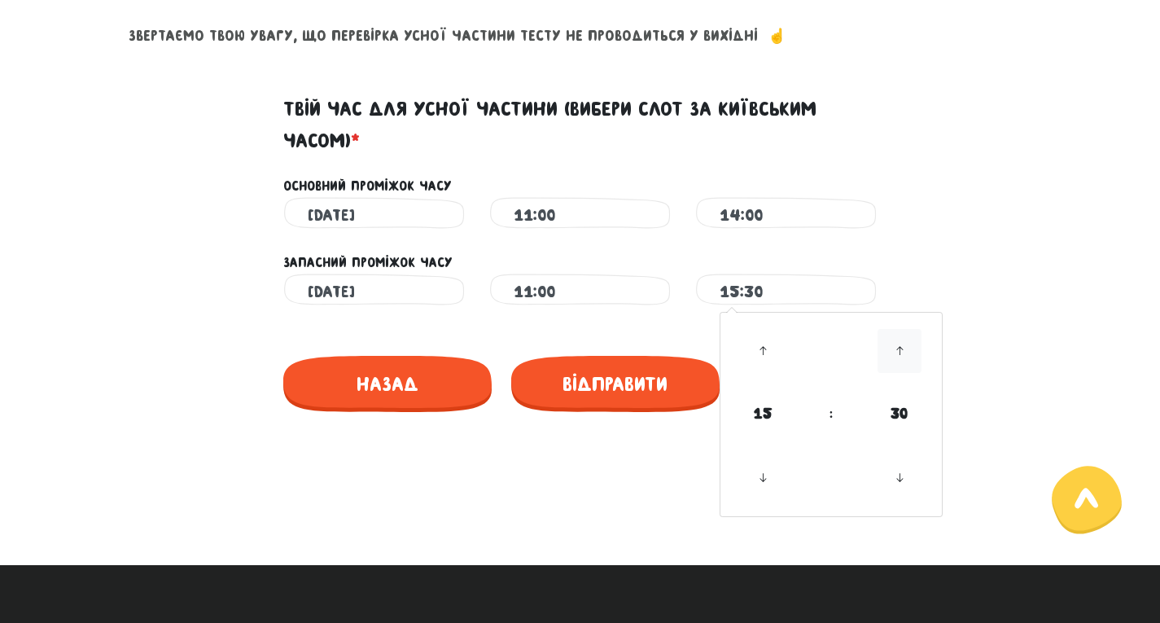
click at [908, 352] on icon at bounding box center [900, 351] width 44 height 44
type input "15:50"
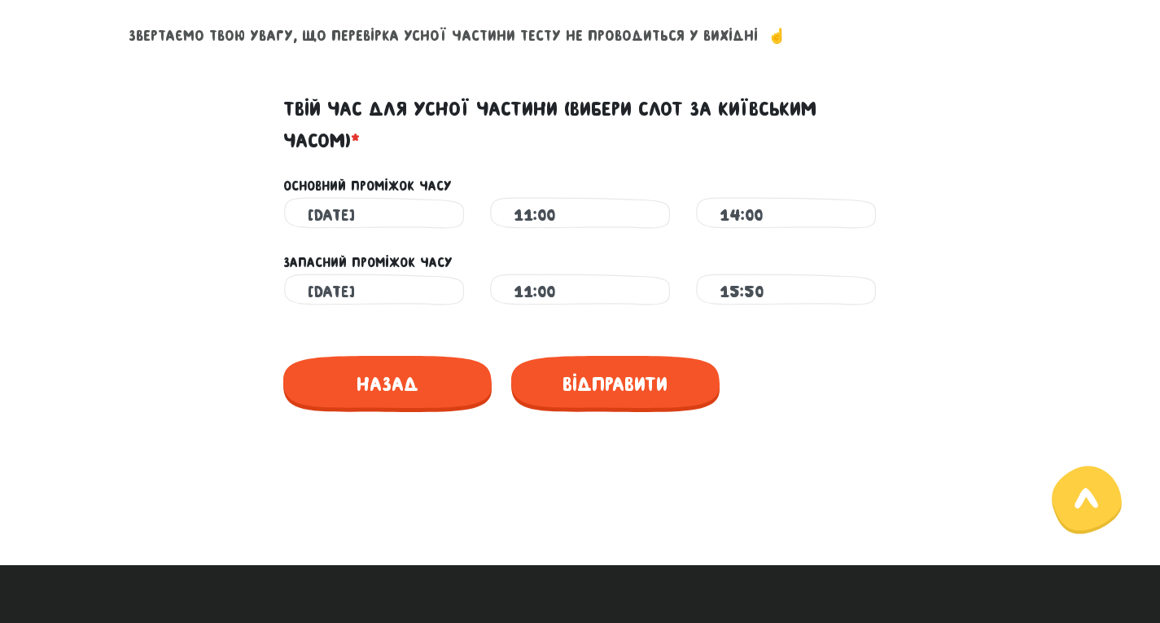
click at [894, 262] on div "Запасний проміжок часу" at bounding box center [580, 253] width 928 height 41
drag, startPoint x: 771, startPoint y: 205, endPoint x: 768, endPoint y: 213, distance: 8.8
click at [770, 208] on input "14:00" at bounding box center [786, 215] width 133 height 37
click at [898, 278] on icon at bounding box center [900, 274] width 44 height 44
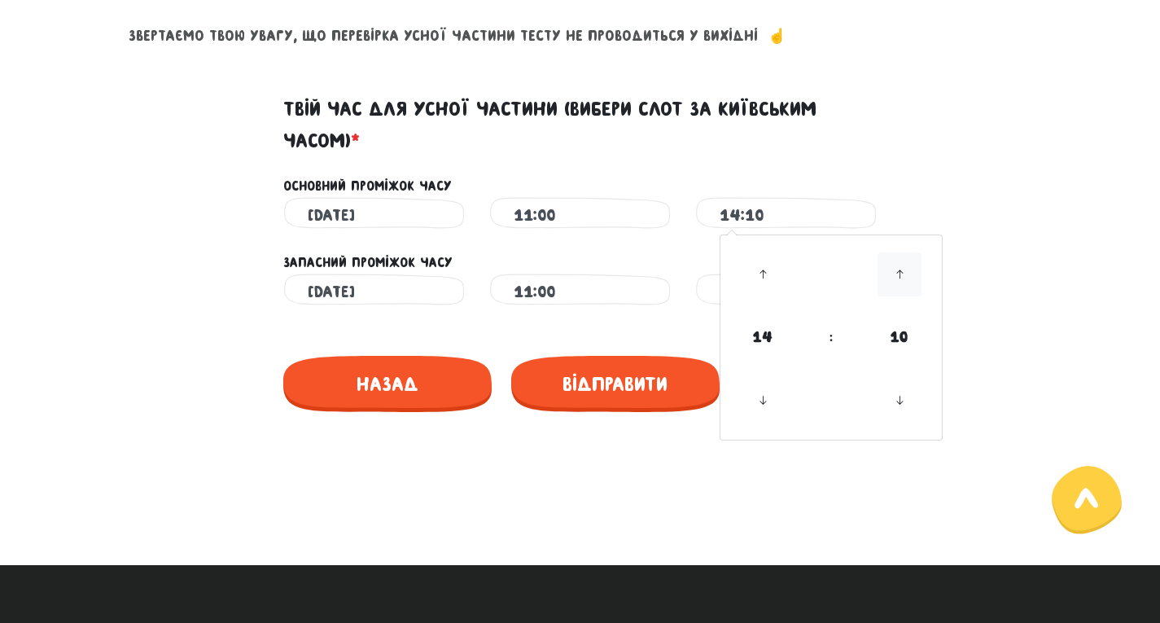
click at [898, 278] on icon at bounding box center [900, 274] width 44 height 44
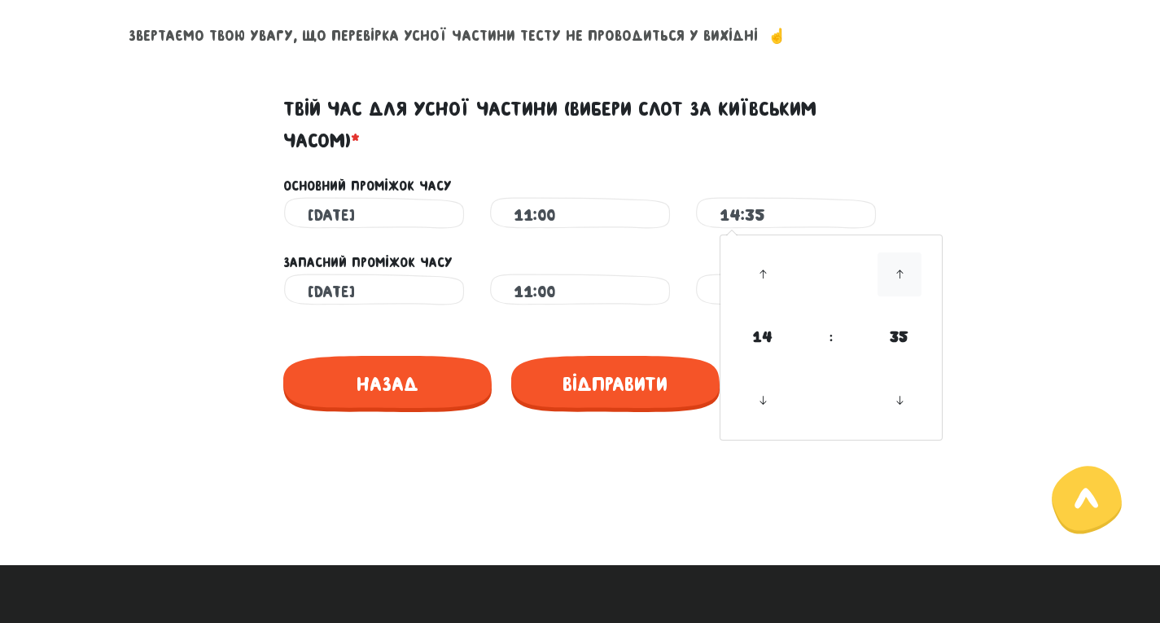
click at [898, 278] on icon at bounding box center [900, 274] width 44 height 44
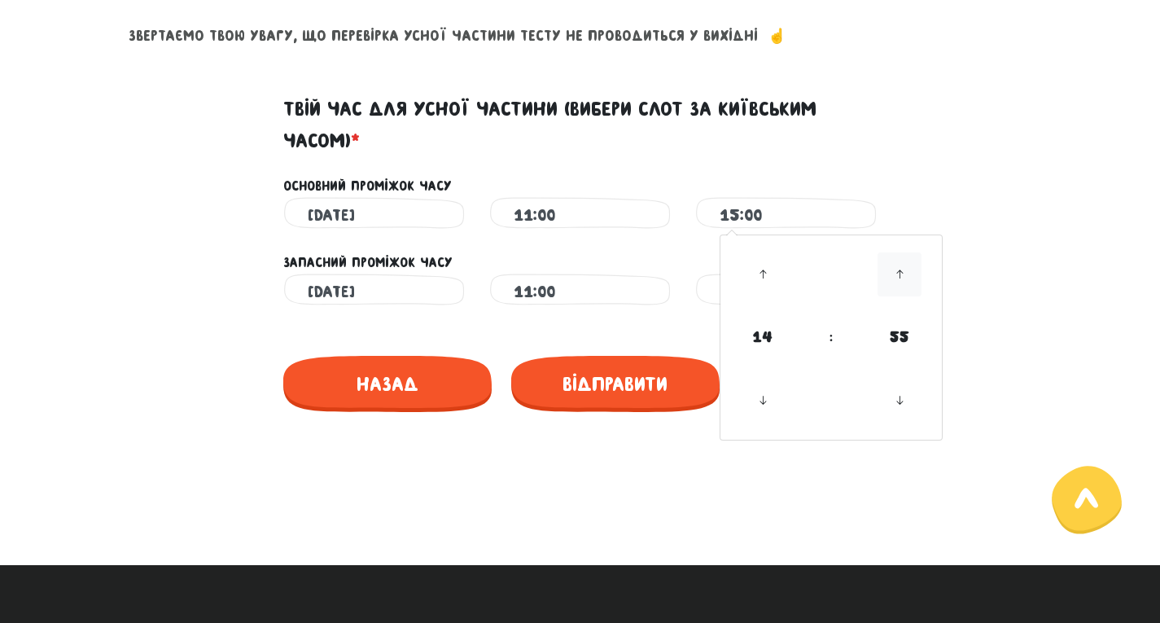
click at [898, 278] on icon at bounding box center [900, 274] width 44 height 44
click at [900, 423] on link at bounding box center [899, 400] width 48 height 59
click at [901, 411] on icon at bounding box center [900, 401] width 44 height 44
type input "15:00"
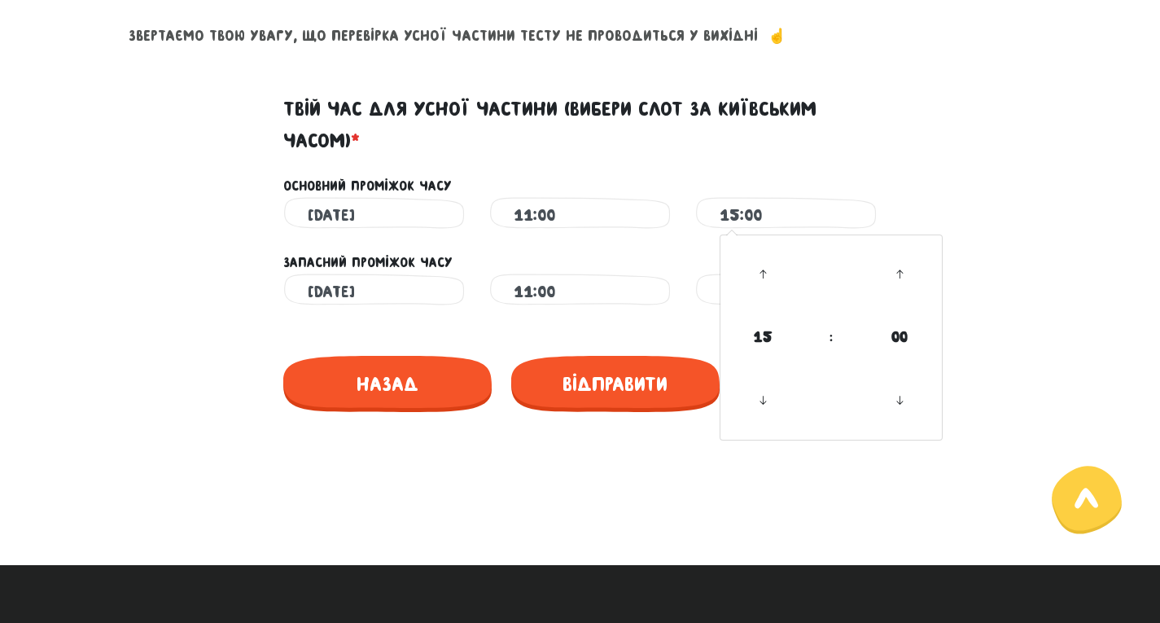
click at [1011, 264] on div "Запасний проміжок часу" at bounding box center [580, 253] width 928 height 41
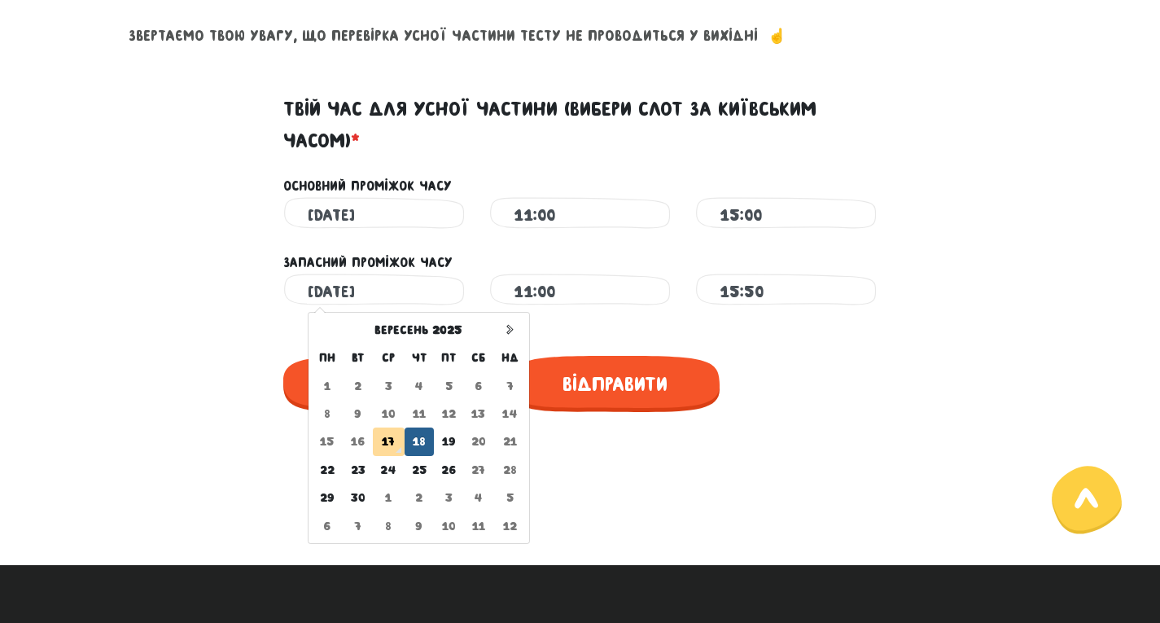
click at [349, 291] on input "[DATE]" at bounding box center [374, 292] width 133 height 37
click at [451, 435] on td "19" at bounding box center [449, 441] width 30 height 28
type input "[DATE]"
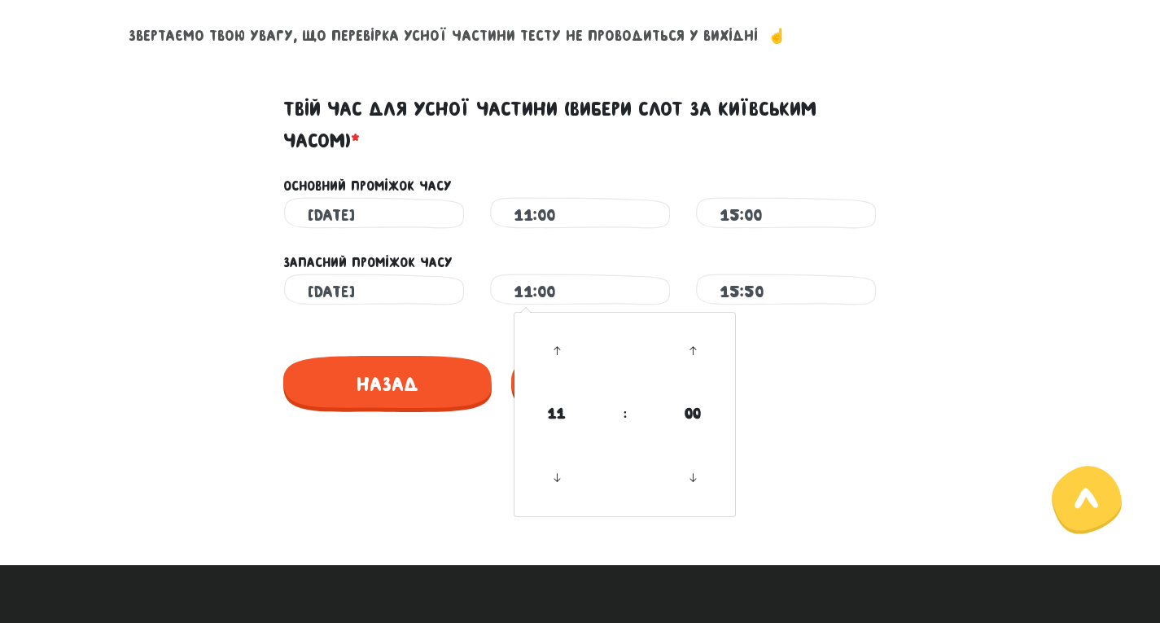
click at [576, 287] on input "11:00" at bounding box center [580, 292] width 133 height 37
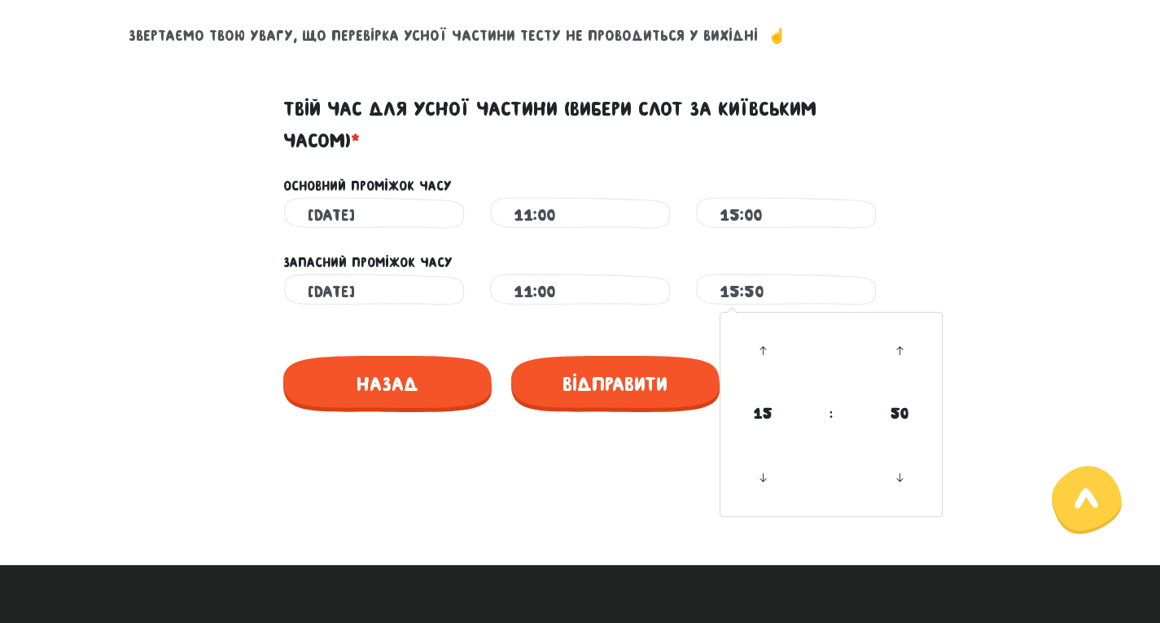
click at [812, 290] on input "15:50" at bounding box center [786, 292] width 133 height 37
click at [895, 353] on icon at bounding box center [900, 351] width 44 height 44
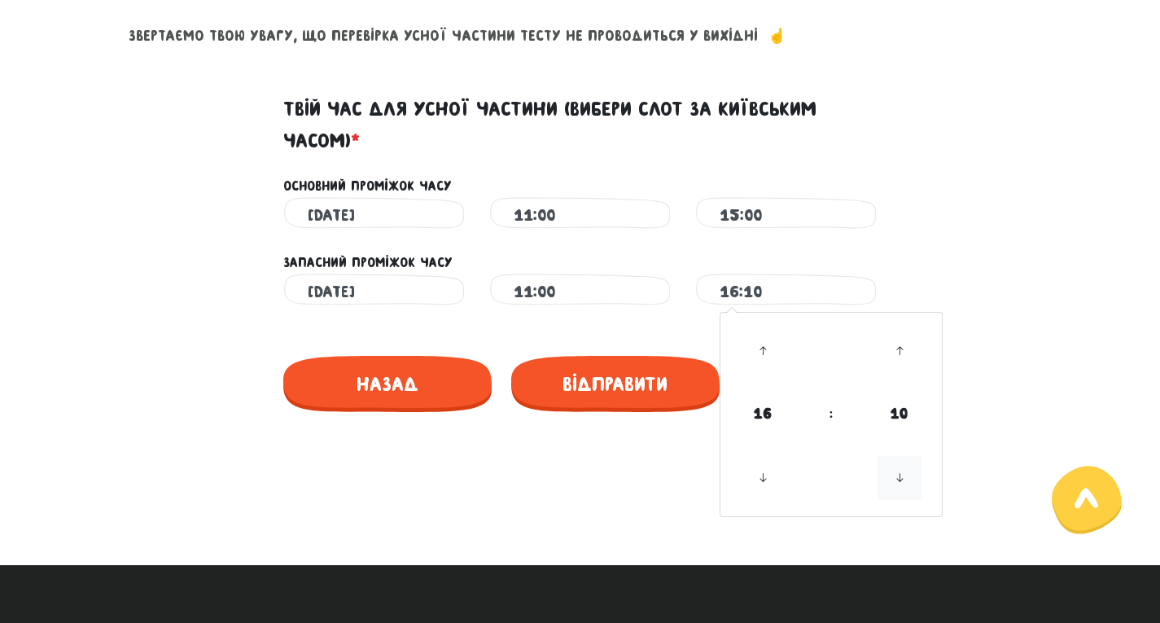
click at [903, 486] on icon at bounding box center [900, 478] width 44 height 44
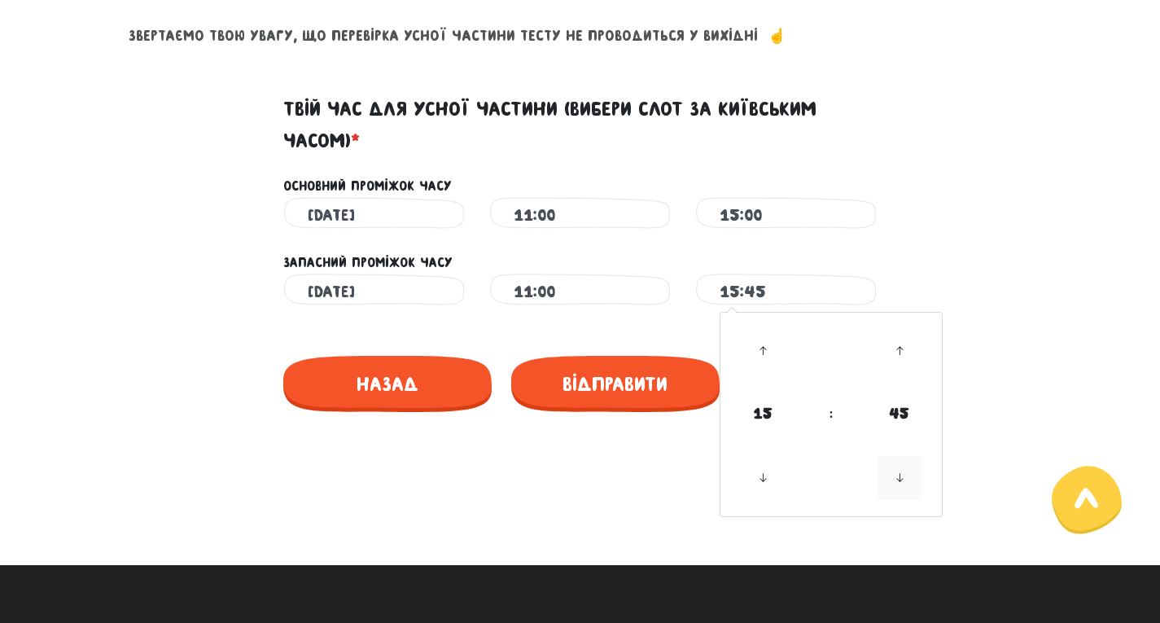
click at [903, 486] on icon at bounding box center [900, 478] width 44 height 44
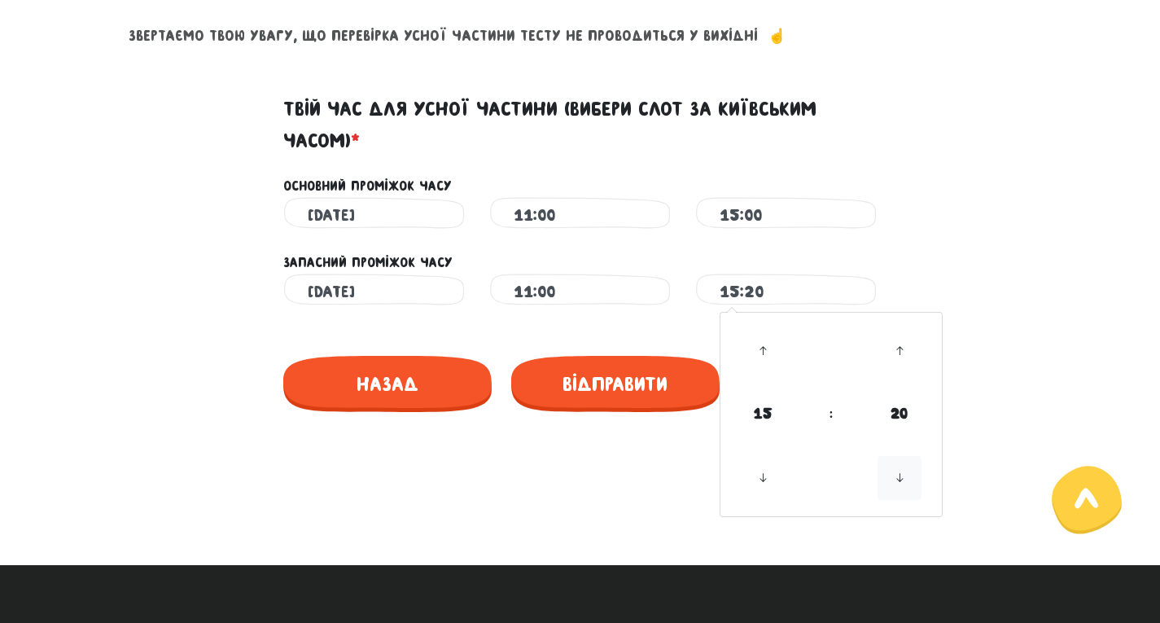
click at [903, 486] on icon at bounding box center [900, 478] width 44 height 44
click at [1009, 339] on div "Назад Відправити" at bounding box center [580, 380] width 928 height 89
click at [799, 296] on input "15:10" at bounding box center [786, 292] width 133 height 37
drag, startPoint x: 902, startPoint y: 477, endPoint x: 943, endPoint y: 444, distance: 52.6
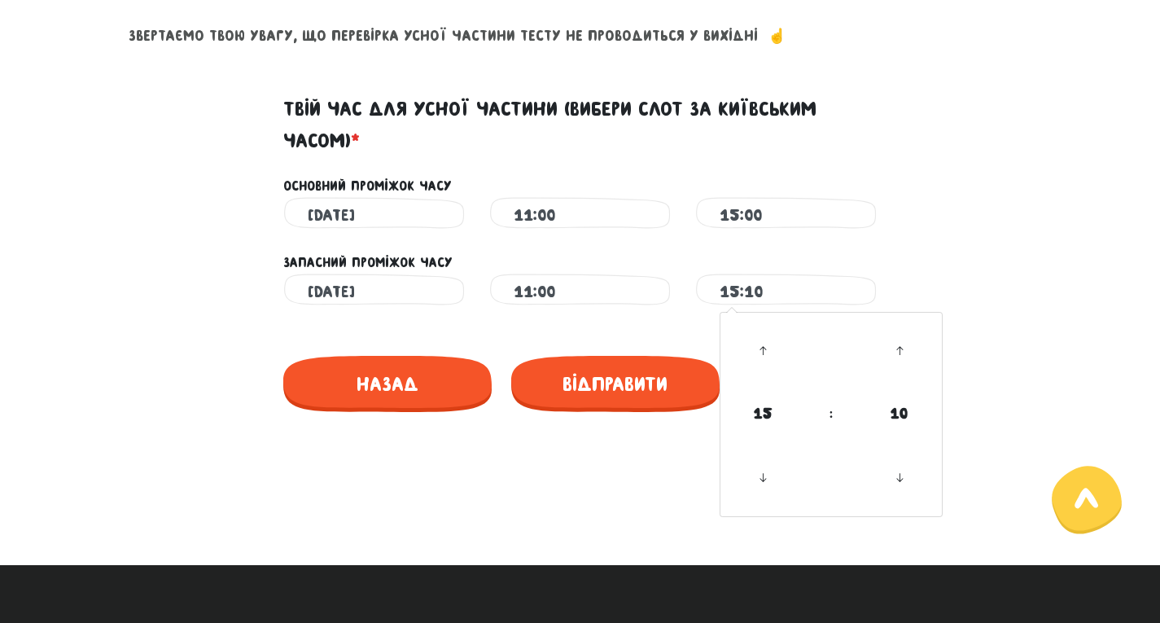
click at [902, 478] on icon at bounding box center [900, 478] width 44 height 44
drag, startPoint x: 900, startPoint y: 474, endPoint x: 1005, endPoint y: 399, distance: 129.0
click at [903, 471] on icon at bounding box center [900, 478] width 44 height 44
type input "15:00"
click at [1023, 375] on div "Назад Відправити" at bounding box center [580, 380] width 928 height 89
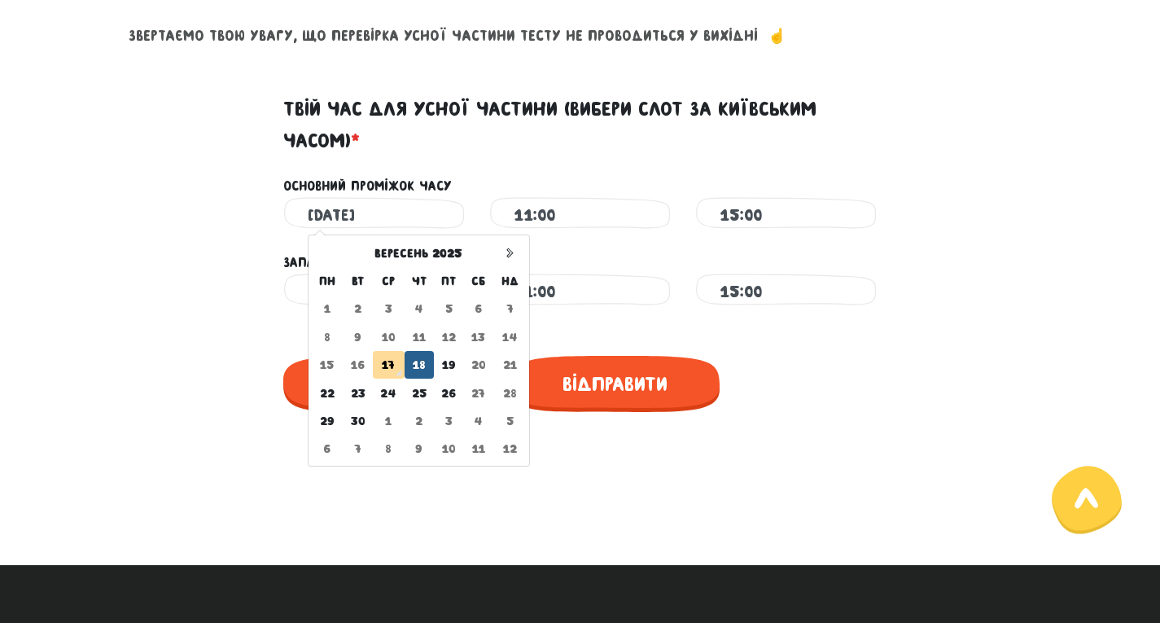
drag, startPoint x: 326, startPoint y: 195, endPoint x: 339, endPoint y: 217, distance: 24.9
click at [326, 197] on input "[DATE]" at bounding box center [374, 215] width 133 height 37
click at [396, 361] on td "17" at bounding box center [389, 365] width 32 height 28
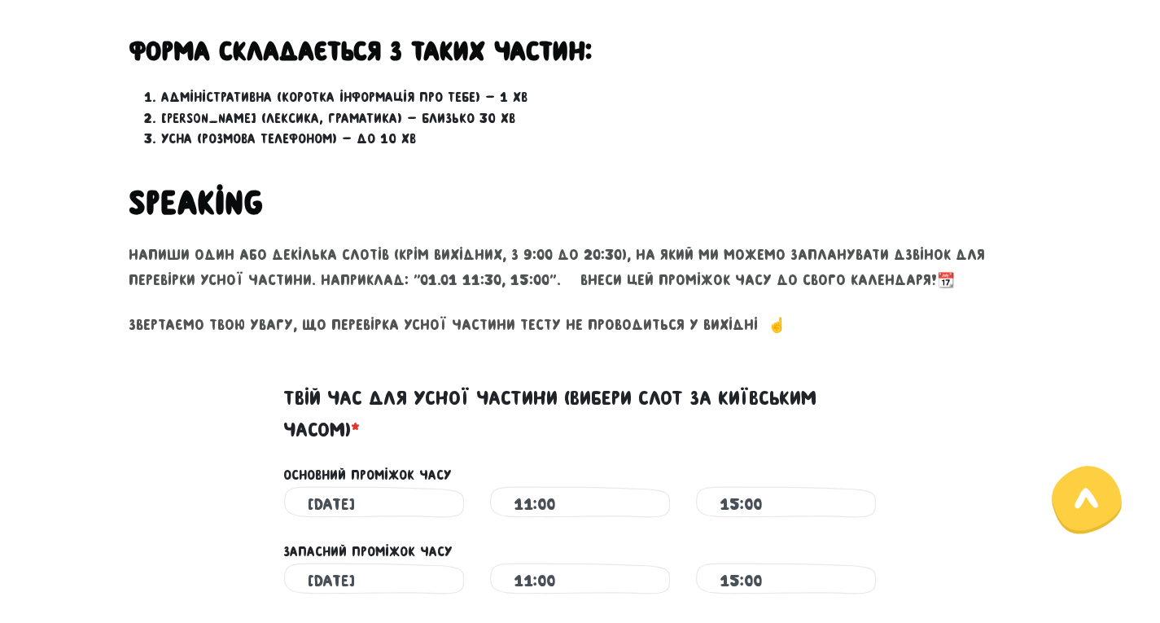
scroll to position [712, 0]
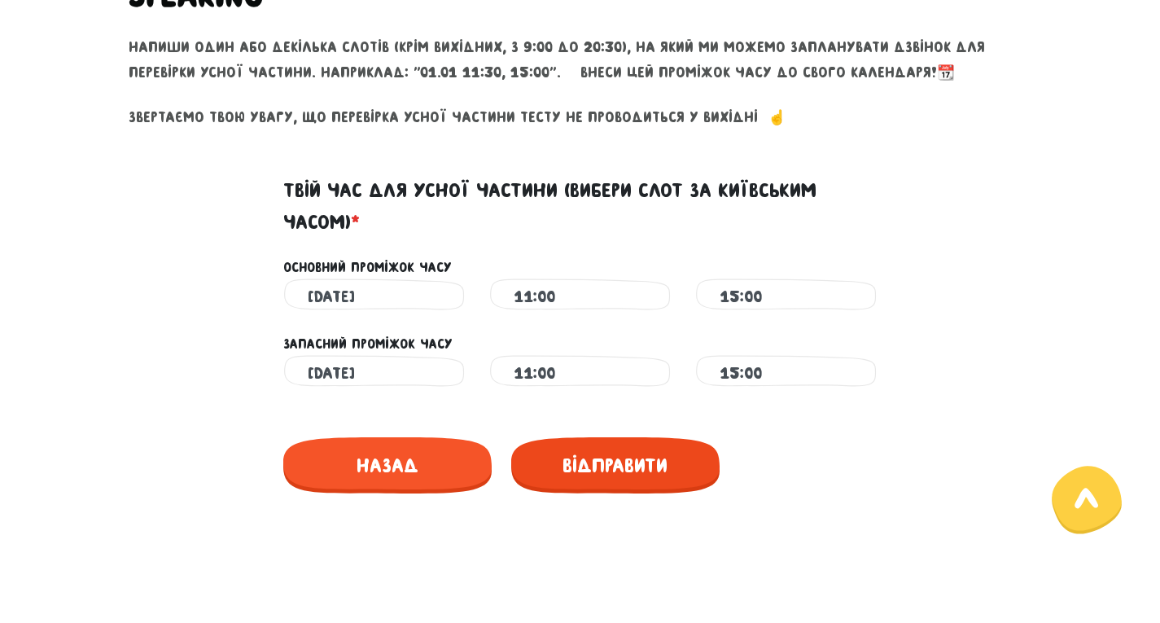
click at [607, 465] on span "Відправити" at bounding box center [615, 465] width 208 height 56
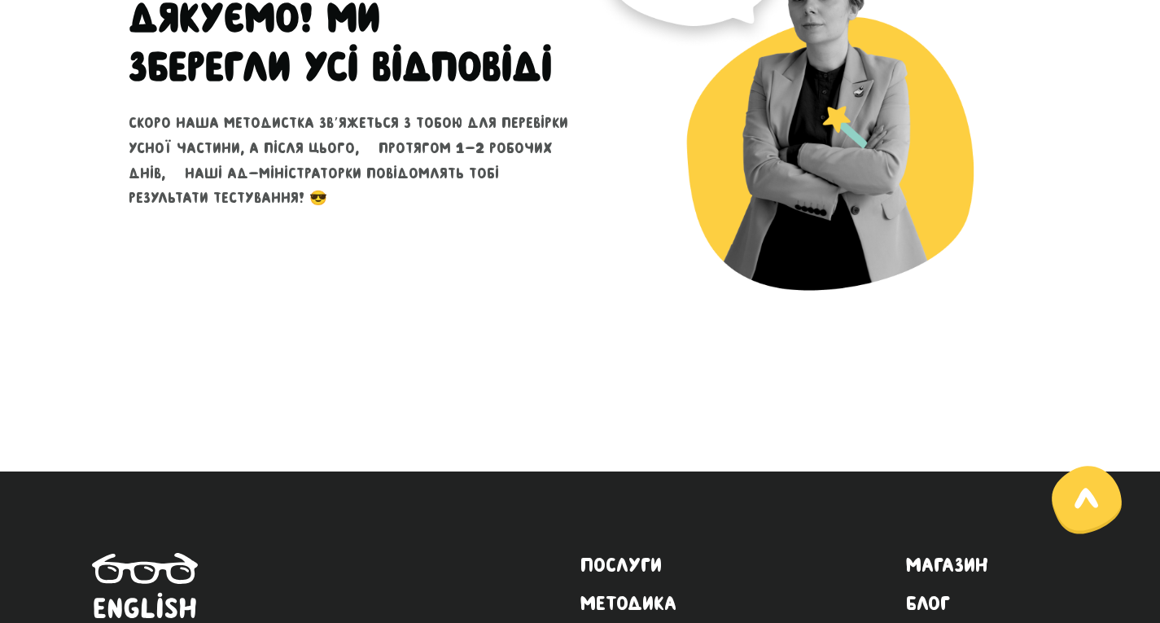
scroll to position [244, 0]
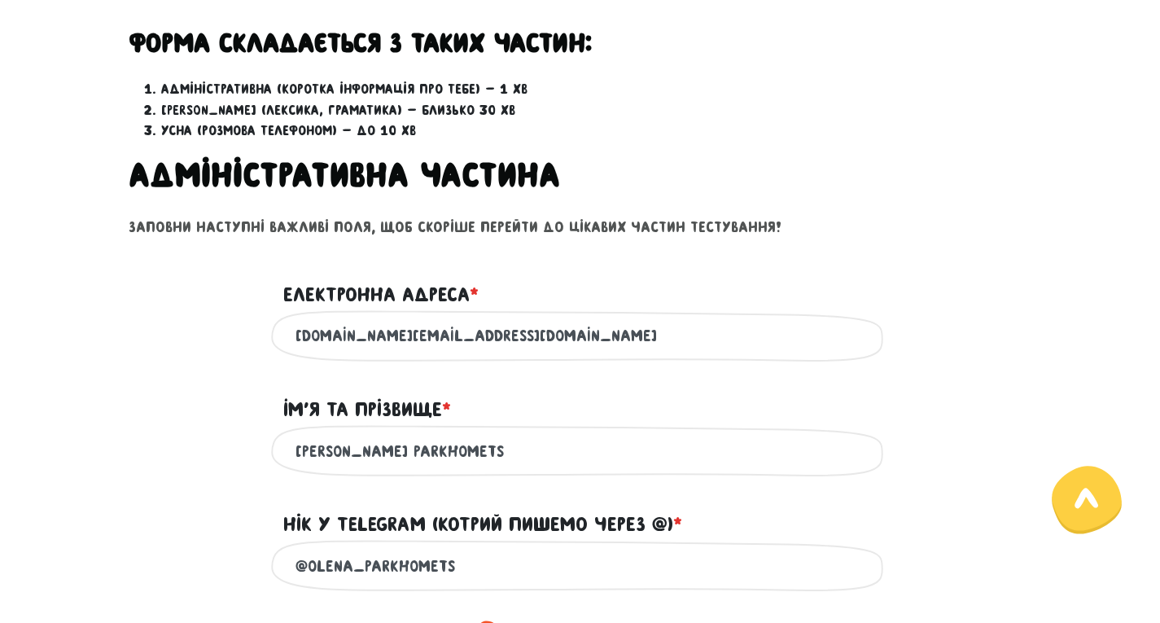
scroll to position [570, 0]
